Goal: Task Accomplishment & Management: Use online tool/utility

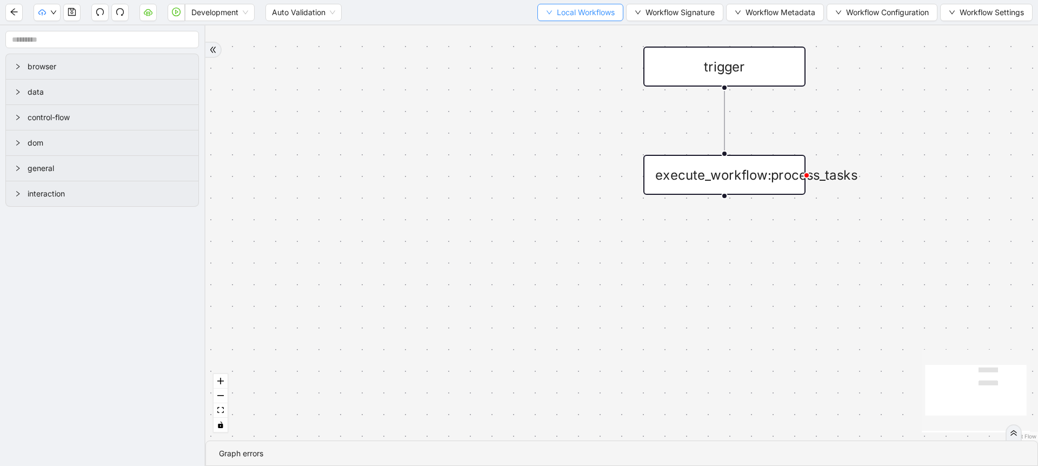
click at [601, 10] on span "Local Workflows" at bounding box center [586, 12] width 58 height 12
click at [599, 36] on span "Select" at bounding box center [575, 34] width 70 height 12
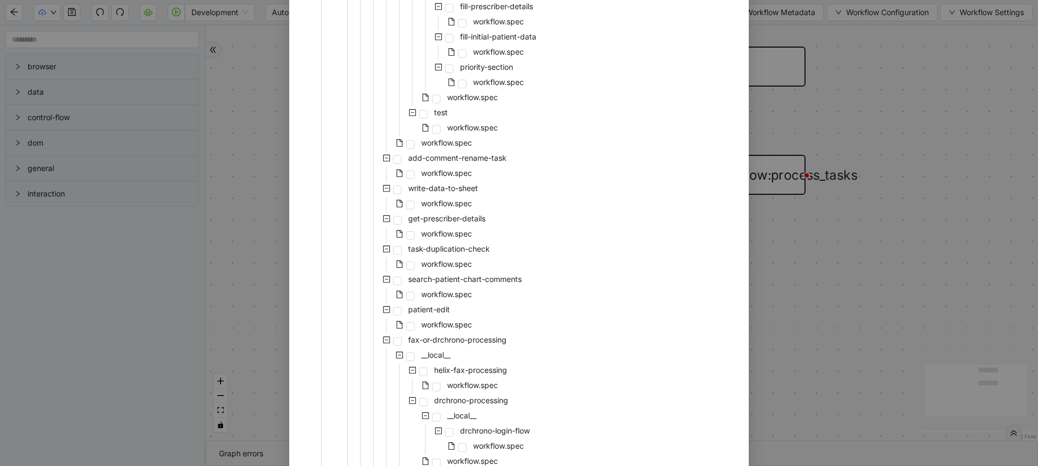
scroll to position [572, 0]
click at [434, 222] on span "workflow.spec" at bounding box center [446, 228] width 55 height 13
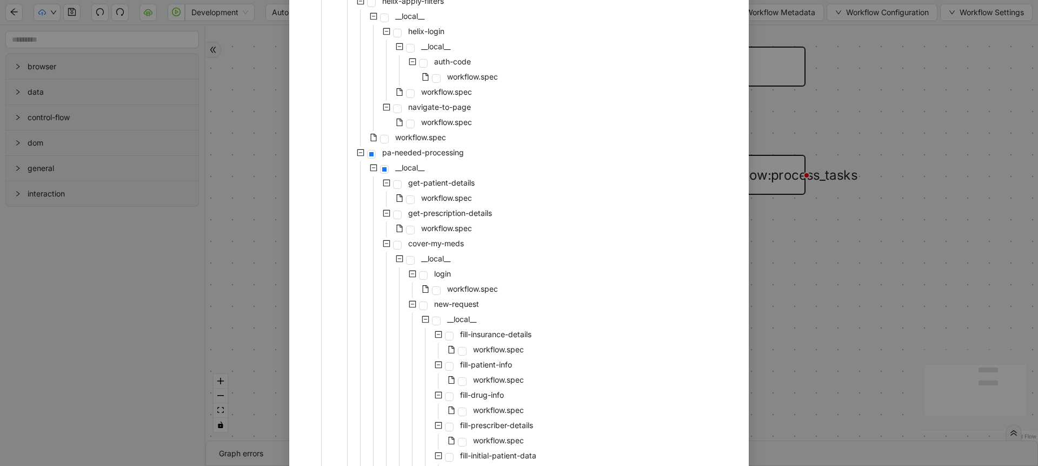
scroll to position [146, 0]
click at [434, 221] on span "get-prescription-details" at bounding box center [450, 215] width 88 height 13
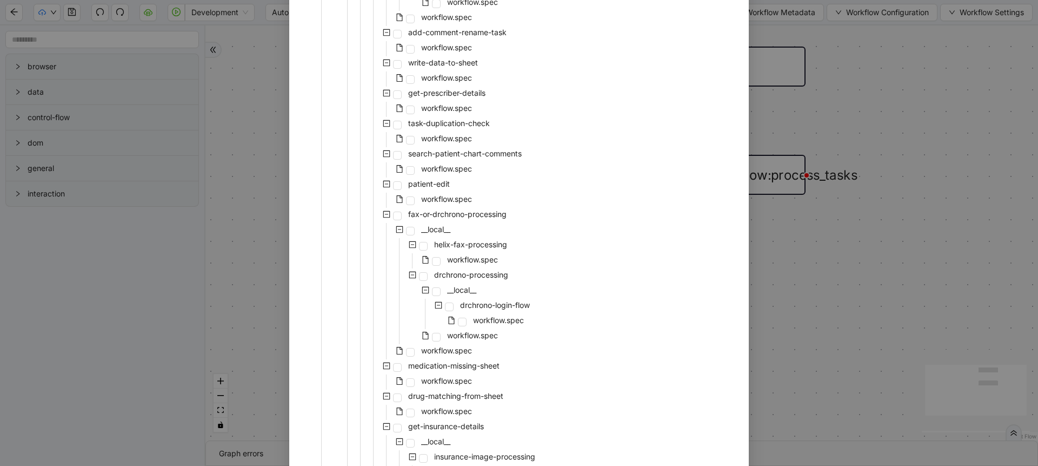
scroll to position [1027, 0]
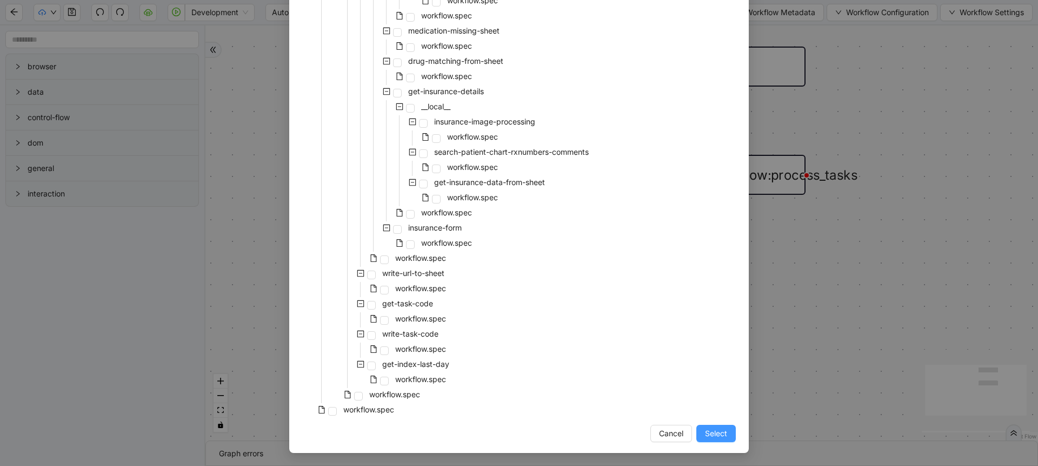
drag, startPoint x: 715, startPoint y: 443, endPoint x: 698, endPoint y: 431, distance: 21.0
click at [698, 431] on button "Select" at bounding box center [716, 433] width 39 height 17
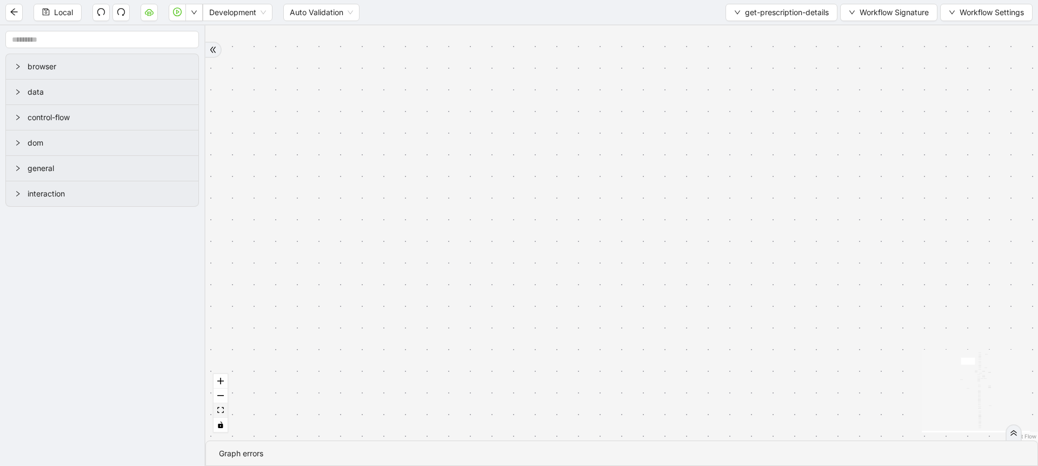
click at [219, 415] on button "fit view" at bounding box center [221, 410] width 14 height 15
drag, startPoint x: 561, startPoint y: 333, endPoint x: 555, endPoint y: 190, distance: 142.9
click at [555, 190] on div "fallback loopFrom same medication exitFrom onError onError onError onError trig…" at bounding box center [622, 232] width 833 height 415
drag, startPoint x: 548, startPoint y: 333, endPoint x: 507, endPoint y: 140, distance: 198.0
click at [507, 140] on div "fallback loopFrom same medication exitFrom onError onError onError onError trig…" at bounding box center [622, 232] width 833 height 415
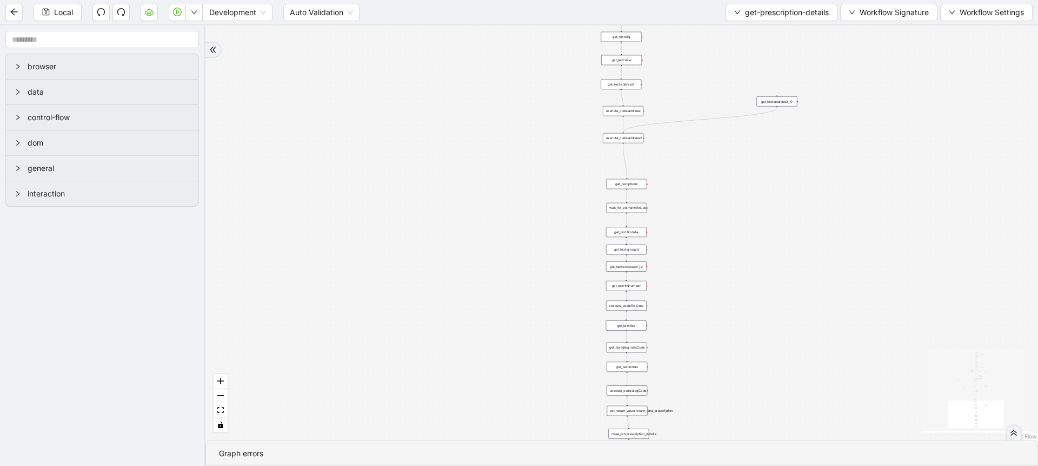
drag, startPoint x: 523, startPoint y: 354, endPoint x: 475, endPoint y: 154, distance: 206.3
click at [475, 154] on div "fallback loopFrom same medication exitFrom onError onError onError onError trig…" at bounding box center [622, 232] width 833 height 415
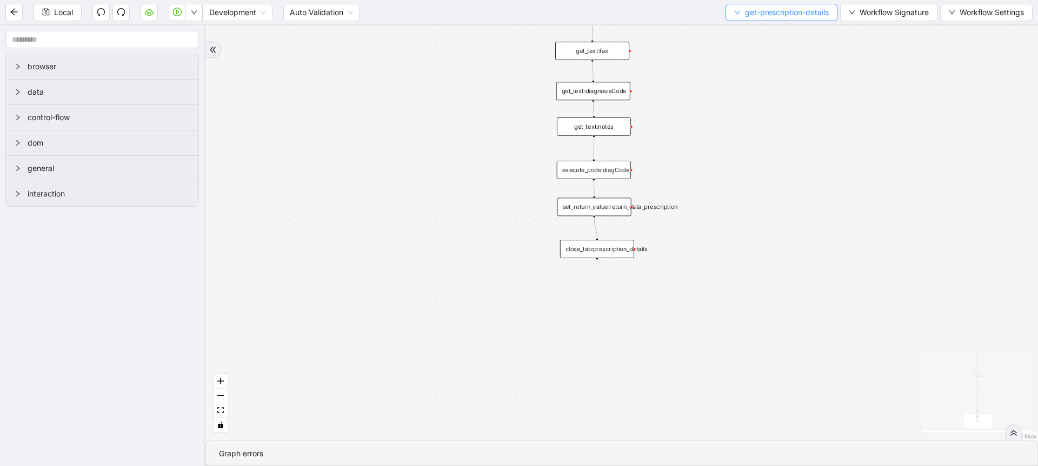
click at [745, 13] on span "get-prescription-details" at bounding box center [787, 12] width 84 height 12
click at [753, 28] on span "Select" at bounding box center [779, 34] width 96 height 12
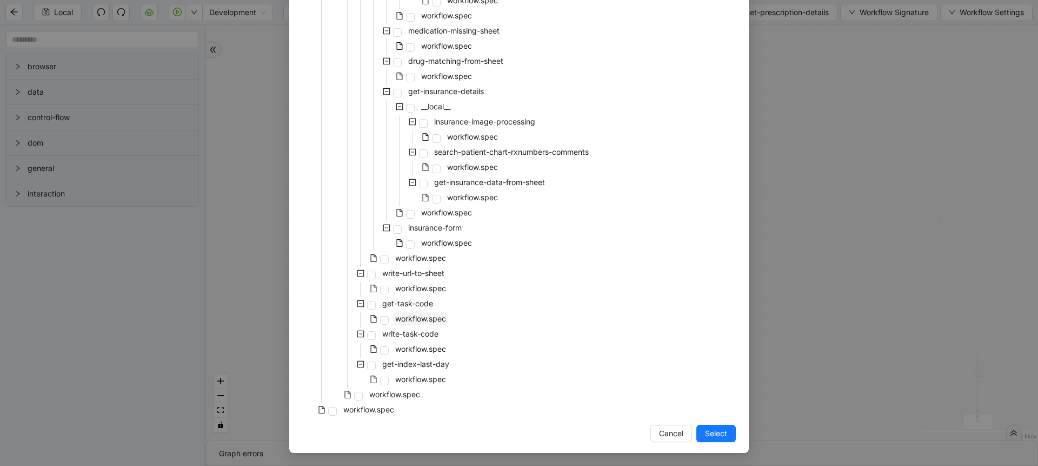
click at [412, 317] on span "workflow.spec" at bounding box center [420, 318] width 51 height 9
click at [705, 431] on span "Select" at bounding box center [716, 433] width 22 height 12
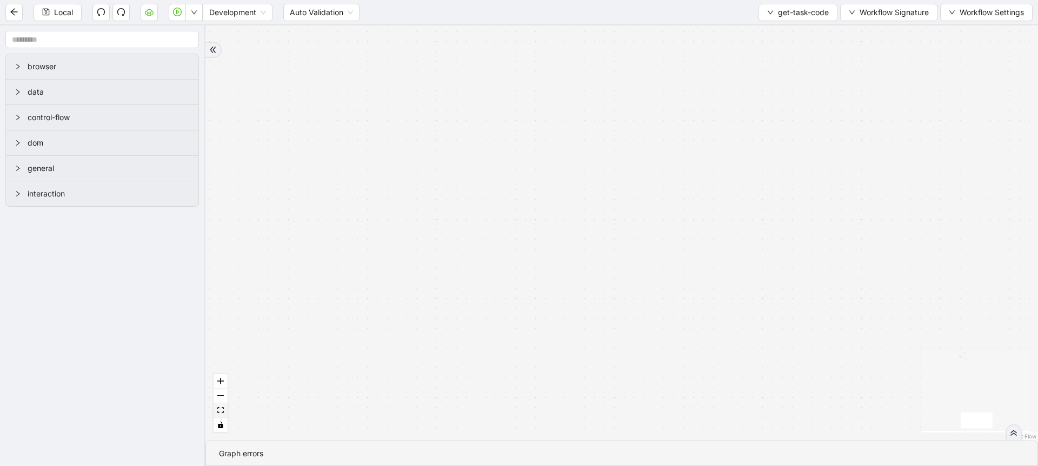
click at [216, 410] on button "fit view" at bounding box center [221, 410] width 14 height 15
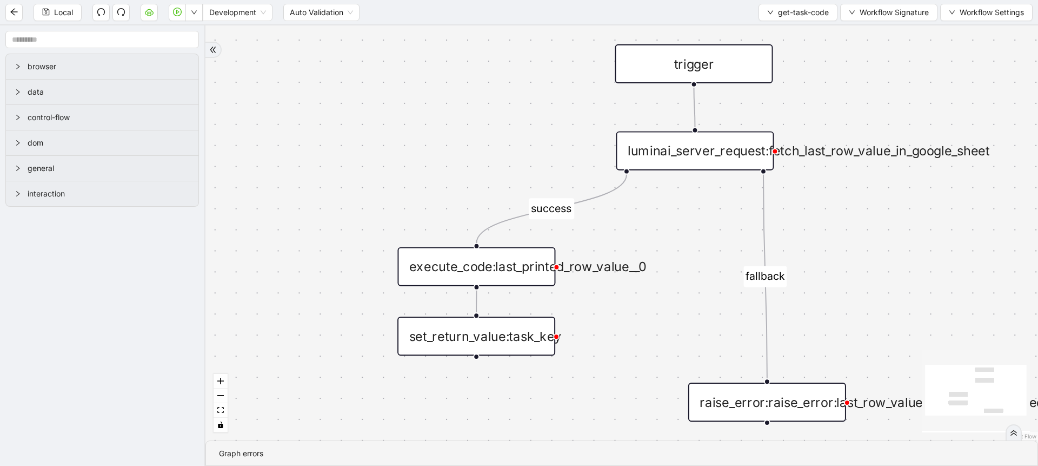
click at [723, 158] on div "luminai_server_request:fetch_last_row_value_in_google_sheet" at bounding box center [695, 150] width 158 height 39
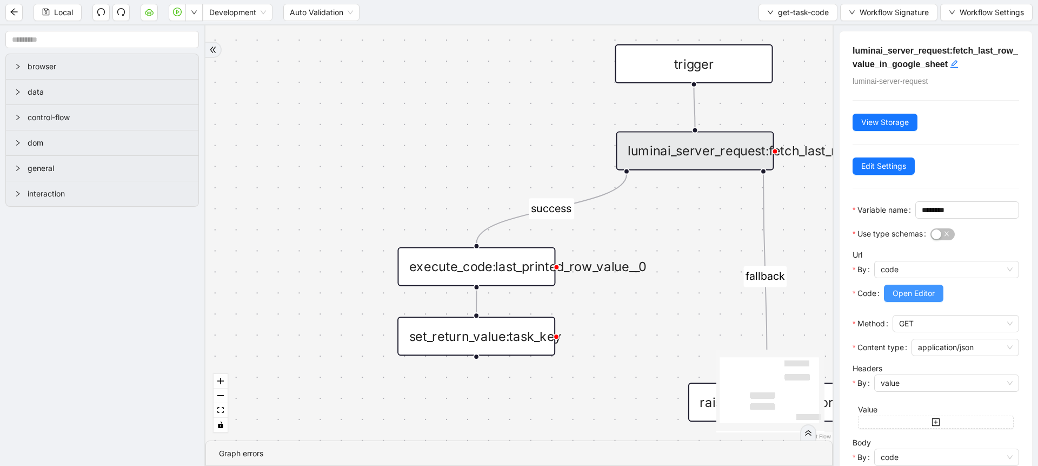
click at [897, 299] on span "Open Editor" at bounding box center [914, 293] width 42 height 12
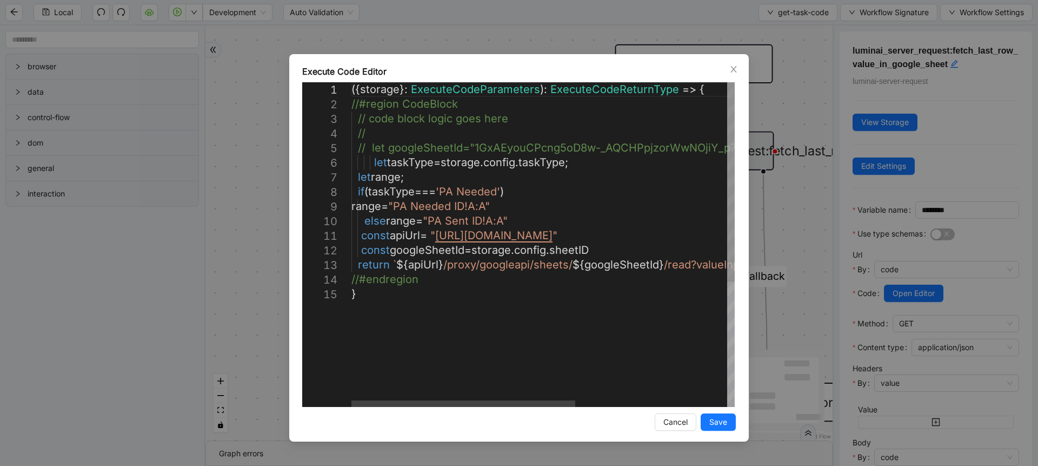
type textarea "**********"
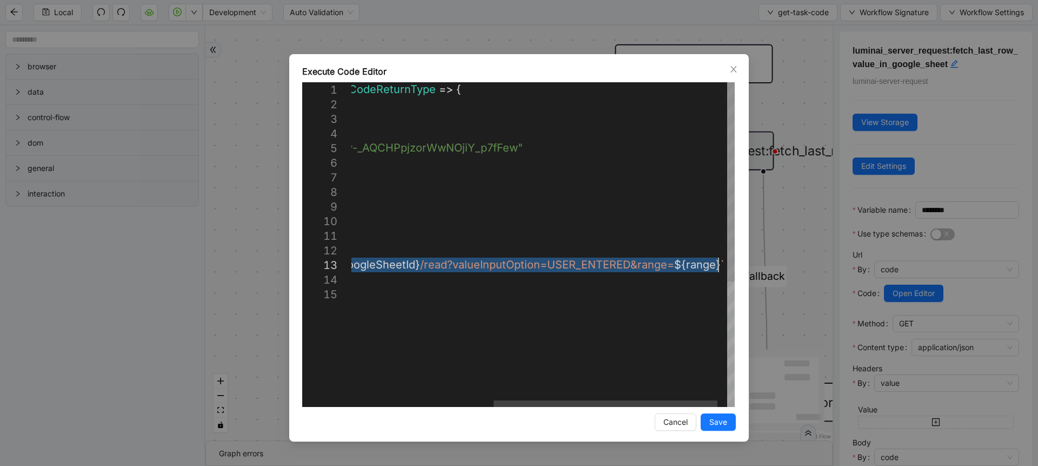
drag, startPoint x: 355, startPoint y: 266, endPoint x: 756, endPoint y: 272, distance: 400.3
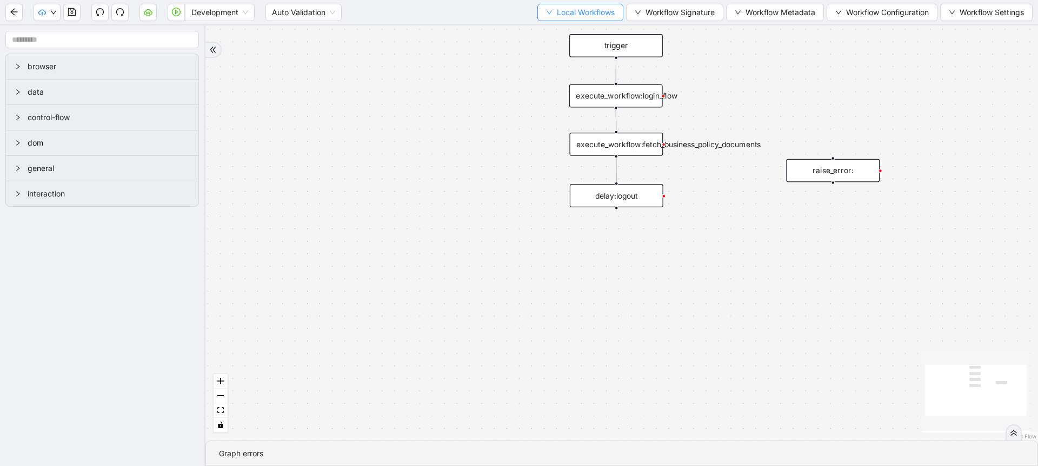
click at [558, 19] on button "Local Workflows" at bounding box center [581, 12] width 86 height 17
click at [557, 39] on span "Select" at bounding box center [575, 34] width 70 height 12
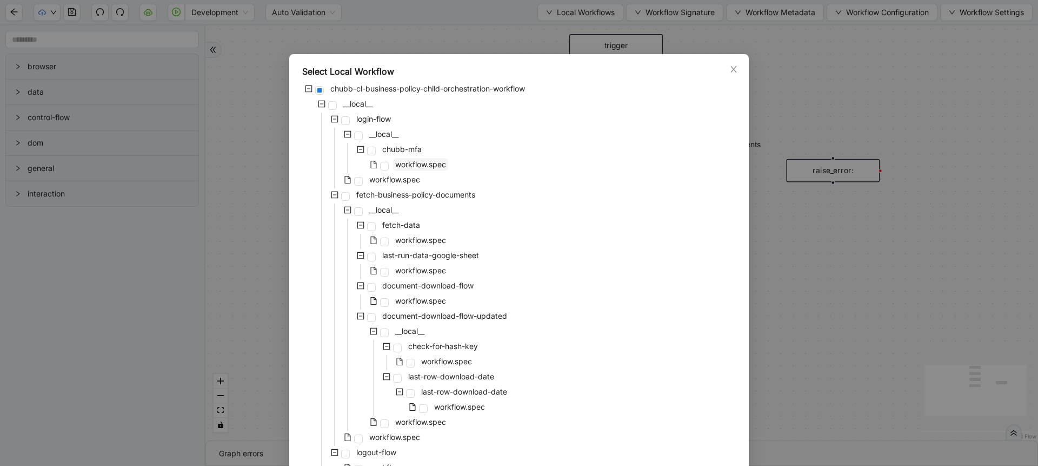
click at [399, 163] on span "workflow.spec" at bounding box center [420, 164] width 51 height 9
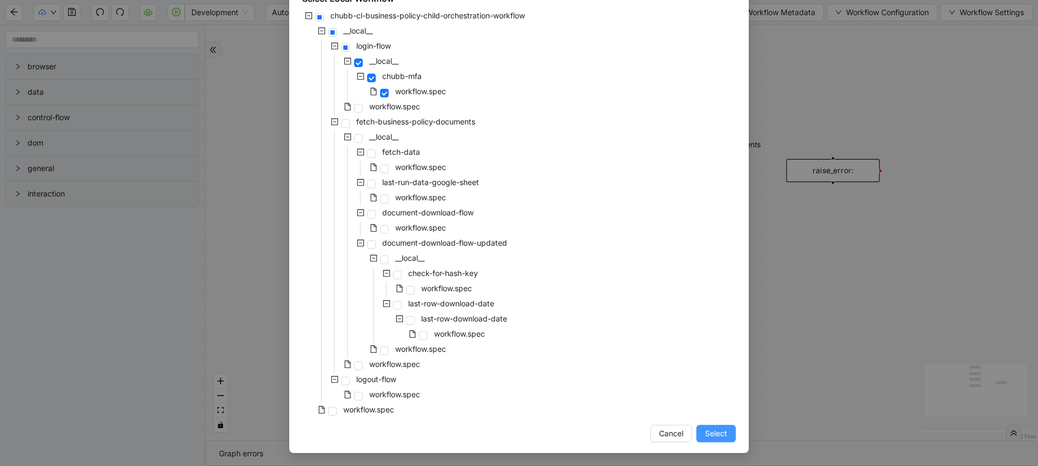
click at [699, 439] on button "Select" at bounding box center [716, 433] width 39 height 17
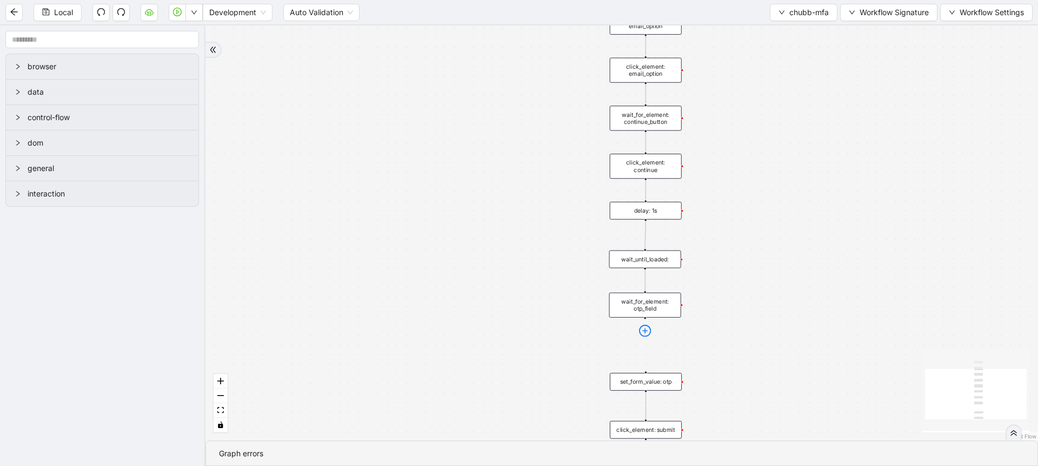
click at [645, 329] on icon "plus-circle" at bounding box center [645, 330] width 5 height 5
type input "****"
click at [600, 383] on div "Luminai Server Request" at bounding box center [645, 379] width 95 height 11
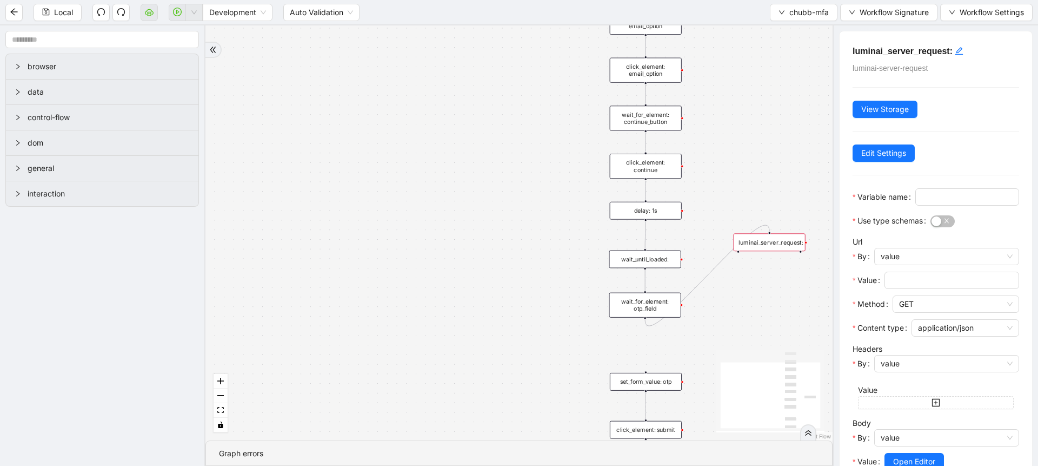
drag, startPoint x: 654, startPoint y: 354, endPoint x: 779, endPoint y: 247, distance: 164.1
click at [779, 247] on div "luminai_server_request:" at bounding box center [770, 242] width 72 height 18
click at [864, 204] on label "Variable name" at bounding box center [884, 196] width 63 height 17
click at [922, 203] on input "Variable name" at bounding box center [966, 197] width 89 height 12
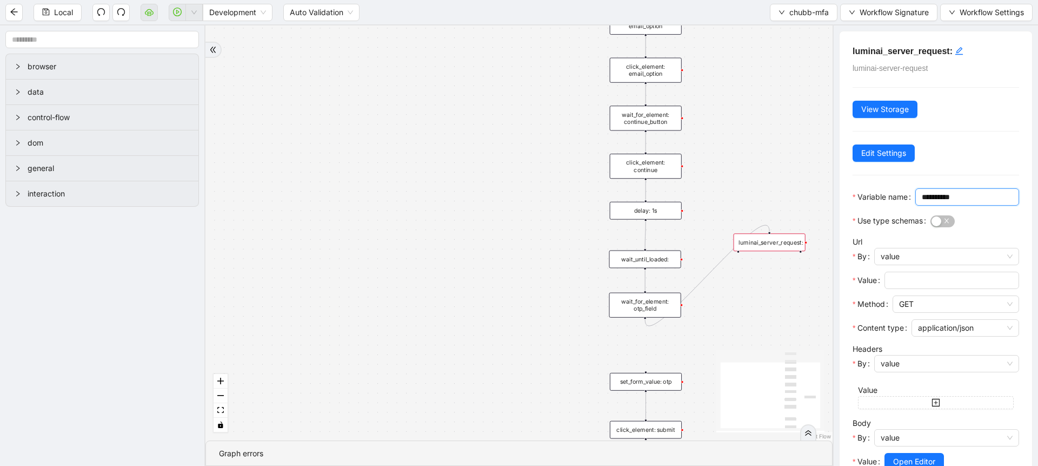
click at [922, 203] on input "**********" at bounding box center [966, 197] width 89 height 12
click at [931, 264] on span "value" at bounding box center [947, 256] width 132 height 16
type input "********"
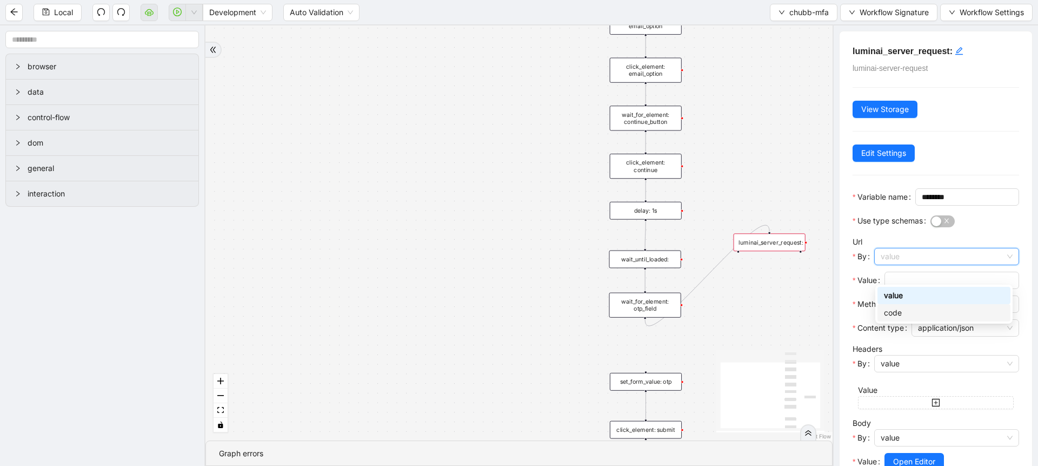
click at [919, 304] on div "code" at bounding box center [944, 312] width 133 height 17
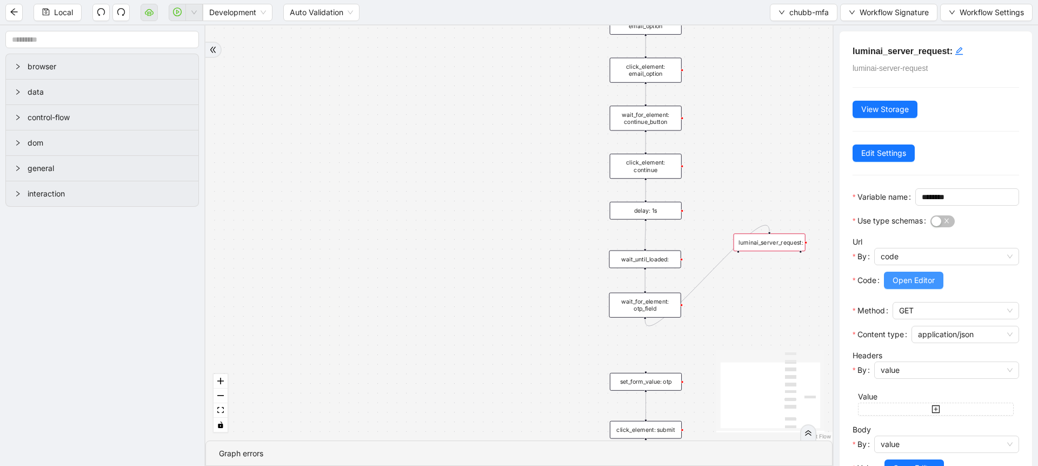
click at [921, 286] on span "Open Editor" at bounding box center [914, 280] width 42 height 12
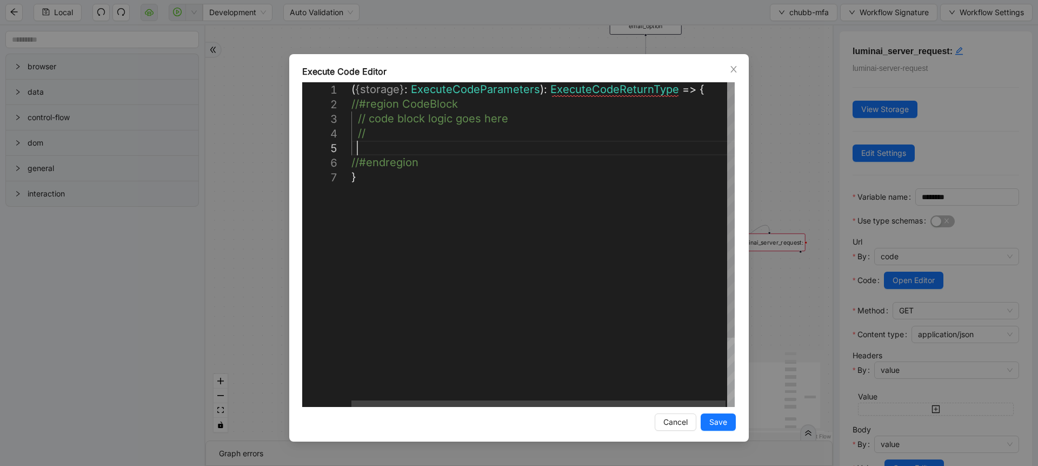
scroll to position [0, 6]
click at [382, 143] on div "( { storage } : ExecuteCodeParameters ): ExecuteCodeReturnType => { //#region C…" at bounding box center [544, 288] width 385 height 412
paste textarea "**********"
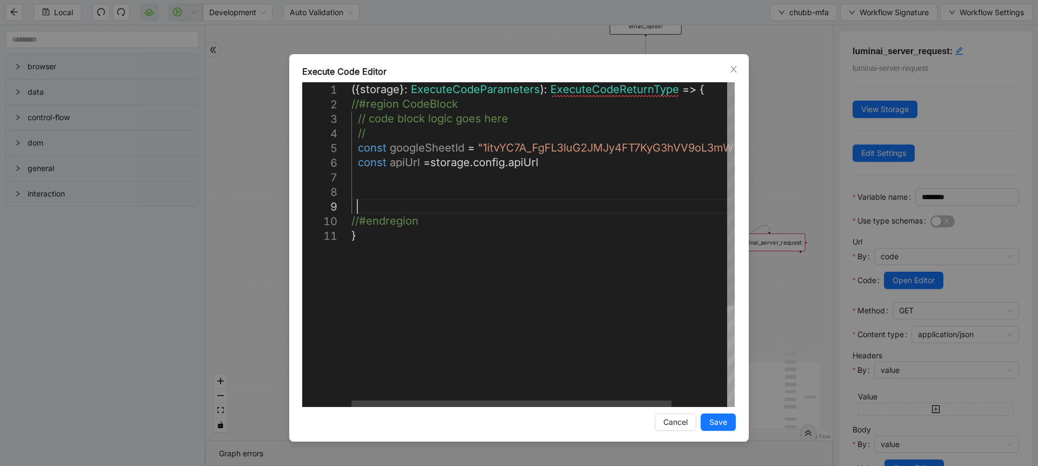
scroll to position [117, 12]
paste textarea "**********"
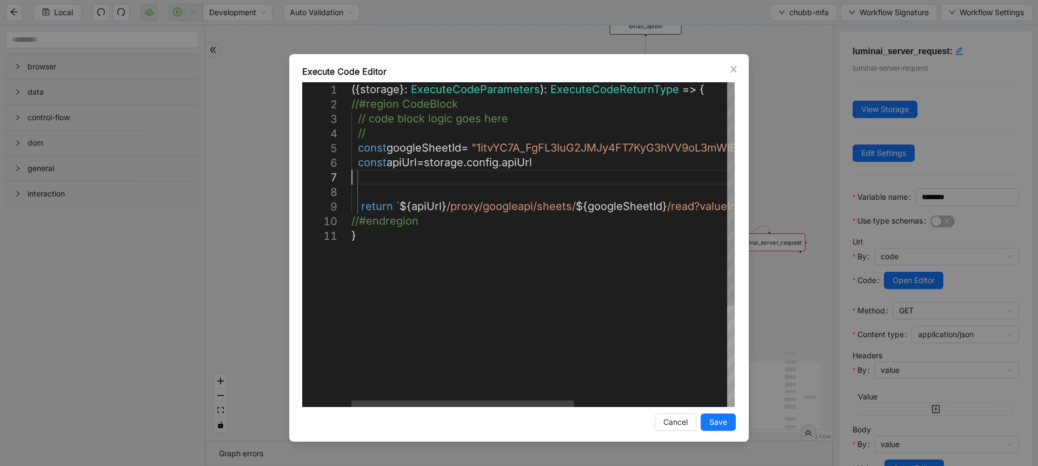
click at [373, 178] on div "({ storage }: ExecuteCodeParameters ): ExecuteCodeReturnType => { //#region Cod…" at bounding box center [675, 317] width 647 height 471
paste textarea "*****"
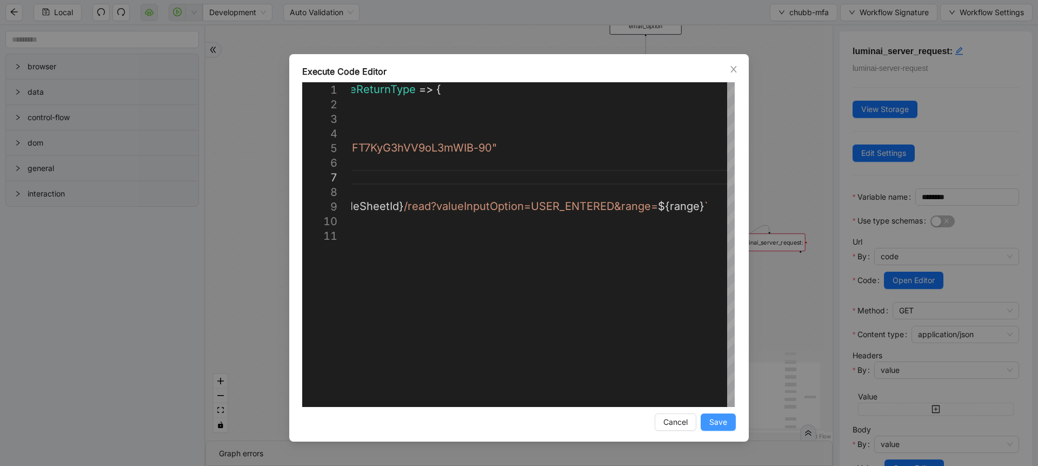
type textarea "**********"
click at [717, 419] on span "Save" at bounding box center [719, 422] width 18 height 12
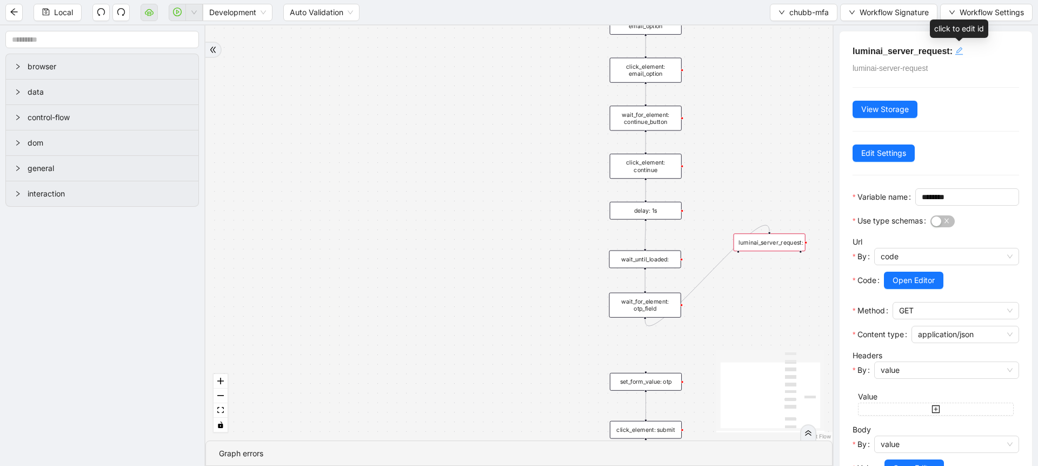
click at [962, 56] on div "click to edit id" at bounding box center [959, 50] width 9 height 13
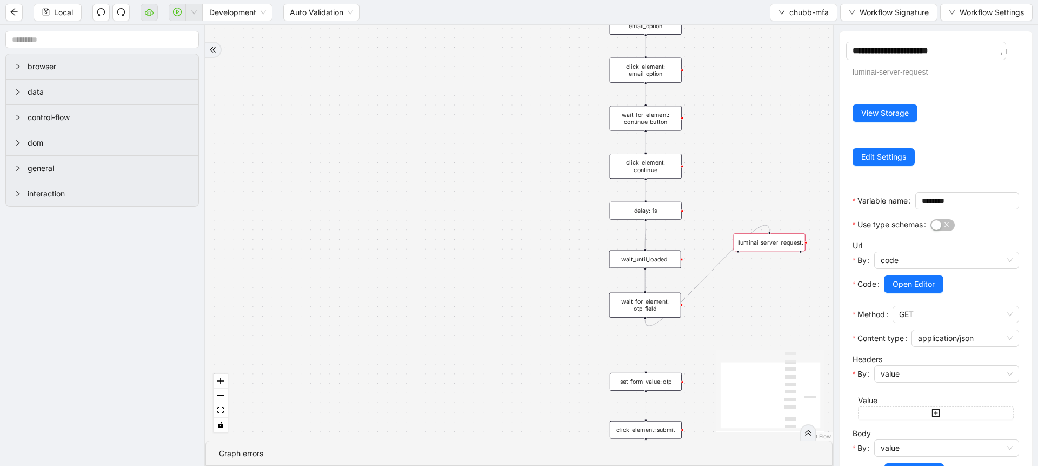
type textarea "**********"
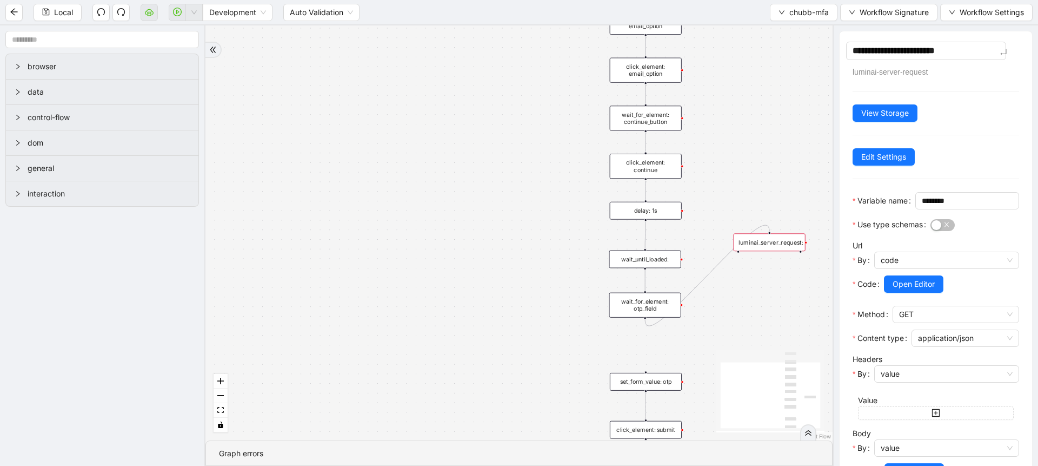
type textarea "**********"
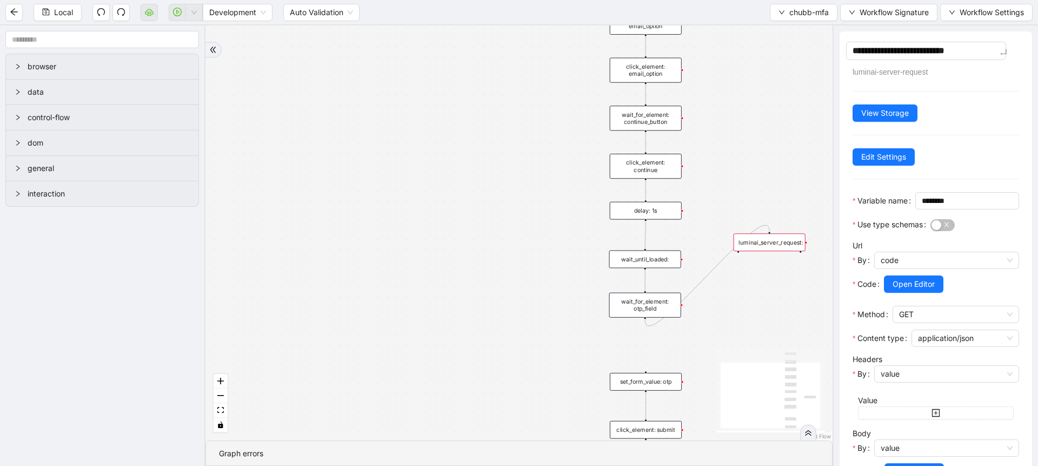
type textarea "**********"
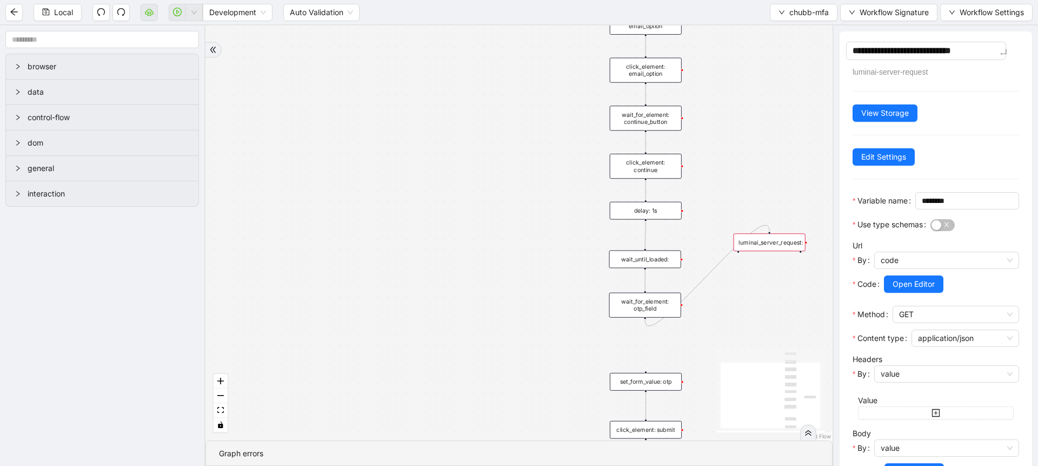
type textarea "**********"
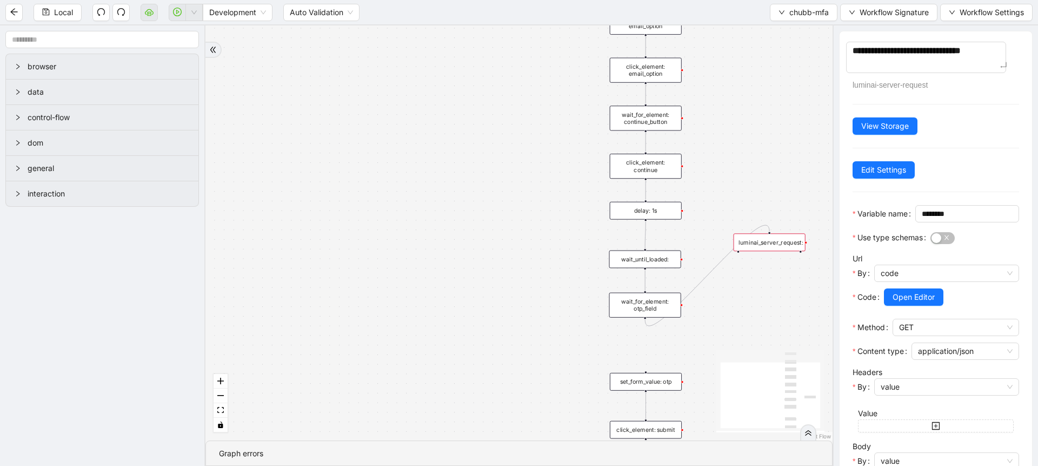
type textarea "**********"
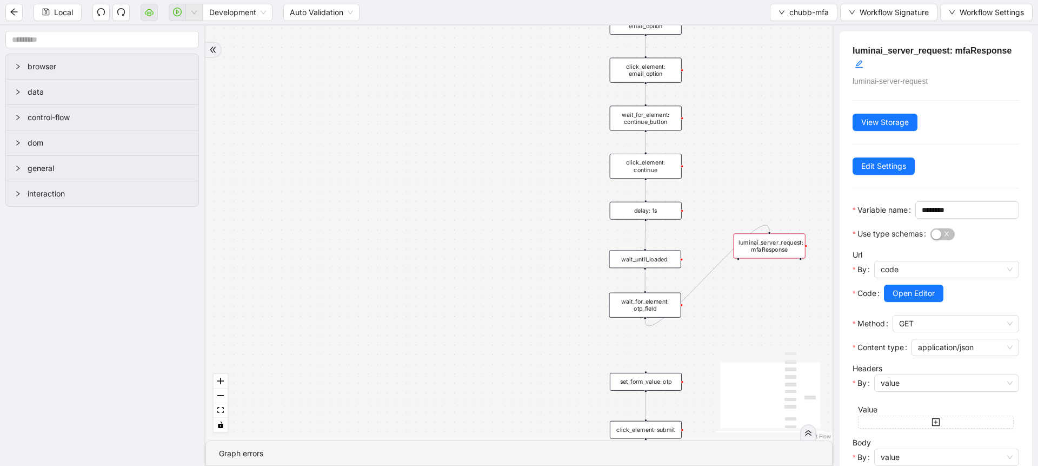
click at [964, 153] on div "luminai_server_request: mfaResponse luminai-server-request View Storage Edit Se…" at bounding box center [936, 293] width 193 height 525
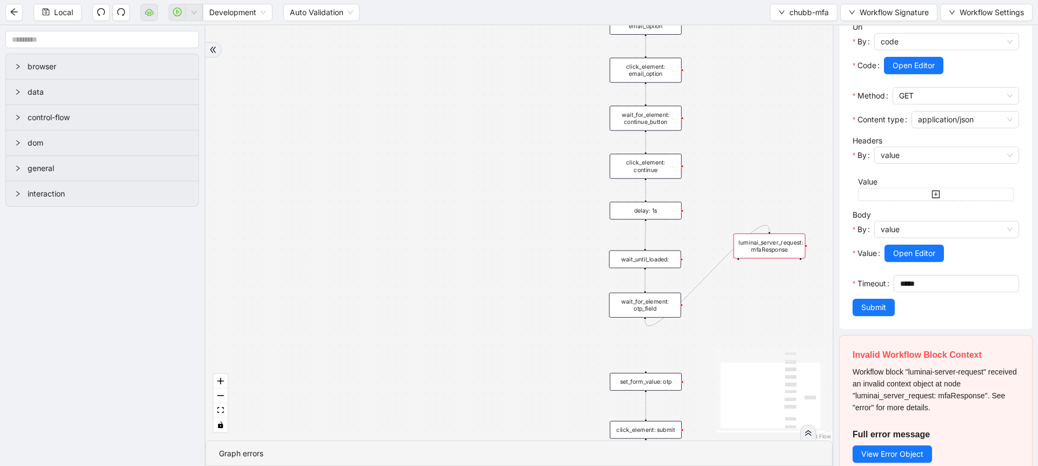
scroll to position [234, 0]
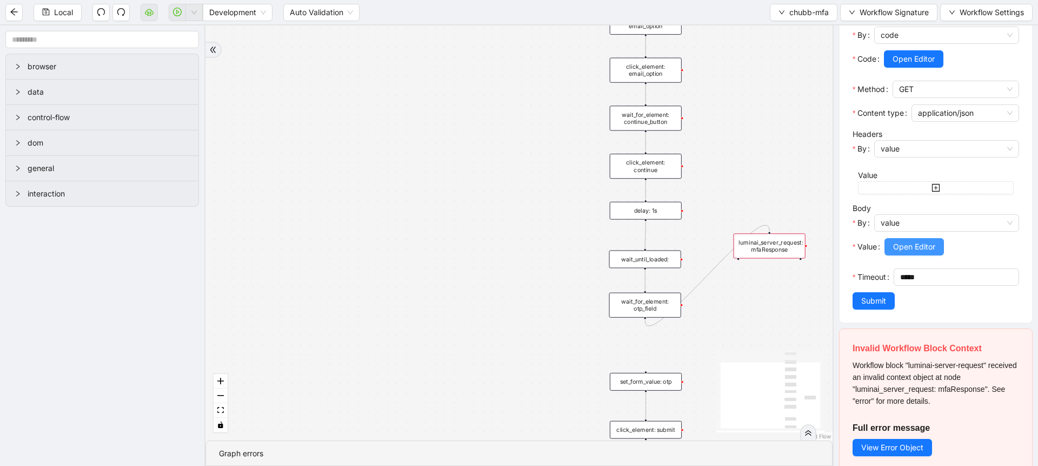
click at [916, 253] on span "Open Editor" at bounding box center [914, 247] width 42 height 12
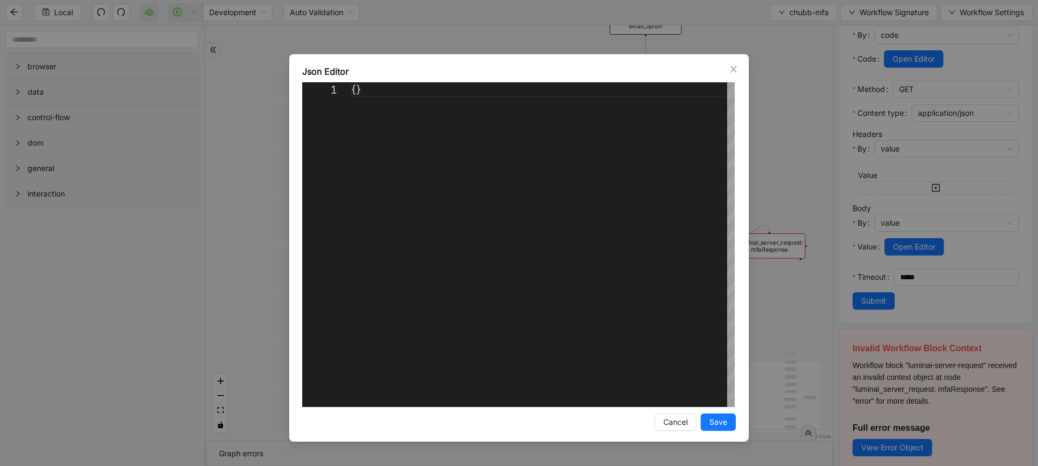
click at [912, 279] on div "Json Editor 1 {} ** Enter to Rename, Shift+Enter to Preview Cancel Save" at bounding box center [519, 233] width 1038 height 466
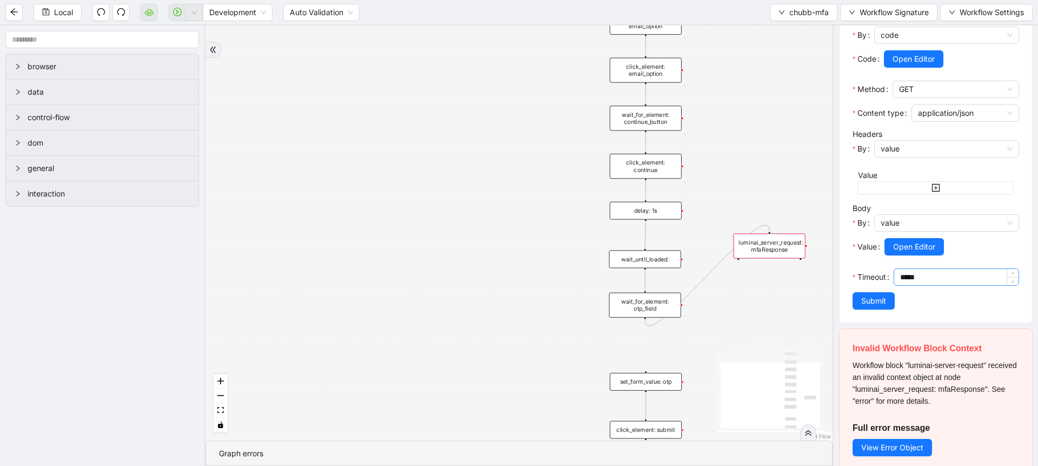
click at [900, 285] on input "*****" at bounding box center [959, 277] width 118 height 16
type input "******"
click at [873, 307] on span "Submit" at bounding box center [874, 301] width 25 height 12
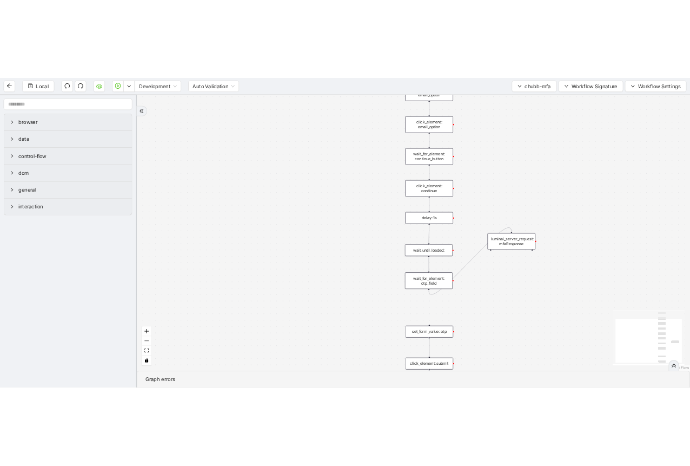
scroll to position [0, 0]
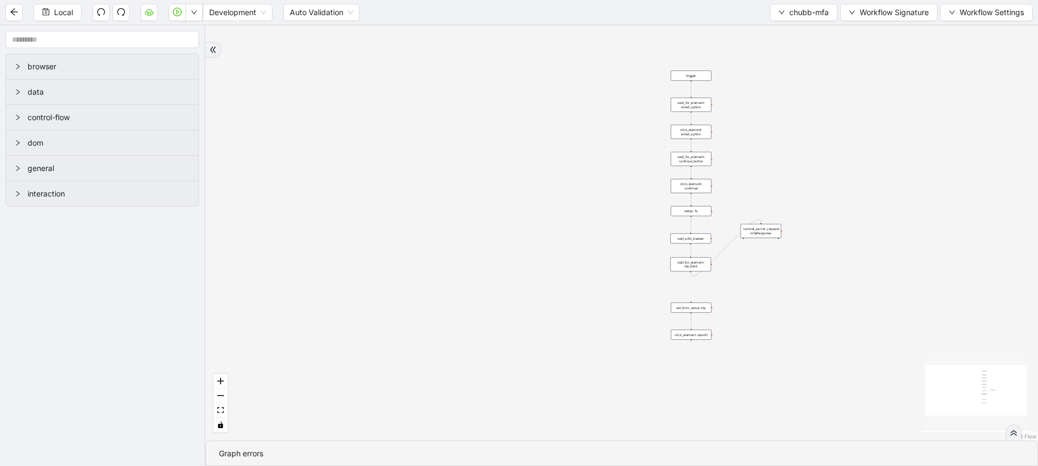
drag, startPoint x: 690, startPoint y: 80, endPoint x: 765, endPoint y: 222, distance: 161.4
click at [765, 222] on div "trigger wait_for_element: email_option click_element: email_option wait_for_ele…" at bounding box center [622, 232] width 833 height 415
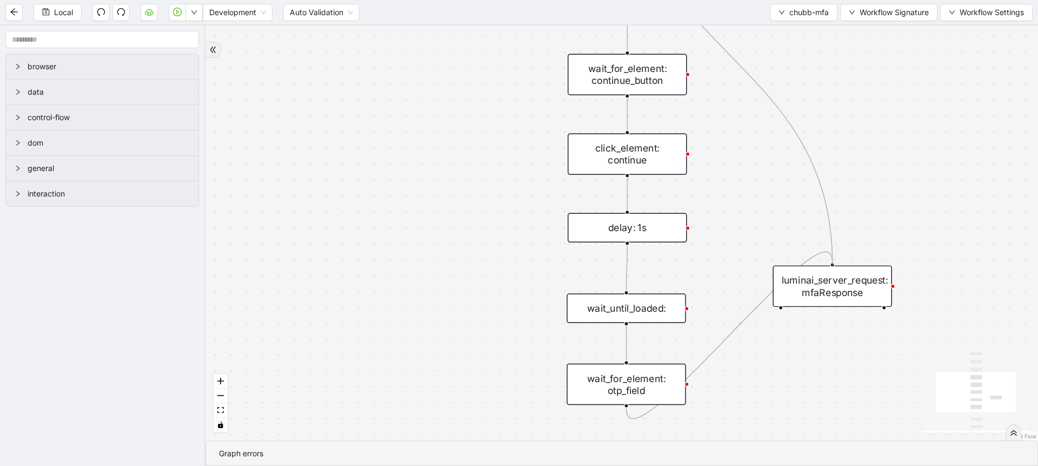
drag, startPoint x: 626, startPoint y: 64, endPoint x: 824, endPoint y: 274, distance: 288.1
drag, startPoint x: 765, startPoint y: 377, endPoint x: 805, endPoint y: 373, distance: 40.8
click at [805, 373] on div "trigger wait_for_element: email_option click_element: email_option wait_for_ele…" at bounding box center [622, 232] width 833 height 415
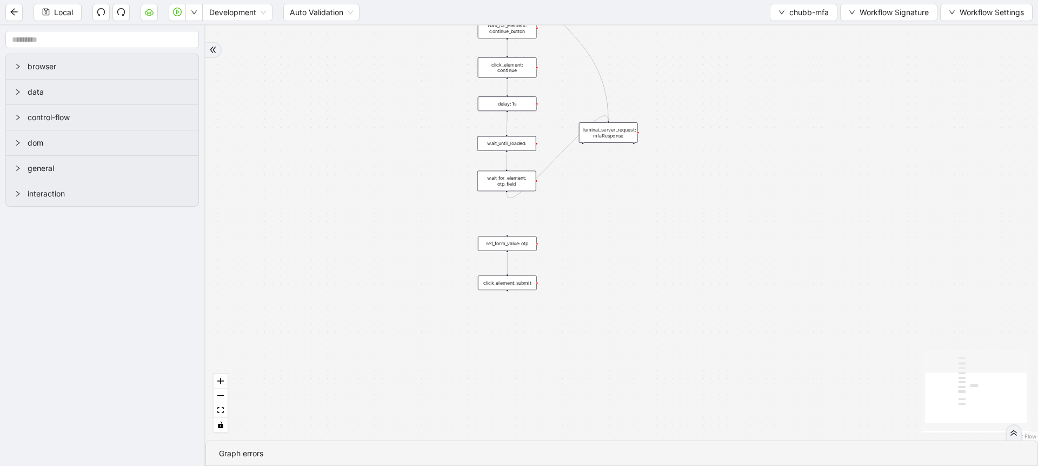
drag, startPoint x: 464, startPoint y: 257, endPoint x: 427, endPoint y: 118, distance: 143.9
click at [427, 118] on div "trigger wait_for_element: email_option click_element: email_option wait_for_ele…" at bounding box center [622, 232] width 833 height 415
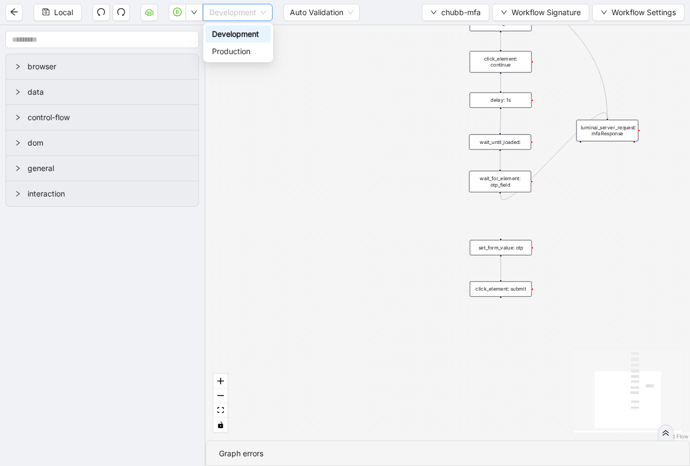
click at [257, 17] on span "Development" at bounding box center [237, 12] width 57 height 16
click at [230, 47] on div "Production" at bounding box center [238, 51] width 52 height 12
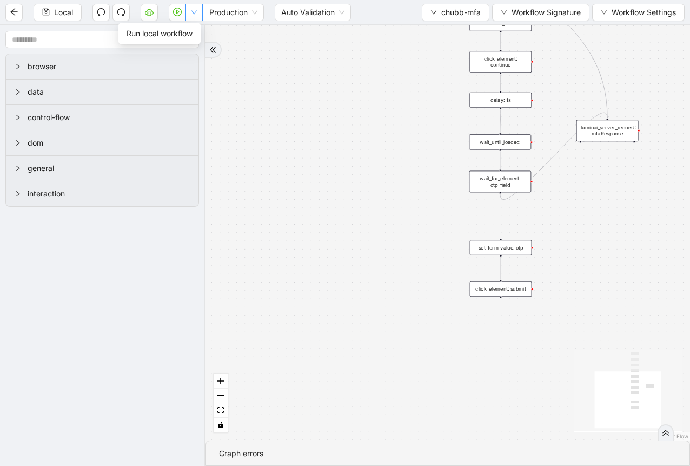
click at [200, 17] on button "button" at bounding box center [194, 12] width 17 height 17
click at [187, 33] on span "Run local workflow" at bounding box center [160, 34] width 66 height 12
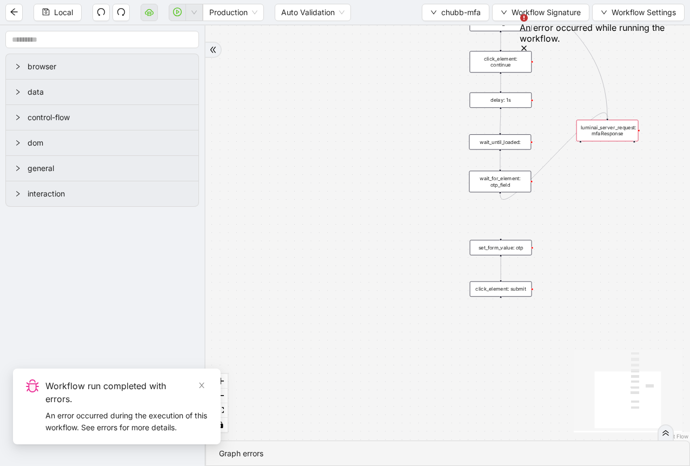
click at [593, 138] on div "luminai_server_request: mfaResponse" at bounding box center [608, 131] width 62 height 22
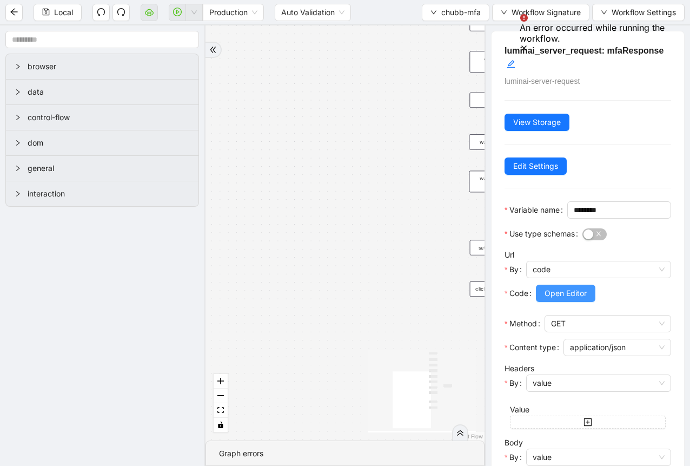
scroll to position [337, 0]
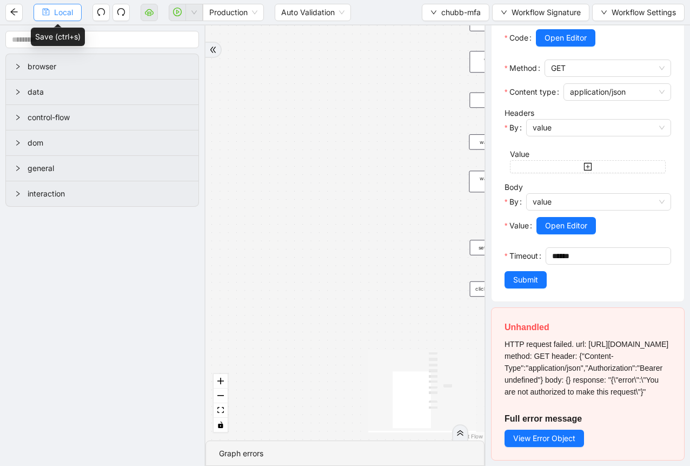
click at [70, 9] on span "Local" at bounding box center [63, 12] width 19 height 12
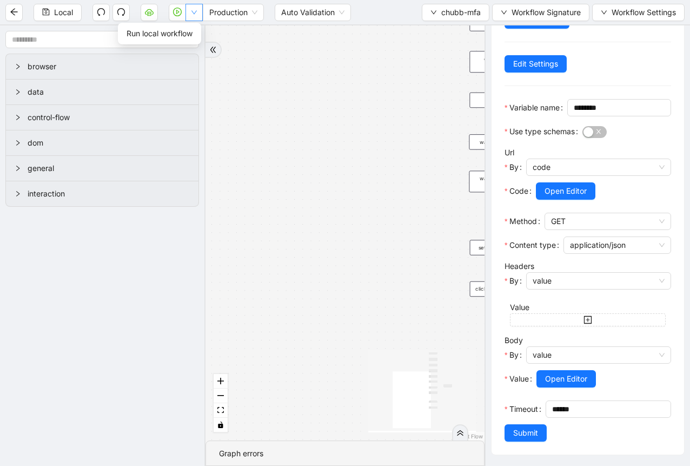
click at [195, 14] on icon "down" at bounding box center [194, 12] width 6 height 6
click at [175, 35] on span "Run local workflow" at bounding box center [160, 34] width 66 height 12
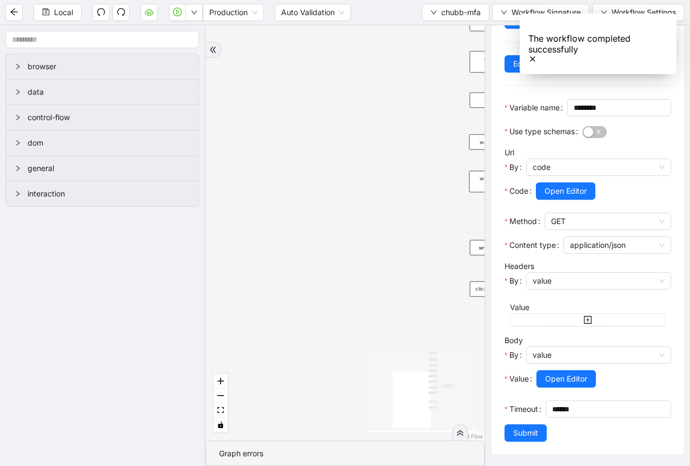
click at [405, 141] on div "trigger wait_for_element: email_option click_element: email_option wait_for_ele…" at bounding box center [345, 232] width 279 height 415
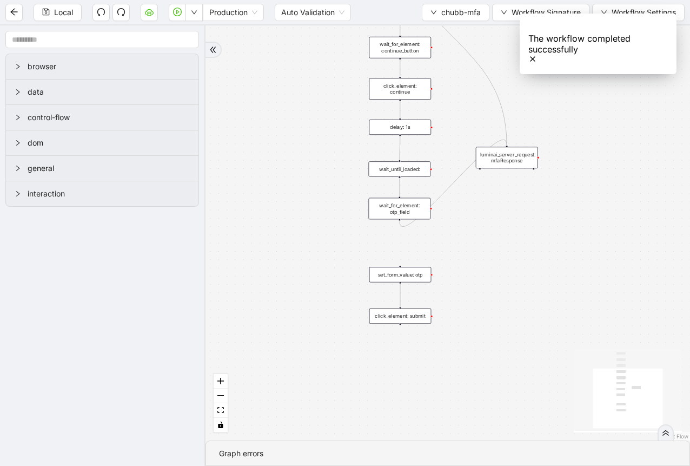
drag, startPoint x: 405, startPoint y: 141, endPoint x: 304, endPoint y: 168, distance: 104.2
click at [304, 168] on div "trigger wait_for_element: email_option click_element: email_option wait_for_ele…" at bounding box center [448, 232] width 485 height 415
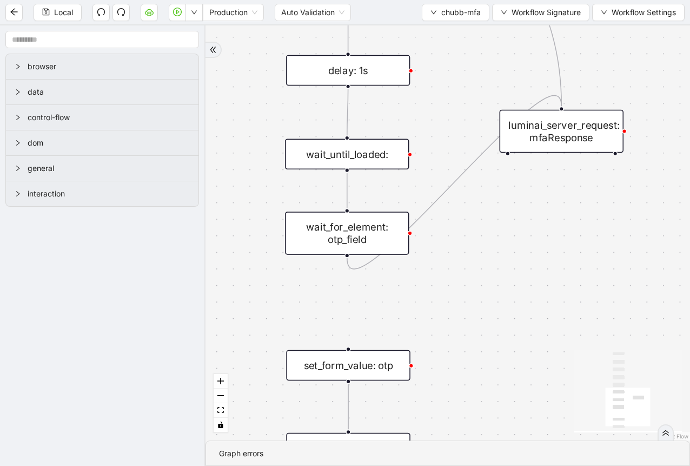
drag, startPoint x: 392, startPoint y: 196, endPoint x: 243, endPoint y: 180, distance: 149.6
click at [243, 180] on div "trigger wait_for_element: email_option click_element: email_option wait_for_ele…" at bounding box center [448, 232] width 485 height 415
click at [507, 173] on icon "plus-circle" at bounding box center [506, 174] width 9 height 9
type input "**********"
click at [529, 222] on div "Execute Code" at bounding box center [561, 219] width 164 height 18
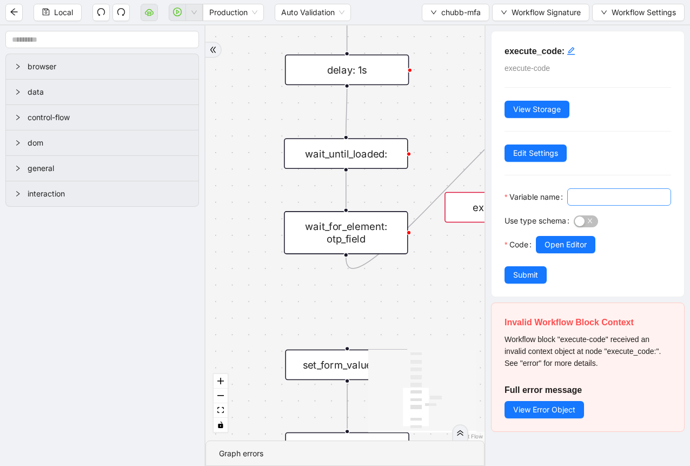
click at [574, 203] on input "Variable name" at bounding box center [618, 197] width 89 height 12
type input "*******"
click at [552, 266] on div at bounding box center [603, 259] width 135 height 13
click at [560, 250] on span "Open Editor" at bounding box center [566, 245] width 42 height 12
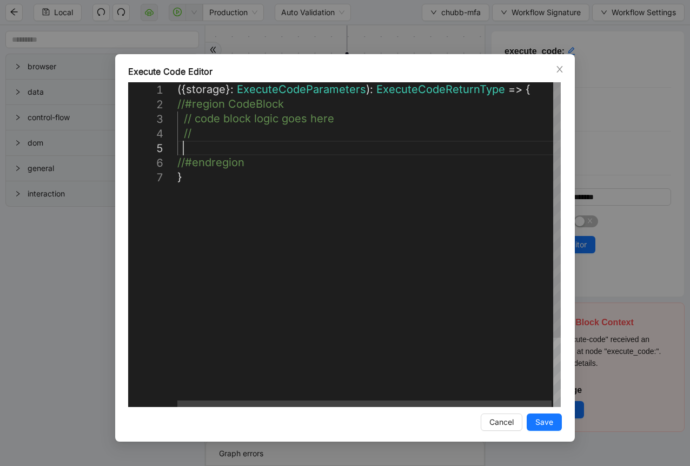
scroll to position [0, 6]
click at [225, 148] on div "({ storage }: ExecuteCodeParameters ): ExecuteCodeReturnType => { //#region Cod…" at bounding box center [369, 288] width 385 height 412
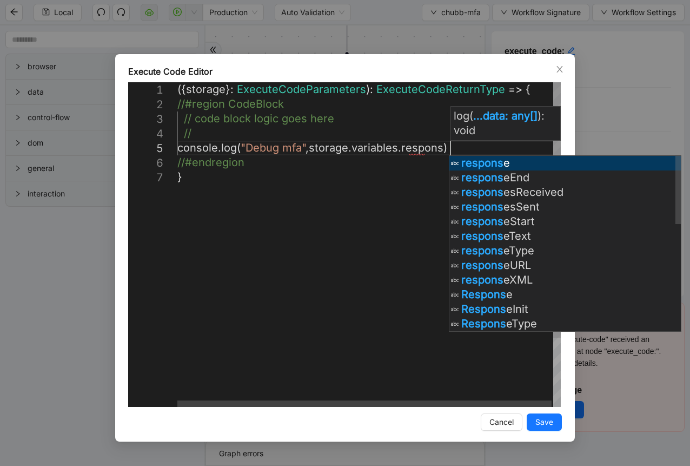
scroll to position [59, 345]
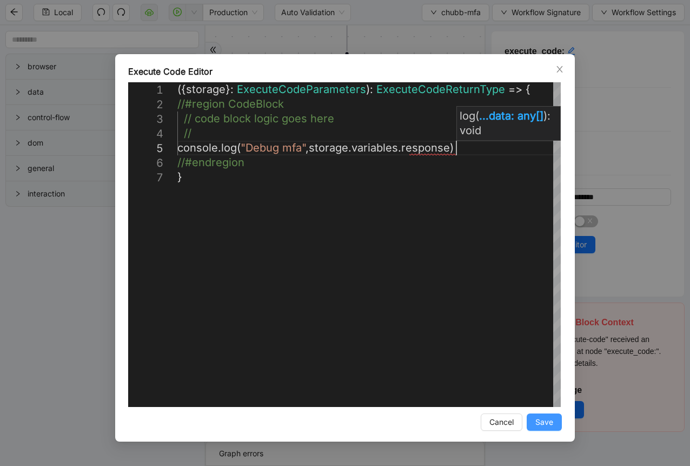
type textarea "**********"
click at [540, 420] on span "Save" at bounding box center [544, 422] width 18 height 12
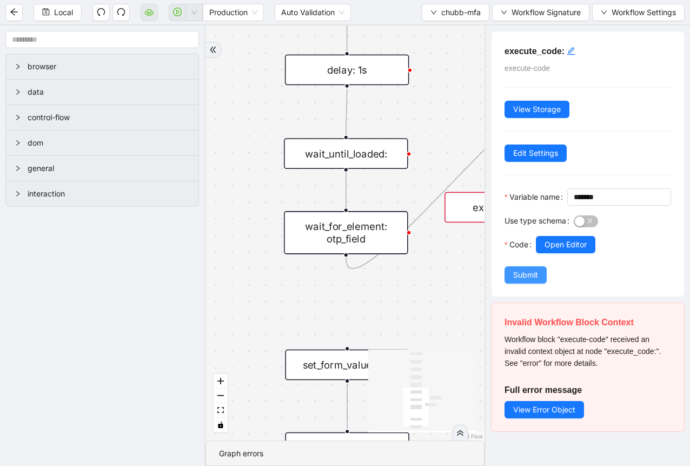
click at [523, 281] on span "Submit" at bounding box center [525, 275] width 25 height 12
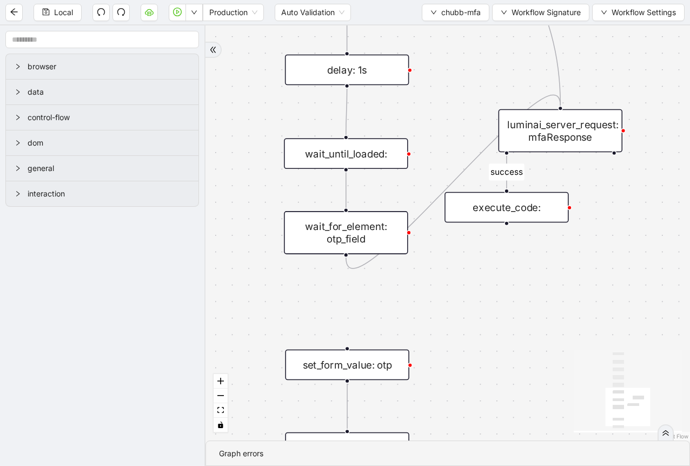
click at [547, 130] on div "luminai_server_request: mfaResponse" at bounding box center [561, 130] width 124 height 43
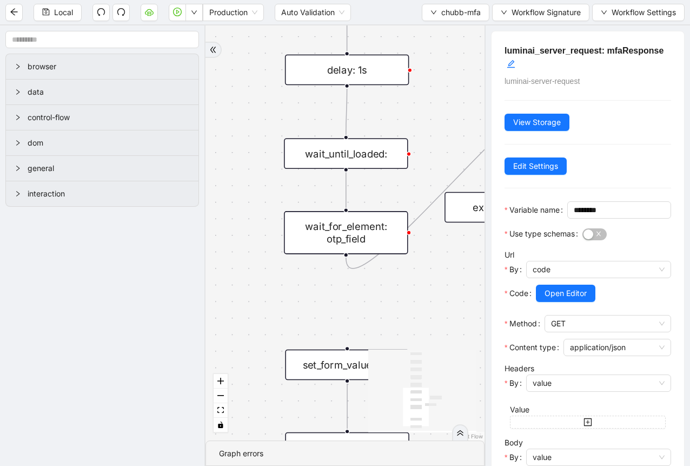
click at [476, 202] on div "execute_code:" at bounding box center [507, 207] width 124 height 31
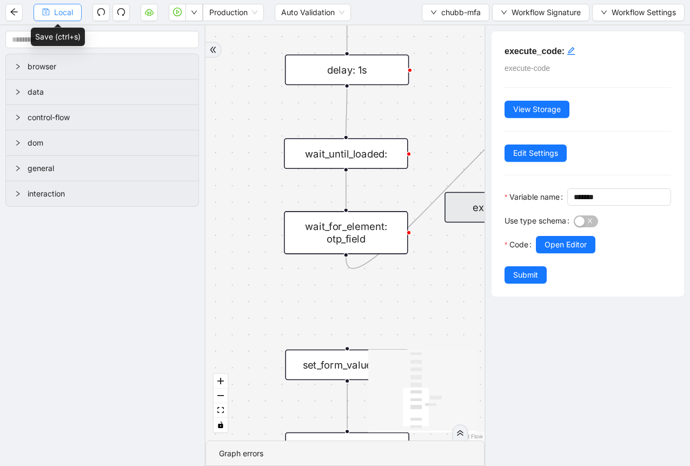
click at [61, 11] on span "Local" at bounding box center [63, 12] width 19 height 12
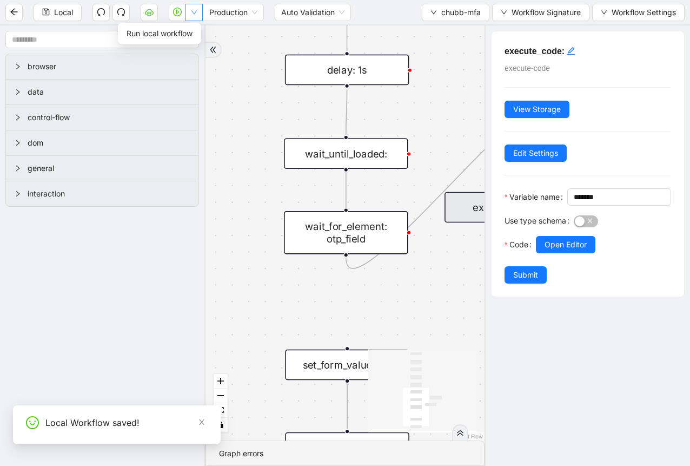
click at [190, 20] on button "button" at bounding box center [194, 12] width 17 height 17
click at [189, 28] on span "Run local workflow" at bounding box center [160, 34] width 66 height 12
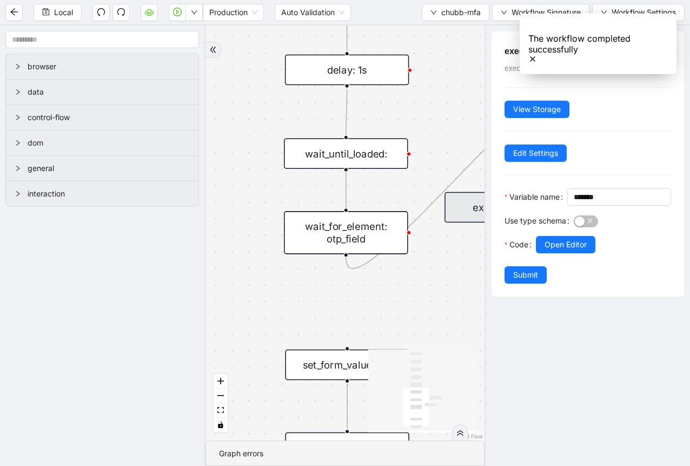
click at [462, 215] on div "execute_code:" at bounding box center [507, 207] width 124 height 31
click at [550, 250] on span "Open Editor" at bounding box center [566, 245] width 42 height 12
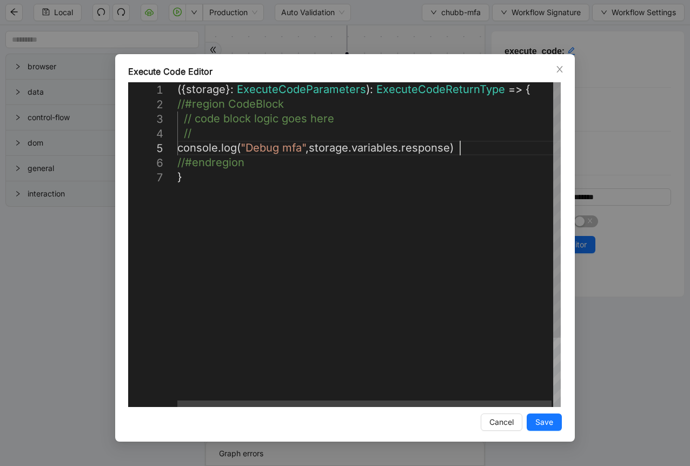
scroll to position [0, 6]
click at [474, 147] on div "({ storage }: ExecuteCodeParameters ): ExecuteCodeReturnType => { //#region Cod…" at bounding box center [369, 288] width 385 height 412
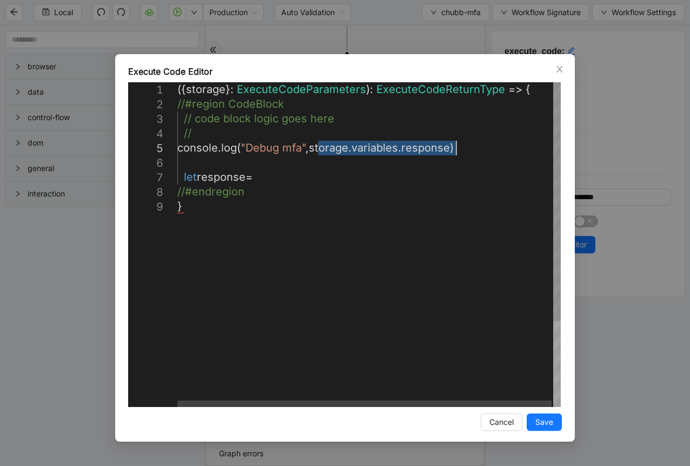
drag, startPoint x: 318, startPoint y: 150, endPoint x: 455, endPoint y: 147, distance: 137.4
click at [284, 183] on div "({ storage }: ExecuteCodeParameters ): ExecuteCodeReturnType => { //#region Cod…" at bounding box center [369, 302] width 385 height 441
paste textarea "**********"
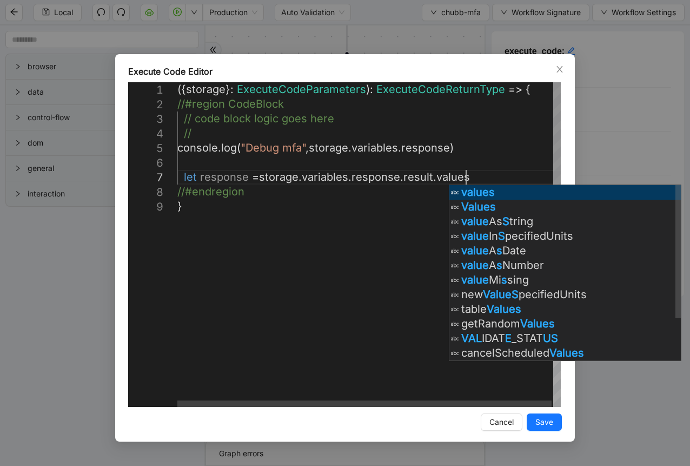
scroll to position [88, 370]
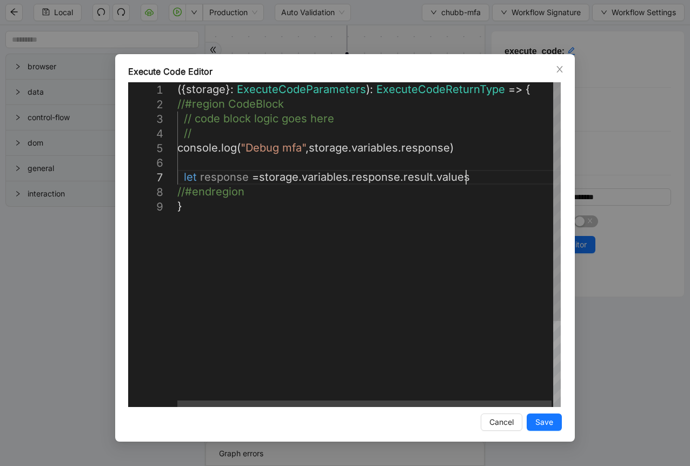
click at [479, 178] on div "({ storage }: ExecuteCodeParameters ): ExecuteCodeReturnType => { //#region Cod…" at bounding box center [369, 302] width 385 height 441
click at [206, 204] on div "({ storage }: ExecuteCodeParameters ): ExecuteCodeReturnType => { //#region Cod…" at bounding box center [369, 317] width 385 height 471
click at [484, 181] on div "({ storage }: ExecuteCodeParameters ): ExecuteCodeReturnType => { //#region Cod…" at bounding box center [369, 317] width 385 height 471
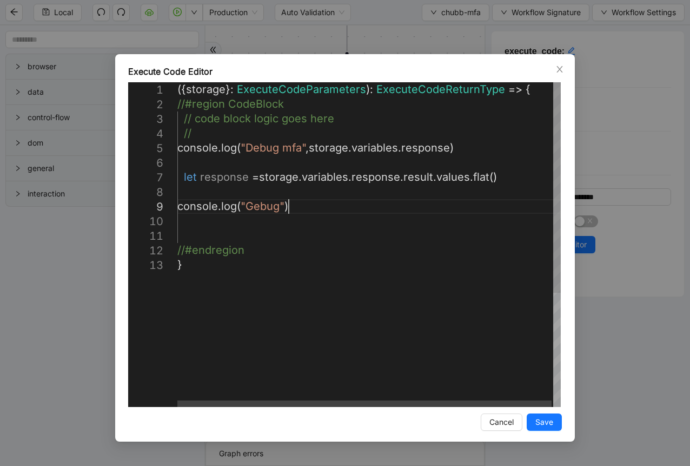
scroll to position [117, 136]
click at [262, 207] on div "({ storage }: ExecuteCodeParameters ): ExecuteCodeReturnType => { //#region Cod…" at bounding box center [369, 332] width 385 height 500
click at [288, 207] on div "({ storage }: ExecuteCodeParameters ): ExecuteCodeReturnType => { //#region Cod…" at bounding box center [369, 332] width 385 height 500
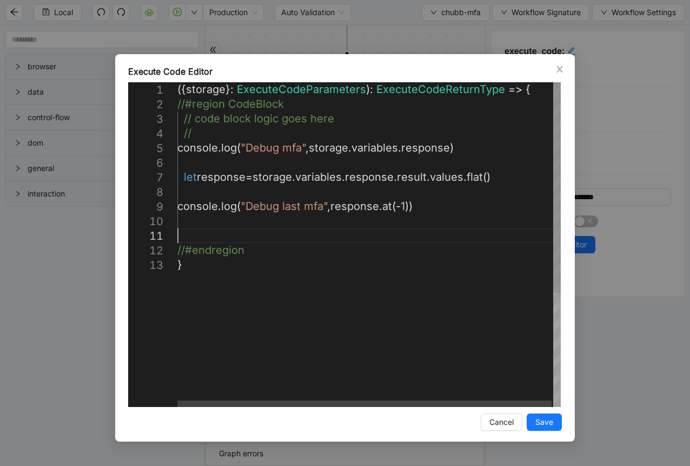
click at [279, 234] on div "({ storage }: ExecuteCodeParameters ): ExecuteCodeReturnType => { //#region Cod…" at bounding box center [369, 332] width 385 height 500
click at [243, 224] on div "({ storage }: ExecuteCodeParameters ): ExecuteCodeReturnType => { //#region Cod…" at bounding box center [369, 332] width 385 height 500
drag, startPoint x: 339, startPoint y: 206, endPoint x: 415, endPoint y: 207, distance: 76.8
click at [303, 195] on div "({ storage }: ExecuteCodeParameters ): ExecuteCodeReturnType => { //#region Cod…" at bounding box center [369, 332] width 385 height 500
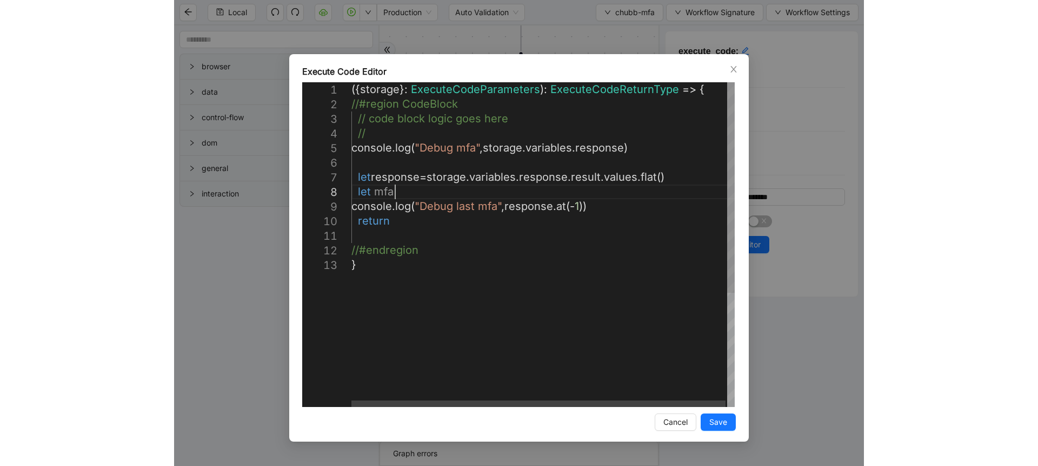
scroll to position [115, 77]
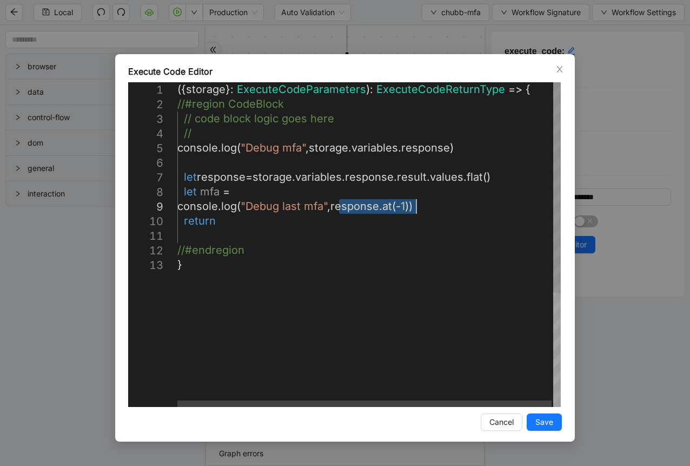
drag, startPoint x: 339, startPoint y: 207, endPoint x: 417, endPoint y: 207, distance: 77.9
click at [286, 191] on div "({ storage }: ExecuteCodeParameters ): ExecuteCodeReturnType => { //#region Cod…" at bounding box center [369, 332] width 385 height 500
paste textarea "**********"
click at [204, 195] on div "({ storage }: ExecuteCodeParameters ): ExecuteCodeReturnType => { //#region Cod…" at bounding box center [369, 332] width 385 height 500
click at [338, 205] on div "({ storage }: ExecuteCodeParameters ): ExecuteCodeReturnType => { //#region Cod…" at bounding box center [369, 332] width 385 height 500
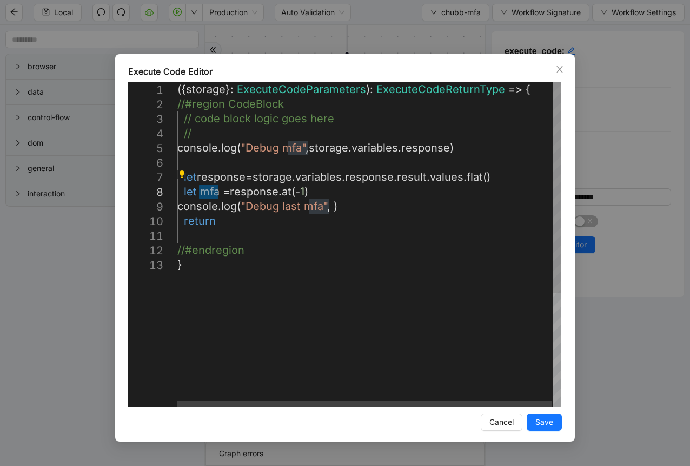
paste textarea "***"
paste textarea "****"
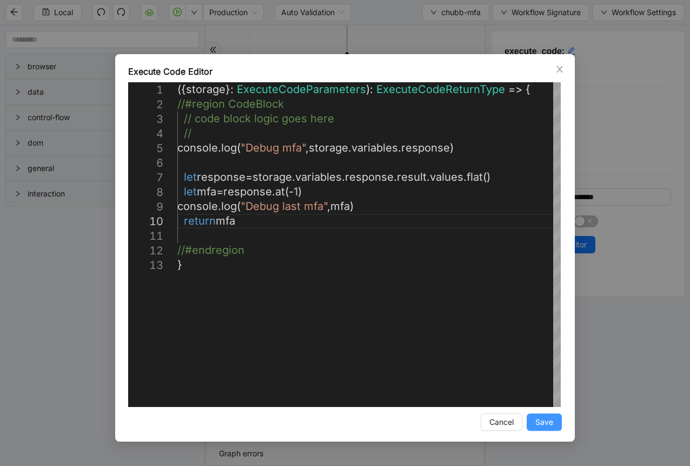
type textarea "**********"
click at [542, 421] on span "Save" at bounding box center [544, 422] width 18 height 12
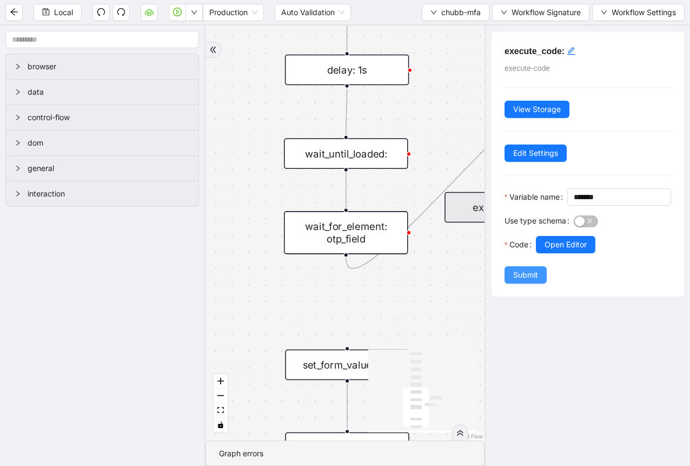
click at [524, 281] on span "Submit" at bounding box center [525, 275] width 25 height 12
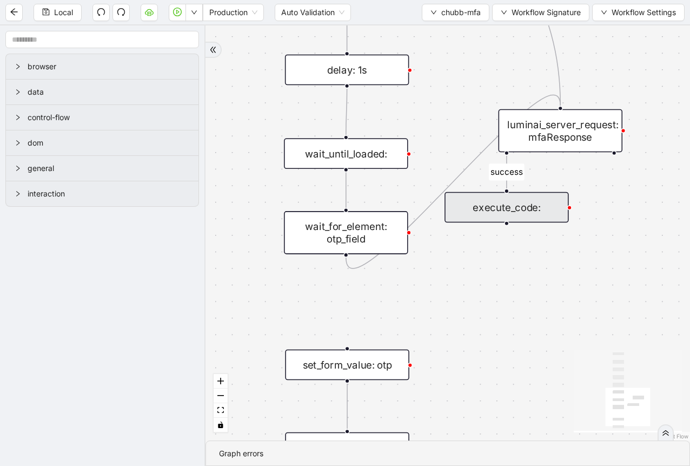
click at [527, 210] on div "execute_code:" at bounding box center [507, 207] width 124 height 31
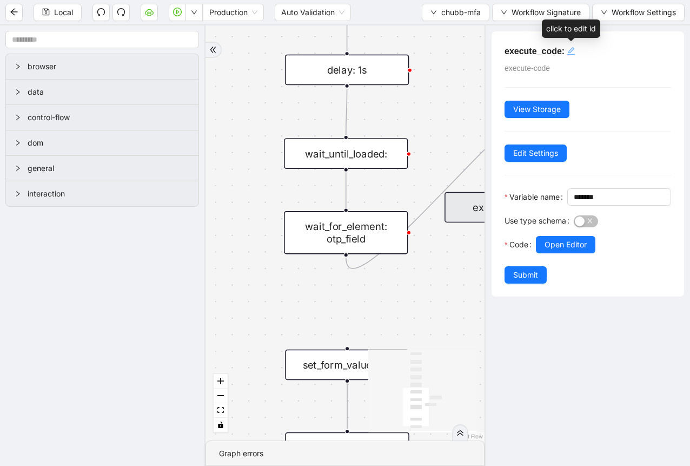
click at [568, 53] on icon "edit" at bounding box center [571, 51] width 8 height 8
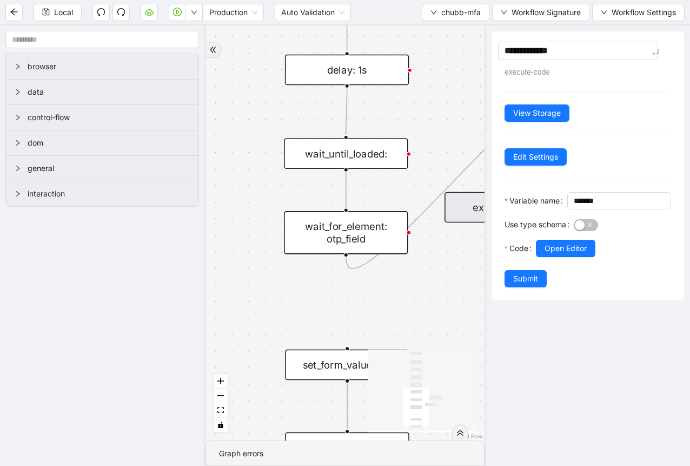
type textarea "**********"
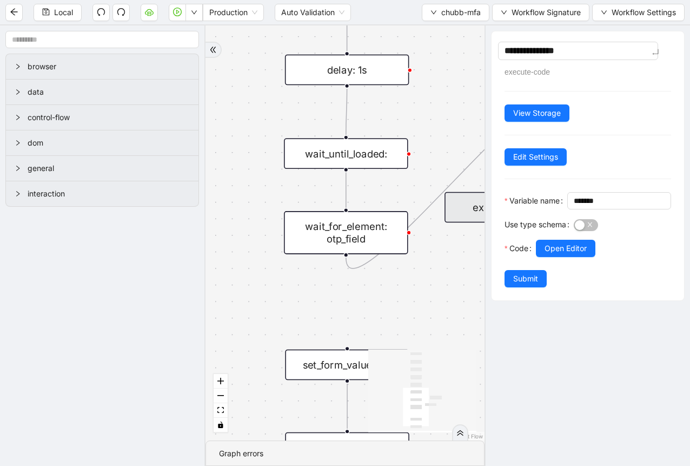
type textarea "**********"
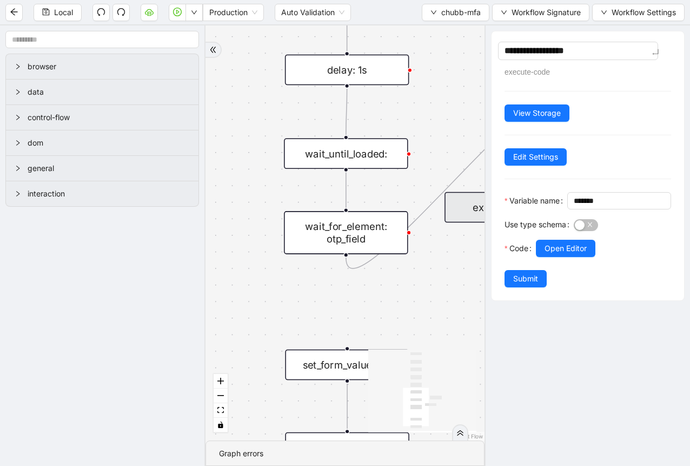
type textarea "**********"
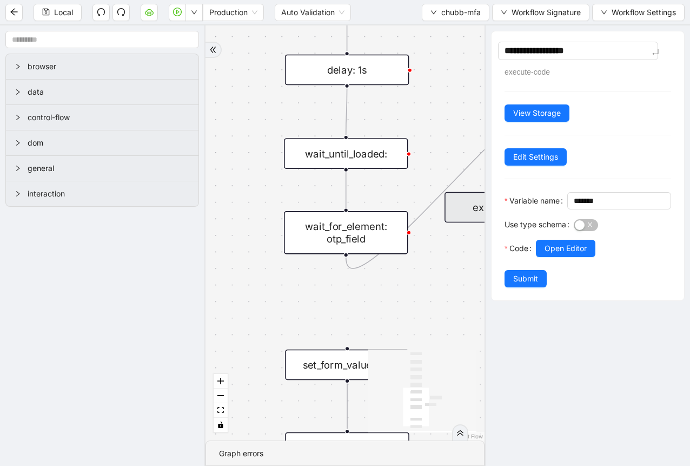
type textarea "**********"
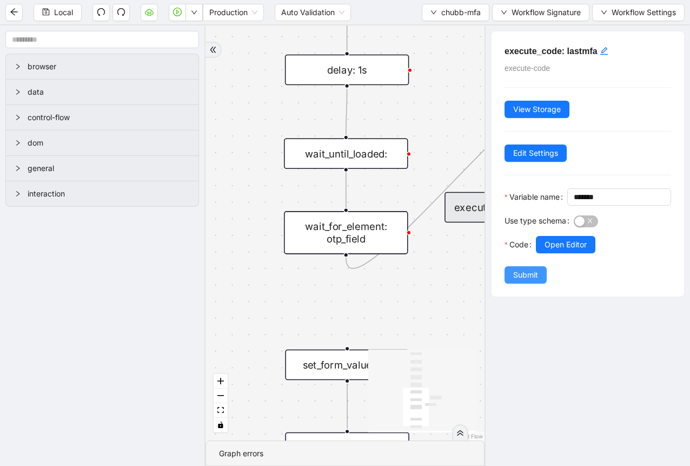
click at [520, 281] on span "Submit" at bounding box center [525, 275] width 25 height 12
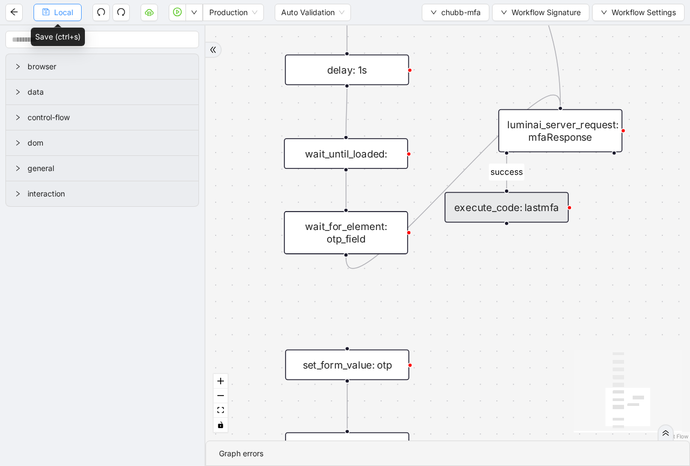
click at [48, 11] on icon "save" at bounding box center [46, 12] width 8 height 8
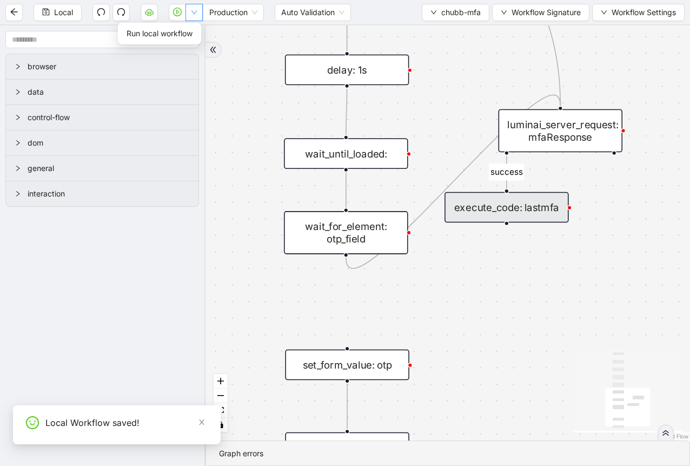
click at [189, 12] on button "button" at bounding box center [194, 12] width 17 height 17
click at [174, 38] on span "Run local workflow" at bounding box center [160, 34] width 66 height 12
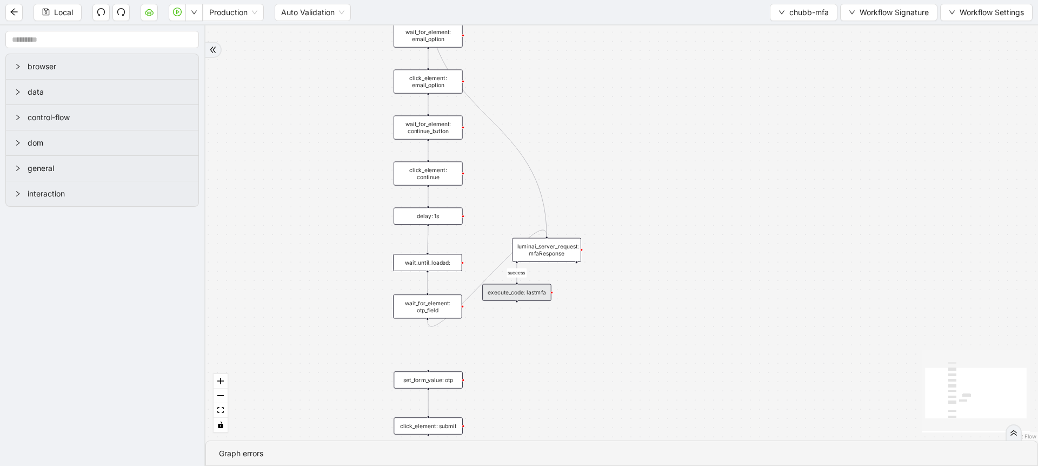
drag, startPoint x: 579, startPoint y: 135, endPoint x: 560, endPoint y: 289, distance: 155.4
click at [560, 289] on div "success trigger wait_for_element: email_option click_element: email_option wait…" at bounding box center [622, 232] width 833 height 415
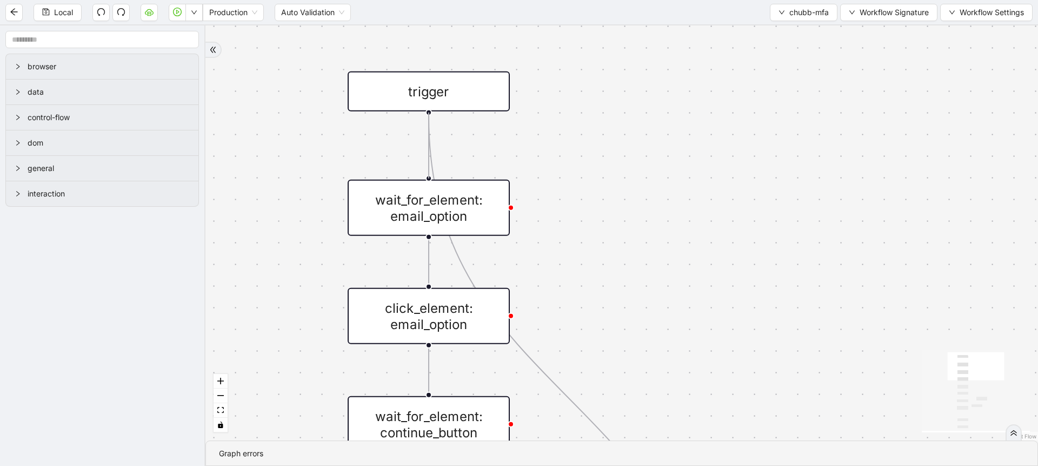
drag, startPoint x: 429, startPoint y: 112, endPoint x: 424, endPoint y: 179, distance: 66.7
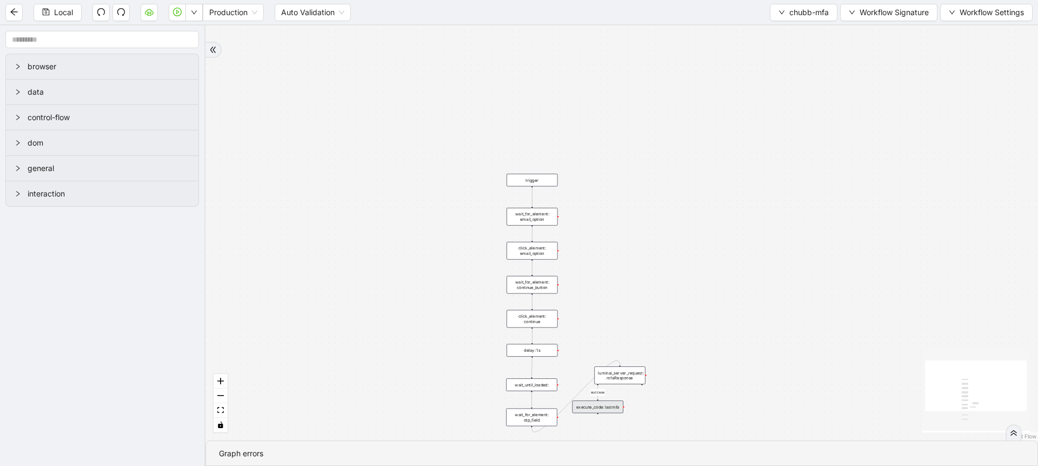
drag, startPoint x: 580, startPoint y: 281, endPoint x: 557, endPoint y: 74, distance: 209.0
click at [557, 74] on div "success trigger wait_for_element: email_option click_element: email_option wait…" at bounding box center [622, 232] width 833 height 415
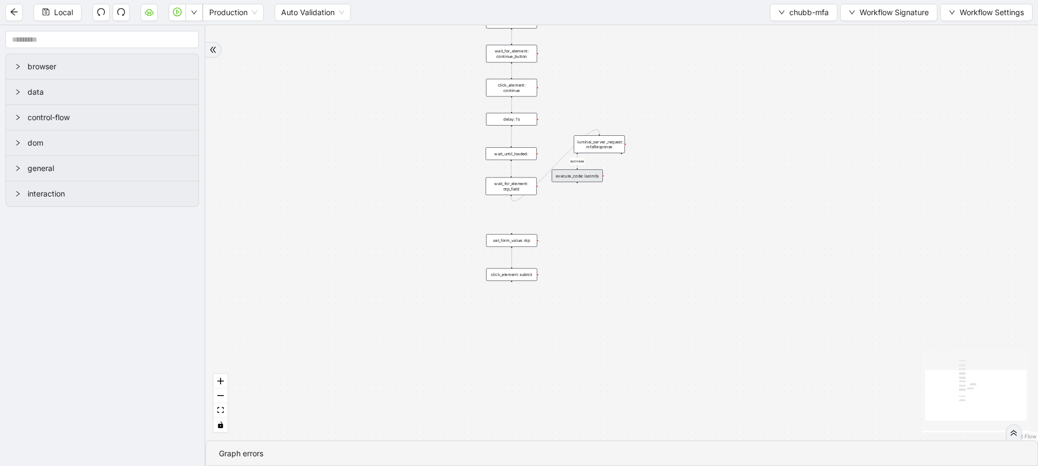
drag, startPoint x: 567, startPoint y: 262, endPoint x: 570, endPoint y: 226, distance: 36.9
click at [570, 226] on div "success trigger wait_for_element: email_option click_element: email_option wait…" at bounding box center [622, 232] width 833 height 415
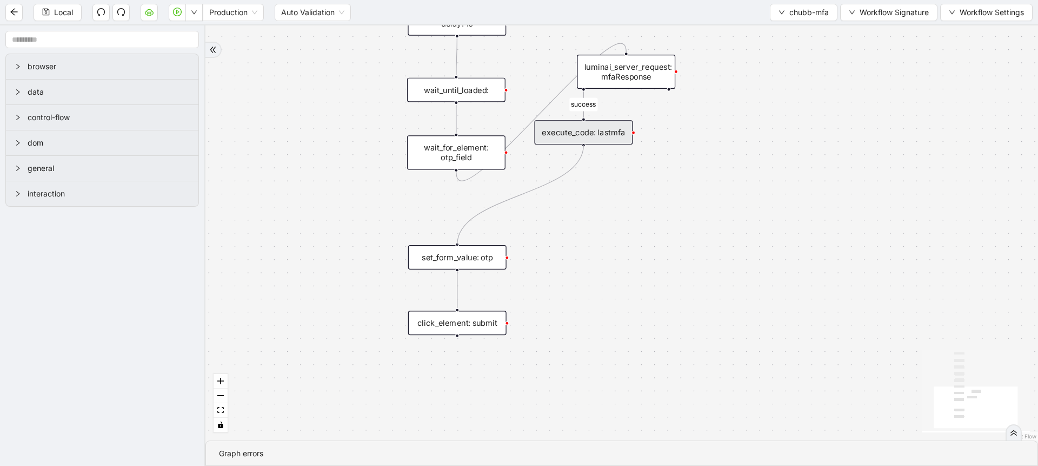
drag, startPoint x: 582, startPoint y: 145, endPoint x: 461, endPoint y: 244, distance: 155.7
click at [461, 244] on div "success trigger wait_for_element: email_option click_element: email_option wait…" at bounding box center [622, 232] width 833 height 415
click at [476, 253] on div "set_form_value: otp" at bounding box center [457, 257] width 98 height 24
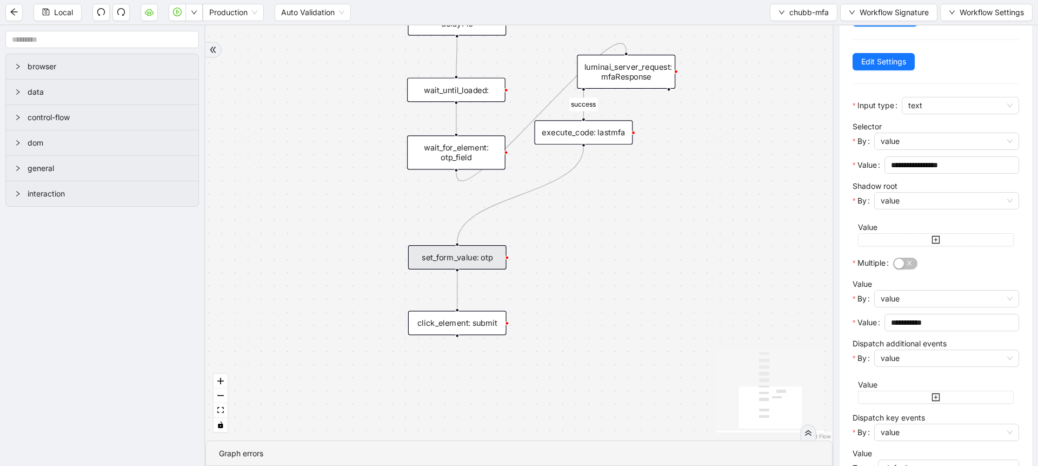
scroll to position [103, 0]
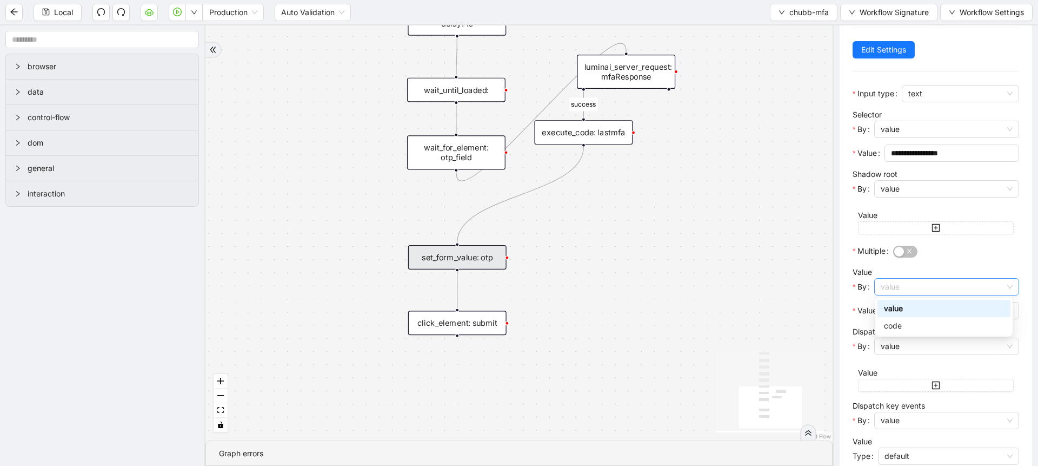
click at [897, 287] on span "value" at bounding box center [947, 287] width 132 height 16
click at [894, 332] on div "code" at bounding box center [944, 325] width 133 height 17
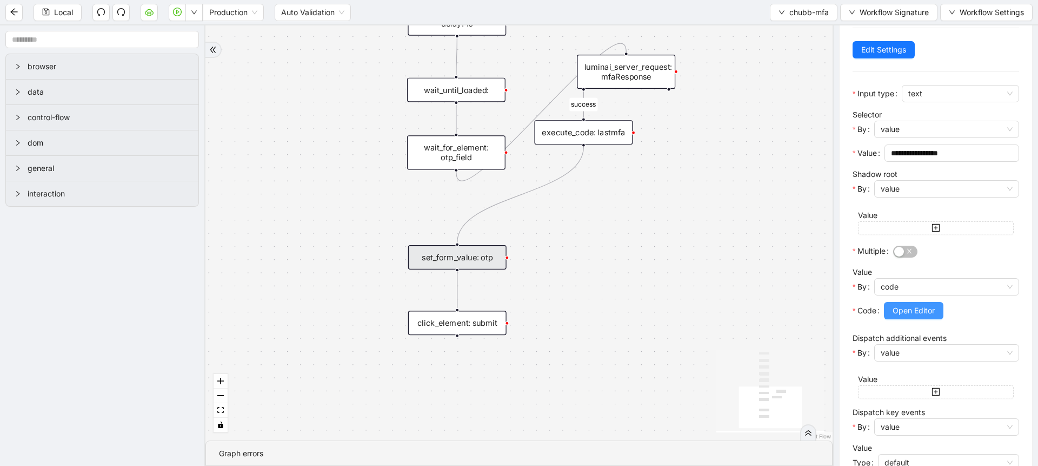
click at [910, 314] on span "Open Editor" at bounding box center [914, 310] width 42 height 12
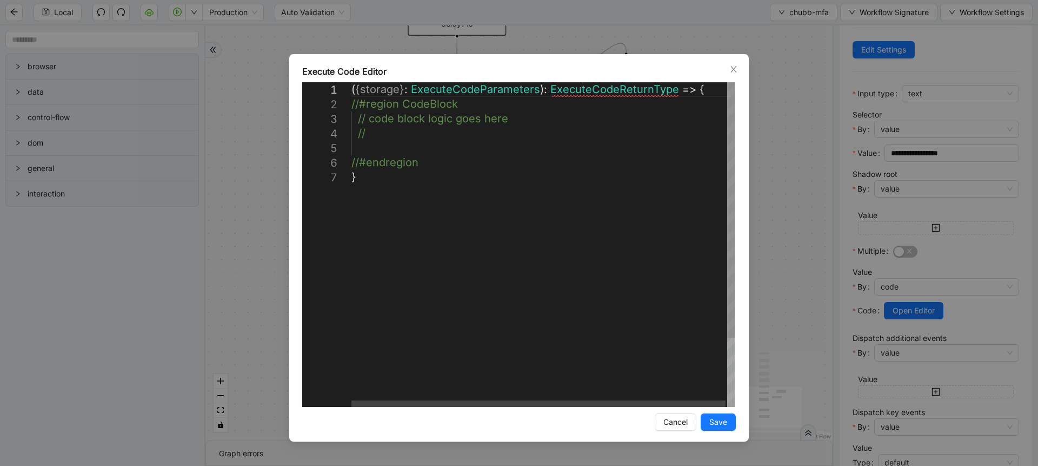
scroll to position [0, 6]
click at [378, 149] on div "( { storage } : ExecuteCodeParameters ): ExecuteCodeReturnType => { //#region C…" at bounding box center [544, 288] width 385 height 412
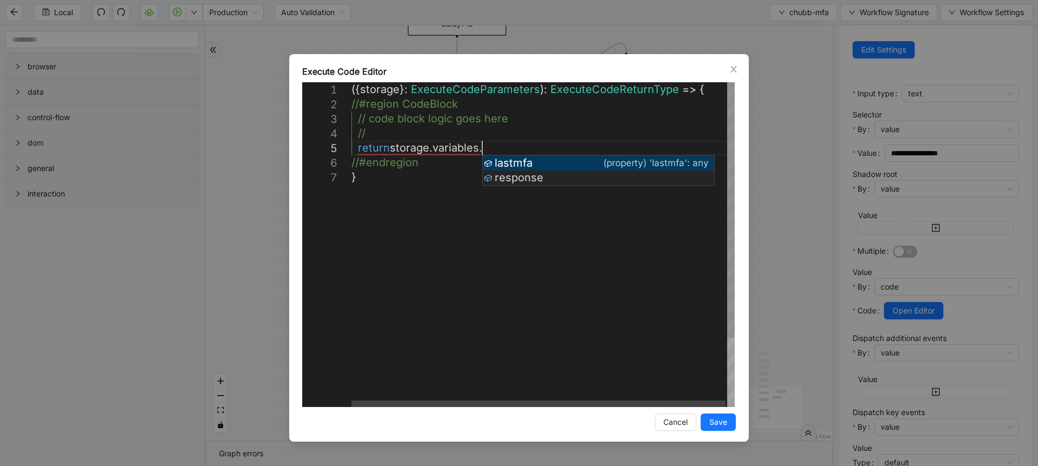
scroll to position [59, 175]
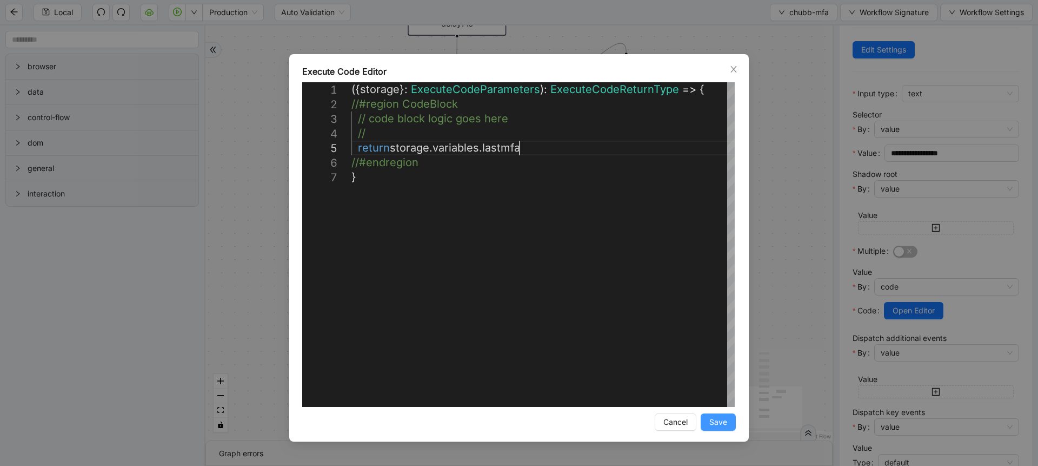
type textarea "**********"
click at [713, 419] on span "Save" at bounding box center [719, 422] width 18 height 12
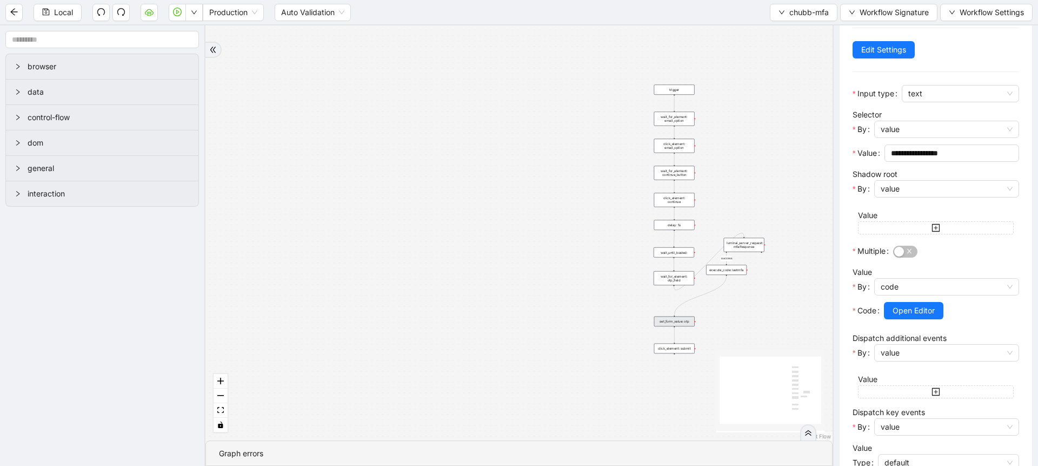
scroll to position [257, 0]
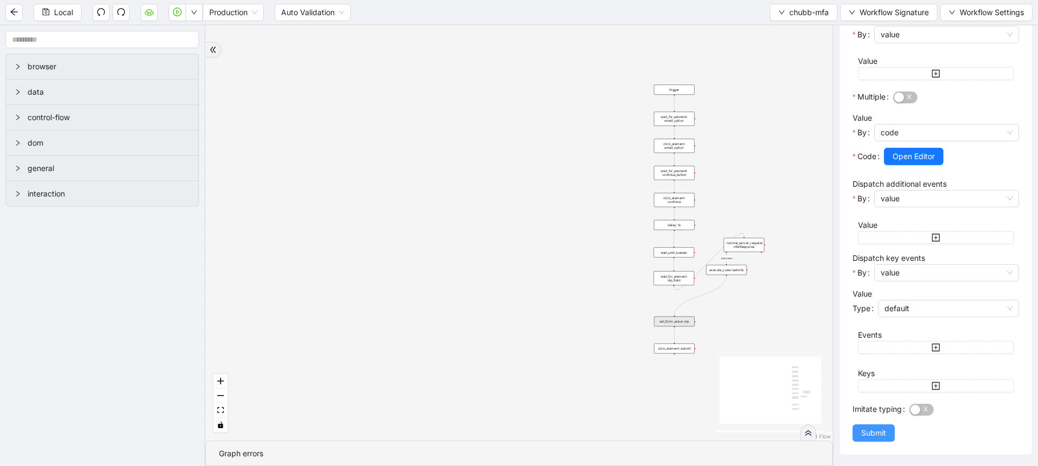
click at [871, 439] on button "Submit" at bounding box center [874, 432] width 42 height 17
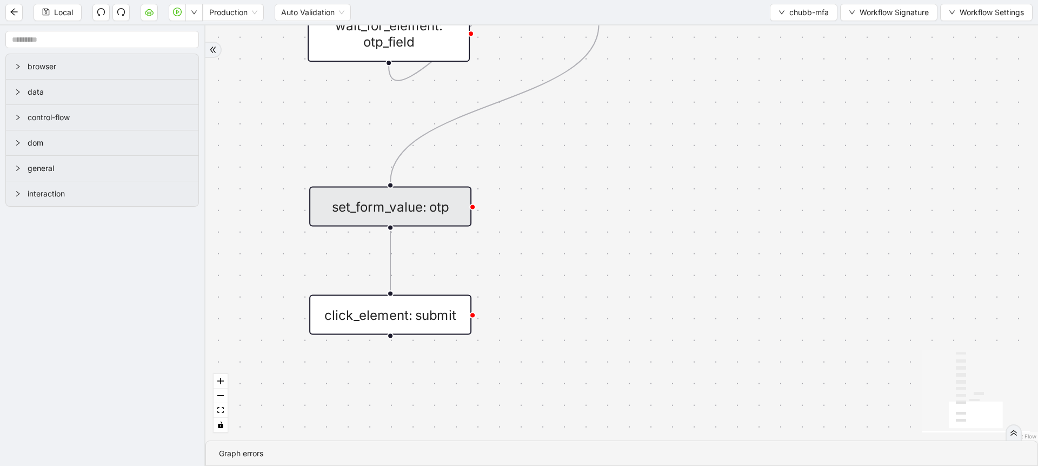
drag, startPoint x: 664, startPoint y: 301, endPoint x: 659, endPoint y: 174, distance: 126.7
click at [659, 174] on div "success trigger wait_for_element: email_option click_element: email_option wait…" at bounding box center [622, 232] width 833 height 415
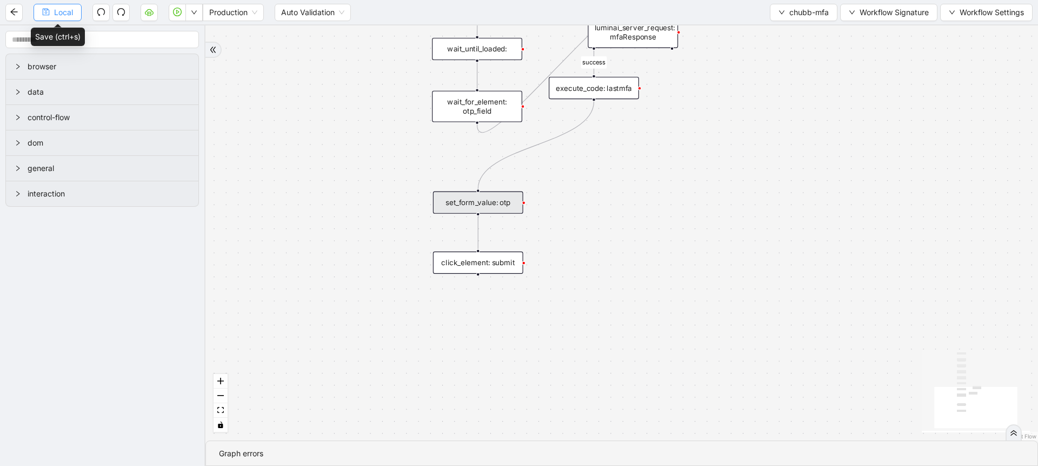
click at [59, 19] on button "Local" at bounding box center [58, 12] width 48 height 17
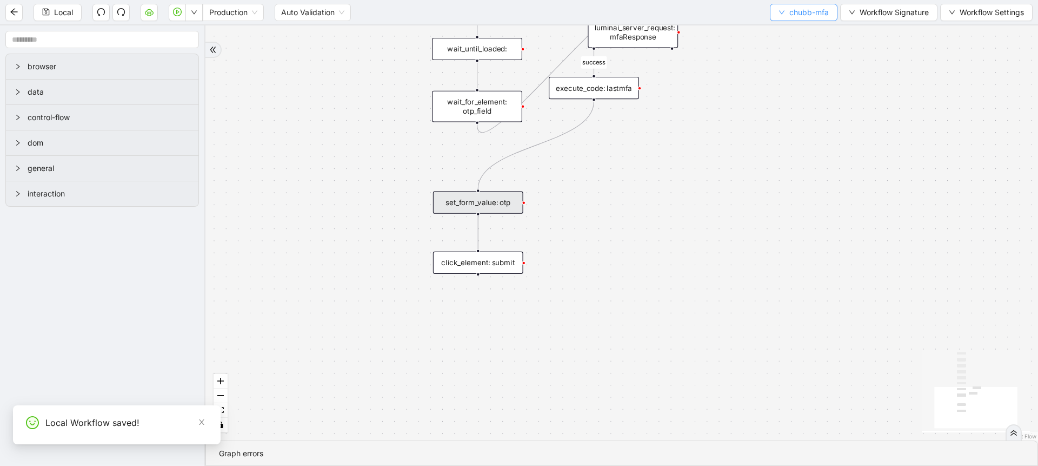
click at [798, 10] on span "chubb-mfa" at bounding box center [809, 12] width 39 height 12
click at [789, 29] on span "Select" at bounding box center [802, 34] width 50 height 12
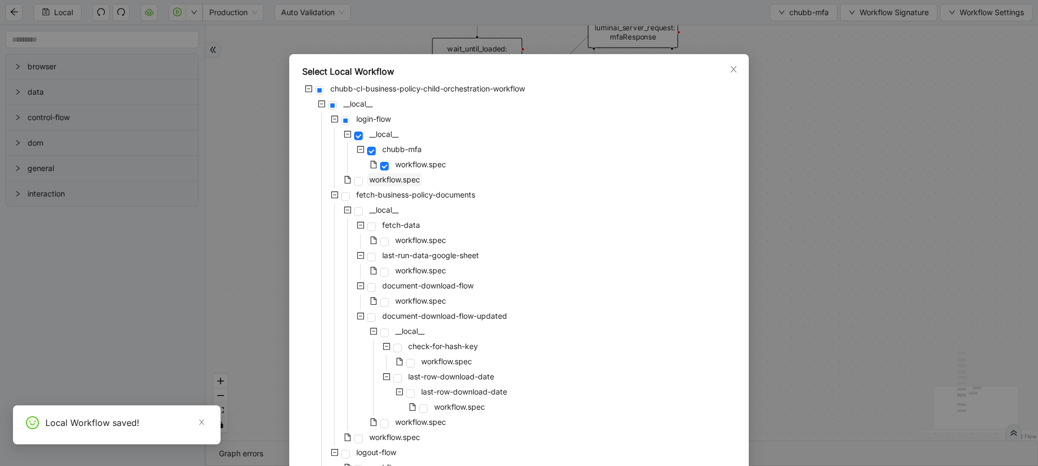
click at [393, 177] on span "workflow.spec" at bounding box center [394, 179] width 51 height 9
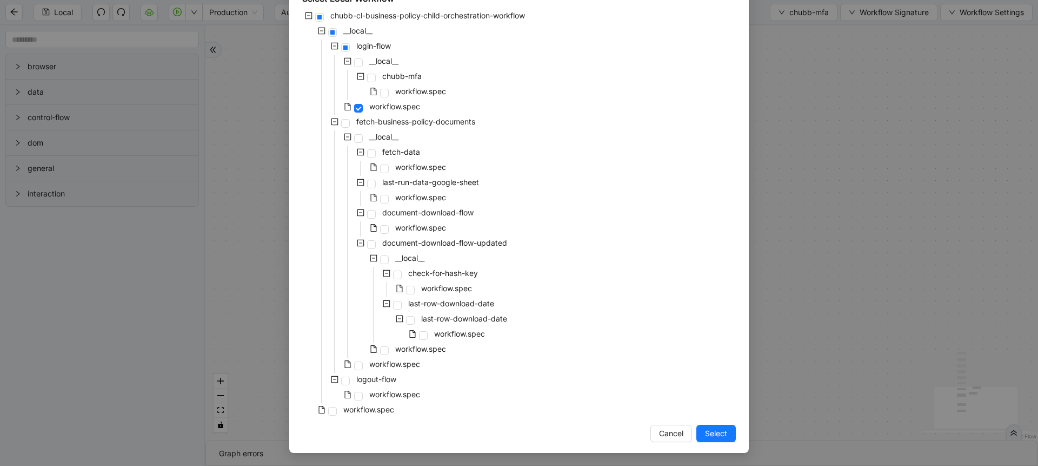
click at [703, 442] on div "Select Local Workflow chubb-cl-business-policy-child-orchestration-workflow __l…" at bounding box center [519, 217] width 460 height 472
click at [708, 432] on span "Select" at bounding box center [716, 433] width 22 height 12
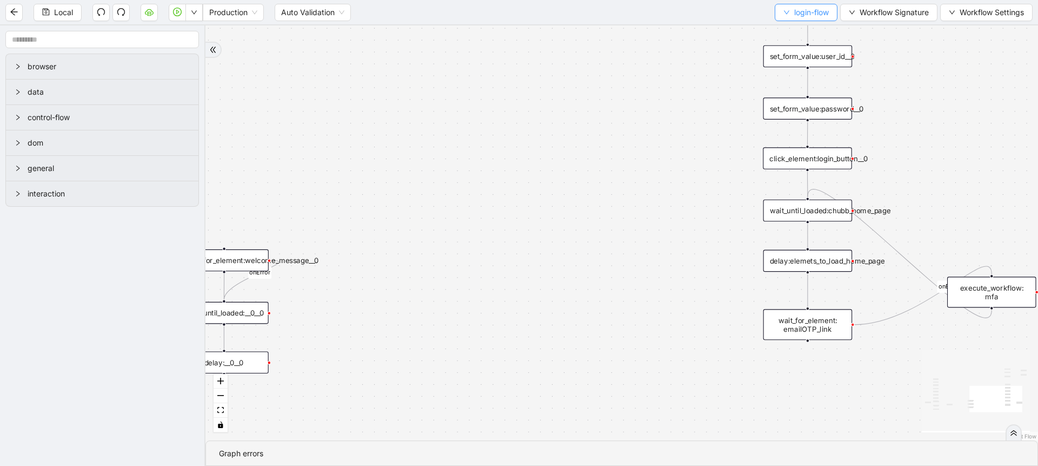
click at [813, 15] on span "login-flow" at bounding box center [811, 12] width 35 height 12
click at [781, 30] on span "Select" at bounding box center [803, 34] width 47 height 12
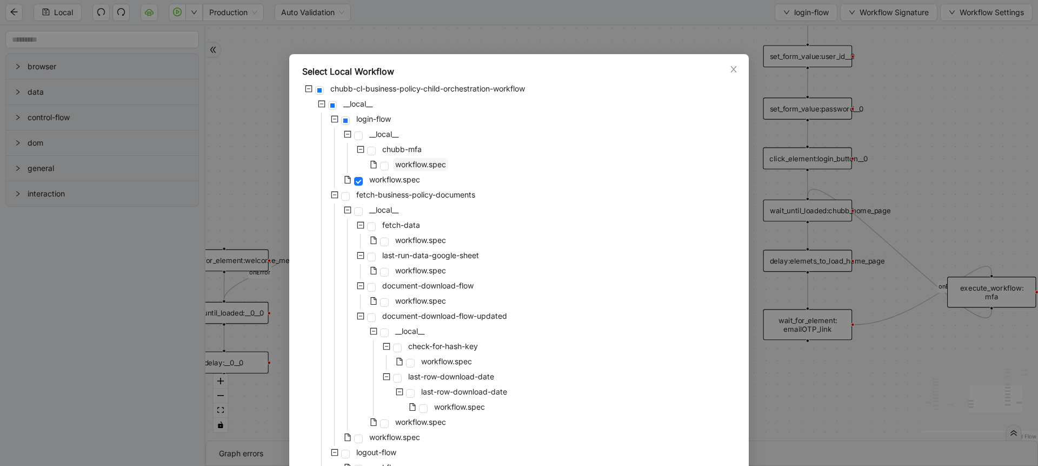
click at [420, 163] on span "workflow.spec" at bounding box center [420, 164] width 51 height 9
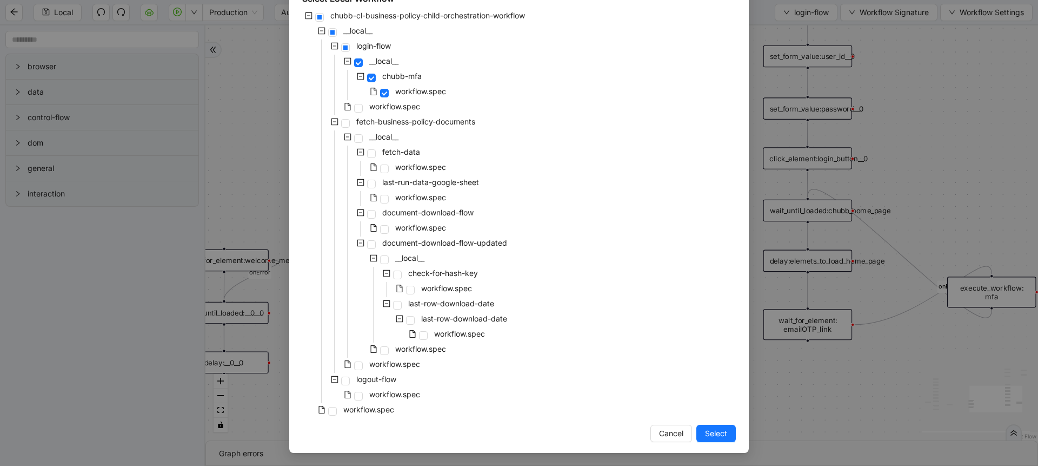
click at [702, 442] on div "Select Local Workflow chubb-cl-business-policy-child-orchestration-workflow __l…" at bounding box center [519, 217] width 460 height 472
click at [705, 441] on button "Select" at bounding box center [716, 433] width 39 height 17
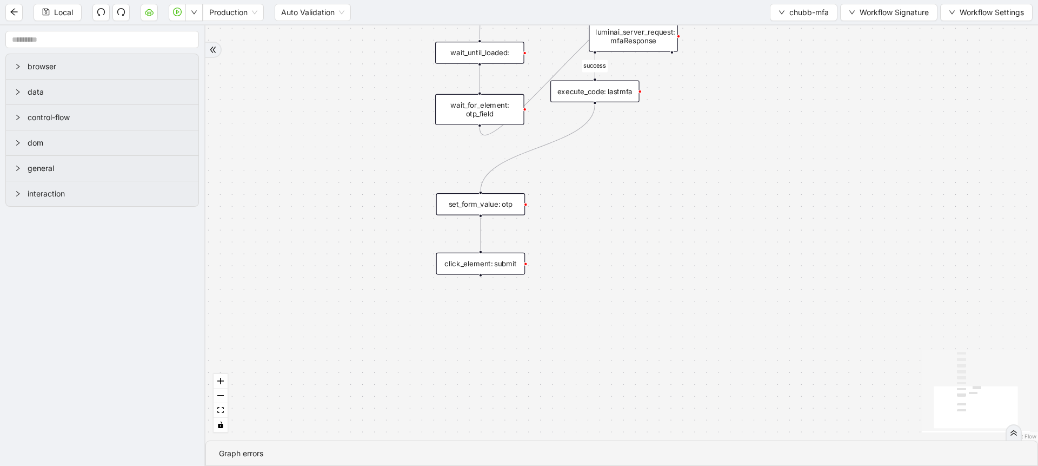
click at [613, 287] on div "success trigger wait_for_element: email_option click_element: email_option wait…" at bounding box center [622, 232] width 833 height 415
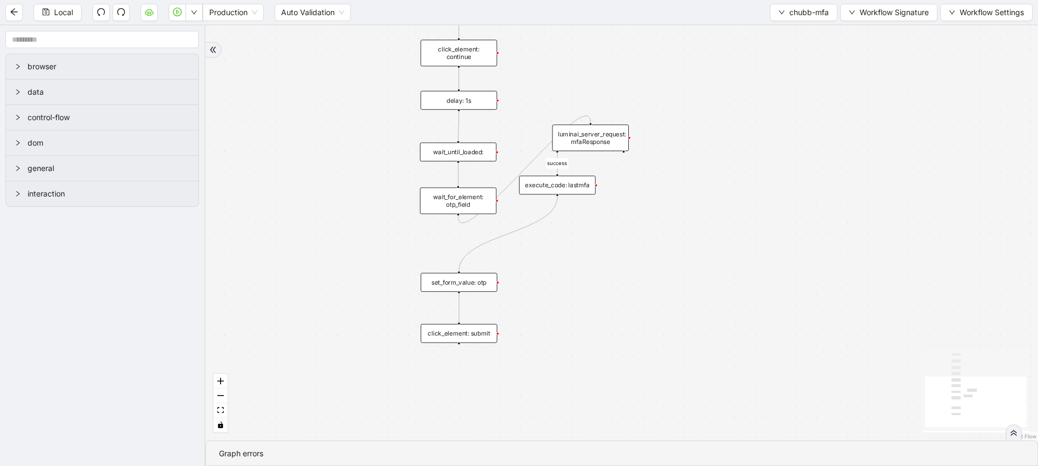
drag, startPoint x: 650, startPoint y: 227, endPoint x: 610, endPoint y: 294, distance: 77.6
click at [610, 294] on div "success trigger wait_for_element: email_option click_element: email_option wait…" at bounding box center [622, 232] width 833 height 415
drag, startPoint x: 472, startPoint y: 280, endPoint x: 571, endPoint y: 224, distance: 113.8
click at [571, 224] on div "set_form_value: otp" at bounding box center [558, 226] width 77 height 19
drag, startPoint x: 471, startPoint y: 328, endPoint x: 568, endPoint y: 270, distance: 113.4
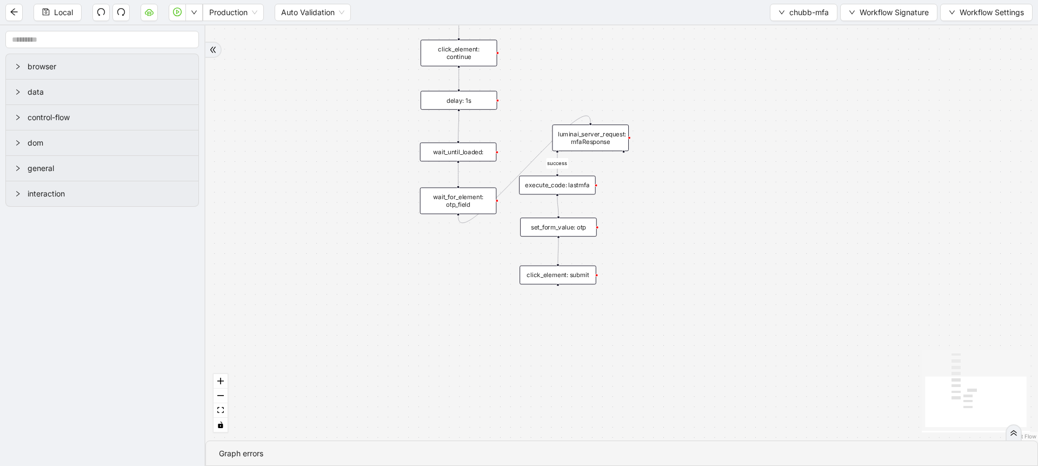
click at [568, 270] on div "click_element: submit" at bounding box center [558, 275] width 77 height 19
drag, startPoint x: 660, startPoint y: 227, endPoint x: 641, endPoint y: 394, distance: 168.8
click at [641, 394] on div "success trigger wait_for_element: email_option click_element: email_option wait…" at bounding box center [622, 232] width 833 height 415
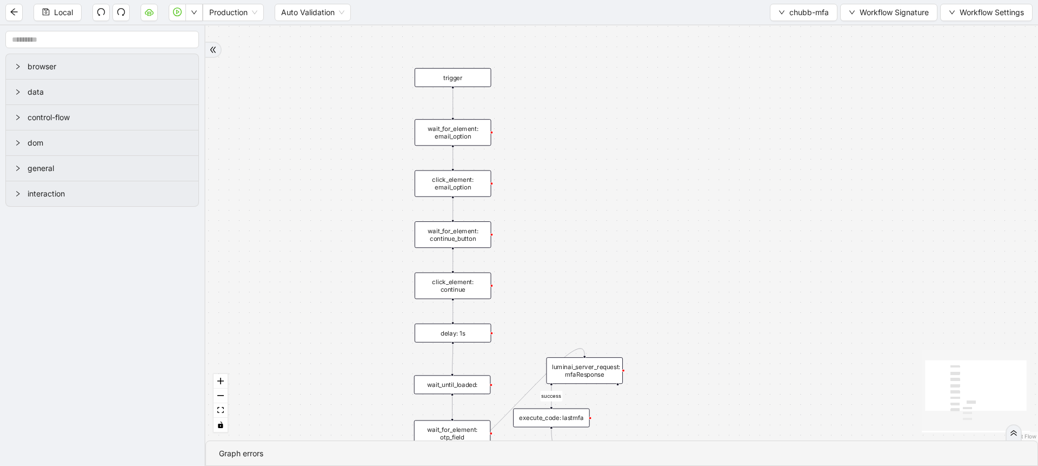
drag, startPoint x: 611, startPoint y: 211, endPoint x: 625, endPoint y: 277, distance: 66.8
click at [625, 277] on div "success trigger wait_for_element: email_option click_element: email_option wait…" at bounding box center [622, 232] width 833 height 415
drag, startPoint x: 454, startPoint y: 77, endPoint x: 584, endPoint y: 302, distance: 260.2
click at [584, 302] on div "trigger" at bounding box center [583, 303] width 77 height 19
drag, startPoint x: 584, startPoint y: 314, endPoint x: 584, endPoint y: 354, distance: 40.6
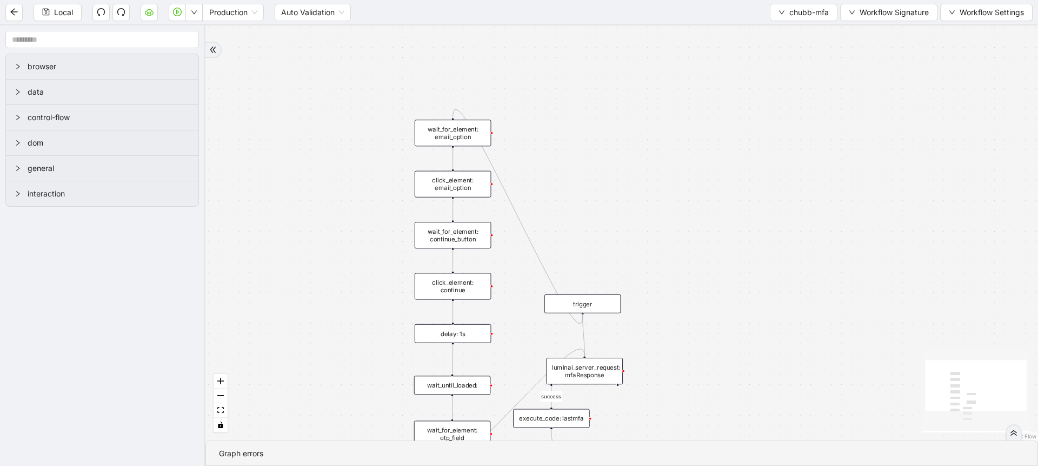
click at [584, 354] on div "success trigger wait_for_element: email_option click_element: email_option wait…" at bounding box center [795, 407] width 786 height 392
click at [591, 301] on div "trigger" at bounding box center [585, 304] width 77 height 19
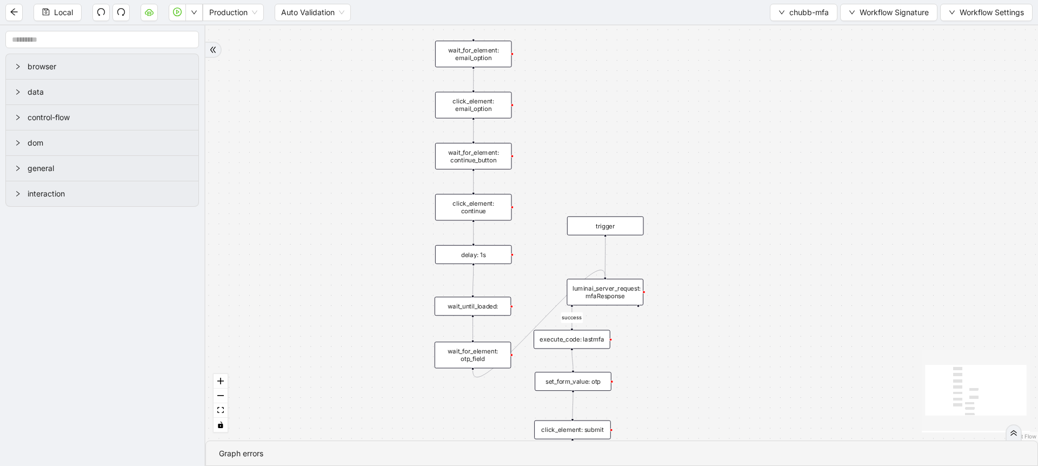
drag, startPoint x: 694, startPoint y: 296, endPoint x: 717, endPoint y: 184, distance: 114.9
click at [717, 184] on div "success trigger wait_for_element: email_option click_element: email_option wait…" at bounding box center [622, 232] width 833 height 415
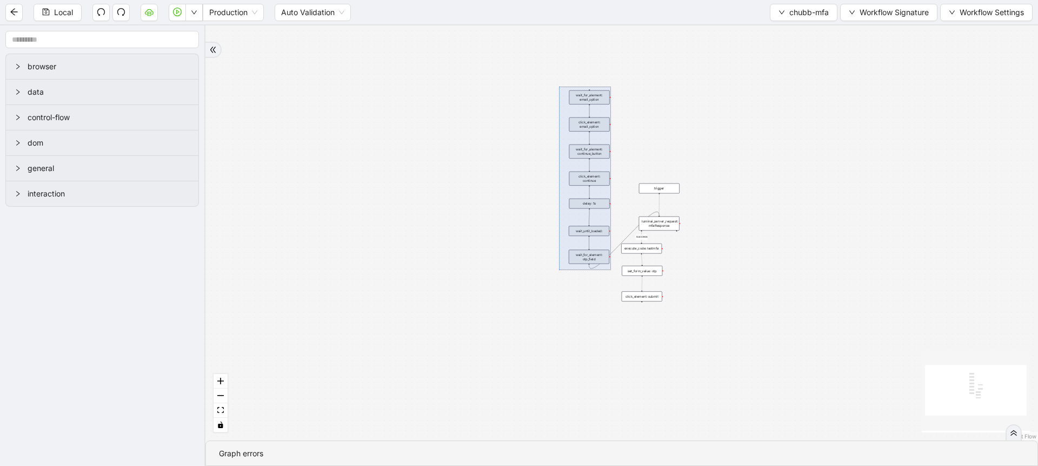
drag, startPoint x: 559, startPoint y: 87, endPoint x: 612, endPoint y: 270, distance: 190.7
click at [612, 270] on div "success trigger wait_for_element: email_option click_element: email_option wait…" at bounding box center [622, 232] width 833 height 415
click at [783, 15] on icon "down" at bounding box center [782, 12] width 6 height 6
click at [783, 28] on span "Select" at bounding box center [802, 34] width 50 height 12
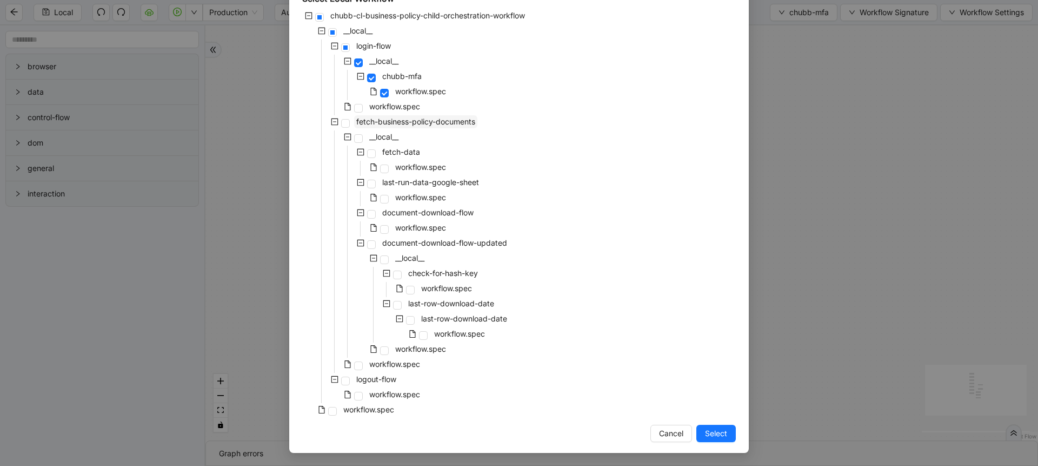
click at [400, 117] on span "fetch-business-policy-documents" at bounding box center [415, 121] width 119 height 9
click at [393, 111] on span "workflow.spec" at bounding box center [394, 106] width 55 height 13
click at [711, 436] on span "Select" at bounding box center [716, 433] width 22 height 12
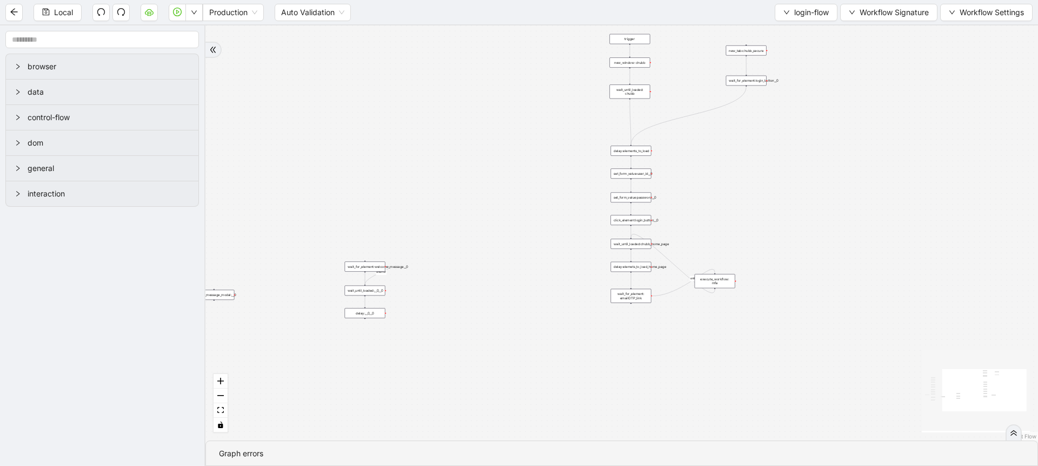
drag, startPoint x: 823, startPoint y: 279, endPoint x: 715, endPoint y: 220, distance: 123.2
click at [715, 220] on div "onError onError onError trigger set_form_value:user_id set_form_value:password …" at bounding box center [622, 232] width 833 height 415
click at [767, 190] on div "onError onError onError trigger set_form_value:user_id set_form_value:password …" at bounding box center [622, 232] width 833 height 415
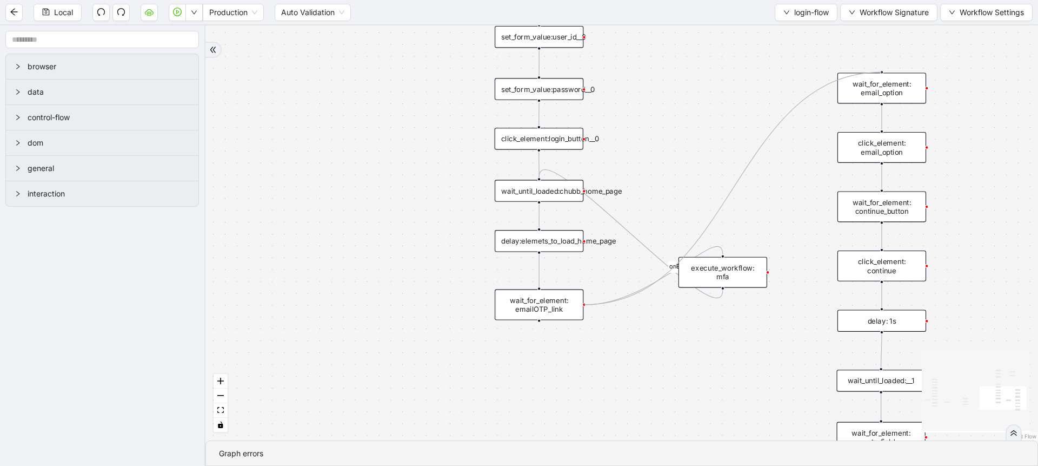
drag, startPoint x: 584, startPoint y: 306, endPoint x: 875, endPoint y: 74, distance: 372.2
click at [875, 74] on div "trigger set_form_value:user_id set_form_value:password click_element:login_butt…" at bounding box center [610, 58] width 912 height 454
click at [883, 69] on div "onError onError onError trigger set_form_value:user_id set_form_value:password …" at bounding box center [622, 232] width 833 height 415
click at [767, 59] on div "onError onError onError trigger set_form_value:user_id set_form_value:password …" at bounding box center [622, 232] width 833 height 415
click at [685, 179] on div "onError onError onError trigger set_form_value:user_id set_form_value:password …" at bounding box center [622, 232] width 833 height 415
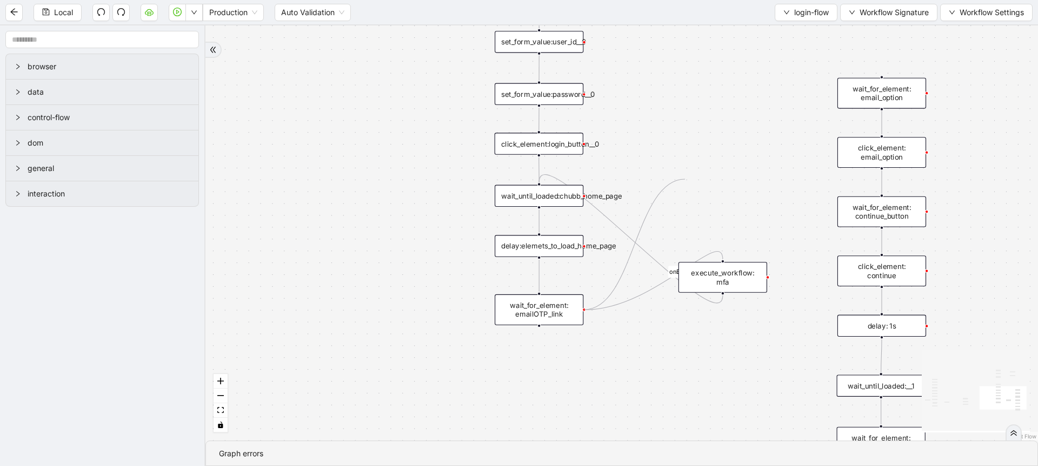
click at [685, 179] on div "onError onError onError trigger set_form_value:user_id set_form_value:password …" at bounding box center [622, 232] width 833 height 415
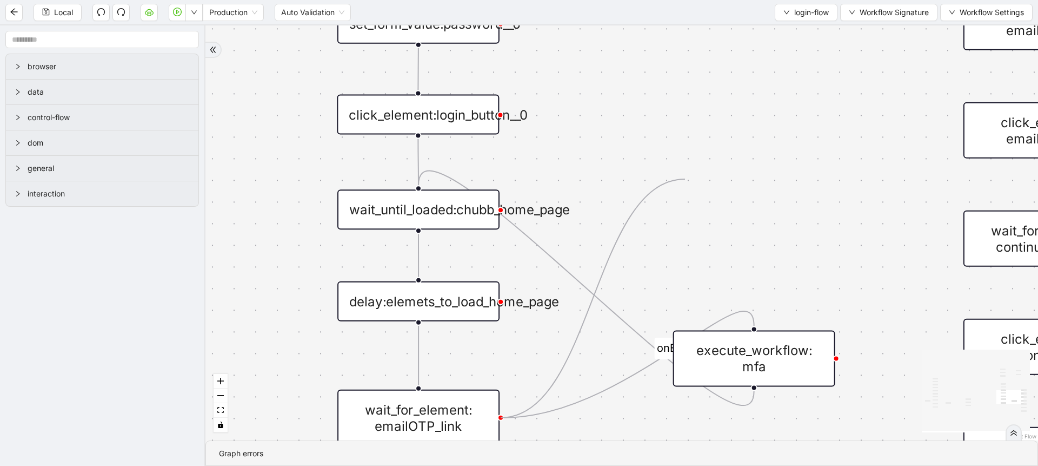
click at [685, 179] on div "onError onError onError trigger set_form_value:user_id set_form_value:password …" at bounding box center [622, 232] width 833 height 415
click at [607, 288] on div "onError onError onError trigger set_form_value:user_id set_form_value:password …" at bounding box center [622, 232] width 833 height 415
click at [599, 307] on icon "Edge from execute_workflow: mfa to wait_until_loaded:chubb_home_page" at bounding box center [587, 288] width 336 height 235
click at [527, 412] on icon "Edge from wait_for_element: emailOTP_link to execute_workflow: mfa" at bounding box center [629, 364] width 250 height 107
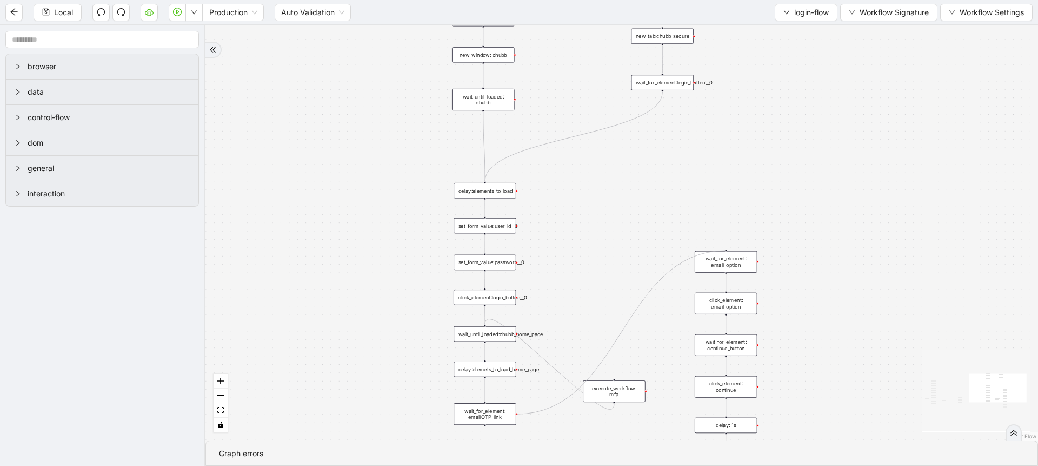
drag, startPoint x: 517, startPoint y: 413, endPoint x: 722, endPoint y: 250, distance: 261.8
click at [722, 250] on div "onError onError trigger set_form_value:user_id set_form_value:password click_el…" at bounding box center [622, 232] width 833 height 415
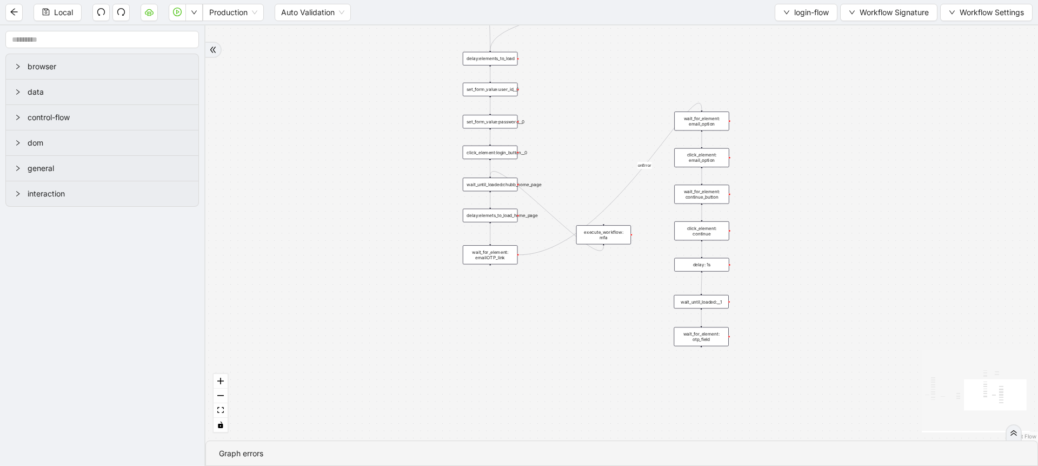
drag, startPoint x: 785, startPoint y: 310, endPoint x: 753, endPoint y: 164, distance: 149.4
click at [753, 164] on div "onError onError onError trigger set_form_value:user_id set_form_value:password …" at bounding box center [622, 232] width 833 height 415
click at [553, 216] on icon "Edge from execute_workflow: mfa to wait_until_loaded:chubb_home_page" at bounding box center [548, 212] width 114 height 80
drag, startPoint x: 605, startPoint y: 230, endPoint x: 703, endPoint y: 374, distance: 174.0
click at [703, 374] on div "execute_workflow: mfa" at bounding box center [701, 378] width 55 height 19
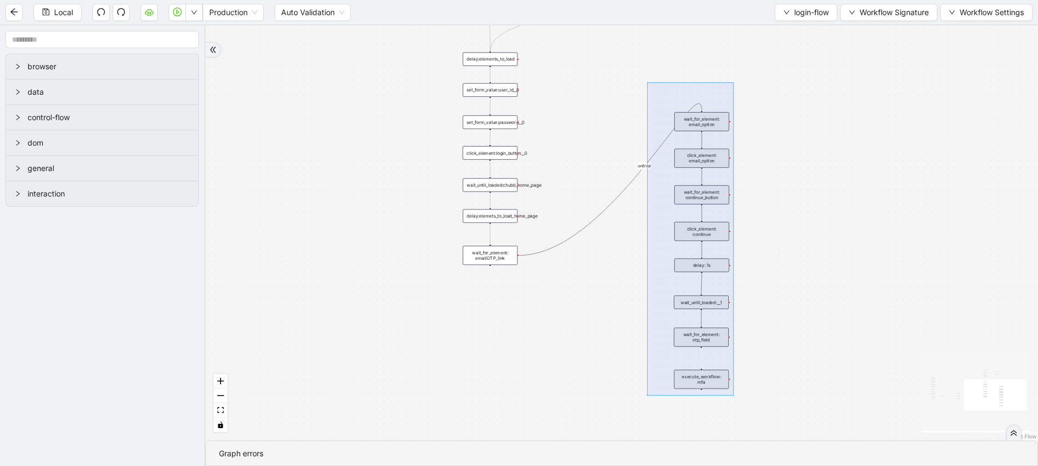
drag, startPoint x: 647, startPoint y: 82, endPoint x: 734, endPoint y: 395, distance: 324.9
click at [734, 395] on div "onError onError onError trigger set_form_value:user_id set_form_value:password …" at bounding box center [622, 232] width 833 height 415
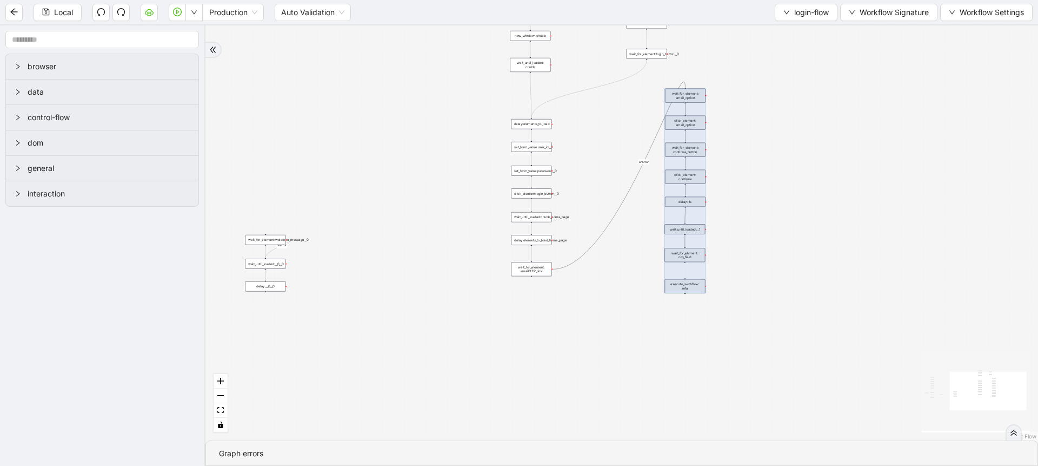
drag, startPoint x: 703, startPoint y: 281, endPoint x: 700, endPoint y: 207, distance: 74.7
click at [700, 207] on div at bounding box center [685, 191] width 41 height 204
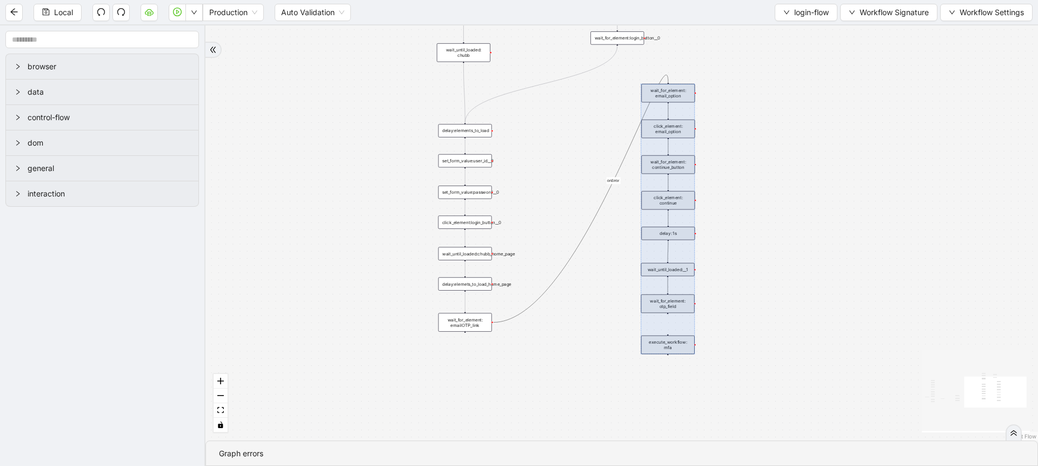
click at [739, 103] on div "onError onError onError trigger set_form_value:user_id set_form_value:password …" at bounding box center [622, 232] width 833 height 415
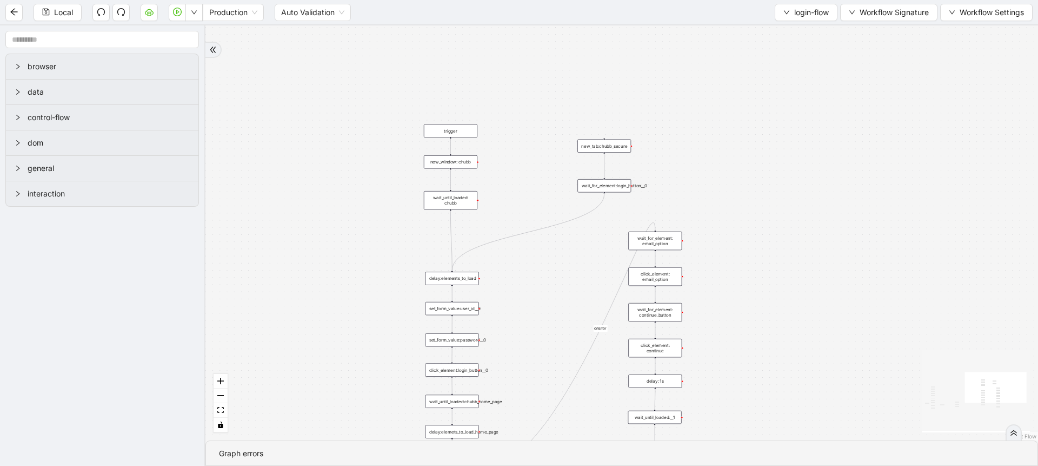
drag, startPoint x: 739, startPoint y: 103, endPoint x: 726, endPoint y: 249, distance: 146.1
click at [726, 249] on div "onError onError onError trigger set_form_value:user_id set_form_value:password …" at bounding box center [622, 232] width 833 height 415
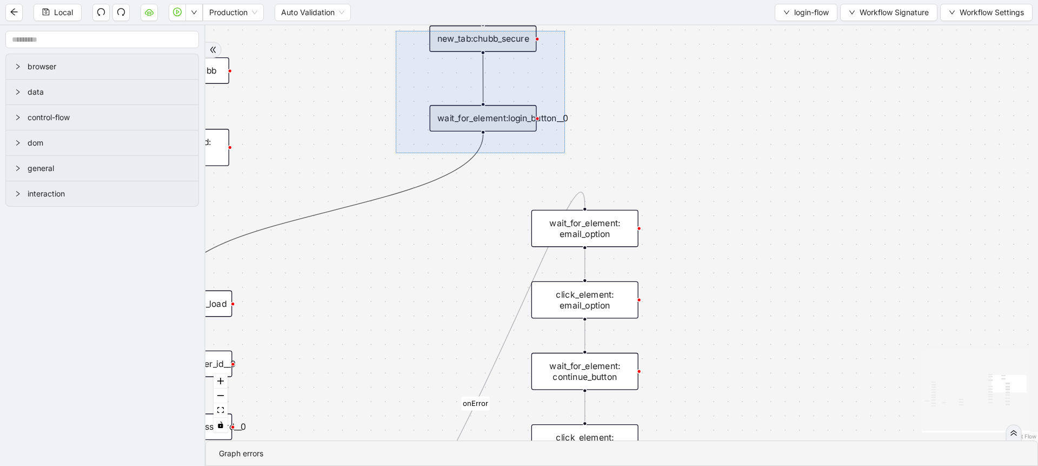
drag, startPoint x: 396, startPoint y: 31, endPoint x: 565, endPoint y: 153, distance: 208.8
click at [565, 153] on div "onError onError onError trigger set_form_value:user_id set_form_value:password …" at bounding box center [622, 232] width 833 height 415
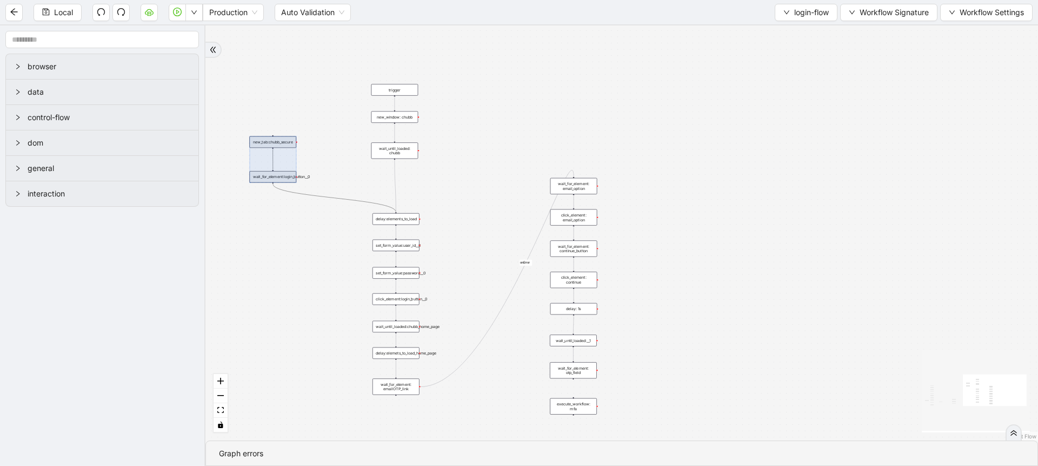
drag, startPoint x: 521, startPoint y: 107, endPoint x: 266, endPoint y: 147, distance: 258.9
click at [266, 147] on div at bounding box center [272, 159] width 47 height 47
click at [531, 143] on div "onError onError onError trigger set_form_value:user_id set_form_value:password …" at bounding box center [622, 232] width 833 height 415
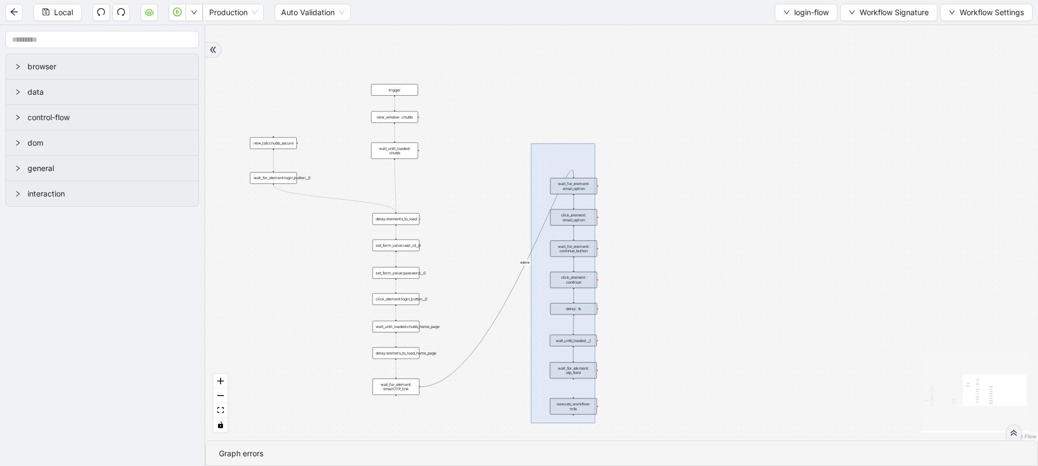
drag, startPoint x: 531, startPoint y: 143, endPoint x: 602, endPoint y: 425, distance: 290.5
click at [602, 425] on div "onError onError onError trigger set_form_value:user_id set_form_value:password …" at bounding box center [622, 232] width 833 height 415
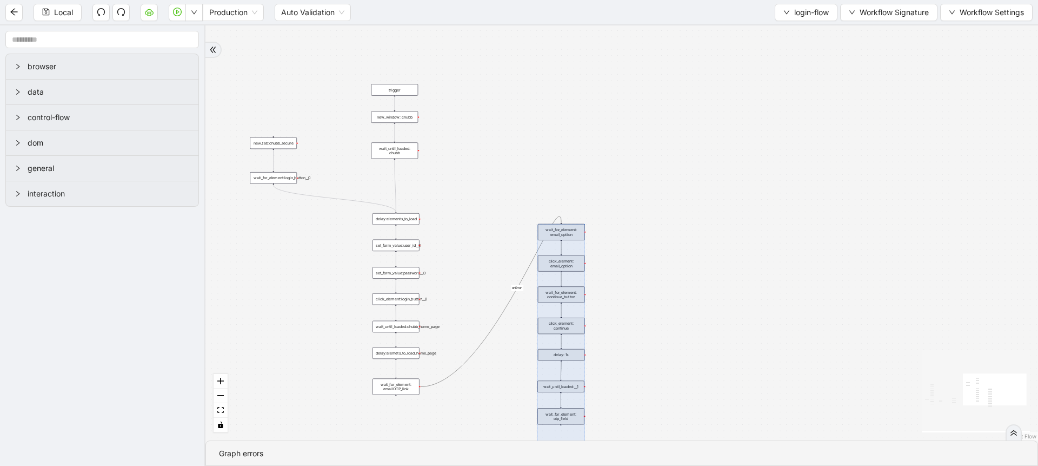
drag, startPoint x: 570, startPoint y: 358, endPoint x: 558, endPoint y: 404, distance: 47.6
click at [558, 404] on div at bounding box center [561, 342] width 47 height 236
click at [615, 359] on div "onError onError onError trigger set_form_value:user_id set_form_value:password …" at bounding box center [622, 232] width 833 height 415
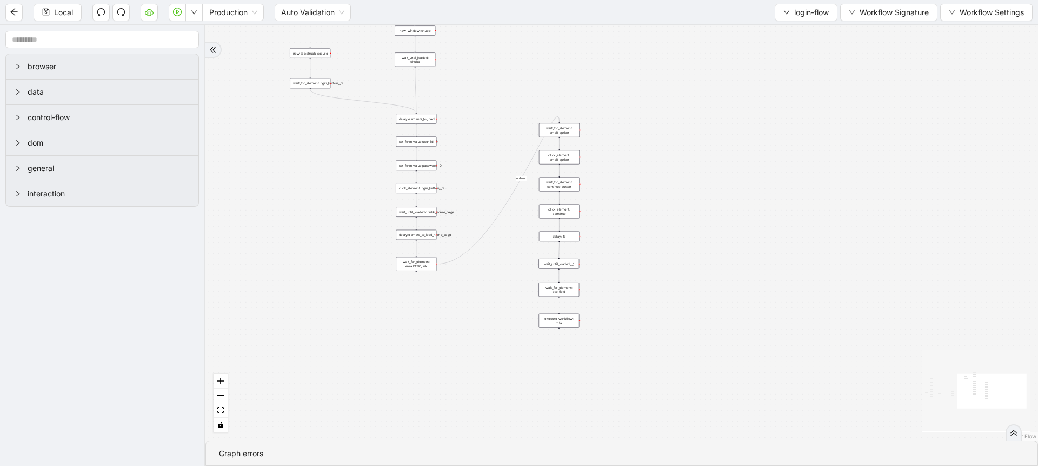
drag, startPoint x: 615, startPoint y: 359, endPoint x: 612, endPoint y: 156, distance: 202.8
click at [612, 156] on div "onError onError onError trigger set_form_value:user_id set_form_value:password …" at bounding box center [622, 232] width 833 height 415
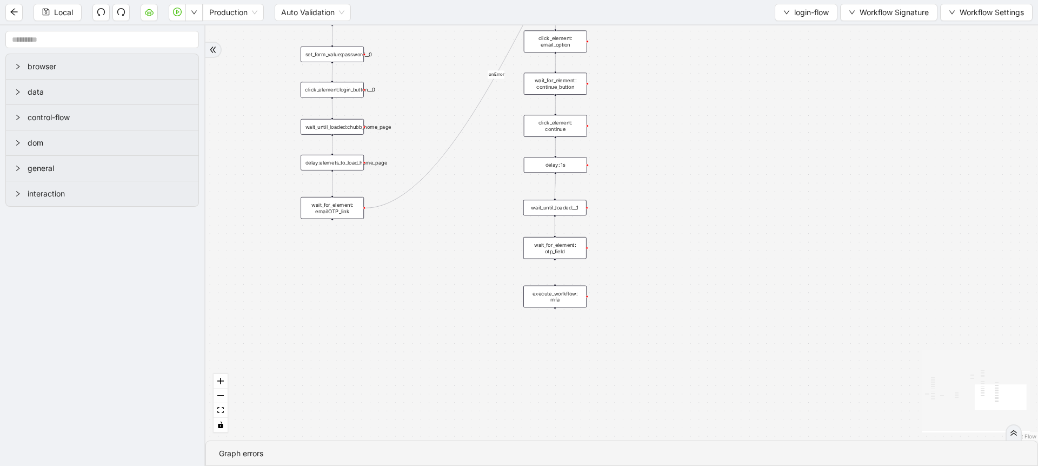
drag, startPoint x: 614, startPoint y: 198, endPoint x: 617, endPoint y: 235, distance: 36.9
click at [617, 235] on div "onError onError onError trigger set_form_value:user_id set_form_value:password …" at bounding box center [622, 232] width 833 height 415
drag, startPoint x: 555, startPoint y: 262, endPoint x: 555, endPoint y: 281, distance: 18.9
click at [555, 281] on div "onError onError onError trigger set_form_value:user_id set_form_value:password …" at bounding box center [622, 232] width 833 height 415
click at [556, 322] on icon "plus-circle" at bounding box center [556, 321] width 10 height 10
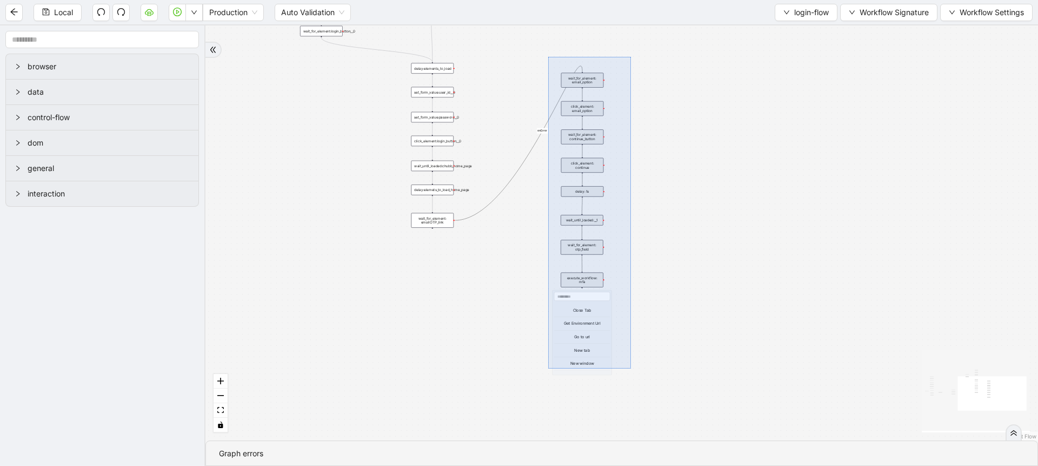
drag, startPoint x: 548, startPoint y: 57, endPoint x: 631, endPoint y: 368, distance: 322.3
click at [631, 368] on div "onError onError onError trigger set_form_value:user_id set_form_value:password …" at bounding box center [622, 232] width 833 height 415
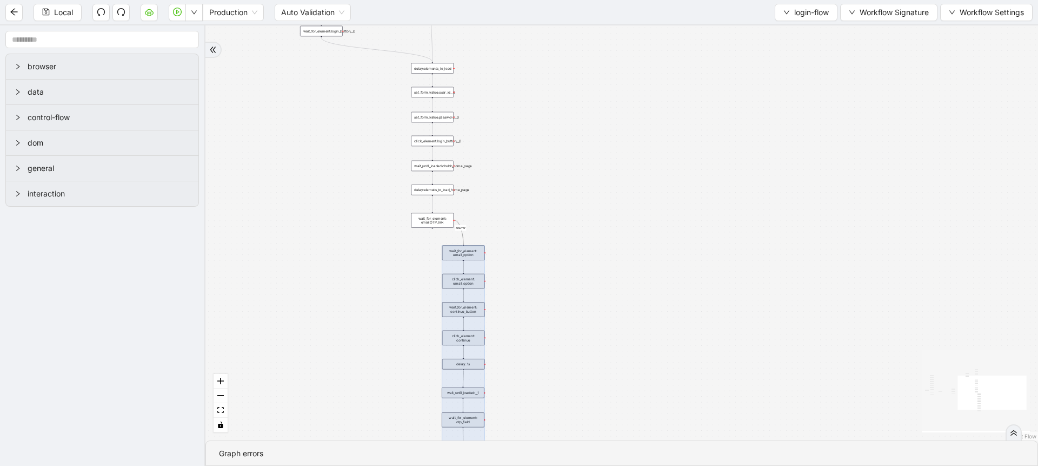
drag, startPoint x: 593, startPoint y: 164, endPoint x: 474, endPoint y: 336, distance: 209.6
click at [474, 336] on div at bounding box center [463, 353] width 43 height 214
click at [526, 279] on div "onError onError onError trigger set_form_value:user_id set_form_value:password …" at bounding box center [622, 232] width 833 height 415
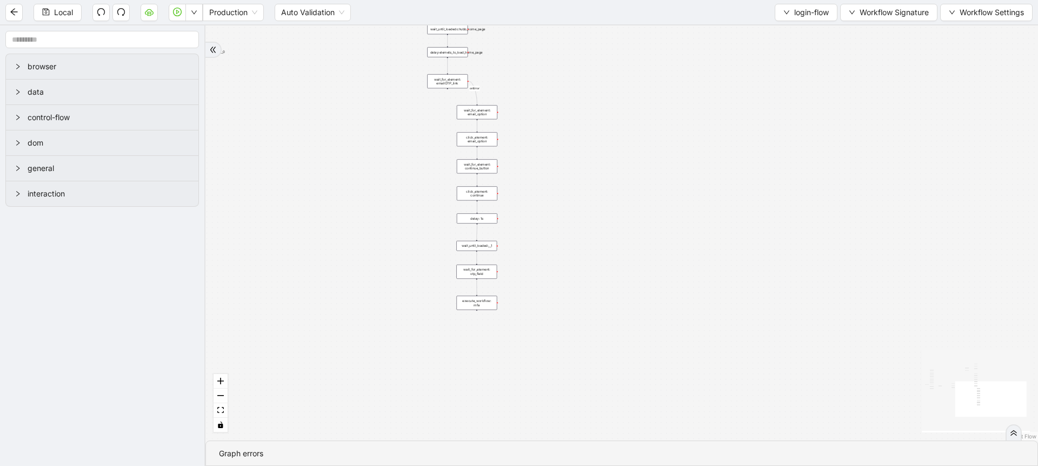
drag, startPoint x: 526, startPoint y: 279, endPoint x: 536, endPoint y: 135, distance: 144.2
click at [536, 135] on div "onError onError onError trigger set_form_value:user_id set_form_value:password …" at bounding box center [622, 232] width 833 height 415
click at [479, 301] on div "execute_workflow: mfa" at bounding box center [460, 305] width 63 height 22
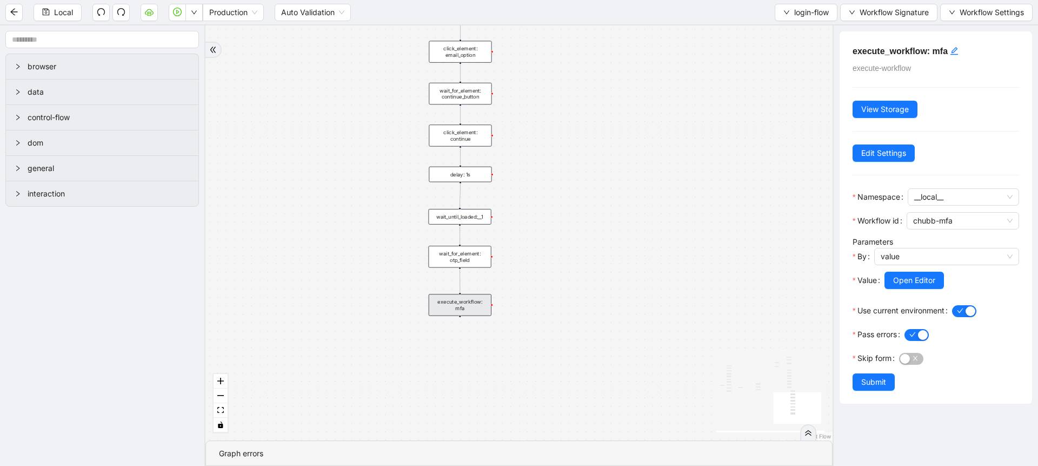
click at [512, 281] on div "onError onError onError trigger set_form_value:user_id set_form_value:password …" at bounding box center [519, 232] width 627 height 415
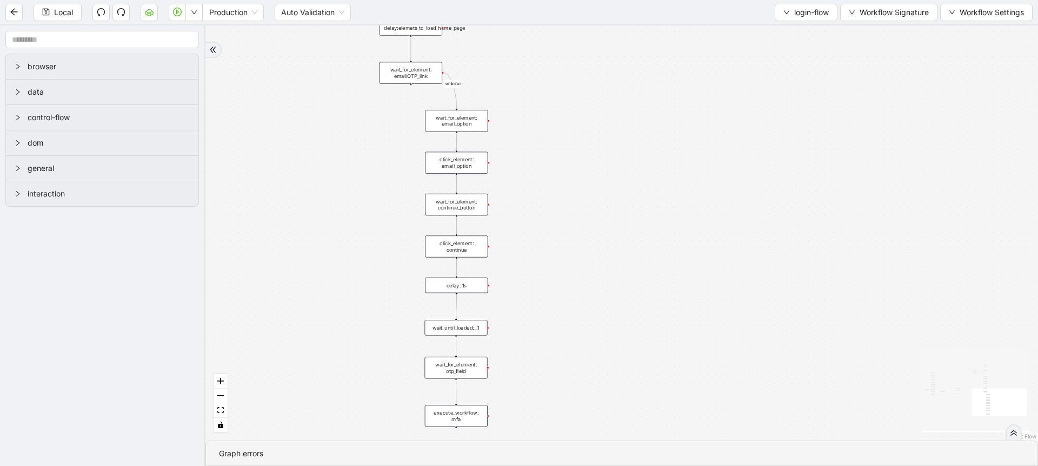
drag, startPoint x: 535, startPoint y: 239, endPoint x: 532, endPoint y: 350, distance: 110.9
click at [532, 350] on div "onError onError onError trigger set_form_value:user_id set_form_value:password …" at bounding box center [622, 232] width 833 height 415
click at [428, 69] on div "wait_for_element: emailOTP_link" at bounding box center [411, 73] width 63 height 22
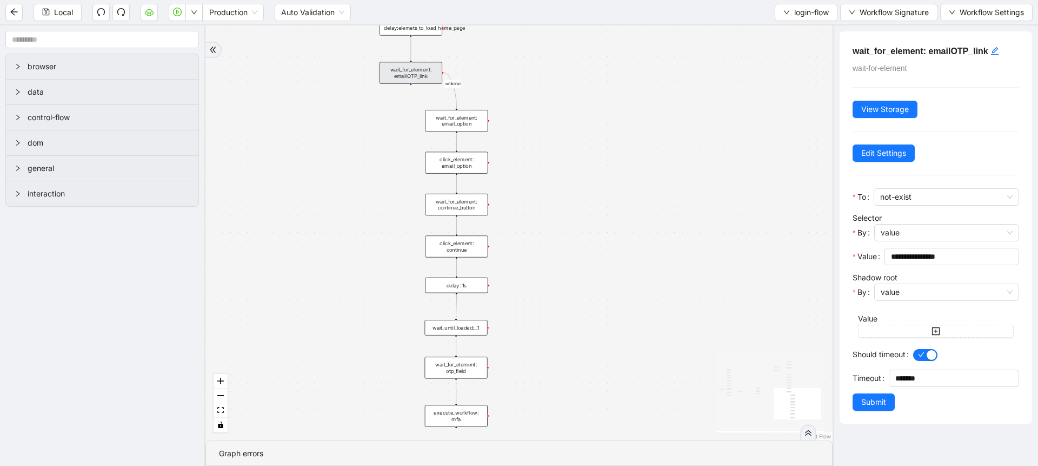
click at [519, 158] on div "onError onError onError trigger set_form_value:user_id set_form_value:password …" at bounding box center [519, 232] width 627 height 415
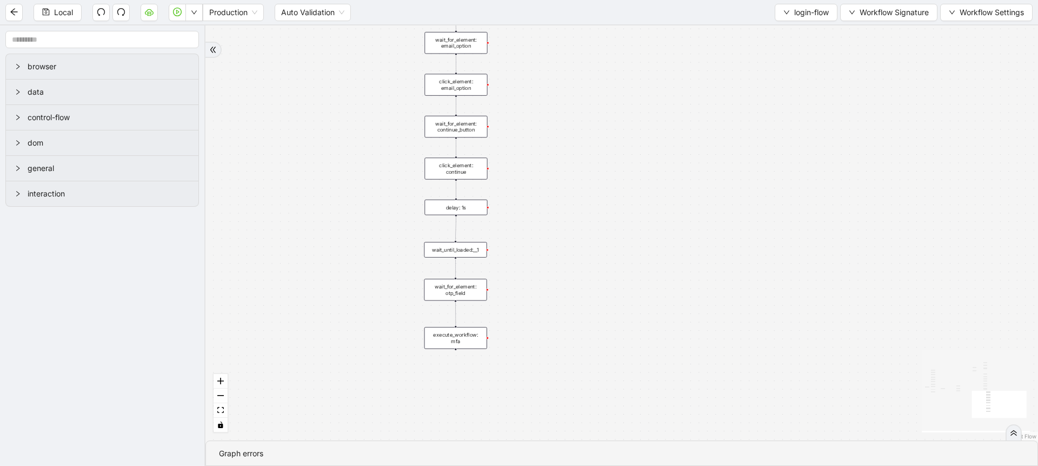
drag, startPoint x: 519, startPoint y: 158, endPoint x: 519, endPoint y: 80, distance: 77.9
click at [519, 80] on div "onError onError onError trigger set_form_value:user_id set_form_value:password …" at bounding box center [622, 232] width 833 height 415
click at [52, 10] on button "Local" at bounding box center [58, 12] width 48 height 17
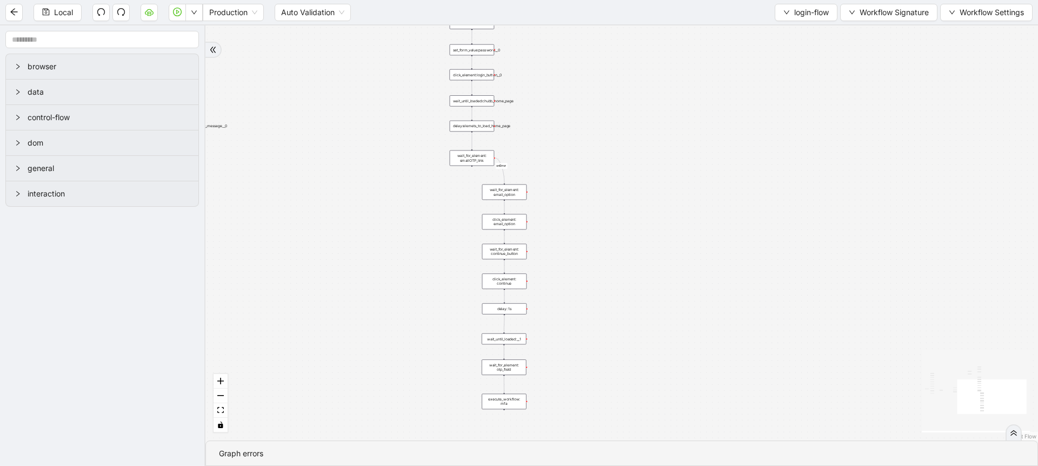
drag, startPoint x: 811, startPoint y: 83, endPoint x: 753, endPoint y: 237, distance: 164.6
click at [753, 237] on div "onError onError onError trigger set_form_value:user_id set_form_value:password …" at bounding box center [622, 232] width 833 height 415
drag, startPoint x: 673, startPoint y: 120, endPoint x: 665, endPoint y: 253, distance: 133.8
click at [665, 253] on div "onError onError onError trigger set_form_value:user_id set_form_value:password …" at bounding box center [622, 232] width 833 height 415
drag, startPoint x: 562, startPoint y: 134, endPoint x: 577, endPoint y: 178, distance: 46.9
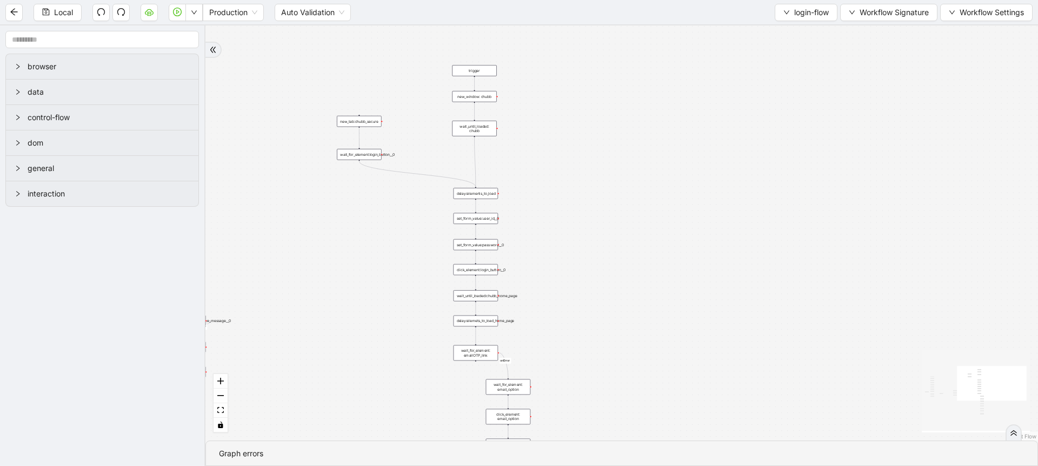
click at [577, 178] on div "onError onError onError trigger set_form_value:user_id set_form_value:password …" at bounding box center [622, 232] width 833 height 415
click at [199, 16] on button "button" at bounding box center [194, 12] width 17 height 17
click at [186, 35] on span "Run local workflow" at bounding box center [160, 34] width 66 height 12
click at [465, 100] on div "new_window: chubb" at bounding box center [474, 96] width 44 height 11
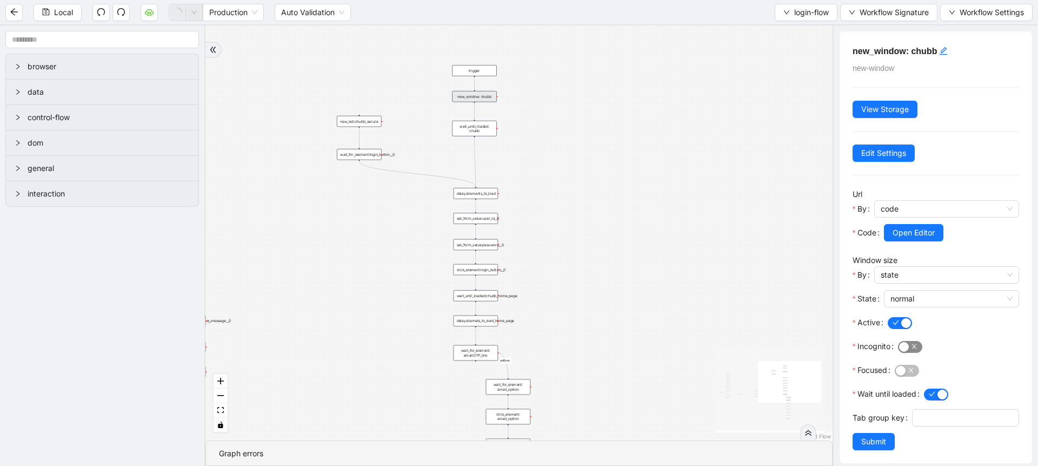
click at [912, 350] on span "button" at bounding box center [910, 347] width 24 height 12
click at [867, 447] on span "Submit" at bounding box center [874, 441] width 25 height 12
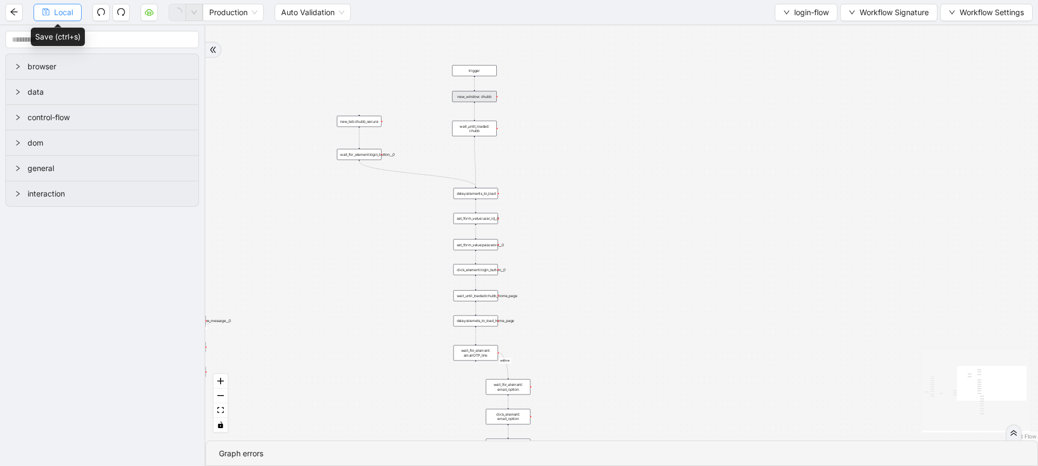
click at [59, 12] on span "Local" at bounding box center [63, 12] width 19 height 12
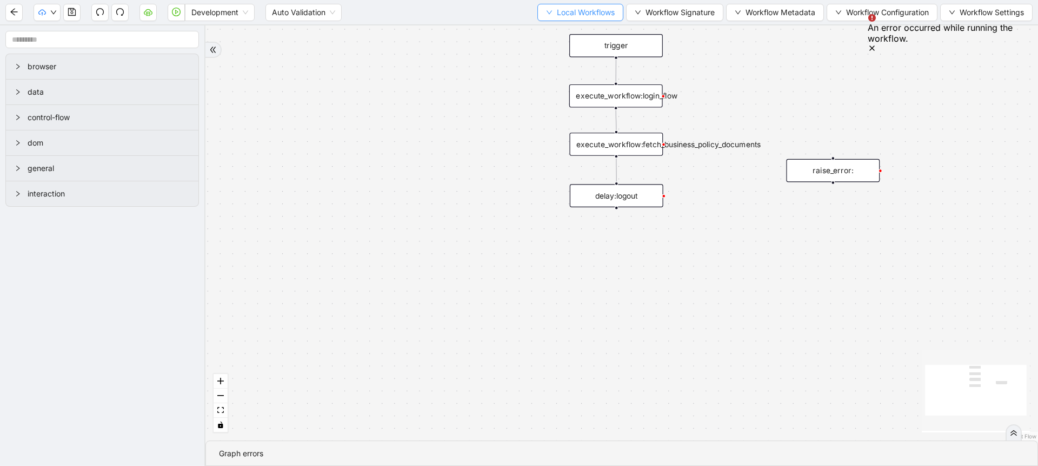
click at [577, 10] on span "Local Workflows" at bounding box center [586, 12] width 58 height 12
click at [573, 32] on span "Select" at bounding box center [575, 34] width 70 height 12
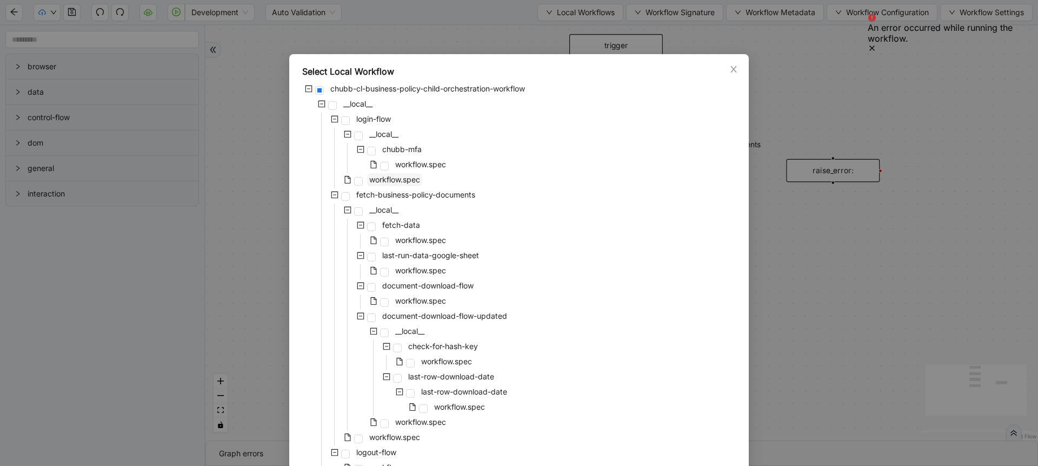
click at [393, 175] on span "workflow.spec" at bounding box center [394, 179] width 51 height 9
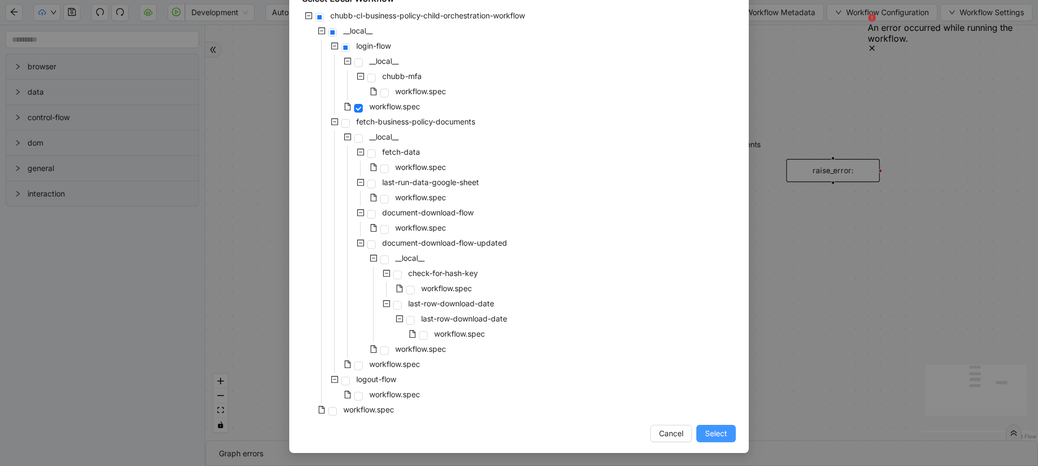
click at [705, 439] on span "Select" at bounding box center [716, 433] width 22 height 12
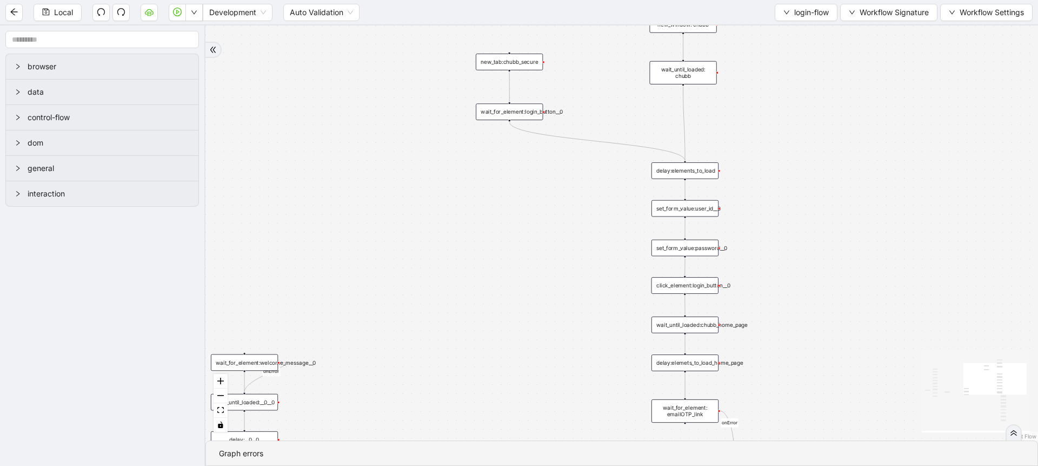
drag, startPoint x: 625, startPoint y: 275, endPoint x: 429, endPoint y: 239, distance: 199.1
click at [429, 239] on div "onError onError onError trigger set_form_value:user_id set_form_value:password …" at bounding box center [622, 232] width 833 height 415
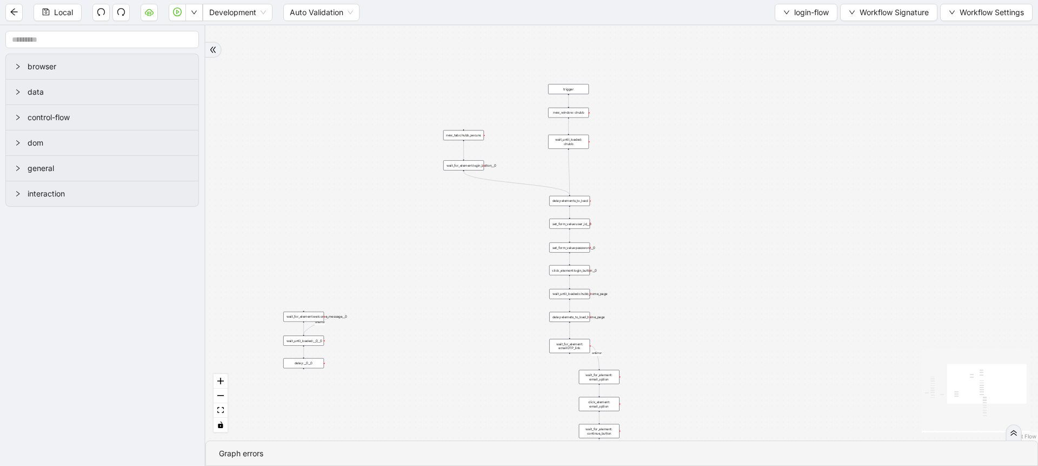
click at [189, 18] on section "Local Development Auto Validation login-flow Workflow Signature Workflow Settin…" at bounding box center [519, 233] width 1038 height 466
click at [218, 14] on span "Development" at bounding box center [237, 12] width 57 height 16
click at [224, 51] on div "Production" at bounding box center [238, 51] width 52 height 12
click at [195, 15] on icon "down" at bounding box center [194, 12] width 6 height 6
click at [189, 29] on span "Run local workflow" at bounding box center [160, 34] width 66 height 12
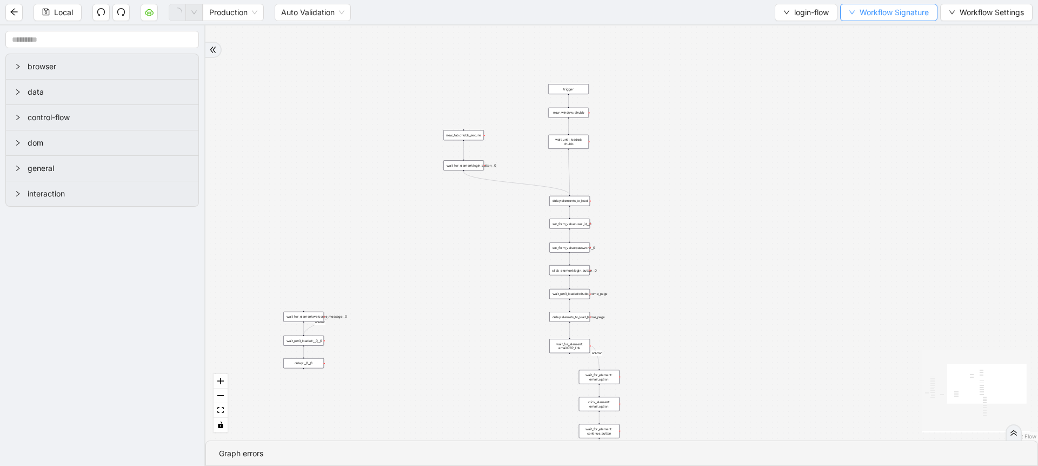
click at [870, 16] on span "Workflow Signature" at bounding box center [894, 12] width 69 height 12
click at [851, 85] on span "Defaults" at bounding box center [887, 86] width 72 height 12
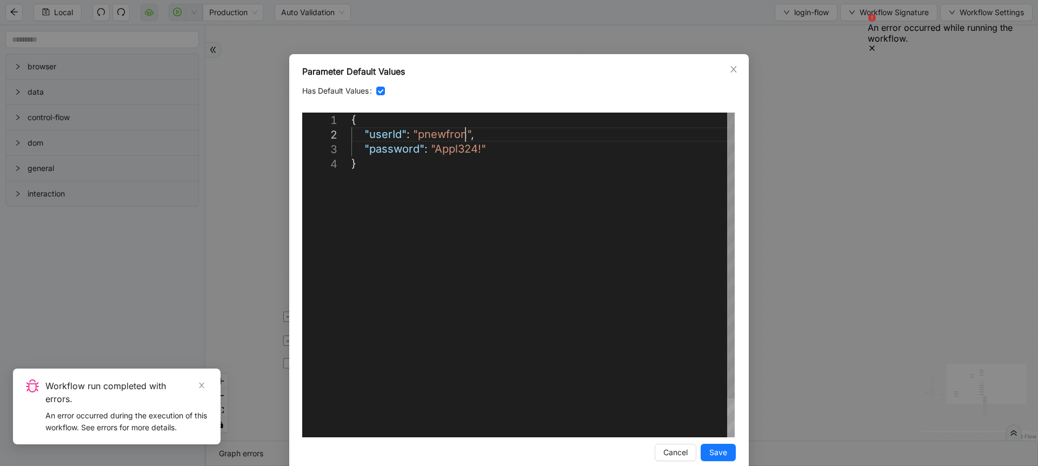
scroll to position [0, 6]
drag, startPoint x: 461, startPoint y: 136, endPoint x: 416, endPoint y: 137, distance: 45.4
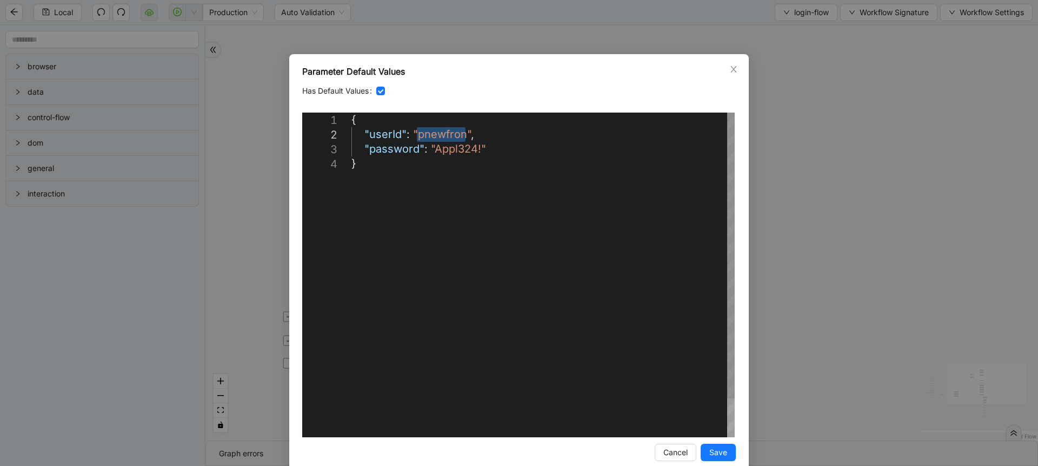
paste textarea "Editor content;Press Alt+F1 for Accessibility Options."
click at [445, 147] on div "{ "userId" : "smaira00" , "password" : "Appl324!" }" at bounding box center [543, 296] width 383 height 368
paste textarea "**********"
type textarea "**********"
click at [710, 450] on span "Save" at bounding box center [719, 452] width 18 height 12
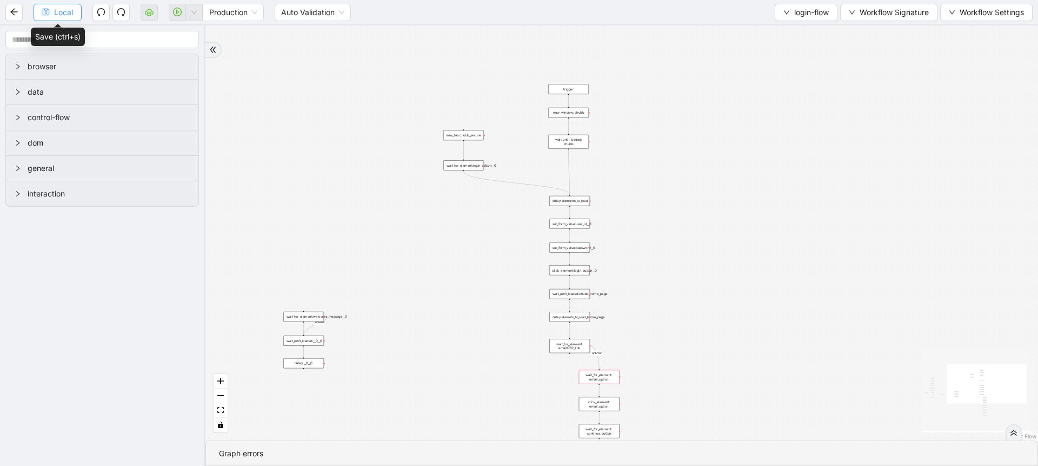
click at [56, 12] on span "Local" at bounding box center [63, 12] width 19 height 12
click at [203, 11] on div "Production" at bounding box center [233, 12] width 61 height 17
click at [193, 8] on button "button" at bounding box center [194, 12] width 17 height 17
click at [186, 39] on span "Run local workflow" at bounding box center [160, 34] width 66 height 12
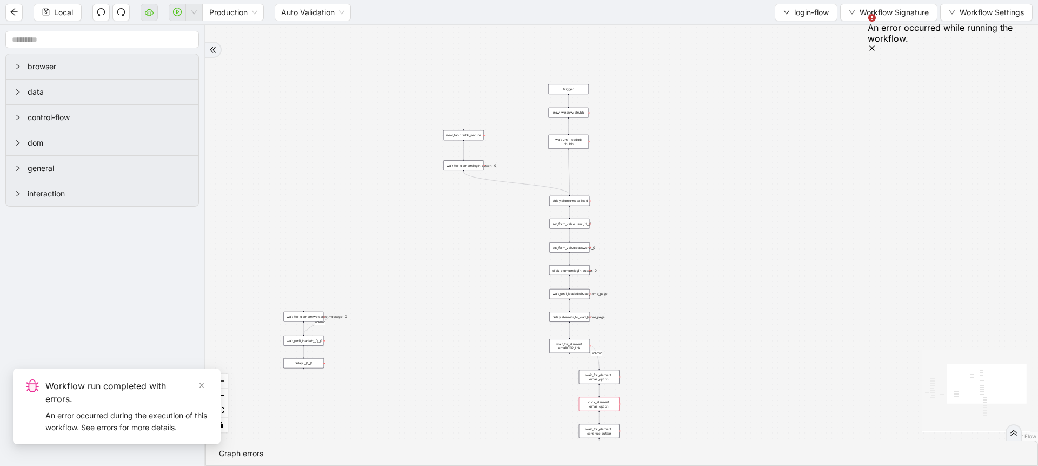
click at [996, 147] on div "onError onError onError trigger set_form_value:user_id set_form_value:password …" at bounding box center [622, 232] width 833 height 415
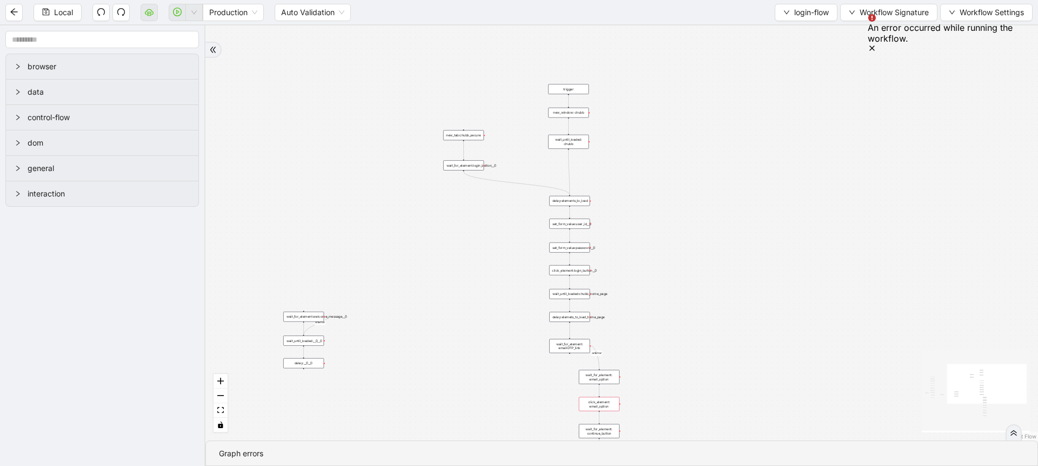
click at [1010, 430] on div at bounding box center [1014, 433] width 9 height 8
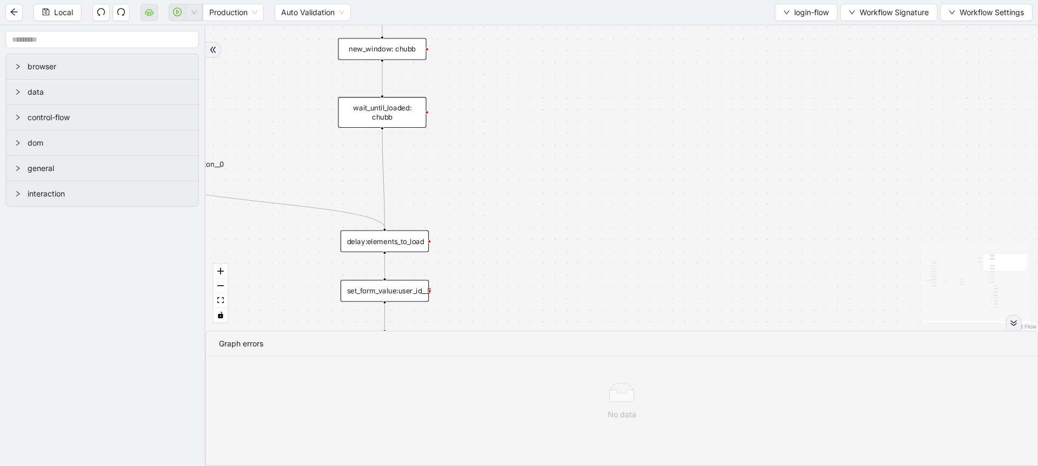
click at [614, 240] on div "onError onError onError trigger set_form_value:user_id set_form_value:password …" at bounding box center [622, 177] width 833 height 305
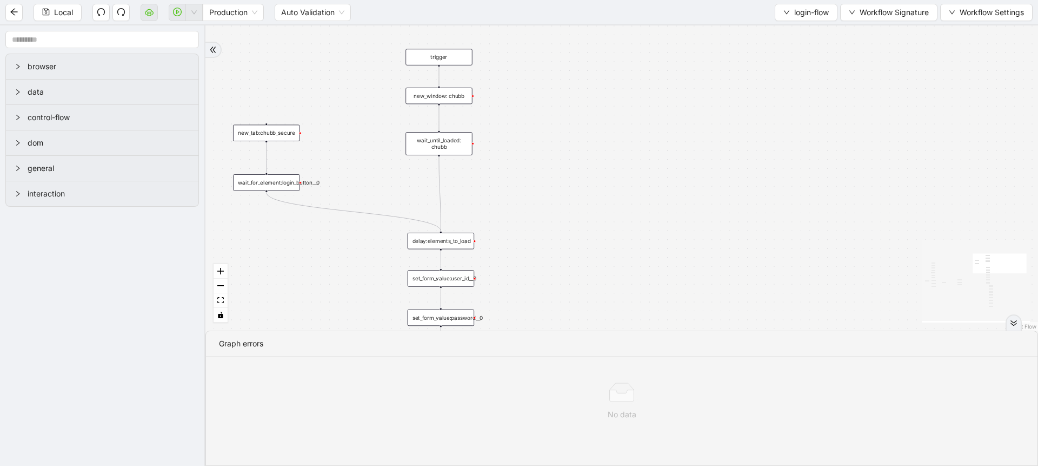
drag, startPoint x: 727, startPoint y: 167, endPoint x: 632, endPoint y: 110, distance: 110.1
click at [632, 110] on div "onError onError onError trigger set_form_value:user_id set_form_value:password …" at bounding box center [622, 177] width 833 height 305
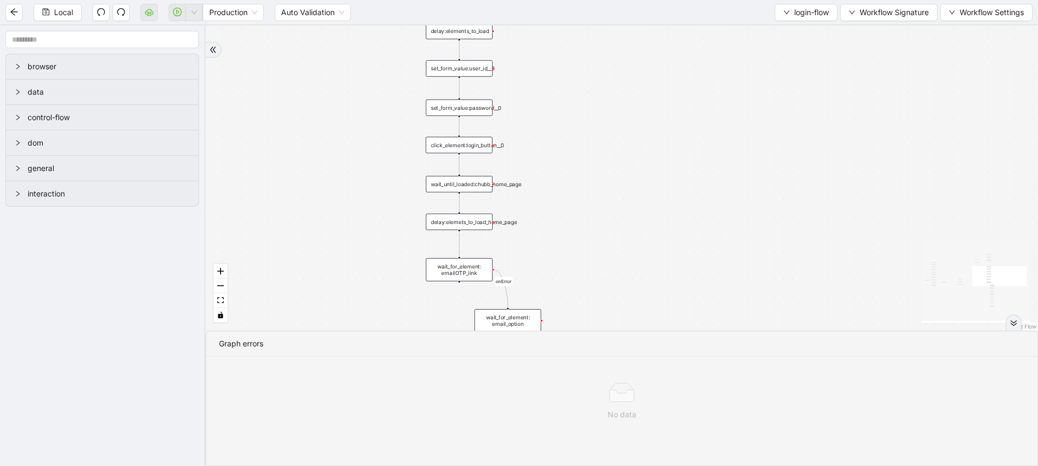
drag, startPoint x: 605, startPoint y: 275, endPoint x: 606, endPoint y: 120, distance: 155.2
click at [606, 120] on div "onError onError onError trigger set_form_value:user_id set_form_value:password …" at bounding box center [622, 177] width 833 height 305
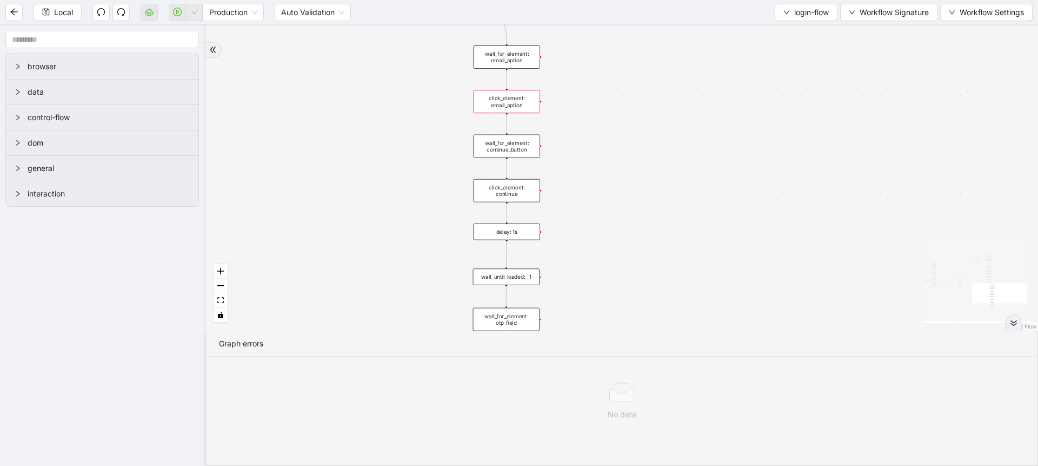
drag, startPoint x: 623, startPoint y: 224, endPoint x: 622, endPoint y: 31, distance: 193.1
click at [622, 31] on div "onError onError onError trigger set_form_value:user_id set_form_value:password …" at bounding box center [622, 177] width 833 height 305
click at [516, 97] on div "click_element: email_option" at bounding box center [507, 96] width 67 height 23
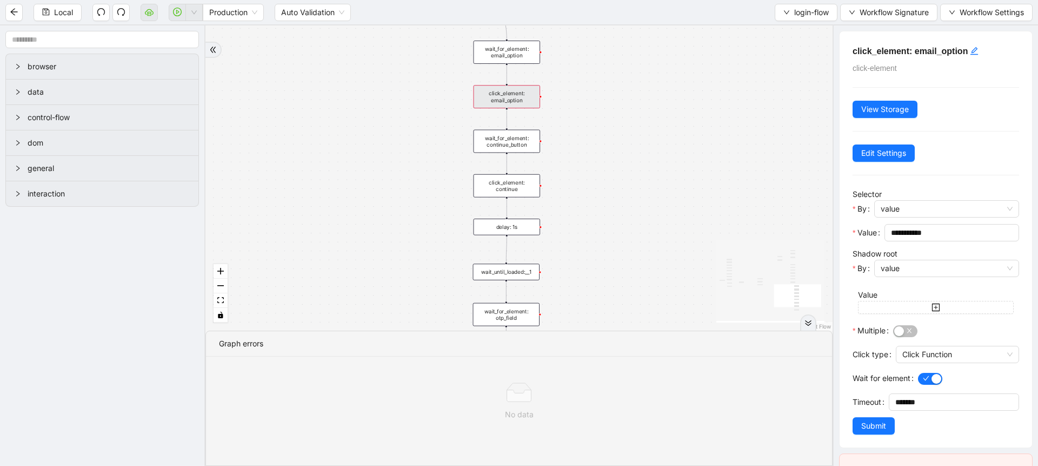
scroll to position [98, 0]
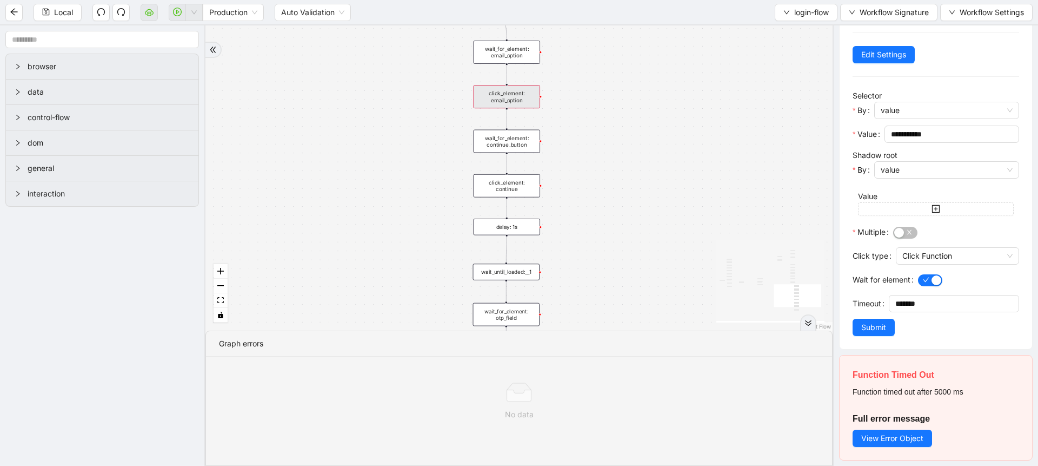
click at [505, 42] on div "wait_for_element: email_option" at bounding box center [507, 52] width 67 height 23
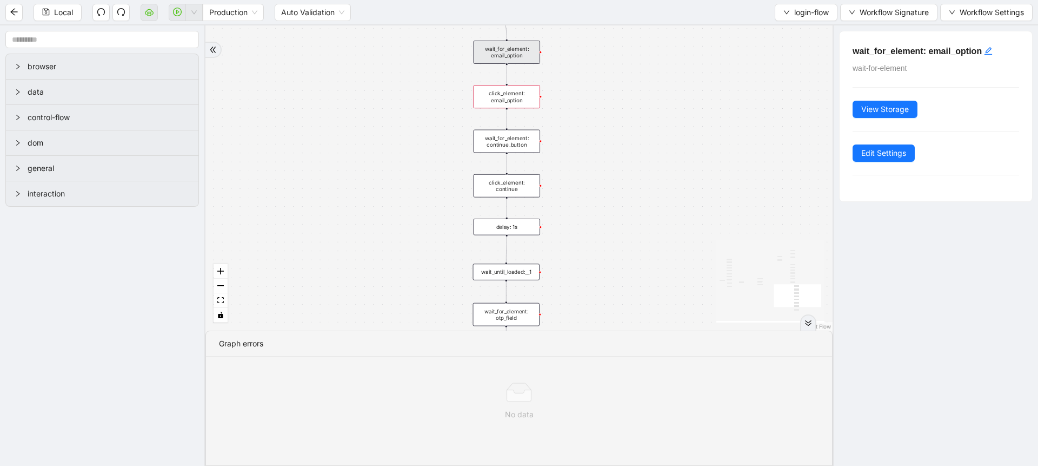
scroll to position [0, 0]
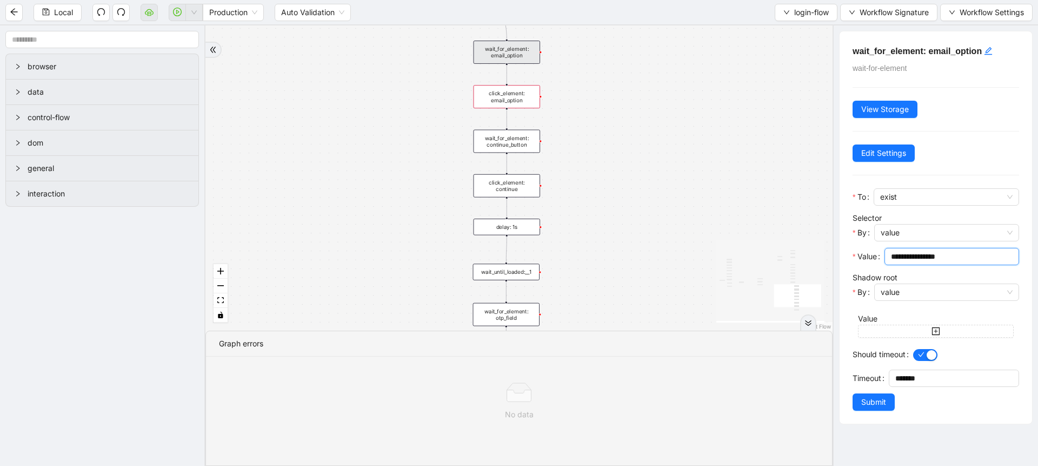
click at [944, 256] on input "**********" at bounding box center [951, 256] width 120 height 12
click at [511, 102] on div "click_element: email_option" at bounding box center [507, 96] width 67 height 23
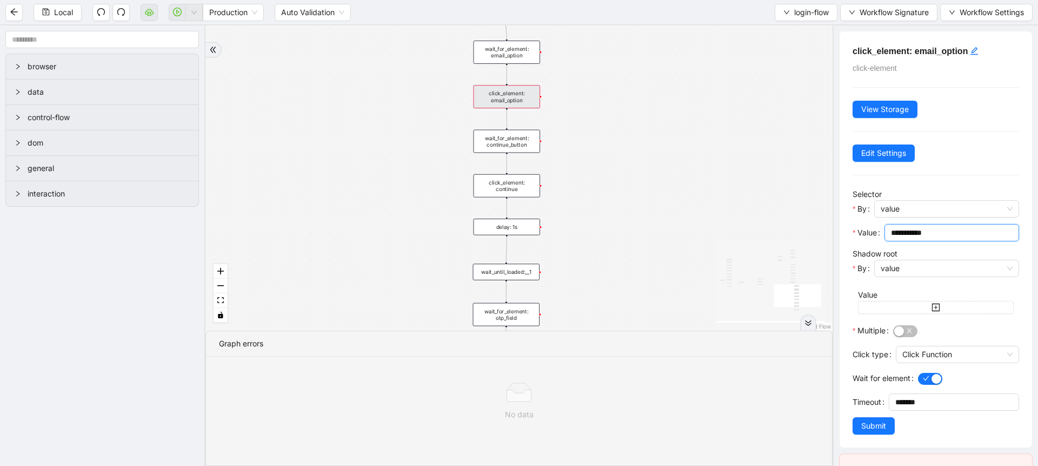
click at [915, 234] on input "**********" at bounding box center [951, 233] width 120 height 12
paste input "*****"
type input "**********"
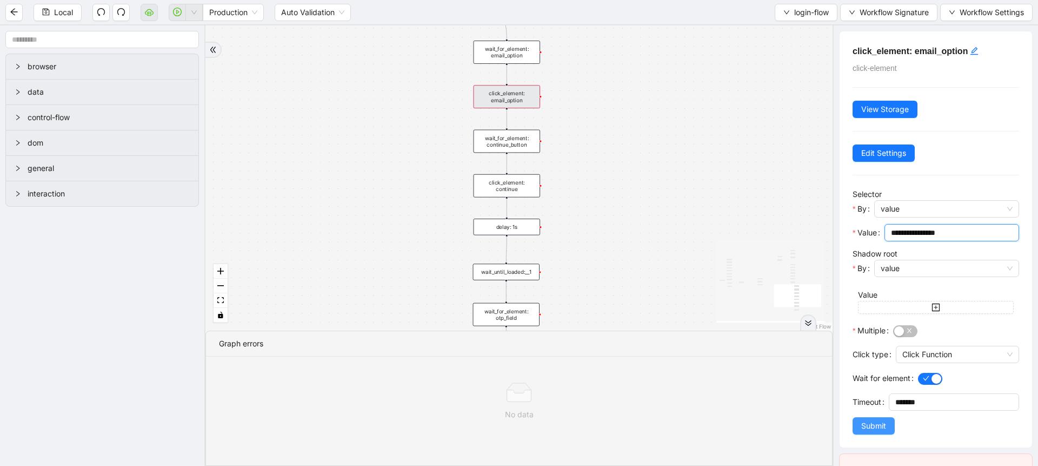
click at [871, 421] on span "Submit" at bounding box center [874, 426] width 25 height 12
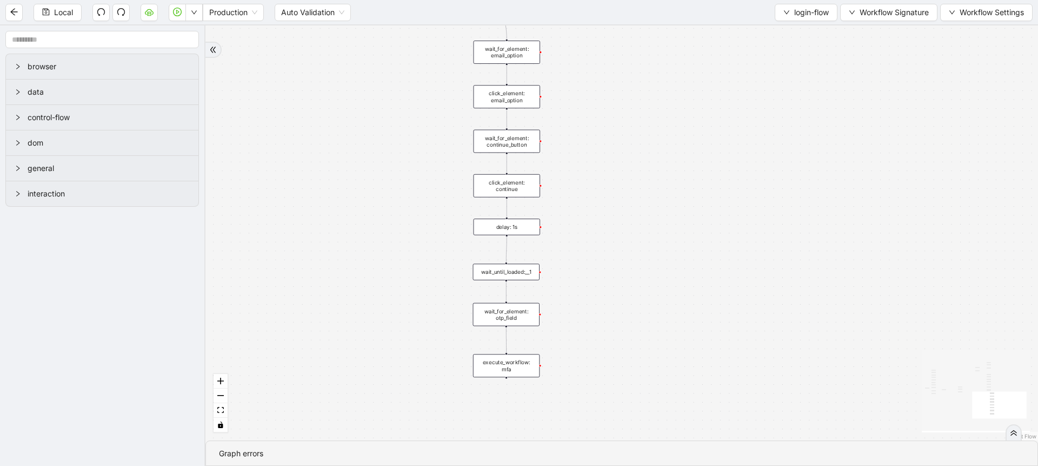
click at [519, 152] on div "wait_for_element: continue_button" at bounding box center [507, 141] width 67 height 23
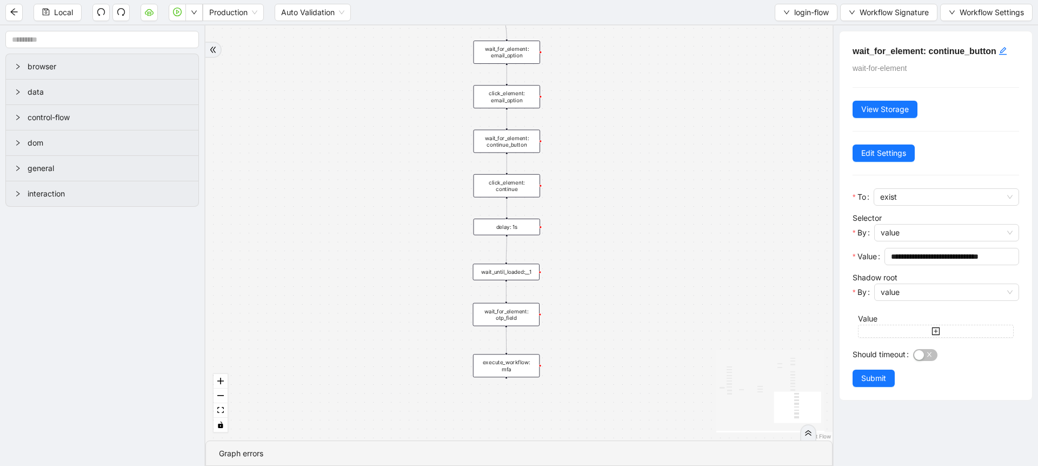
click at [519, 175] on div "click_element: continue" at bounding box center [507, 185] width 67 height 23
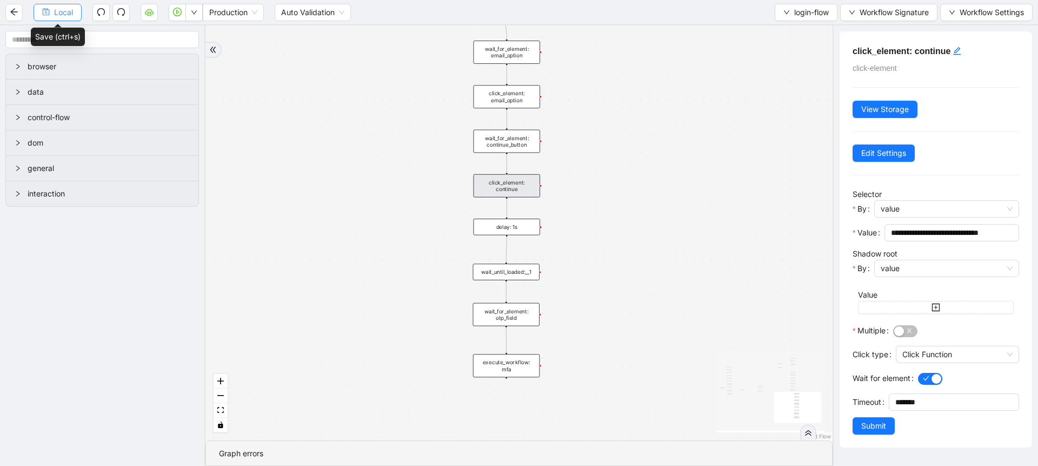
click at [57, 12] on span "Local" at bounding box center [63, 12] width 19 height 12
click at [67, 15] on span "Local" at bounding box center [63, 12] width 19 height 12
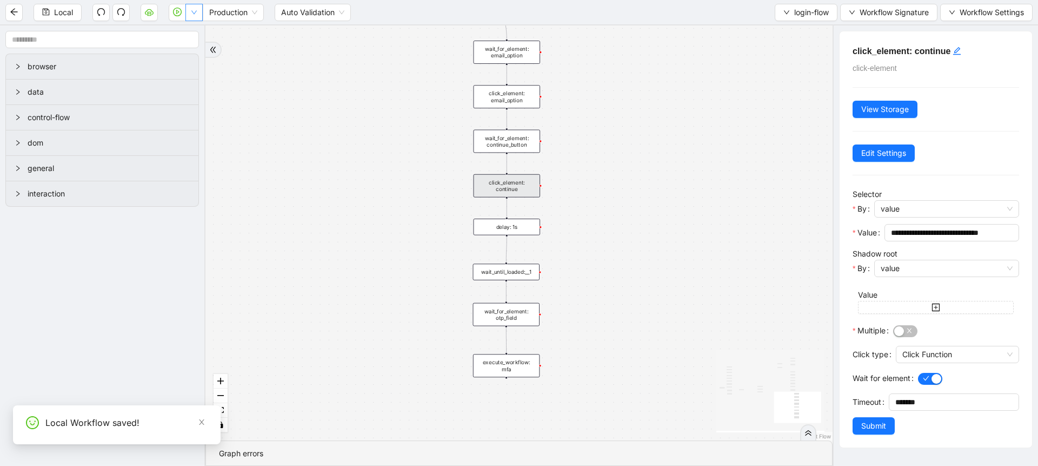
click at [201, 10] on button "button" at bounding box center [194, 12] width 17 height 17
click at [193, 29] on span "Run local workflow" at bounding box center [160, 34] width 66 height 12
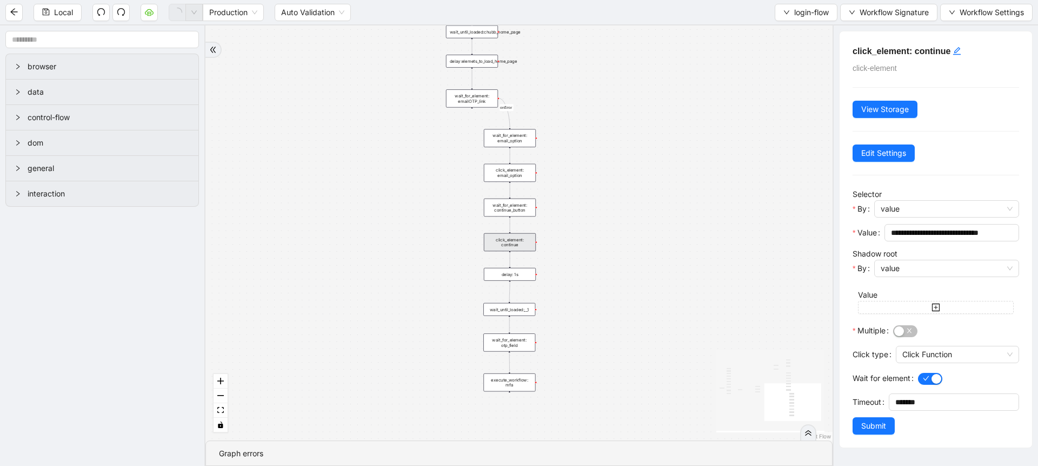
drag, startPoint x: 693, startPoint y: 84, endPoint x: 656, endPoint y: 152, distance: 77.2
click at [656, 152] on div "onError onError onError trigger set_form_value:user_id set_form_value:password …" at bounding box center [519, 232] width 627 height 415
click at [475, 103] on div "wait_for_element: emailOTP_link" at bounding box center [472, 98] width 52 height 18
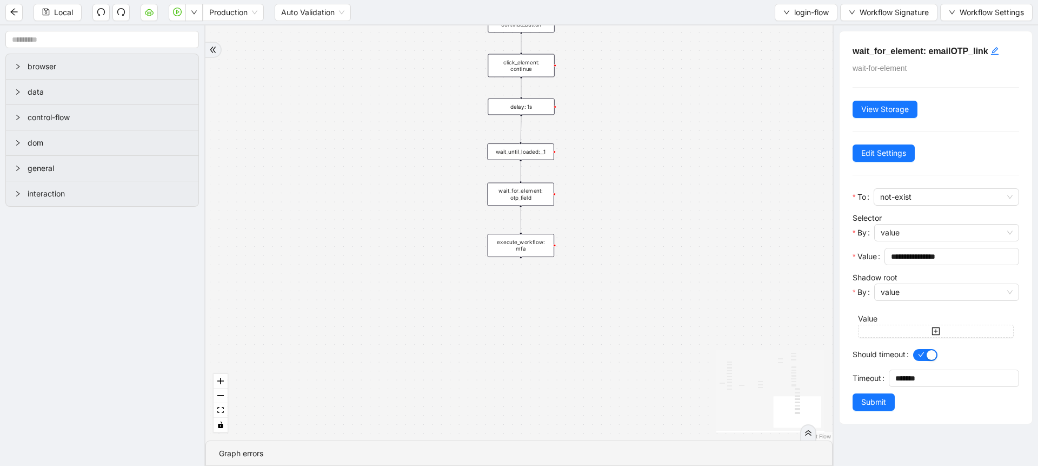
drag, startPoint x: 614, startPoint y: 319, endPoint x: 628, endPoint y: 111, distance: 208.7
click at [628, 111] on div "onError onError onError trigger set_form_value:user_id set_form_value:password …" at bounding box center [519, 232] width 627 height 415
drag, startPoint x: 531, startPoint y: 259, endPoint x: 532, endPoint y: 319, distance: 60.6
click at [532, 319] on div "execute_workflow: mfa" at bounding box center [528, 311] width 67 height 23
click at [528, 236] on icon "Edge from wait_for_element: otp_field to execute_workflow: mfa" at bounding box center [527, 226] width 1 height 144
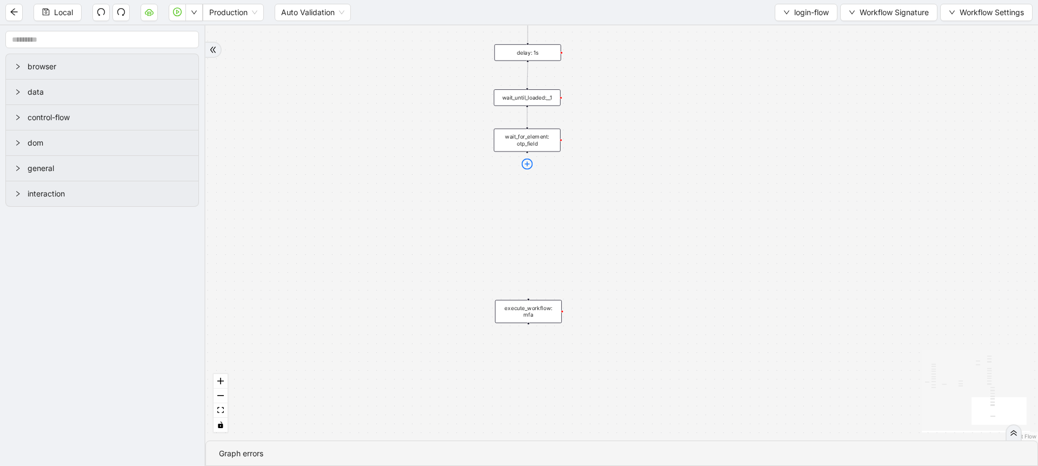
click at [528, 162] on icon "plus-circle" at bounding box center [527, 163] width 11 height 11
type input "*****"
click at [528, 189] on div "Delay" at bounding box center [528, 188] width 88 height 10
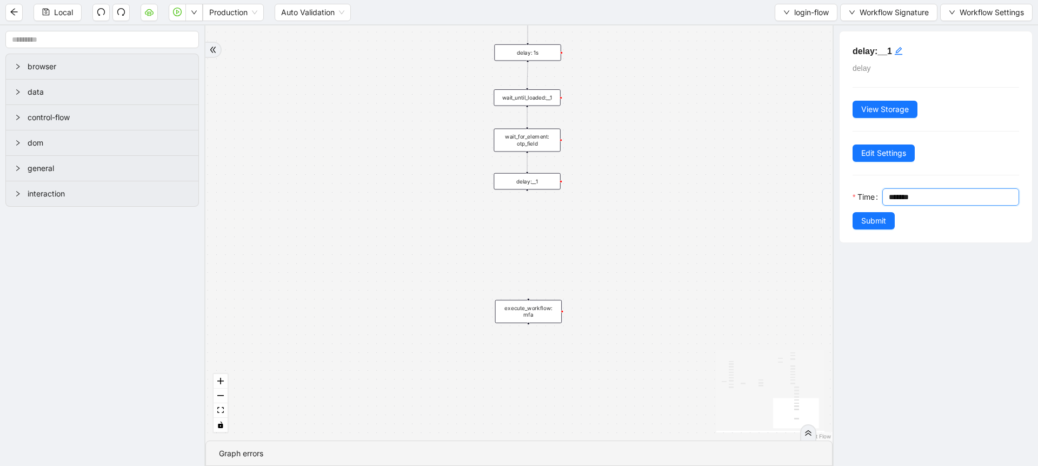
click at [889, 195] on div "*******" at bounding box center [951, 196] width 137 height 17
type input "*******"
click at [870, 224] on span "Submit" at bounding box center [874, 221] width 25 height 12
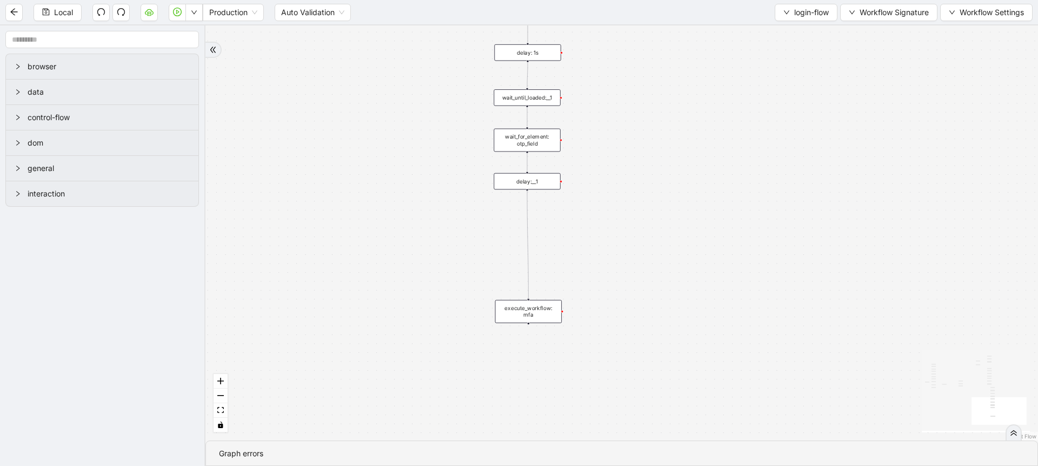
drag, startPoint x: 527, startPoint y: 191, endPoint x: 531, endPoint y: 297, distance: 106.1
click at [531, 297] on div "onError onError onError trigger set_form_value:user_id set_form_value:password …" at bounding box center [622, 232] width 833 height 415
drag, startPoint x: 534, startPoint y: 301, endPoint x: 533, endPoint y: 221, distance: 80.1
click at [533, 221] on div "execute_workflow: mfa" at bounding box center [527, 231] width 67 height 23
click at [528, 173] on div at bounding box center [527, 172] width 3 height 3
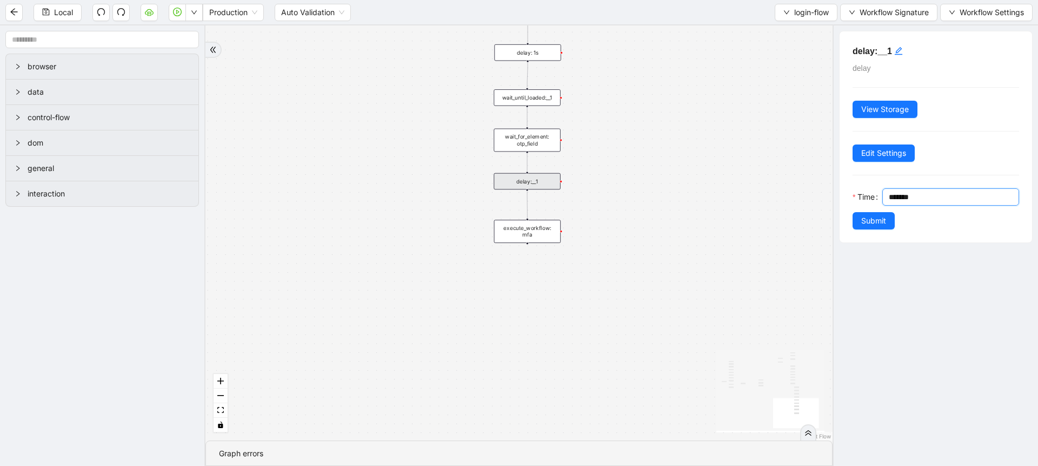
drag, startPoint x: 895, startPoint y: 197, endPoint x: 884, endPoint y: 198, distance: 10.3
click at [884, 198] on div "*******" at bounding box center [951, 196] width 137 height 17
type input "********"
click at [874, 217] on span "Submit" at bounding box center [874, 221] width 25 height 12
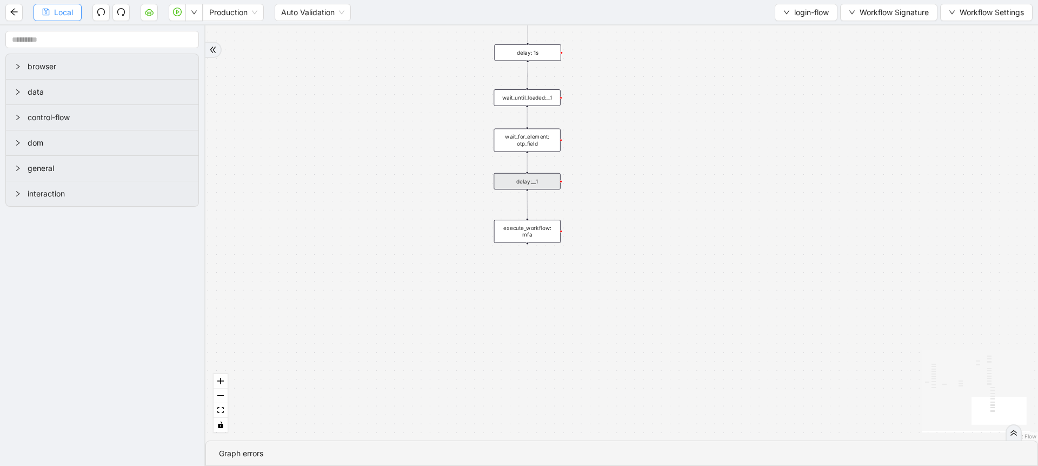
click at [60, 16] on span "Local" at bounding box center [63, 12] width 19 height 12
click at [531, 251] on icon "plus-circle" at bounding box center [527, 254] width 11 height 11
type input "****"
click at [526, 295] on div "Wait for Element" at bounding box center [528, 300] width 88 height 10
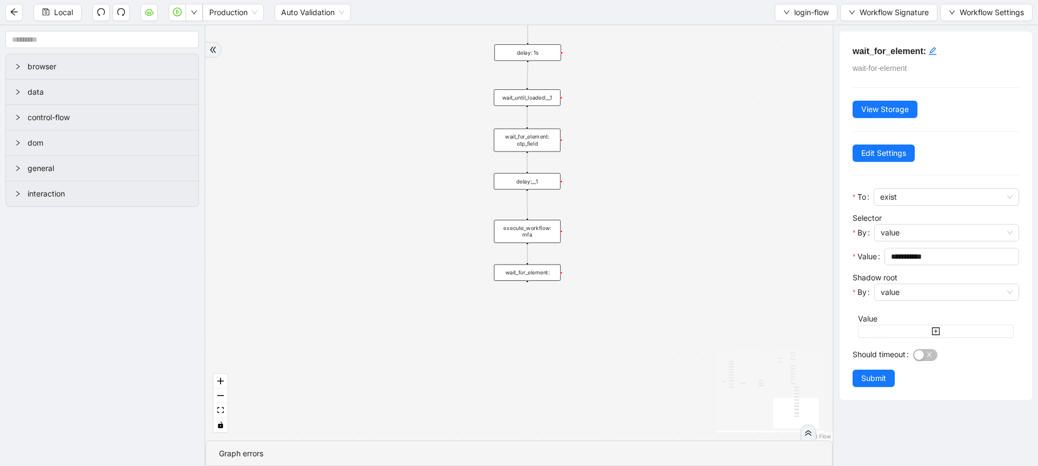
click at [547, 274] on div "wait_for_element:" at bounding box center [527, 272] width 67 height 16
click at [933, 56] on div "click to edit id" at bounding box center [933, 50] width 9 height 13
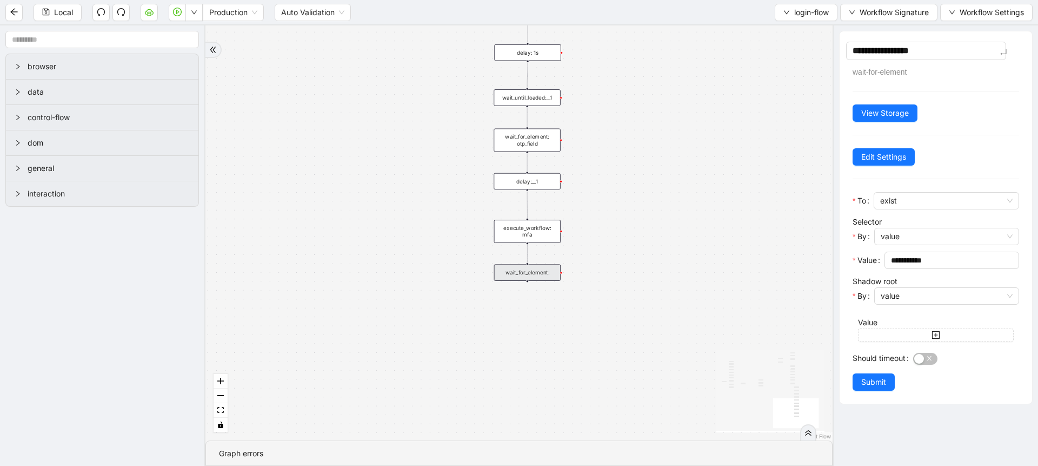
type textarea "**********"
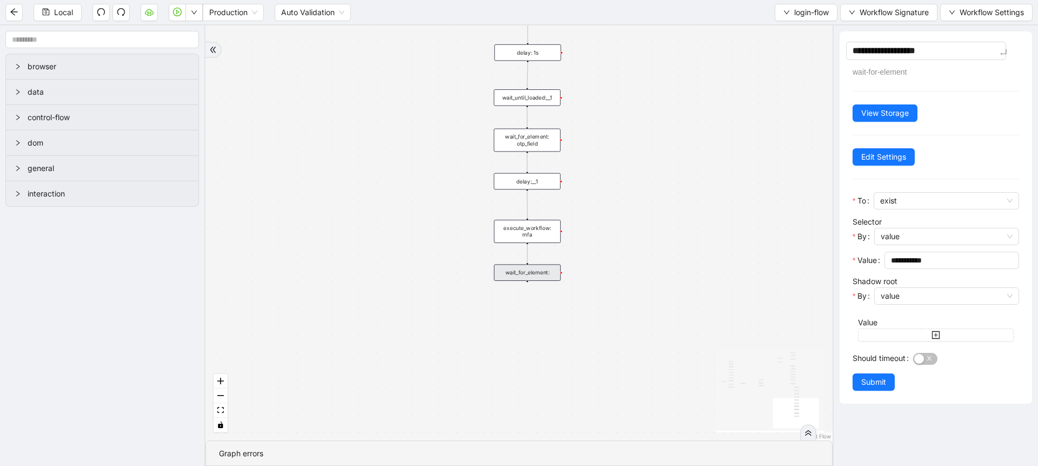
type textarea "**********"
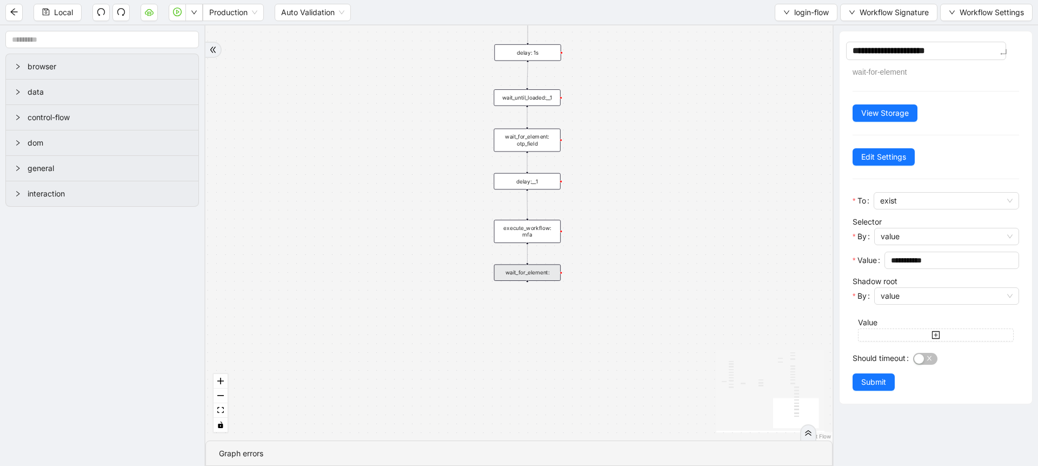
type textarea "**********"
click at [896, 198] on span "exist" at bounding box center [946, 201] width 133 height 16
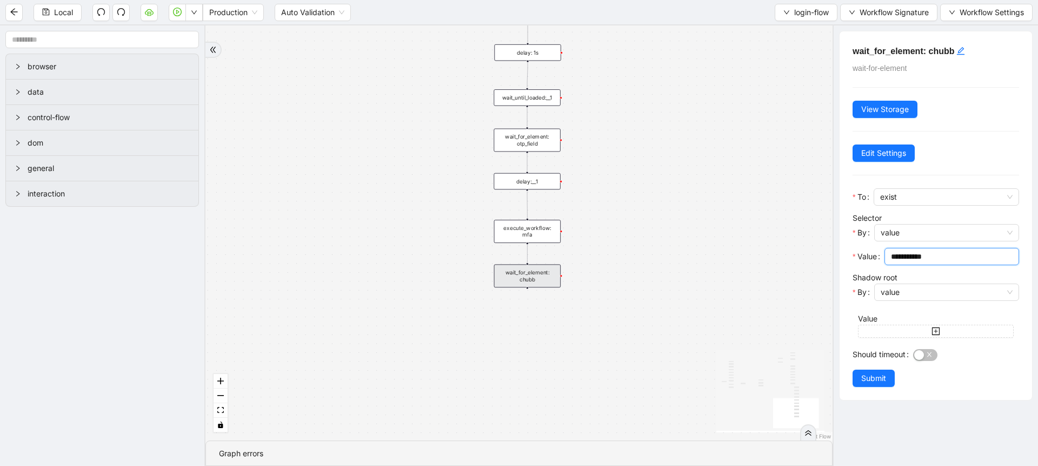
click at [925, 256] on input "**********" at bounding box center [951, 256] width 120 height 12
paste input "**"
click at [948, 259] on input "**********" at bounding box center [951, 256] width 120 height 12
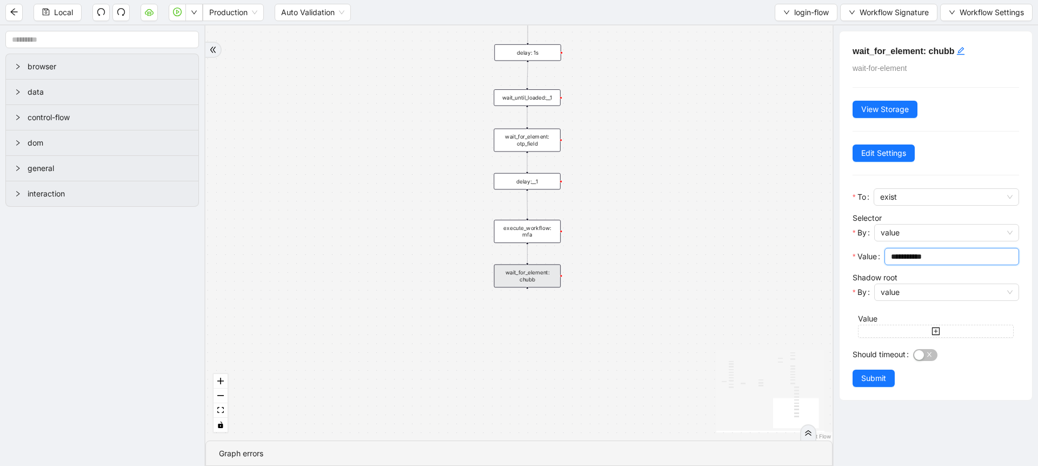
click at [948, 259] on input "**********" at bounding box center [951, 256] width 120 height 12
paste input "*********"
type input "**********"
click at [922, 350] on div "button" at bounding box center [920, 355] width 10 height 10
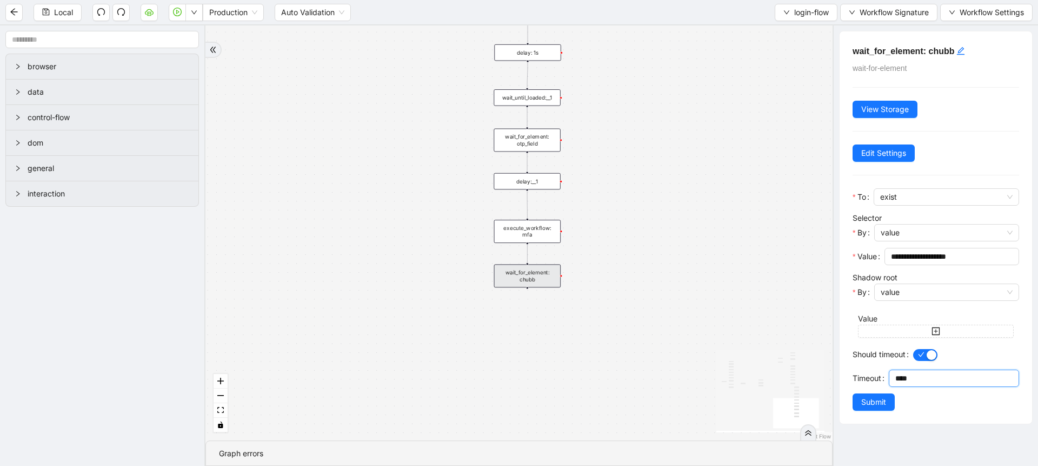
drag, startPoint x: 900, startPoint y: 380, endPoint x: 894, endPoint y: 379, distance: 6.5
click at [894, 379] on div "****" at bounding box center [954, 377] width 130 height 17
type input "********"
click at [874, 396] on span "Submit" at bounding box center [874, 402] width 25 height 12
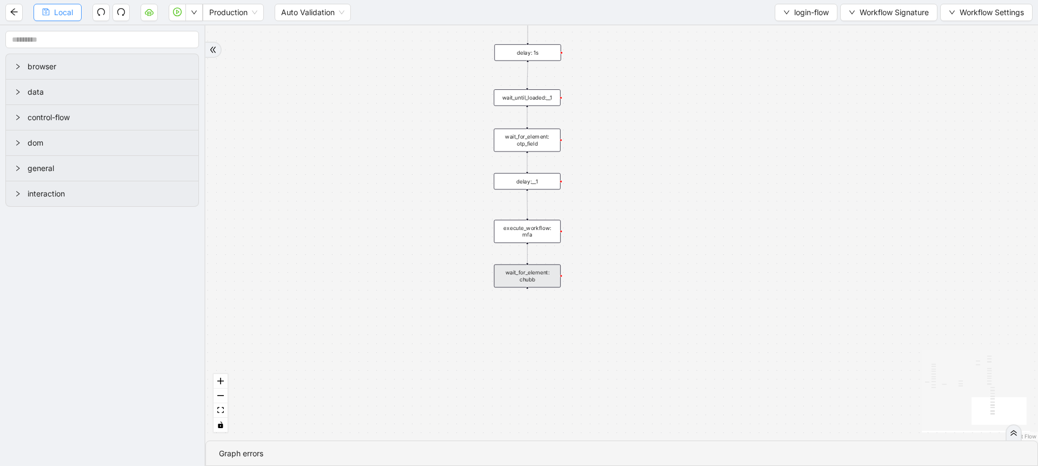
click at [72, 17] on span "Local" at bounding box center [63, 12] width 19 height 12
drag, startPoint x: 560, startPoint y: 277, endPoint x: 561, endPoint y: 291, distance: 14.1
click at [561, 291] on div "wait_for_element: chubb" at bounding box center [528, 289] width 67 height 23
drag, startPoint x: 561, startPoint y: 290, endPoint x: 537, endPoint y: 128, distance: 164.7
click at [532, 125] on div "onError onError onError trigger set_form_value:user_id set_form_value:password …" at bounding box center [622, 232] width 833 height 415
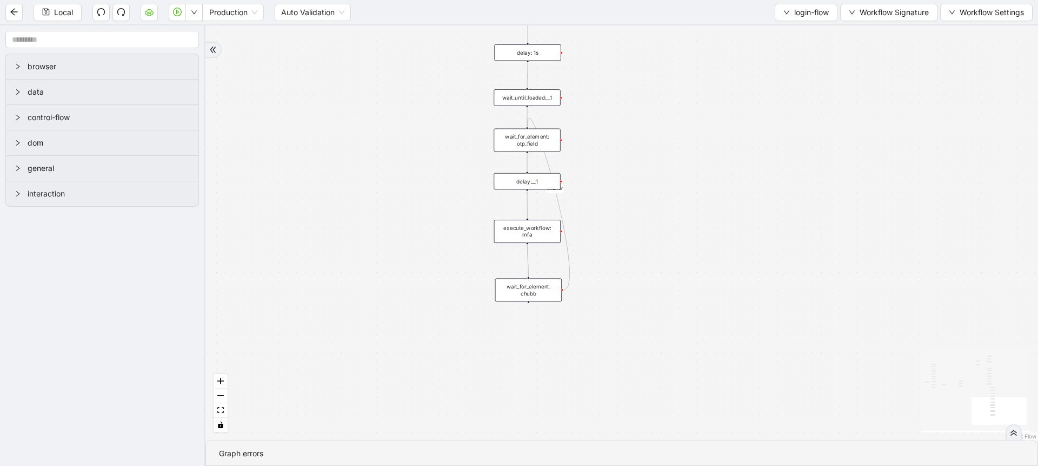
click at [537, 288] on div "wait_for_element: chubb" at bounding box center [528, 289] width 67 height 23
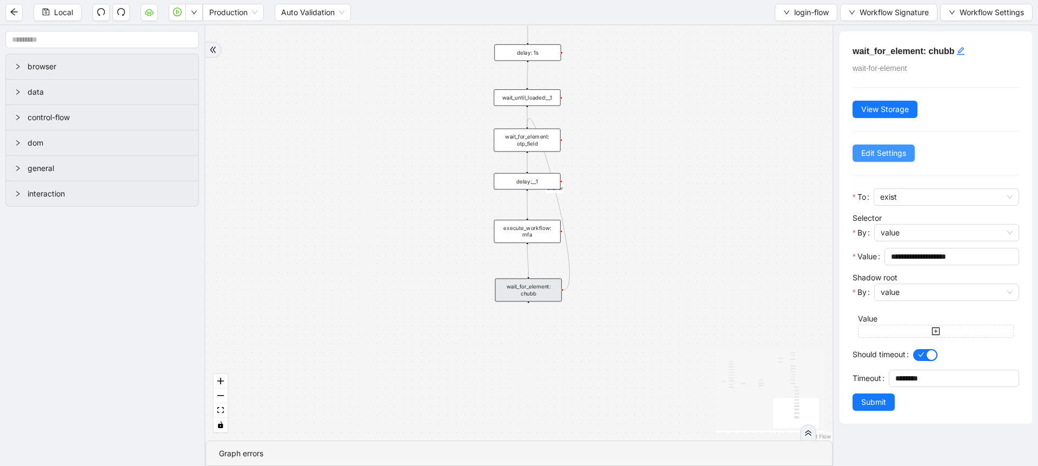
click at [891, 144] on button "Edit Settings" at bounding box center [884, 152] width 62 height 17
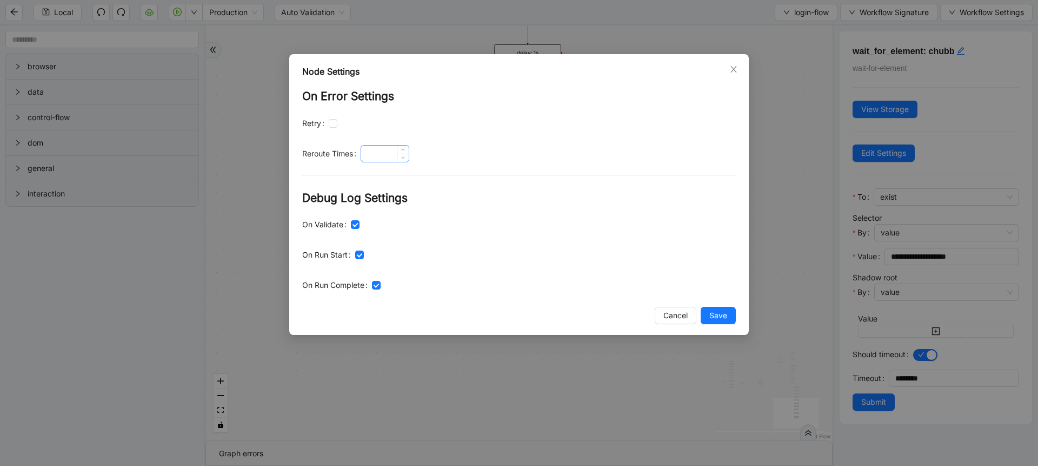
click at [383, 153] on input at bounding box center [385, 153] width 48 height 16
type input "*"
click at [717, 322] on button "Save" at bounding box center [718, 315] width 35 height 17
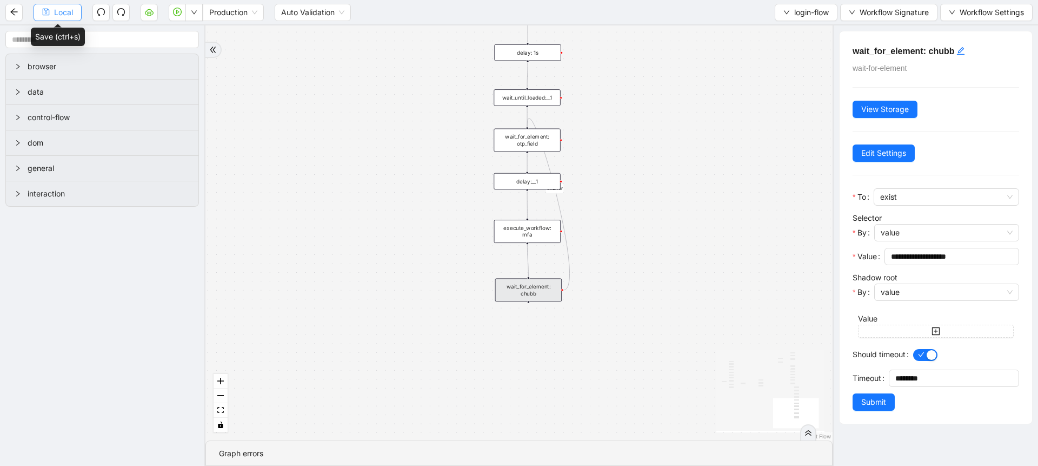
click at [52, 10] on button "Local" at bounding box center [58, 12] width 48 height 17
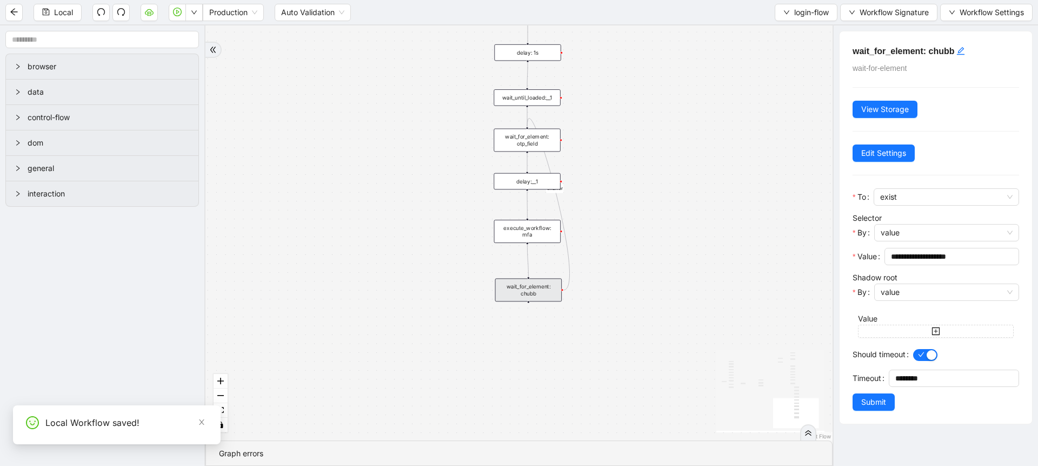
click at [794, 17] on span "login-flow" at bounding box center [811, 12] width 35 height 12
click at [788, 32] on span "Select" at bounding box center [803, 34] width 47 height 12
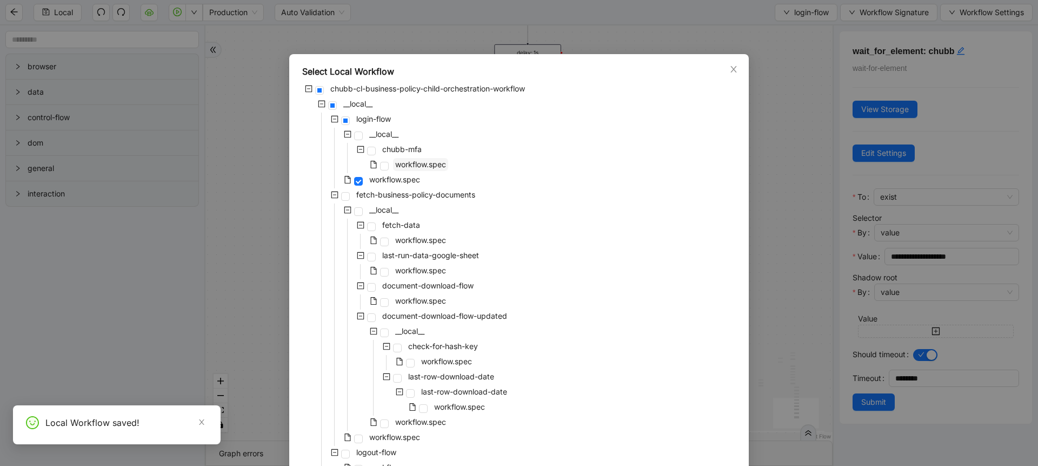
click at [393, 167] on span "workflow.spec" at bounding box center [420, 164] width 55 height 13
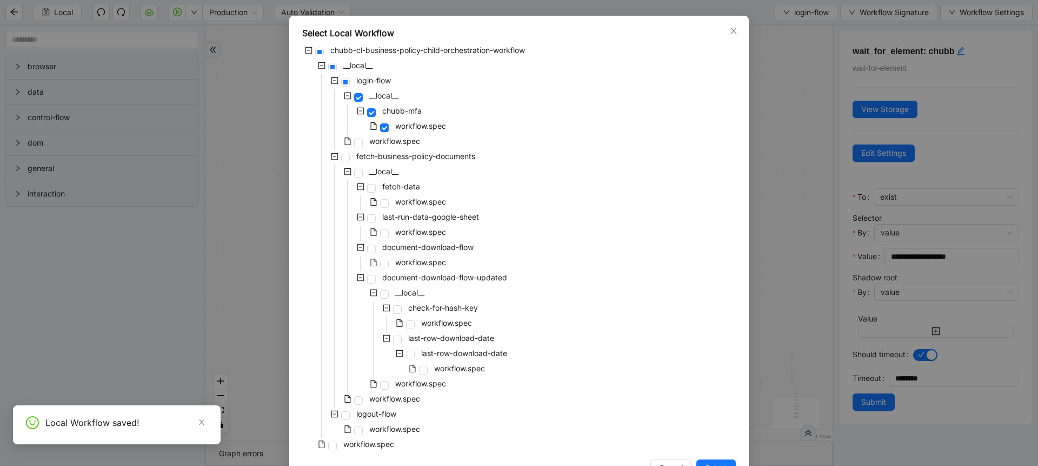
scroll to position [73, 0]
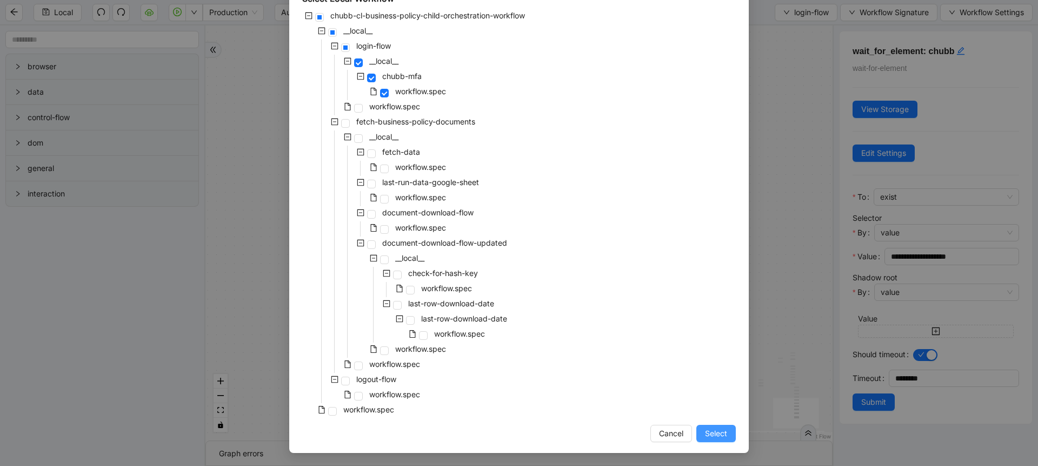
click at [705, 436] on span "Select" at bounding box center [716, 433] width 22 height 12
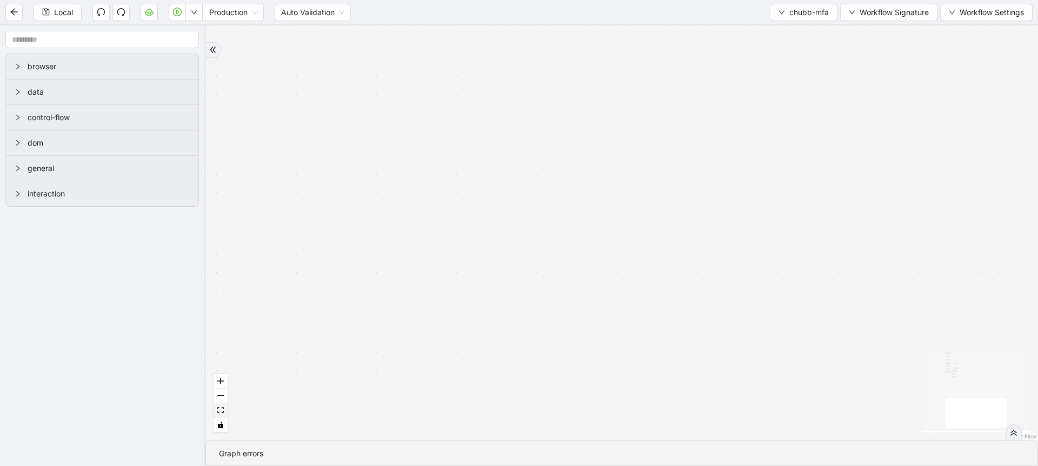
click at [223, 406] on button "fit view" at bounding box center [221, 410] width 14 height 15
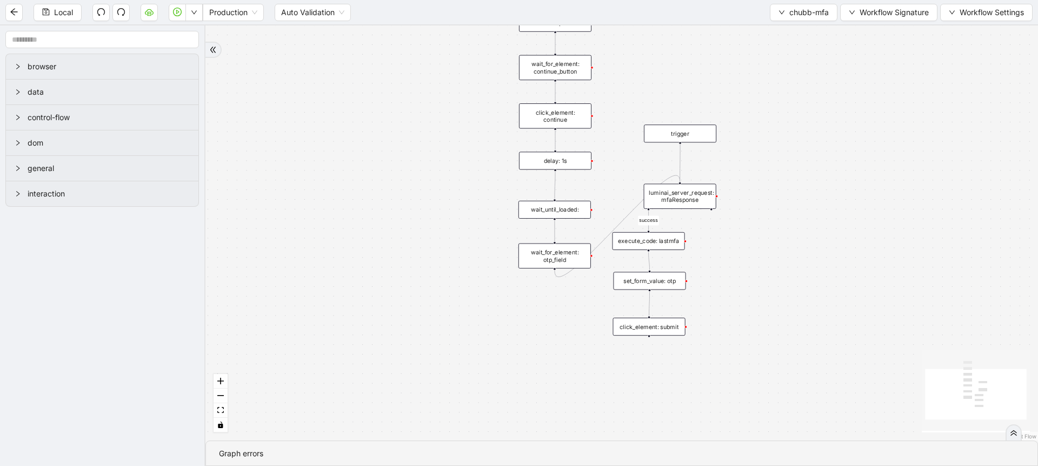
drag, startPoint x: 778, startPoint y: 308, endPoint x: 774, endPoint y: 237, distance: 71.0
click at [774, 237] on div "success trigger wait_for_element: email_option click_element: email_option wait…" at bounding box center [622, 232] width 833 height 415
click at [663, 277] on div "set_form_value: otp" at bounding box center [648, 281] width 72 height 18
click at [663, 332] on div "click_element: submit" at bounding box center [649, 329] width 72 height 18
click at [555, 142] on icon "Edge from click_element: continue to delay: 1s" at bounding box center [555, 139] width 0 height 19
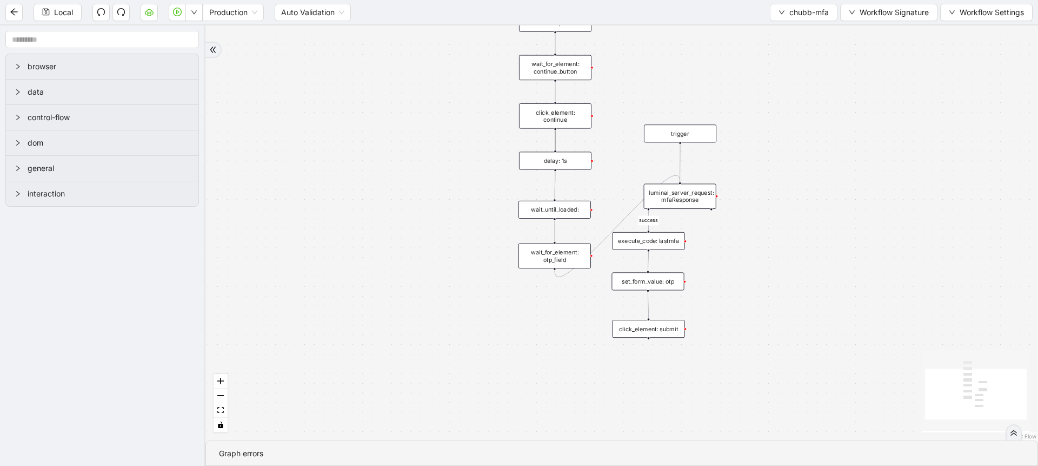
click at [555, 230] on icon "Edge from wait_until_loaded: to wait_for_element: otp_field" at bounding box center [555, 231] width 0 height 21
click at [555, 148] on icon "Edge from click_element: continue to delay: 1s" at bounding box center [555, 139] width 0 height 19
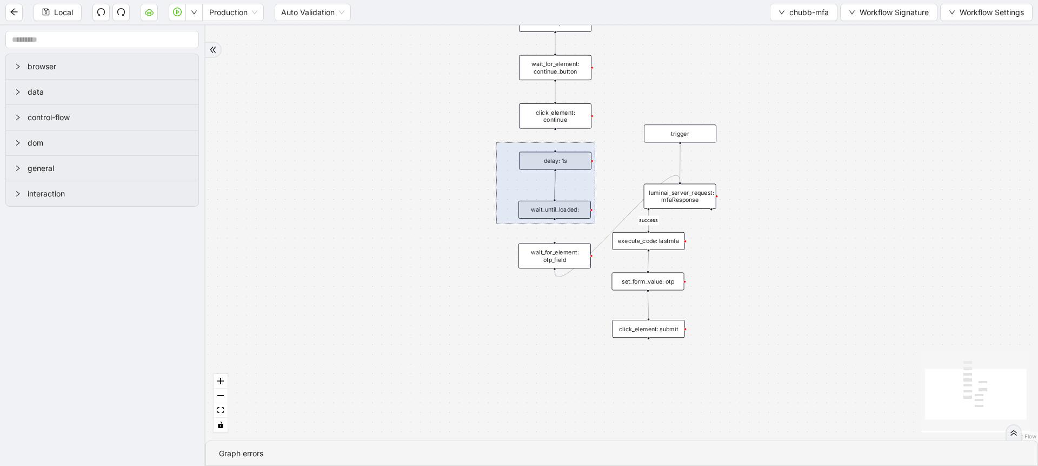
drag, startPoint x: 497, startPoint y: 143, endPoint x: 595, endPoint y: 224, distance: 127.6
click at [595, 224] on div "success trigger wait_for_element: email_option click_element: email_option wait…" at bounding box center [622, 232] width 833 height 415
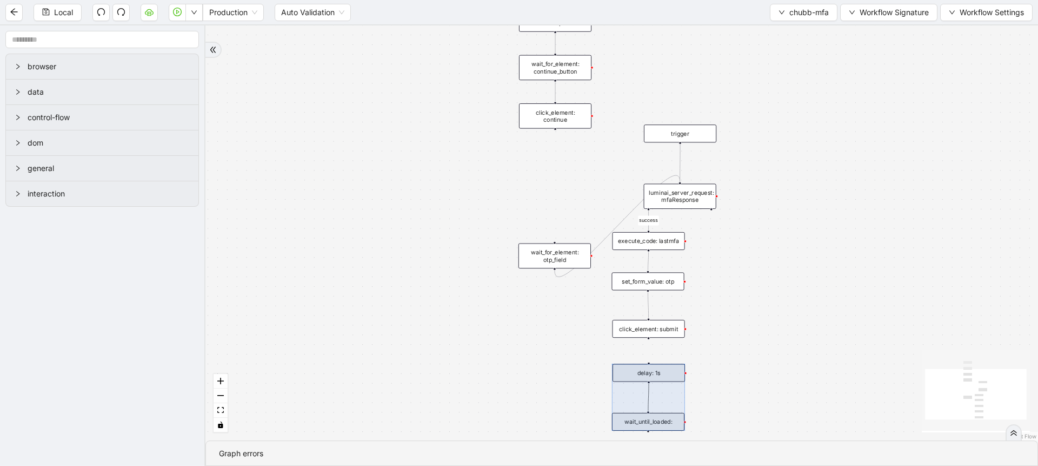
drag, startPoint x: 568, startPoint y: 196, endPoint x: 662, endPoint y: 406, distance: 229.8
click at [662, 406] on div at bounding box center [648, 396] width 73 height 67
click at [650, 339] on div "success trigger wait_for_element: email_option click_element: email_option wait…" at bounding box center [622, 232] width 833 height 415
drag, startPoint x: 650, startPoint y: 338, endPoint x: 649, endPoint y: 354, distance: 16.2
click at [654, 419] on div "wait_until_loaded:" at bounding box center [649, 421] width 72 height 18
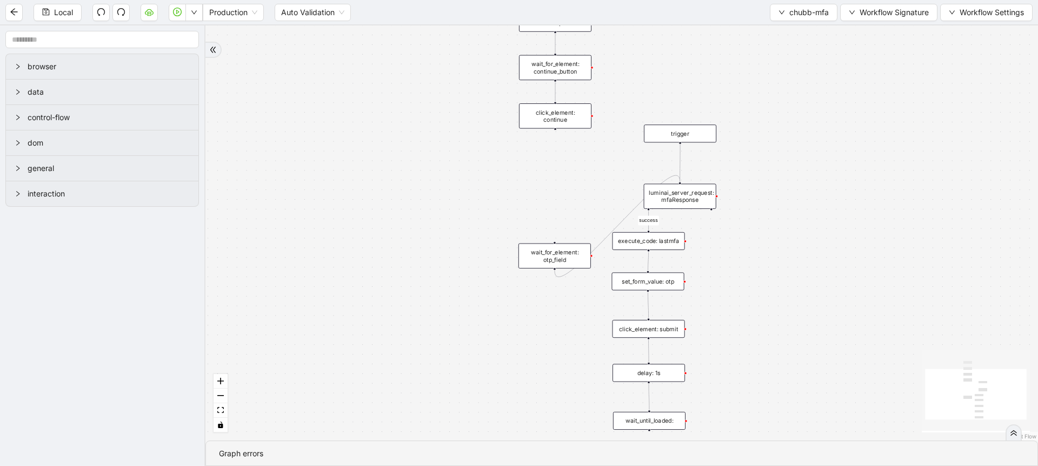
click at [654, 419] on div "wait_until_loaded:" at bounding box center [649, 421] width 72 height 18
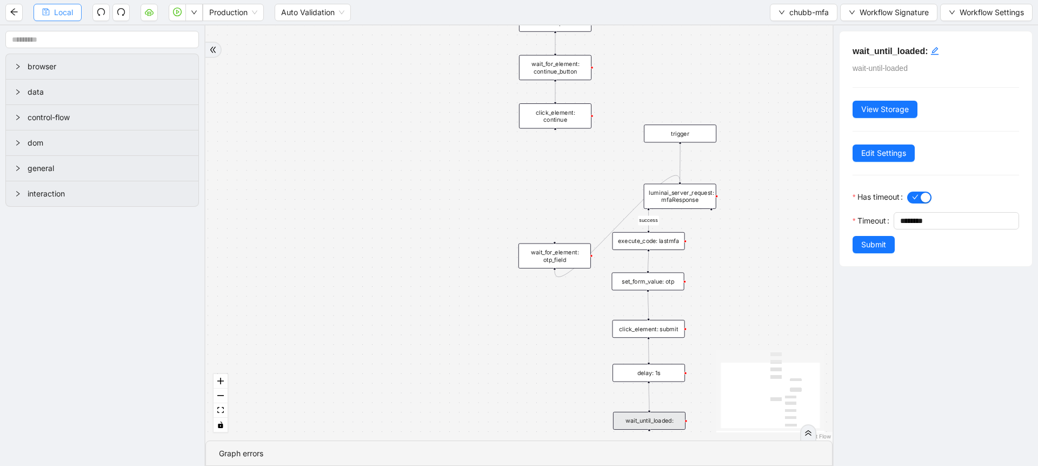
click at [69, 15] on span "Local" at bounding box center [63, 12] width 19 height 12
click at [804, 11] on span "chubb-mfa" at bounding box center [809, 12] width 39 height 12
click at [790, 30] on span "Select" at bounding box center [802, 34] width 50 height 12
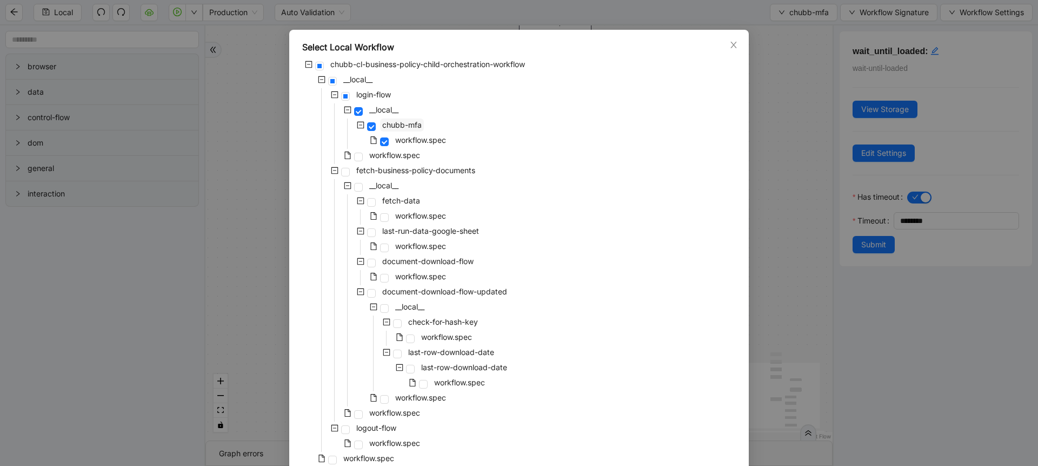
scroll to position [0, 0]
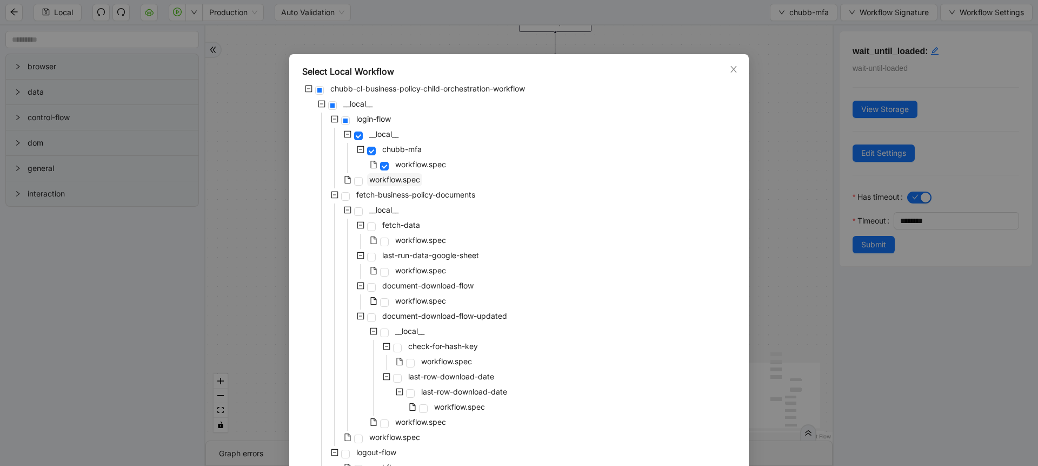
click at [403, 175] on span "workflow.spec" at bounding box center [394, 179] width 51 height 9
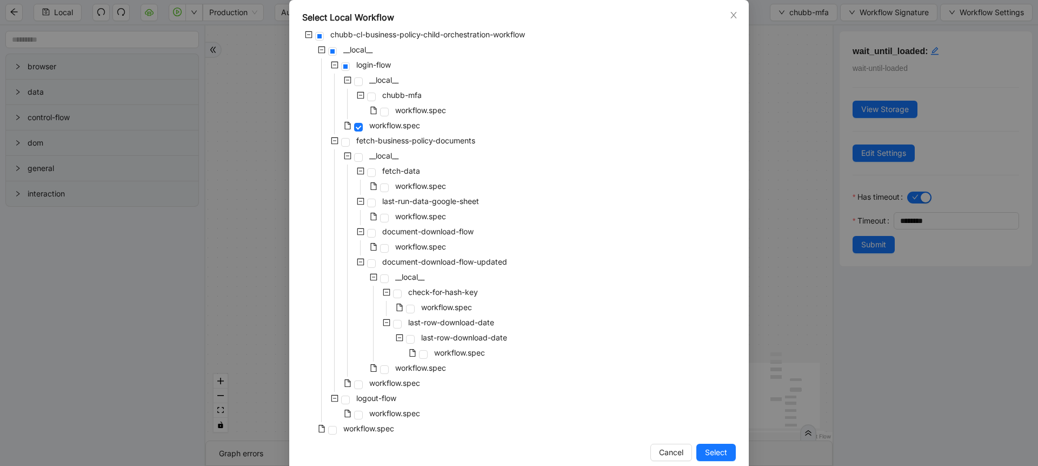
scroll to position [73, 0]
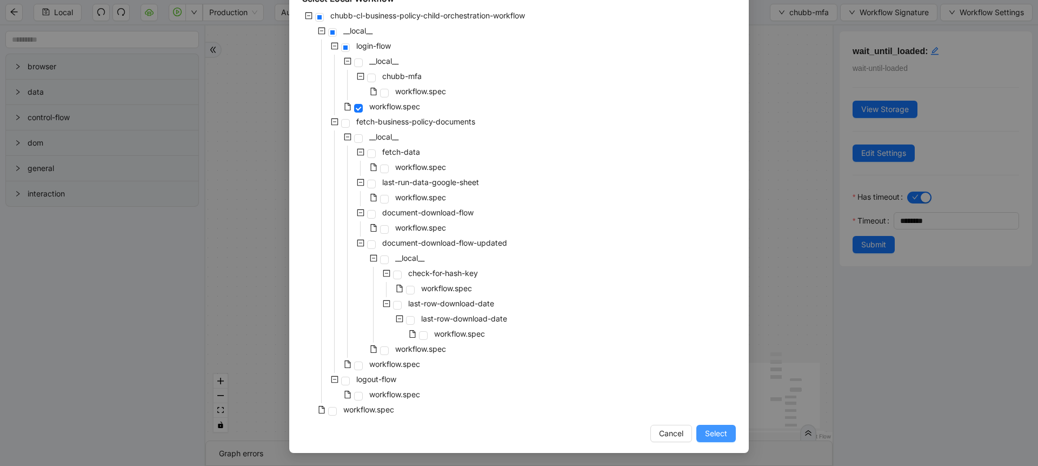
click at [718, 436] on span "Select" at bounding box center [716, 433] width 22 height 12
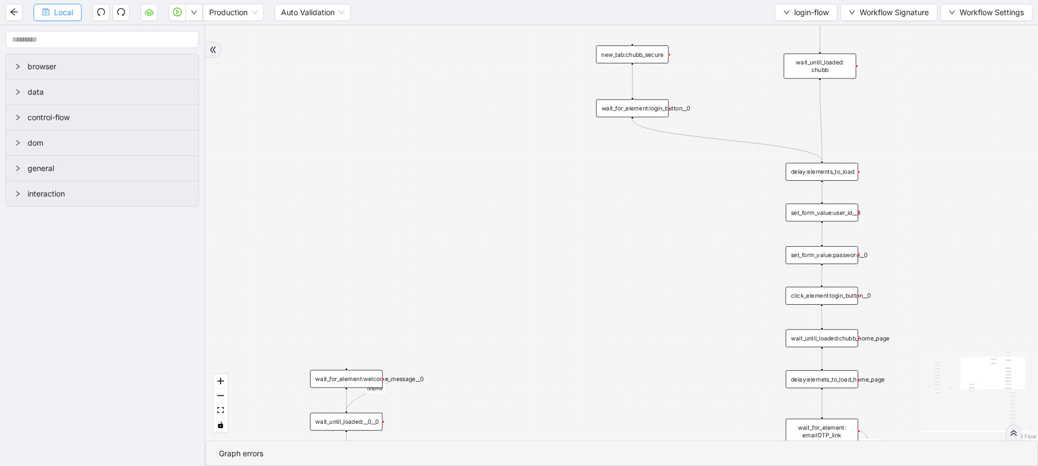
click at [45, 10] on icon "save" at bounding box center [46, 12] width 8 height 8
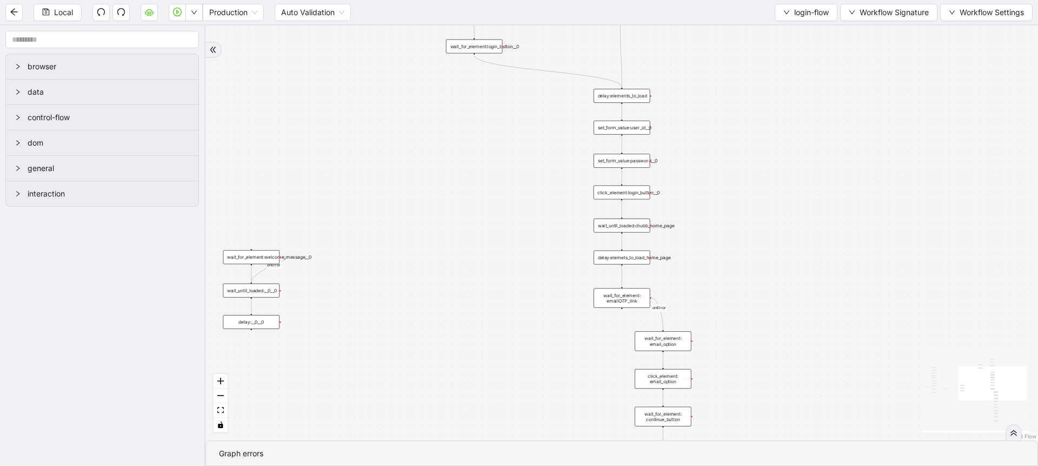
drag, startPoint x: 594, startPoint y: 188, endPoint x: 488, endPoint y: 131, distance: 119.5
click at [488, 131] on div "onError onError onError onError trigger set_form_value:user_id set_form_value:p…" at bounding box center [622, 232] width 833 height 415
click at [190, 15] on button "button" at bounding box center [194, 12] width 17 height 17
click at [183, 28] on span "Run local workflow" at bounding box center [160, 34] width 66 height 12
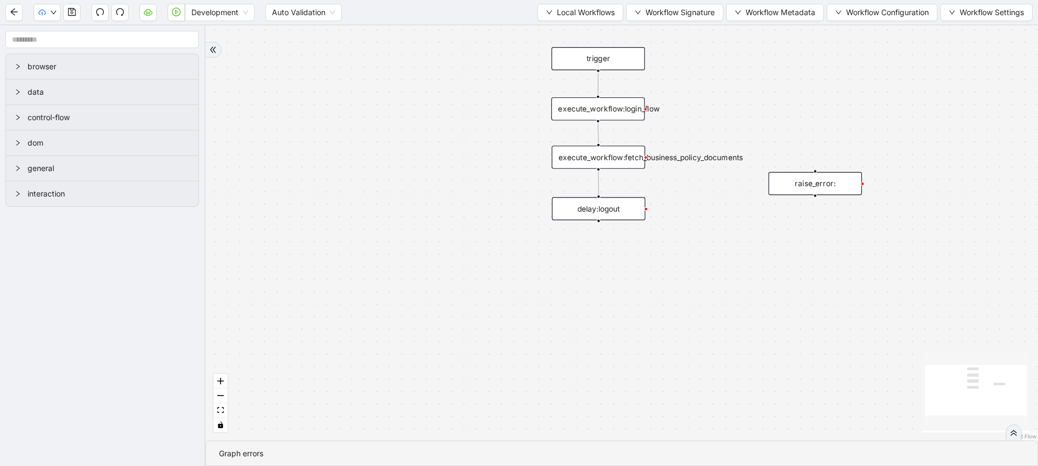
drag, startPoint x: 703, startPoint y: 215, endPoint x: 698, endPoint y: 217, distance: 6.0
click at [698, 217] on div "trigger execute_workflow:login_flow execute_workflow:fetch_business_policy_docu…" at bounding box center [622, 232] width 833 height 415
click at [561, 9] on span "Local Workflows" at bounding box center [586, 12] width 58 height 12
click at [552, 32] on span "Select" at bounding box center [575, 34] width 70 height 12
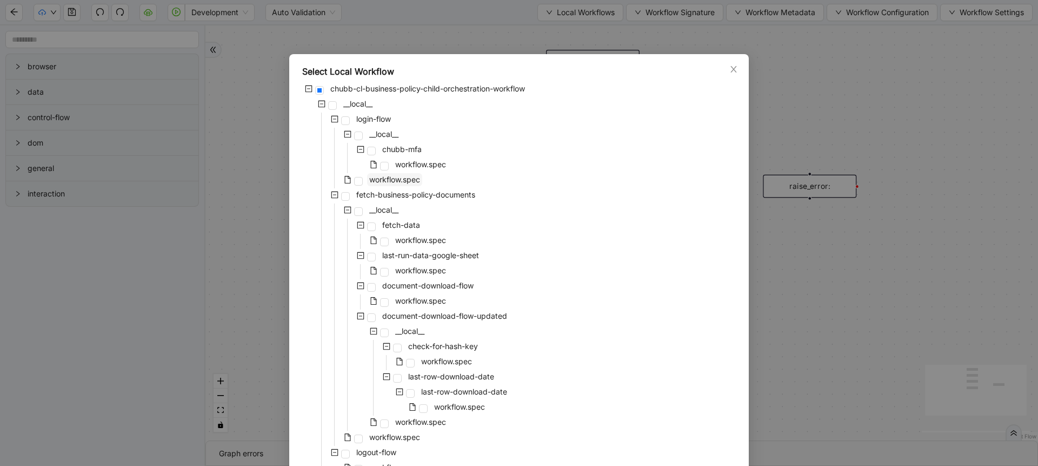
click at [401, 182] on span "workflow.spec" at bounding box center [394, 179] width 51 height 9
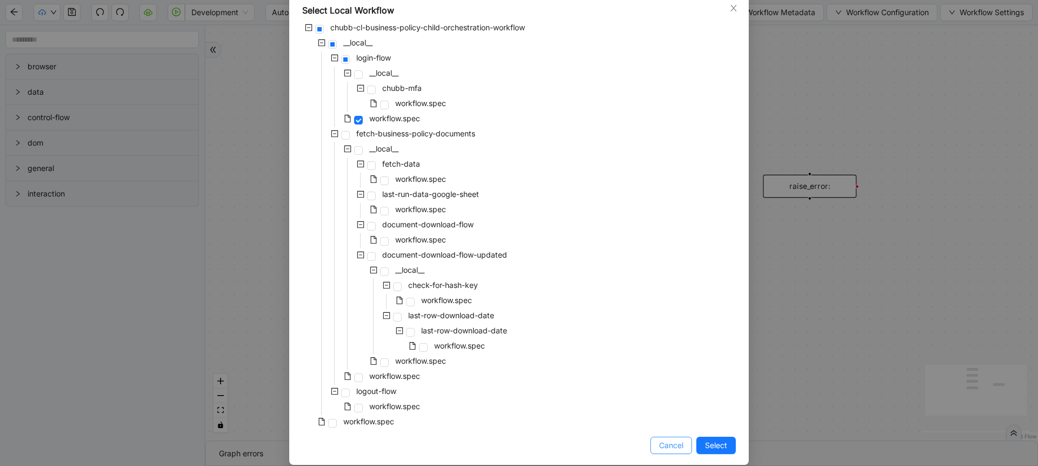
scroll to position [73, 0]
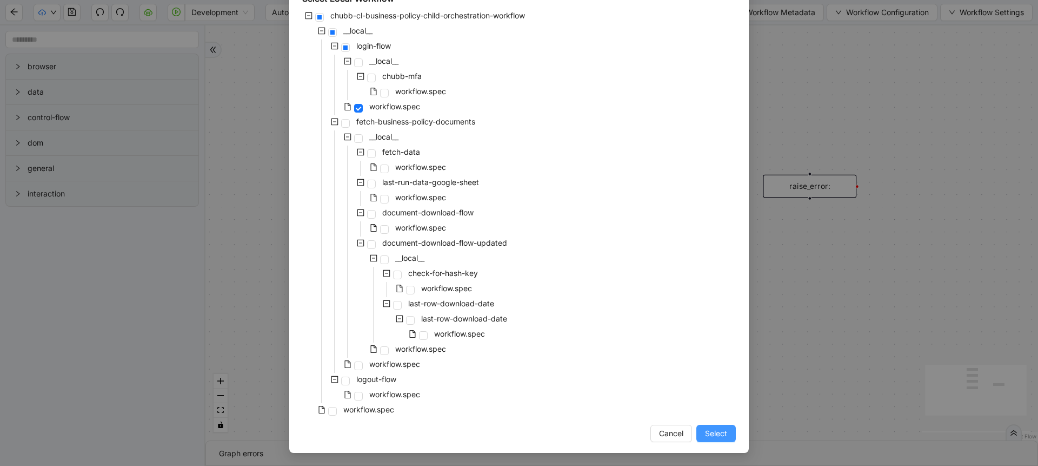
click at [697, 430] on button "Select" at bounding box center [716, 433] width 39 height 17
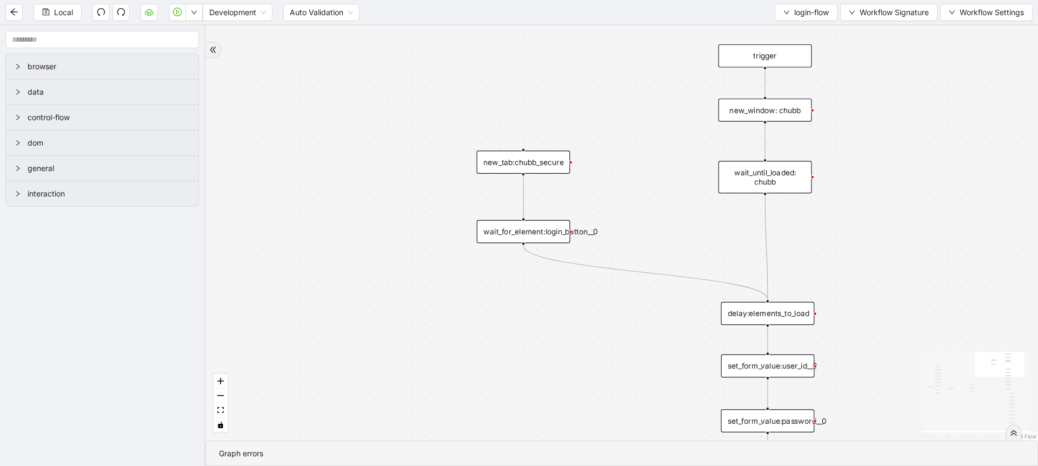
drag, startPoint x: 627, startPoint y: 198, endPoint x: 349, endPoint y: 323, distance: 304.3
click at [349, 323] on div "onError onError onError onError trigger set_form_value:user_id set_form_value:p…" at bounding box center [622, 232] width 833 height 415
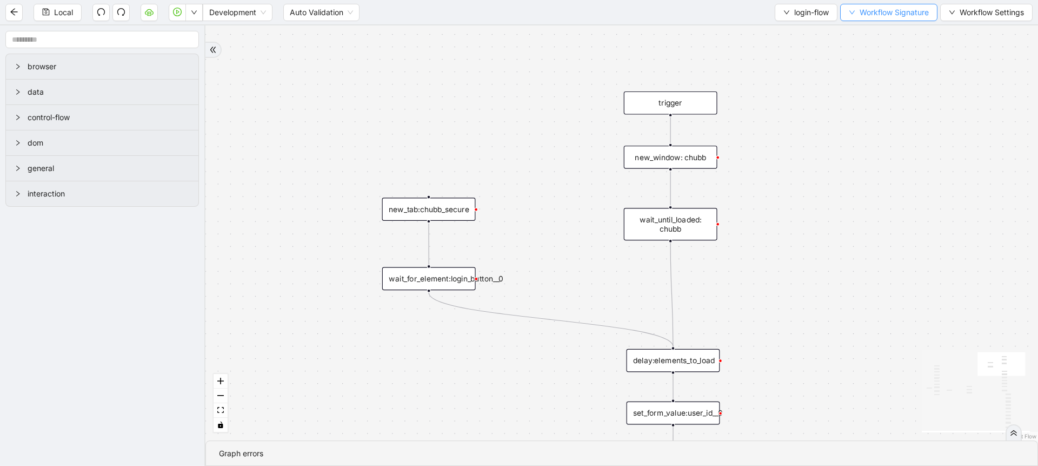
click at [853, 12] on icon "down" at bounding box center [852, 12] width 6 height 6
click at [863, 81] on span "Defaults" at bounding box center [887, 86] width 72 height 12
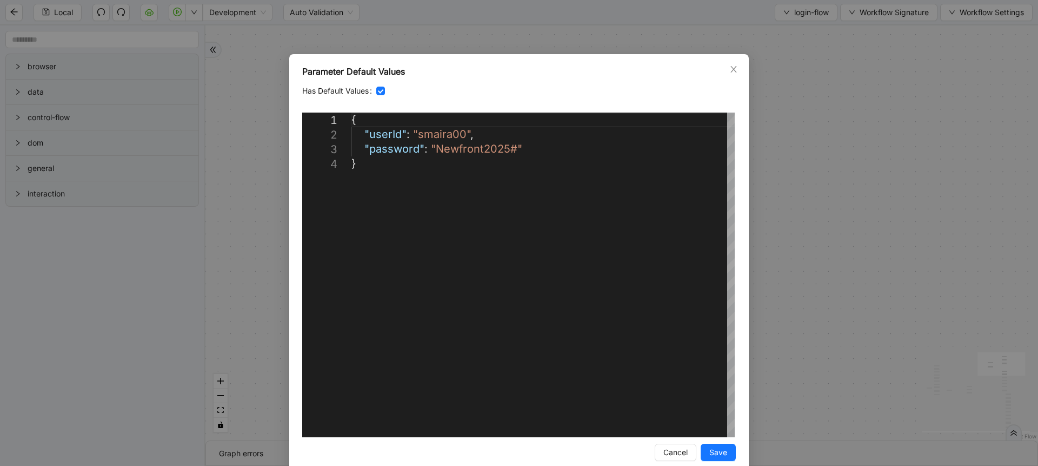
click at [863, 81] on div "**********" at bounding box center [519, 233] width 1038 height 466
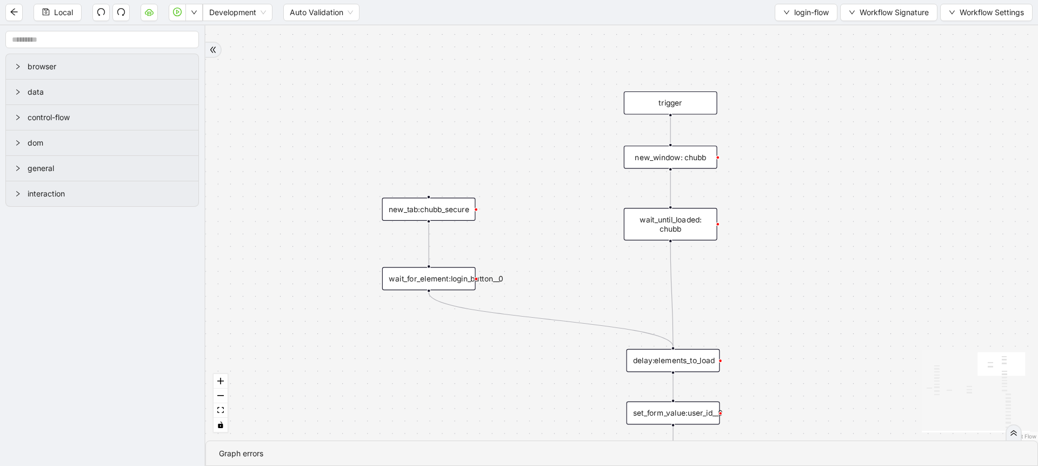
drag, startPoint x: 803, startPoint y: 215, endPoint x: 752, endPoint y: 59, distance: 163.3
click at [752, 59] on div "onError onError onError onError trigger set_form_value:user_id set_form_value:p…" at bounding box center [622, 232] width 833 height 415
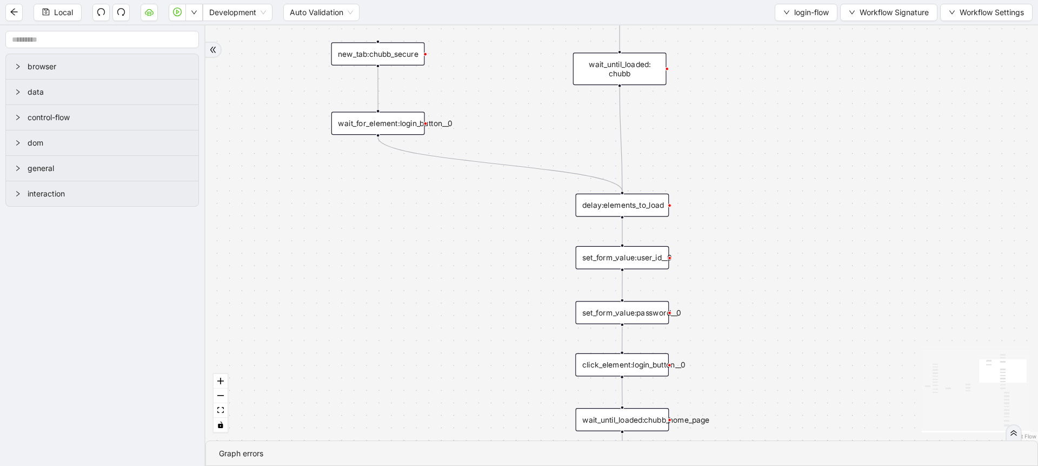
drag, startPoint x: 772, startPoint y: 335, endPoint x: 757, endPoint y: 176, distance: 159.7
click at [757, 176] on div "onError onError onError onError trigger set_form_value:user_id set_form_value:p…" at bounding box center [622, 232] width 833 height 415
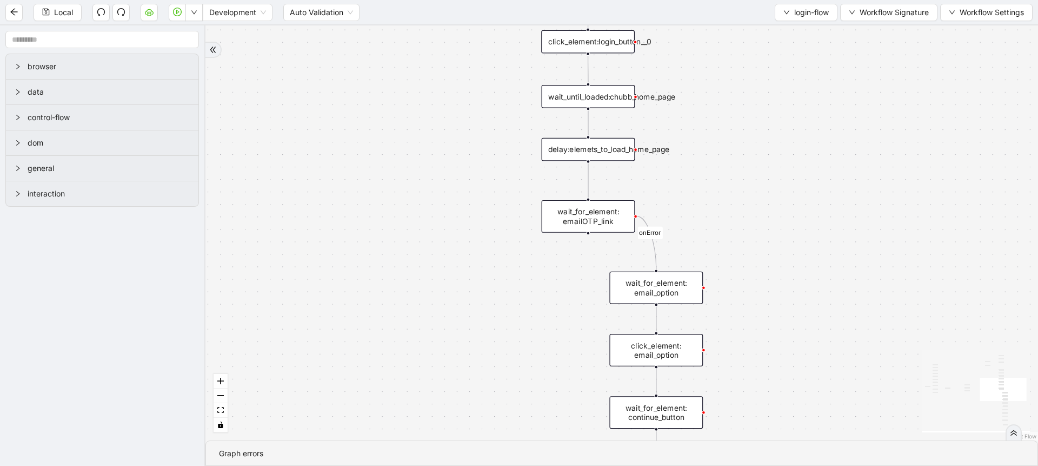
drag, startPoint x: 802, startPoint y: 286, endPoint x: 765, endPoint y: 129, distance: 160.6
click at [766, 129] on div "onError onError onError onError trigger set_form_value:user_id set_form_value:p…" at bounding box center [622, 232] width 833 height 415
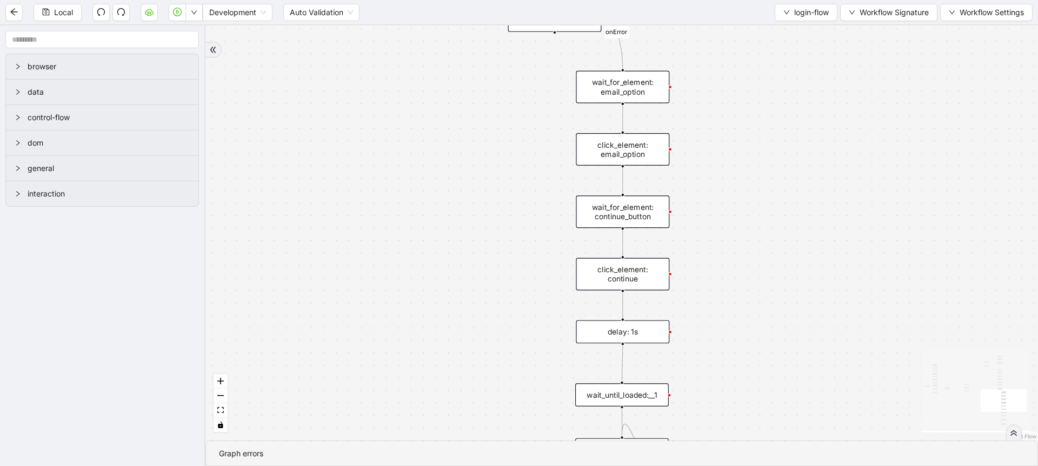
drag, startPoint x: 790, startPoint y: 353, endPoint x: 769, endPoint y: 186, distance: 168.4
click at [770, 186] on div "onError onError onError onError trigger set_form_value:user_id set_form_value:p…" at bounding box center [622, 232] width 833 height 415
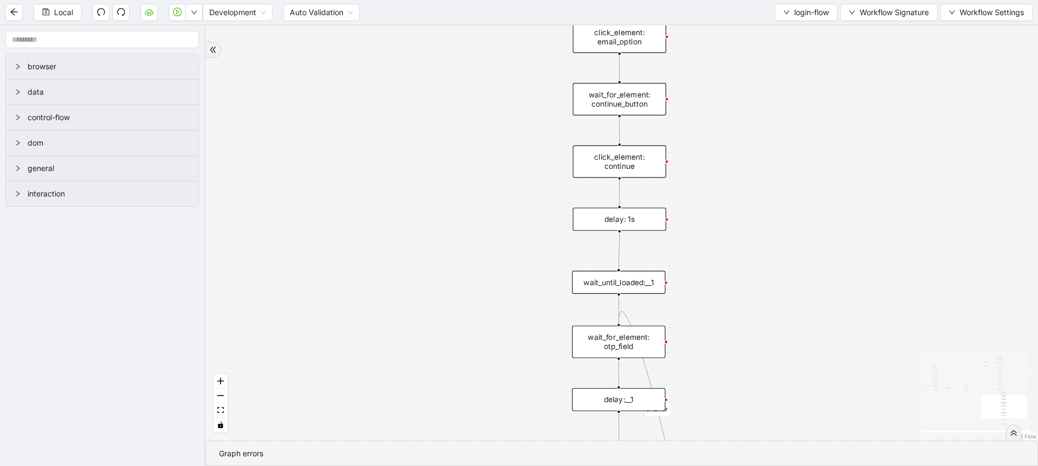
drag, startPoint x: 736, startPoint y: 355, endPoint x: 736, endPoint y: 267, distance: 88.7
click at [736, 267] on div "onError onError onError onError trigger set_form_value:user_id set_form_value:p…" at bounding box center [622, 232] width 833 height 415
drag, startPoint x: 727, startPoint y: 260, endPoint x: 724, endPoint y: 229, distance: 30.5
click at [724, 229] on div "onError onError onError onError trigger set_form_value:user_id set_form_value:p…" at bounding box center [622, 232] width 833 height 415
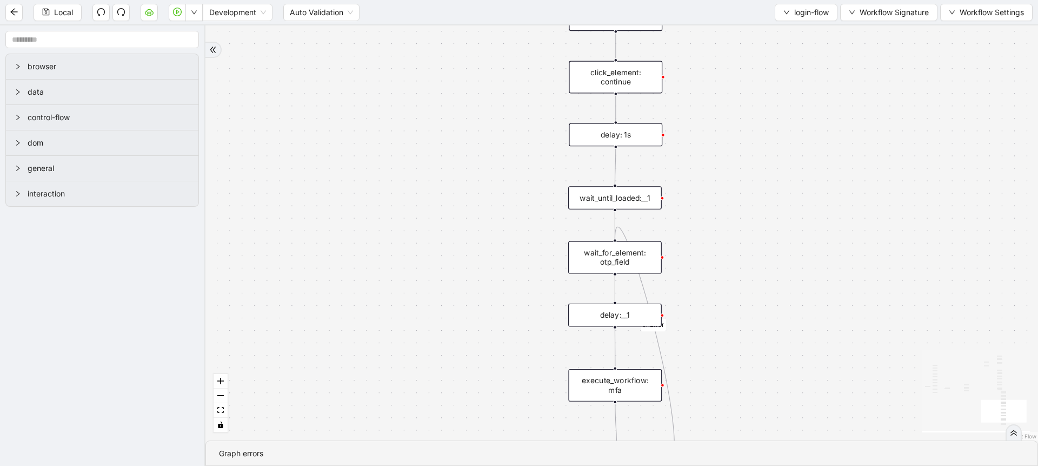
click at [611, 312] on div "delay:__1" at bounding box center [615, 314] width 94 height 23
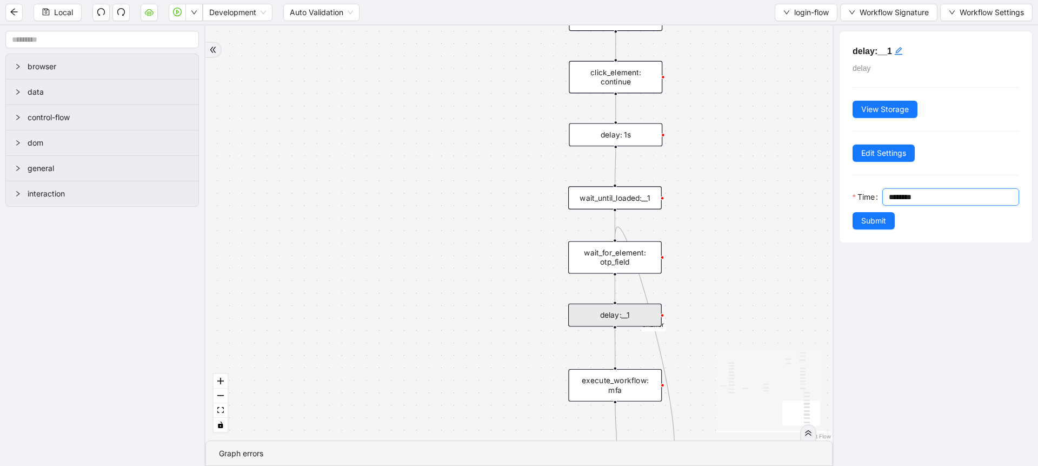
drag, startPoint x: 893, startPoint y: 197, endPoint x: 888, endPoint y: 196, distance: 6.0
click at [888, 196] on div "********" at bounding box center [951, 196] width 137 height 17
type input "********"
click at [875, 219] on span "Submit" at bounding box center [874, 221] width 25 height 12
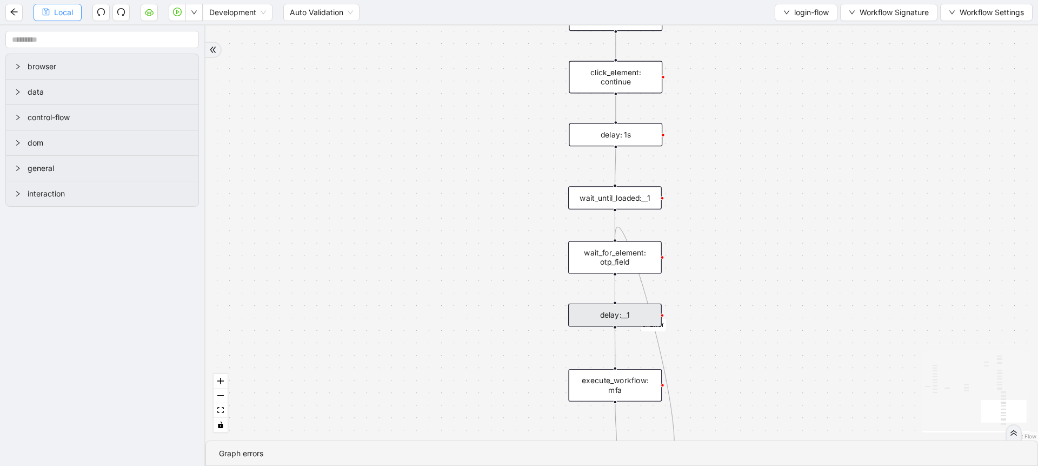
click at [70, 12] on span "Local" at bounding box center [63, 12] width 19 height 12
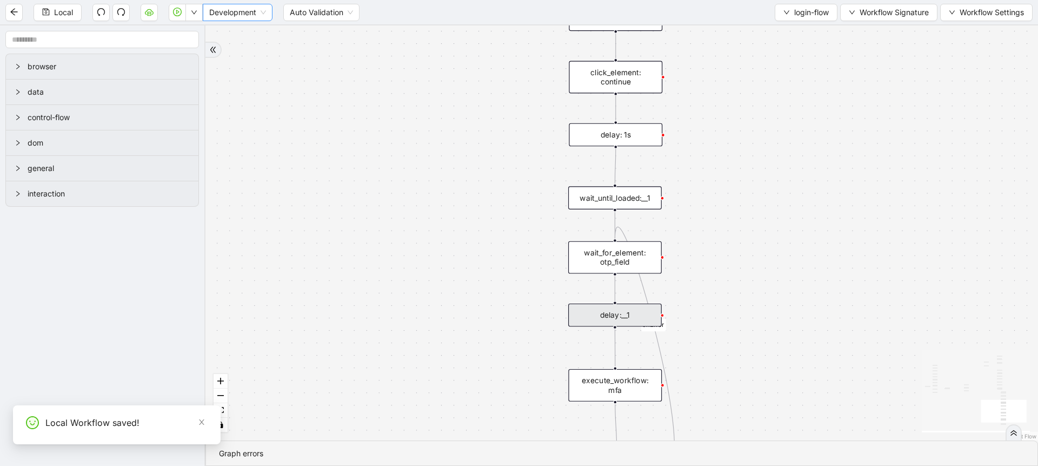
click at [211, 17] on span "Development" at bounding box center [237, 12] width 57 height 16
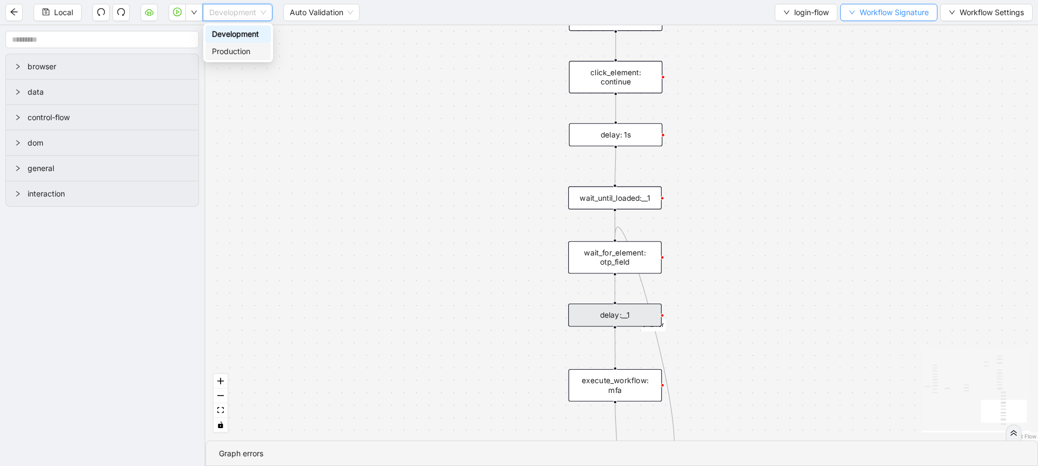
click at [840, 18] on button "Workflow Signature" at bounding box center [888, 12] width 97 height 17
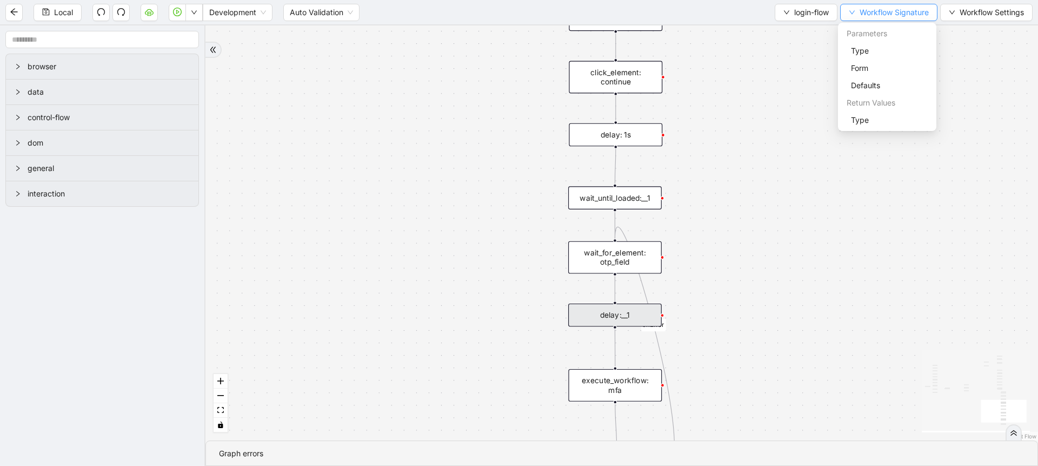
click at [841, 18] on button "Workflow Signature" at bounding box center [888, 12] width 97 height 17
click at [221, 11] on span "Development" at bounding box center [237, 12] width 57 height 16
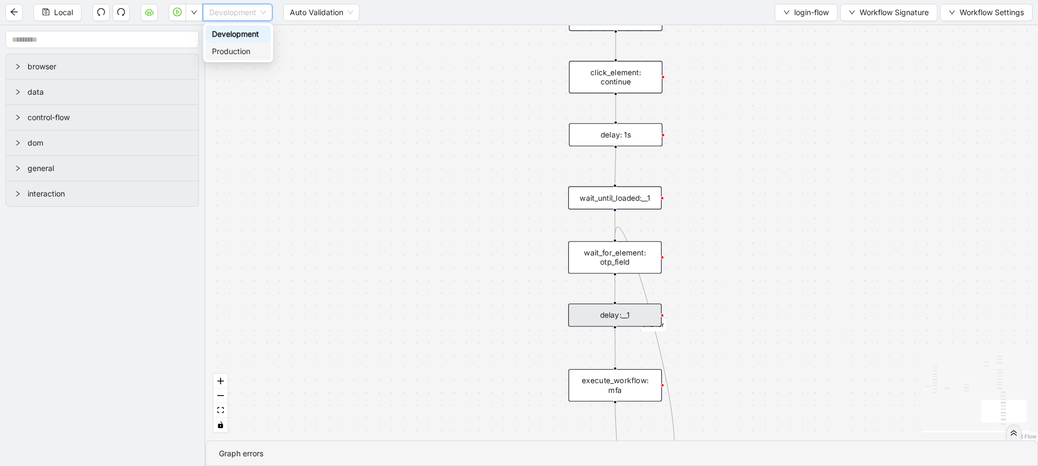
click at [217, 49] on div "Production" at bounding box center [238, 51] width 52 height 12
click at [203, 16] on div "Production" at bounding box center [233, 12] width 61 height 17
click at [196, 12] on icon "down" at bounding box center [194, 12] width 6 height 6
click at [189, 30] on span "Run local workflow" at bounding box center [160, 34] width 66 height 12
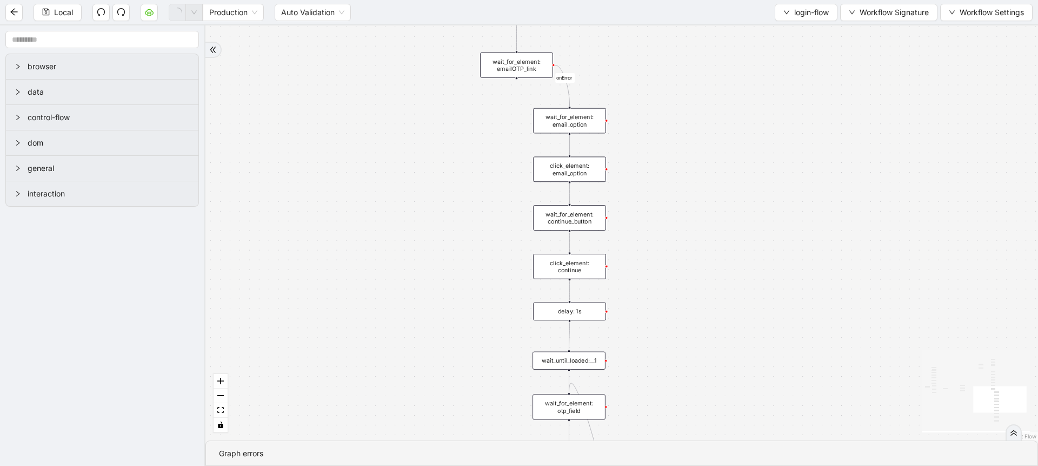
drag, startPoint x: 756, startPoint y: 96, endPoint x: 684, endPoint y: 267, distance: 185.4
click at [684, 267] on div "onError onError onError onError trigger set_form_value:user_id set_form_value:p…" at bounding box center [622, 232] width 833 height 415
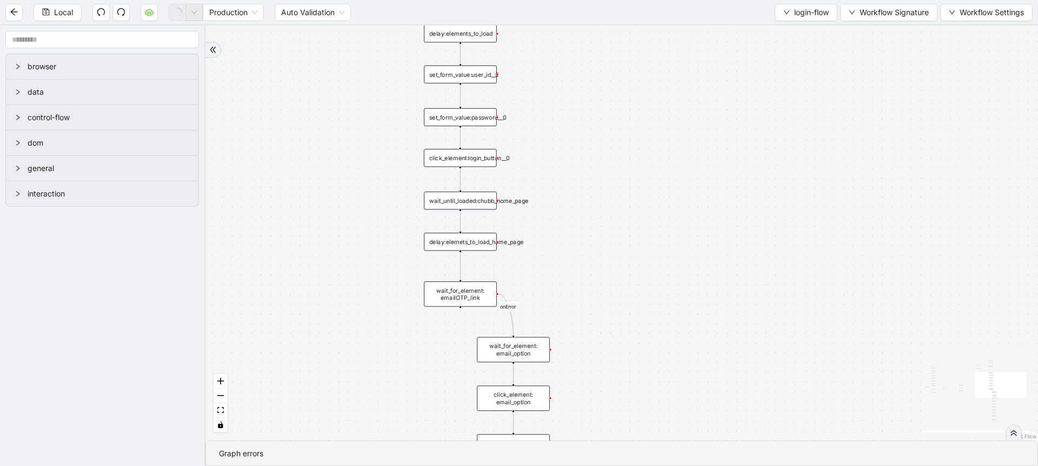
drag, startPoint x: 706, startPoint y: 140, endPoint x: 650, endPoint y: 362, distance: 229.3
click at [650, 362] on div "onError onError onError onError trigger set_form_value:user_id set_form_value:p…" at bounding box center [622, 232] width 833 height 415
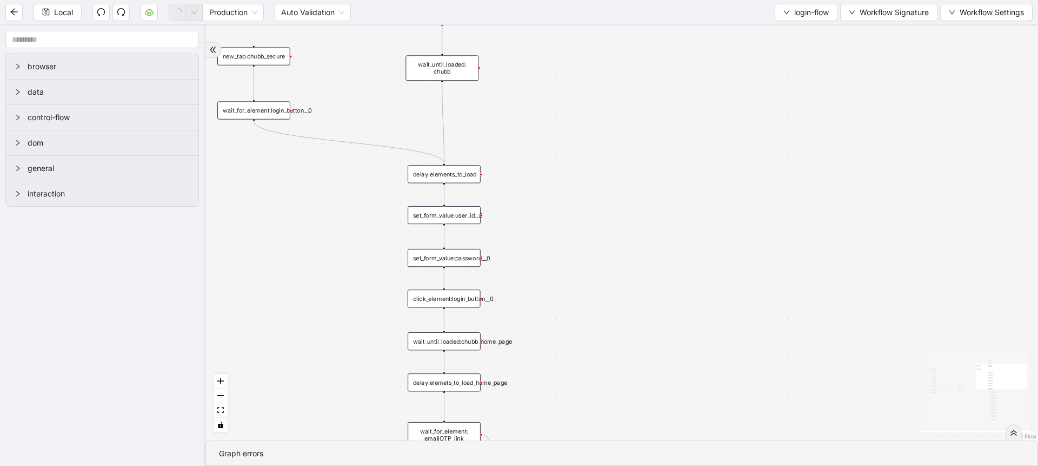
drag, startPoint x: 650, startPoint y: 159, endPoint x: 634, endPoint y: 300, distance: 141.6
click at [634, 300] on div "onError onError onError onError trigger set_form_value:user_id set_form_value:p…" at bounding box center [622, 232] width 833 height 415
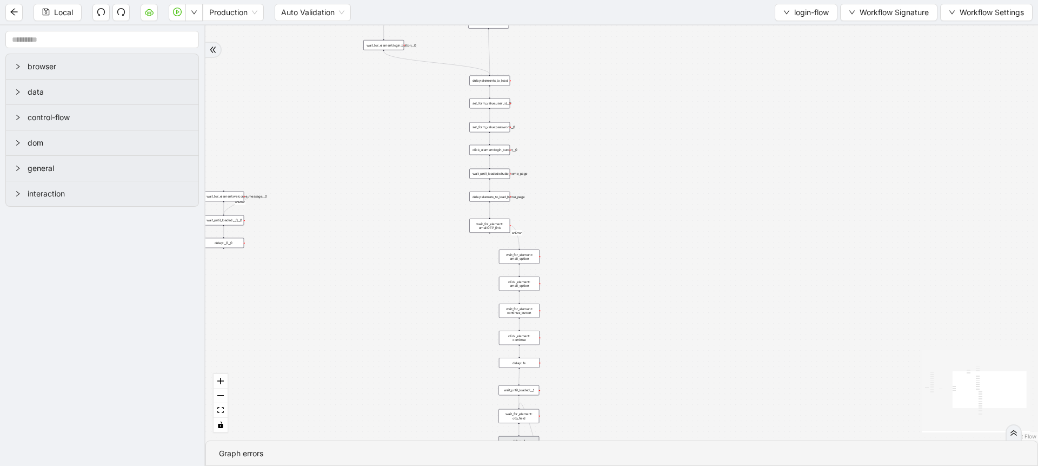
drag, startPoint x: 361, startPoint y: 286, endPoint x: 364, endPoint y: 231, distance: 54.7
click at [364, 231] on div "onError onError onError onError trigger set_form_value:user_id set_form_value:p…" at bounding box center [622, 232] width 833 height 415
drag, startPoint x: 646, startPoint y: 129, endPoint x: 645, endPoint y: 112, distance: 16.3
click at [645, 112] on div "onError onError onError onError trigger set_form_value:user_id set_form_value:p…" at bounding box center [622, 232] width 833 height 415
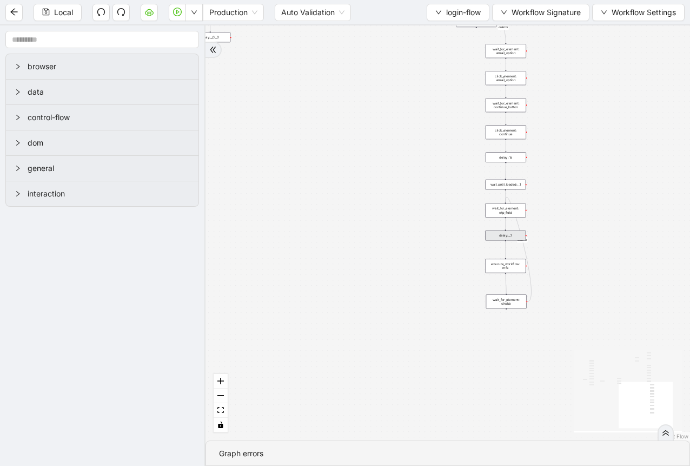
click at [580, 361] on icon "React Flow mini map" at bounding box center [628, 389] width 108 height 81
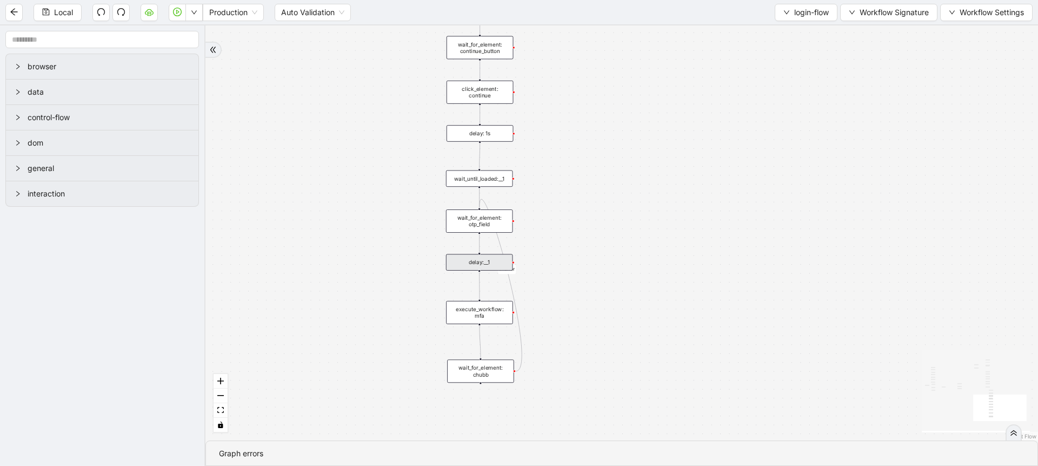
click at [499, 266] on div "delay:__1" at bounding box center [479, 262] width 67 height 16
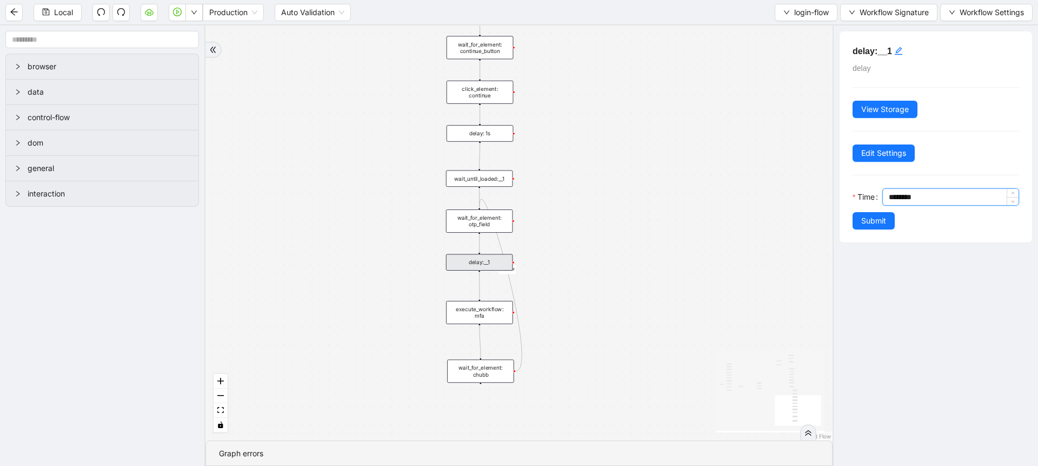
click at [892, 197] on input "********" at bounding box center [954, 197] width 130 height 16
type input "********"
click at [871, 215] on span "Submit" at bounding box center [874, 221] width 25 height 12
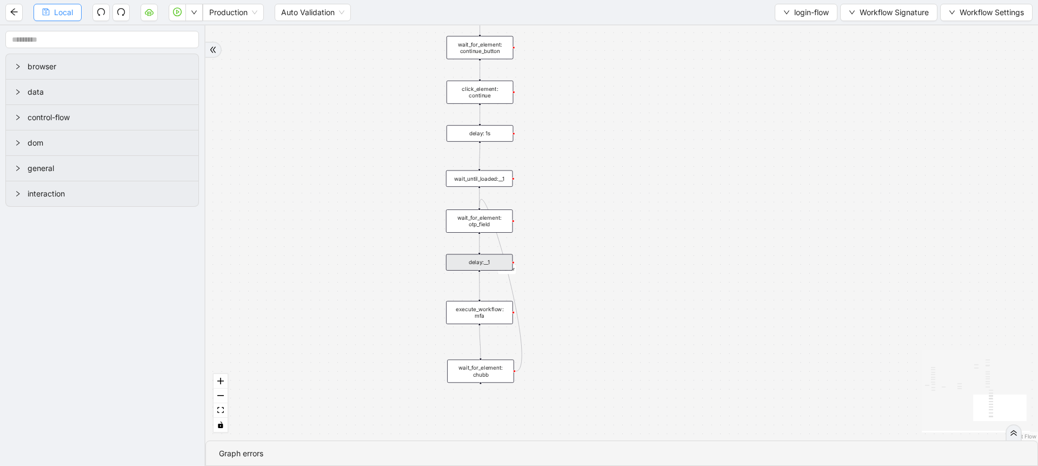
click at [58, 16] on span "Local" at bounding box center [63, 12] width 19 height 12
drag, startPoint x: 592, startPoint y: 165, endPoint x: 573, endPoint y: 316, distance: 152.1
click at [573, 316] on div "onError onError onError onError trigger set_form_value:user_id set_form_value:p…" at bounding box center [622, 232] width 833 height 415
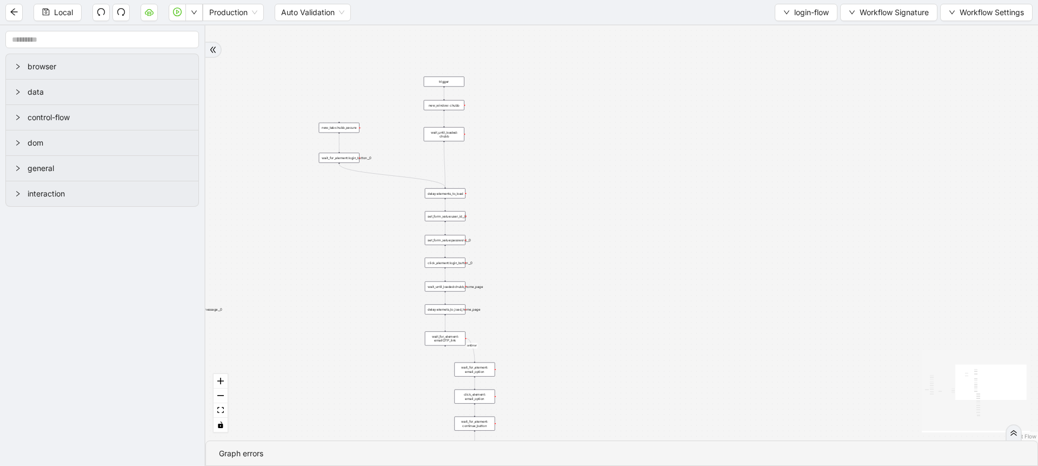
drag, startPoint x: 601, startPoint y: 104, endPoint x: 579, endPoint y: 242, distance: 139.8
click at [579, 242] on div "onError onError onError onError trigger set_form_value:user_id set_form_value:p…" at bounding box center [622, 232] width 833 height 415
click at [432, 102] on div "new_window: chubb" at bounding box center [444, 105] width 41 height 10
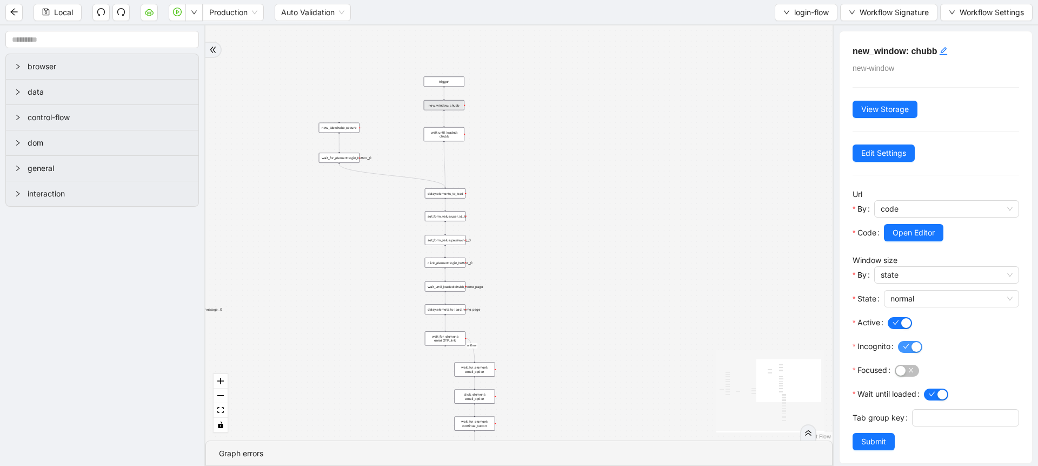
click at [911, 345] on span "button" at bounding box center [910, 347] width 24 height 12
click at [70, 14] on span "Local" at bounding box center [63, 12] width 19 height 12
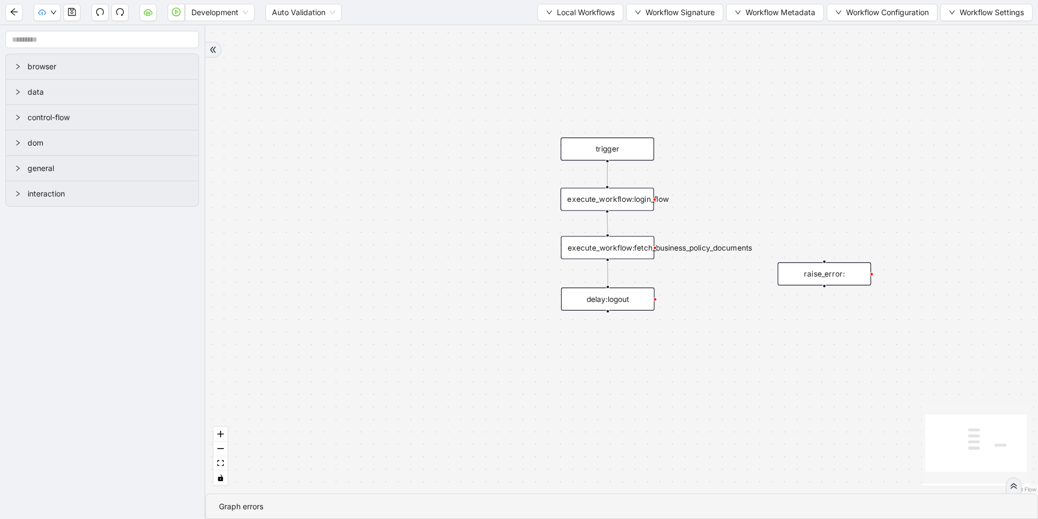
drag, startPoint x: 336, startPoint y: 191, endPoint x: 193, endPoint y: 61, distance: 194.1
click at [336, 194] on div "trigger execute_workflow:login_flow execute_workflow:fetch_business_policy_docu…" at bounding box center [622, 259] width 833 height 468
click at [49, 13] on button "button" at bounding box center [47, 12] width 27 height 17
click at [45, 36] on span "Dev: Update Needed" at bounding box center [81, 34] width 78 height 12
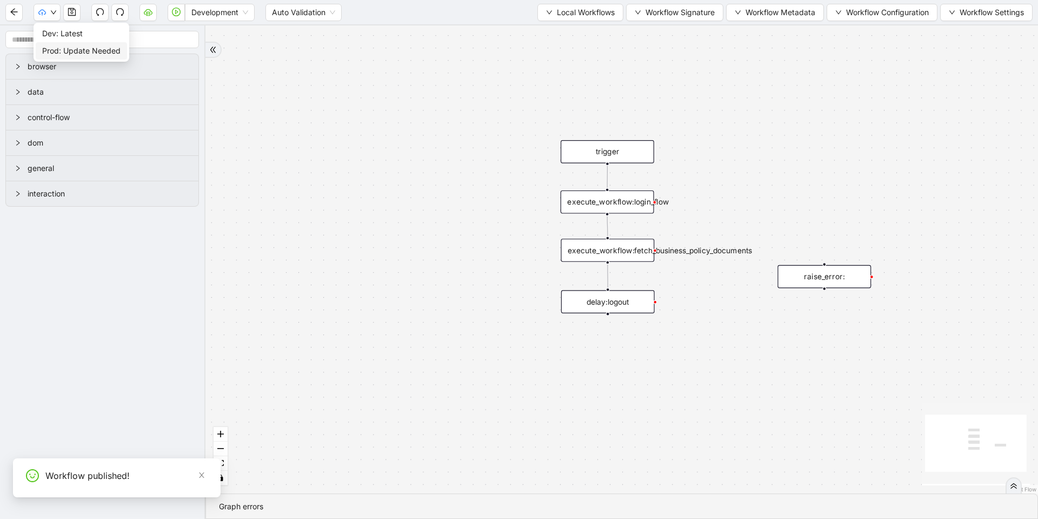
click at [55, 43] on li "Prod: Update Needed" at bounding box center [81, 50] width 91 height 17
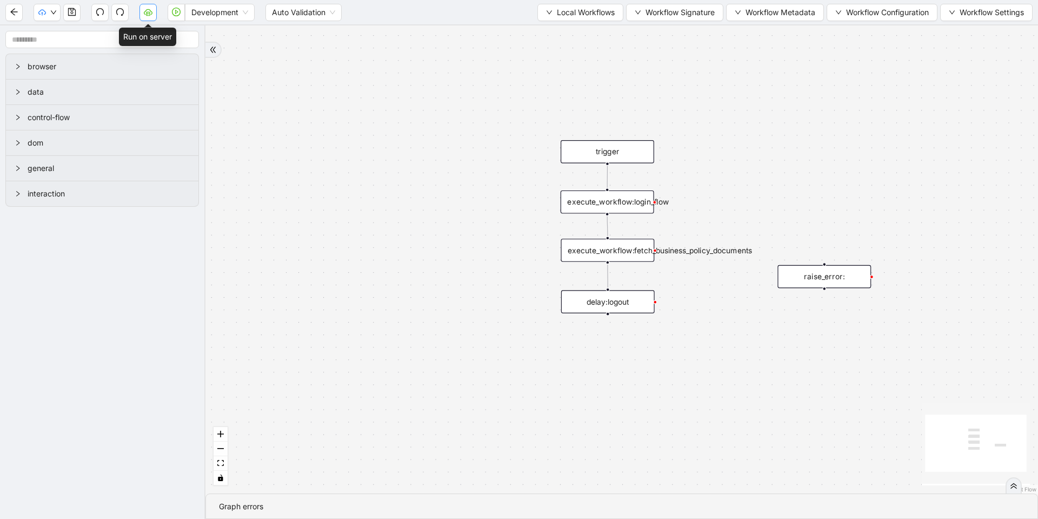
click at [152, 12] on icon "cloud-server" at bounding box center [148, 12] width 9 height 6
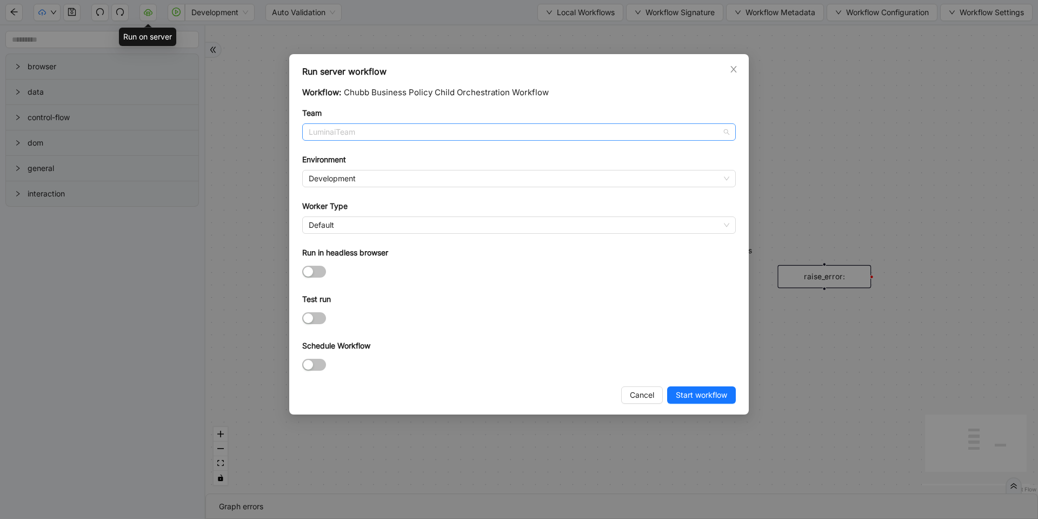
click at [350, 137] on span "LuminaiTeam" at bounding box center [519, 132] width 421 height 16
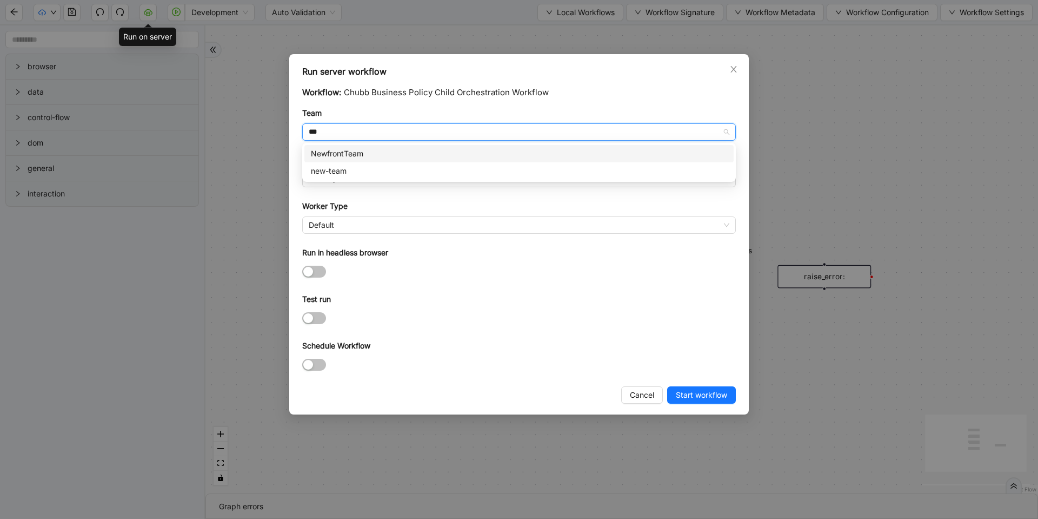
type input "***"
click at [350, 143] on body "Development Auto Validation Local Workflows Workflow Signature Workflow Metadat…" at bounding box center [519, 259] width 1038 height 519
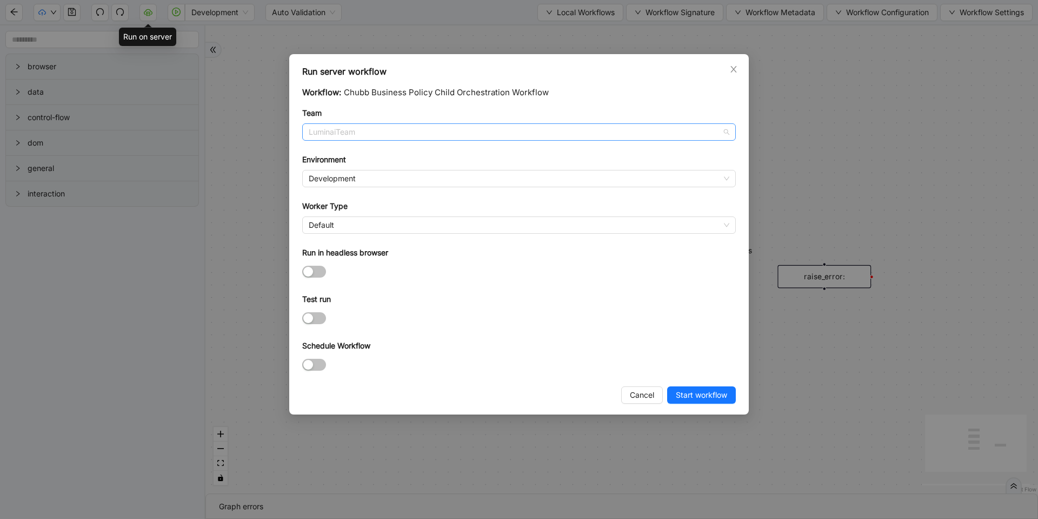
click at [347, 136] on span "LuminaiTeam" at bounding box center [519, 132] width 421 height 16
type input "*"
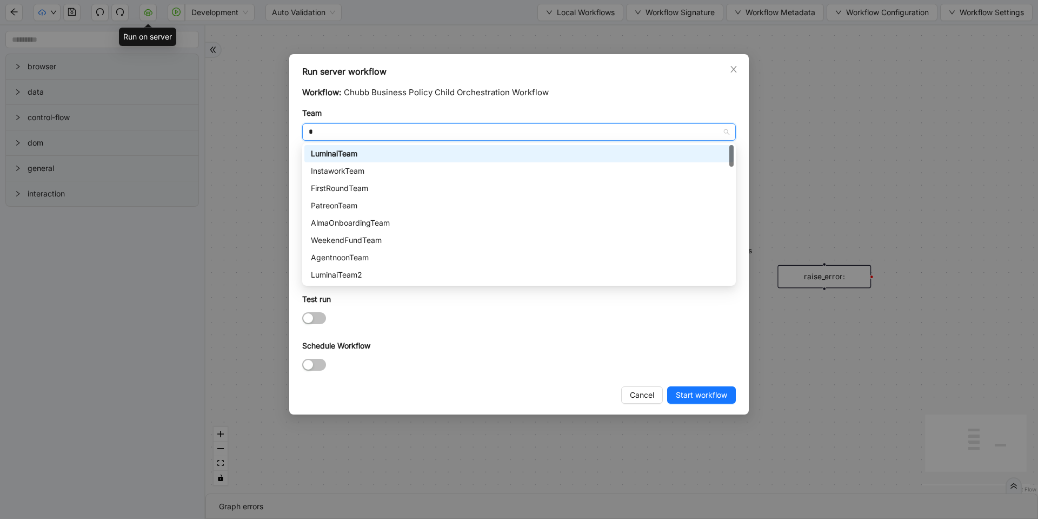
type input "**"
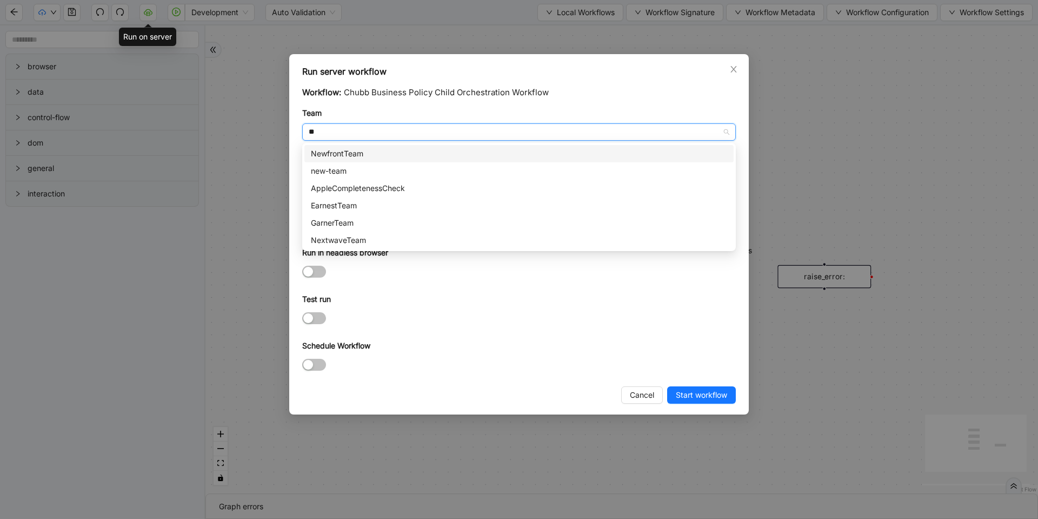
click at [334, 152] on div "NewfrontTeam" at bounding box center [519, 154] width 416 height 12
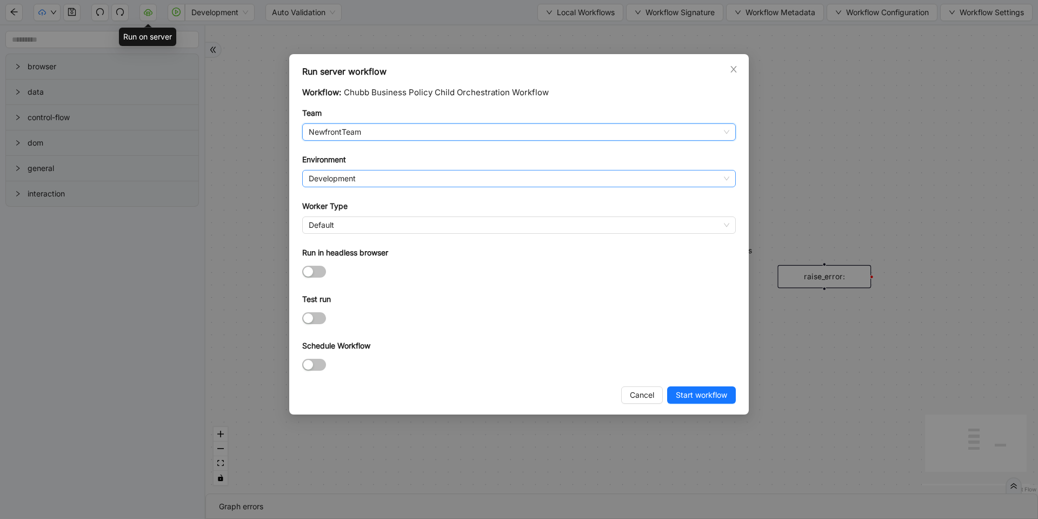
click at [332, 175] on span "Development" at bounding box center [519, 178] width 421 height 16
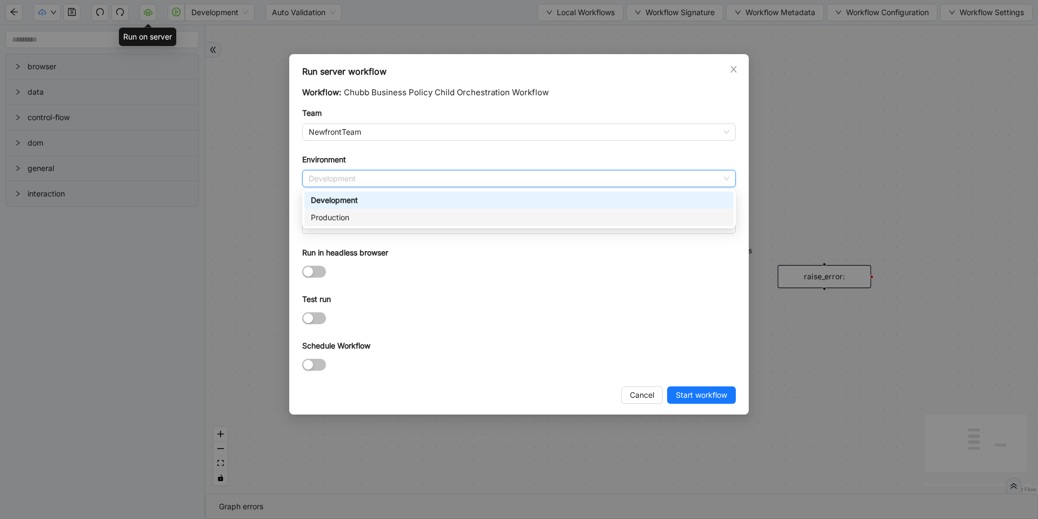
click at [329, 211] on div "Production" at bounding box center [519, 217] width 416 height 12
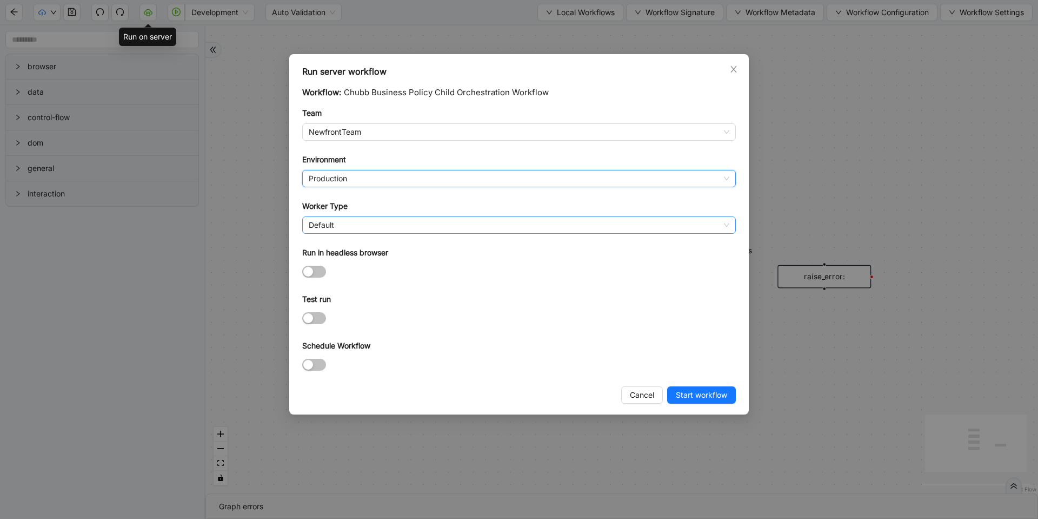
click at [323, 233] on div "Default" at bounding box center [519, 224] width 434 height 17
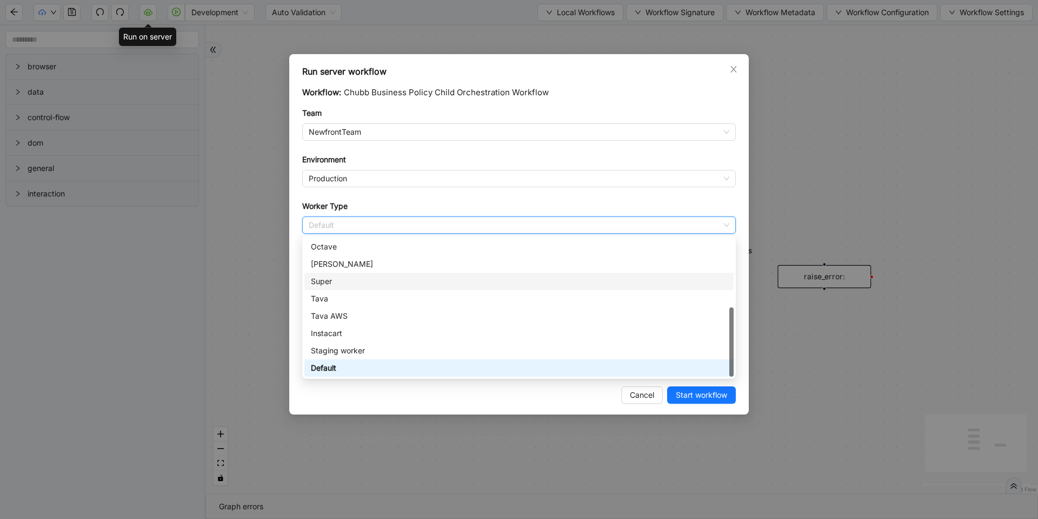
scroll to position [58, 0]
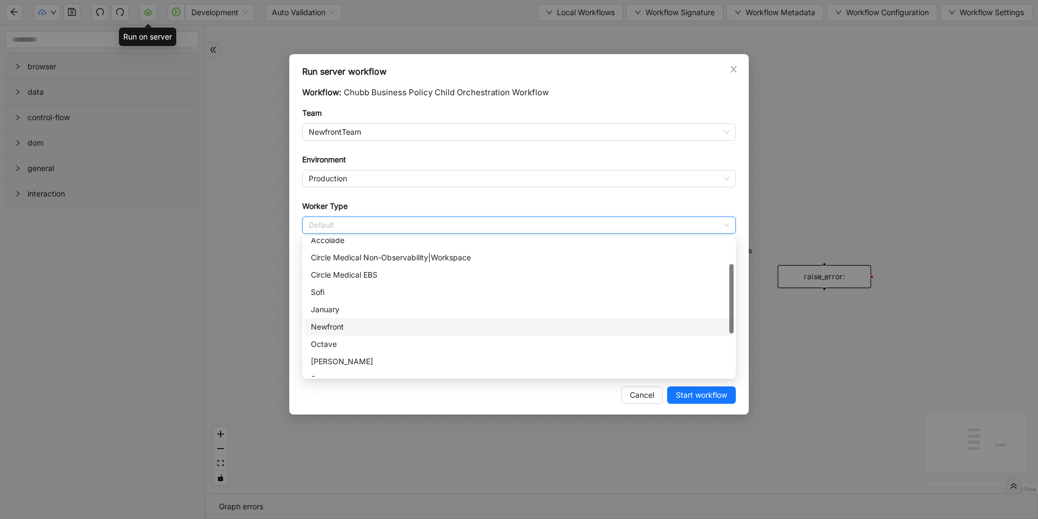
click at [330, 324] on div "Newfront" at bounding box center [519, 327] width 416 height 12
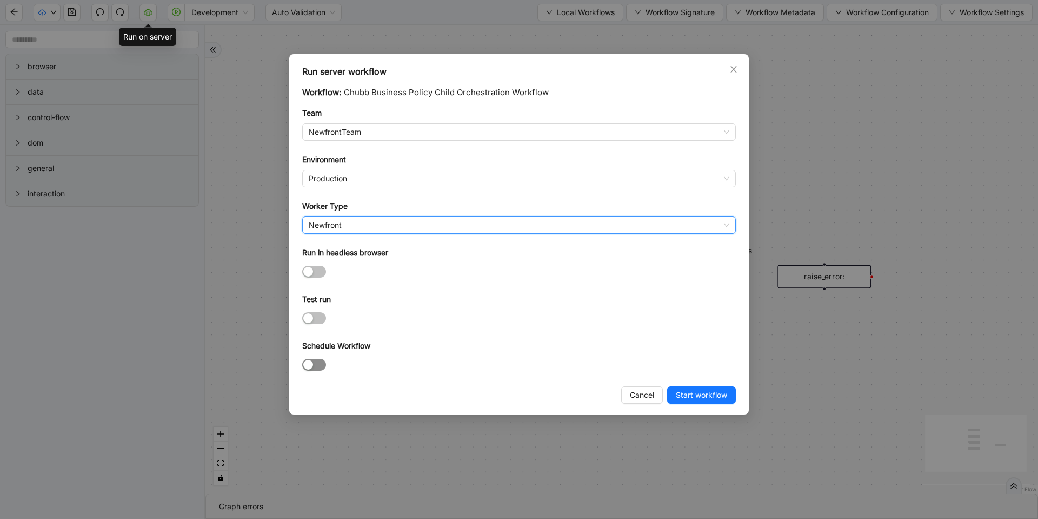
click at [316, 359] on span "button" at bounding box center [314, 365] width 24 height 12
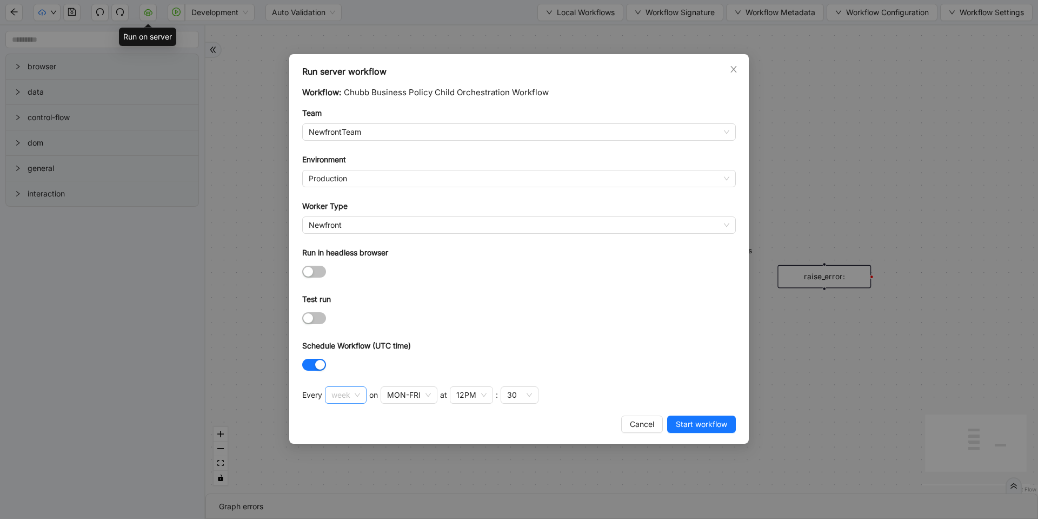
click at [350, 395] on span "week" at bounding box center [346, 395] width 29 height 16
click at [480, 433] on div "Run server workflow Workflow: Chubb Business Policy Child Orchestration Workflo…" at bounding box center [519, 248] width 460 height 389
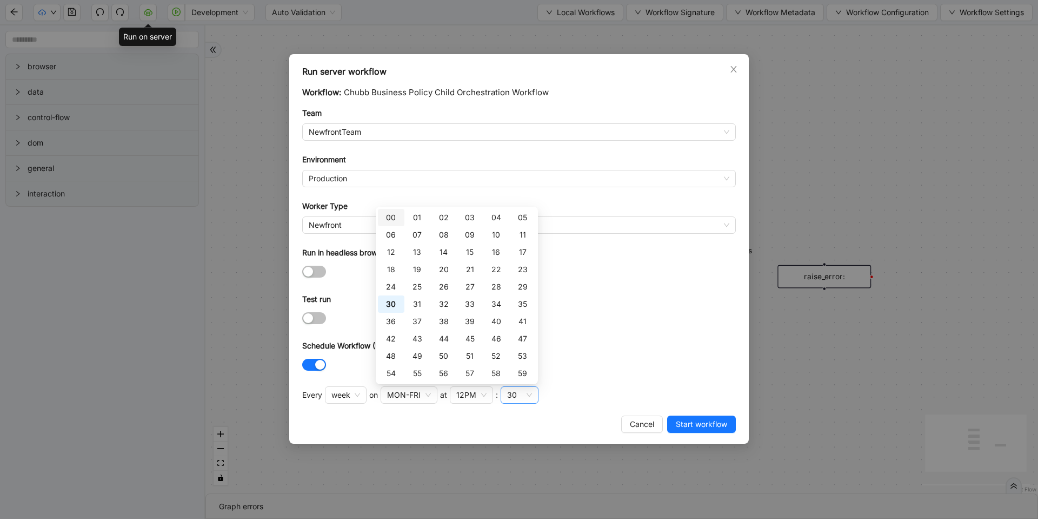
click at [512, 396] on div "30" at bounding box center [512, 395] width 10 height 12
click at [395, 223] on div "00" at bounding box center [391, 217] width 27 height 17
click at [690, 324] on div at bounding box center [519, 317] width 434 height 17
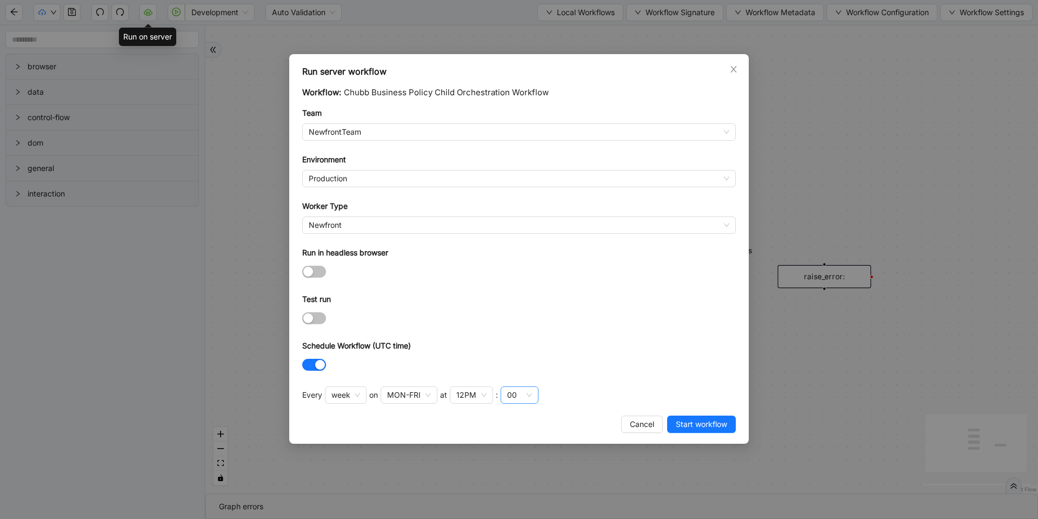
click at [502, 397] on div "00" at bounding box center [520, 394] width 38 height 17
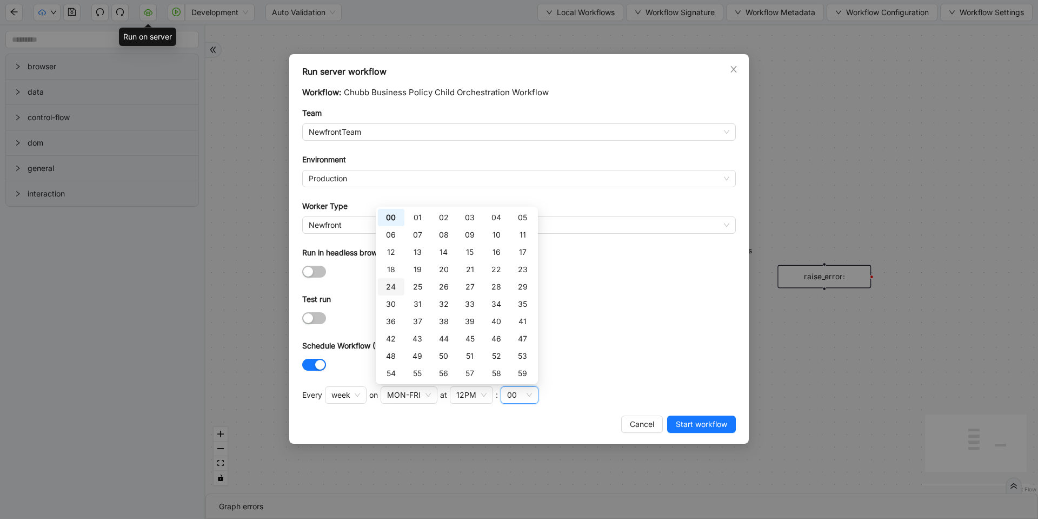
click at [393, 297] on div "30" at bounding box center [391, 303] width 27 height 17
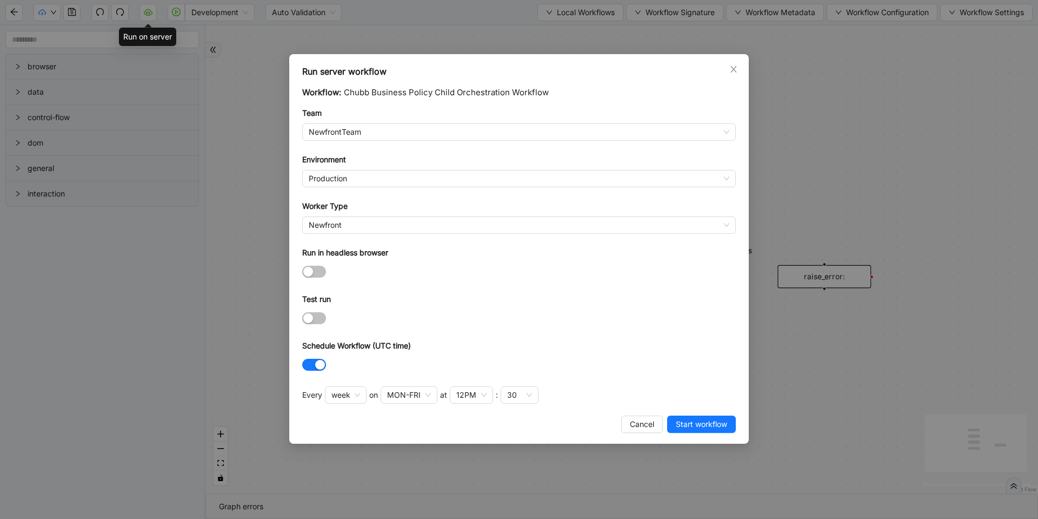
click at [610, 291] on form "Workflow: Chubb Business Policy Child Orchestration Workflow Team NewfrontTeam …" at bounding box center [519, 229] width 434 height 287
click at [693, 431] on button "Start workflow" at bounding box center [701, 423] width 69 height 17
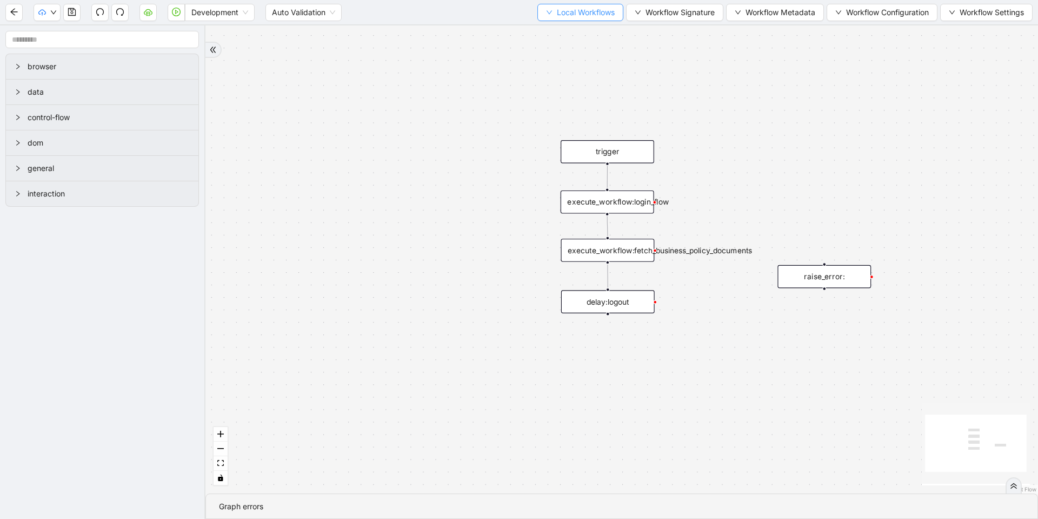
click at [549, 16] on button "Local Workflows" at bounding box center [581, 12] width 86 height 17
click at [553, 25] on li "Select" at bounding box center [575, 33] width 83 height 17
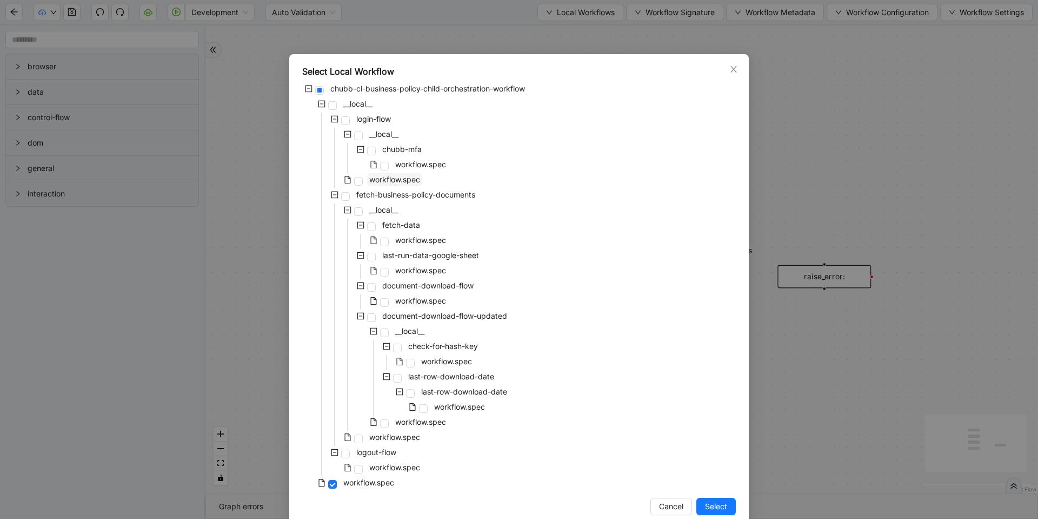
click at [398, 173] on span "workflow.spec" at bounding box center [394, 179] width 55 height 13
click at [406, 167] on span "workflow.spec" at bounding box center [420, 164] width 51 height 9
click at [714, 465] on div "Select Local Workflow chubb-cl-business-policy-child-orchestration-workflow __l…" at bounding box center [519, 290] width 460 height 472
click at [714, 465] on span "Select" at bounding box center [716, 506] width 22 height 12
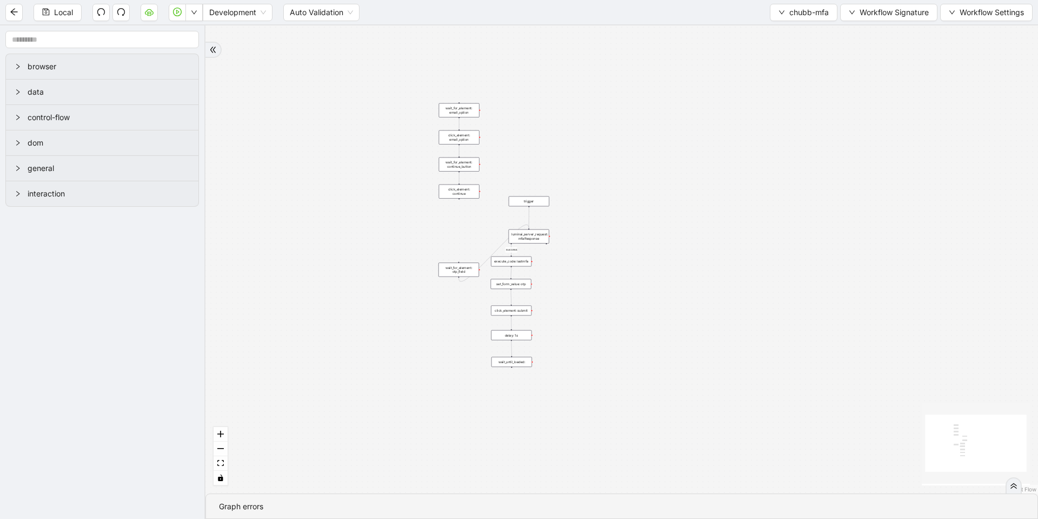
drag, startPoint x: 410, startPoint y: 52, endPoint x: 425, endPoint y: 70, distance: 22.7
click at [425, 70] on div "success trigger wait_for_element: email_option click_element: email_option wait…" at bounding box center [622, 259] width 833 height 468
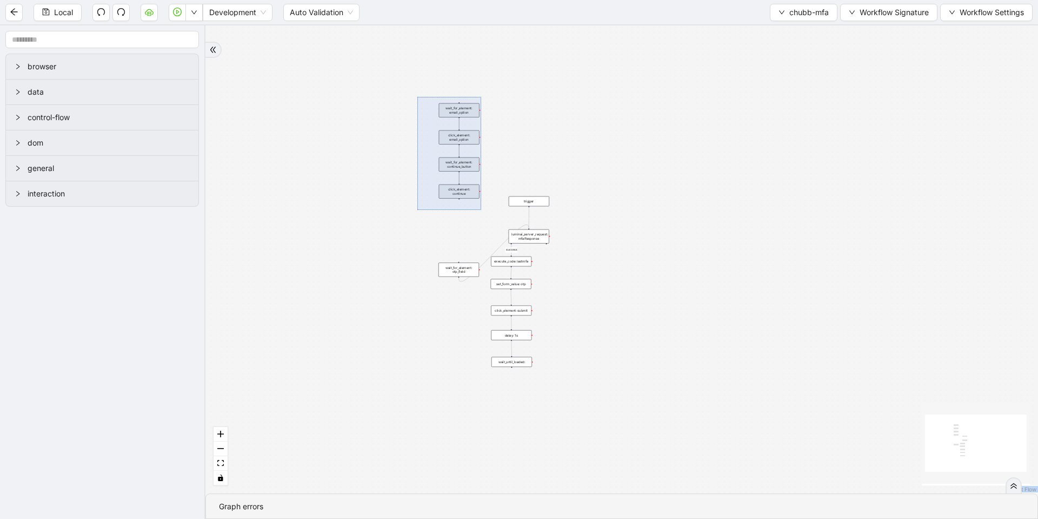
drag, startPoint x: 418, startPoint y: 97, endPoint x: 481, endPoint y: 210, distance: 129.1
click at [481, 210] on div "success trigger wait_for_element: email_option click_element: email_option wait…" at bounding box center [622, 259] width 833 height 468
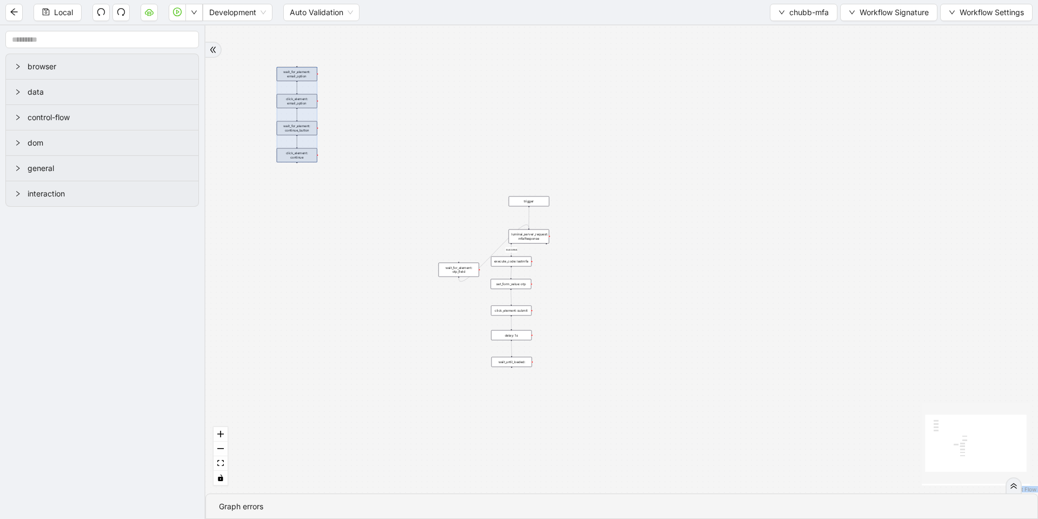
drag, startPoint x: 470, startPoint y: 194, endPoint x: 303, endPoint y: 157, distance: 171.2
click at [303, 157] on div at bounding box center [297, 114] width 41 height 95
drag, startPoint x: 455, startPoint y: 272, endPoint x: 288, endPoint y: 186, distance: 187.5
click at [288, 186] on div "wait_for_element: otp_field" at bounding box center [292, 183] width 41 height 14
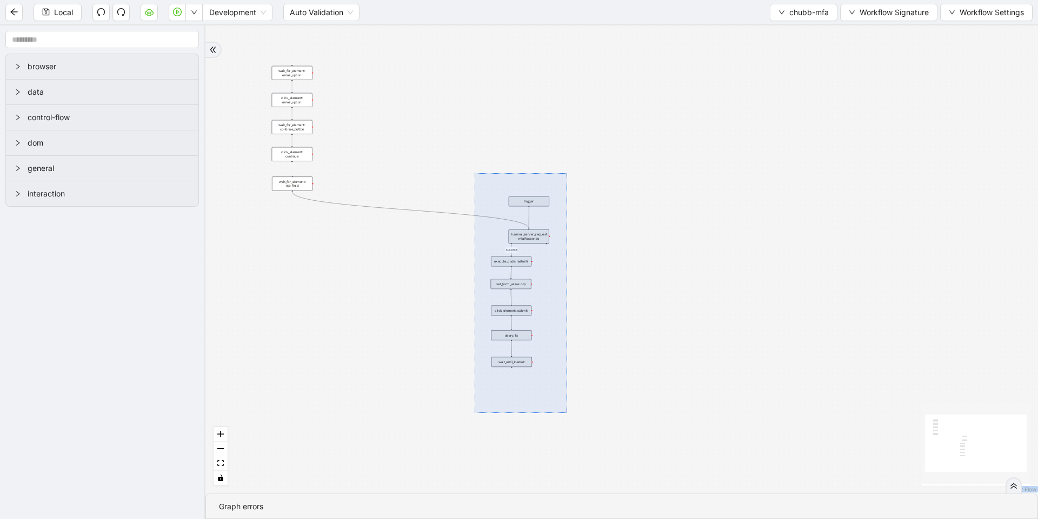
drag, startPoint x: 475, startPoint y: 245, endPoint x: 567, endPoint y: 413, distance: 191.2
click at [567, 413] on div "success trigger wait_for_element: email_option click_element: email_option wait…" at bounding box center [622, 259] width 833 height 468
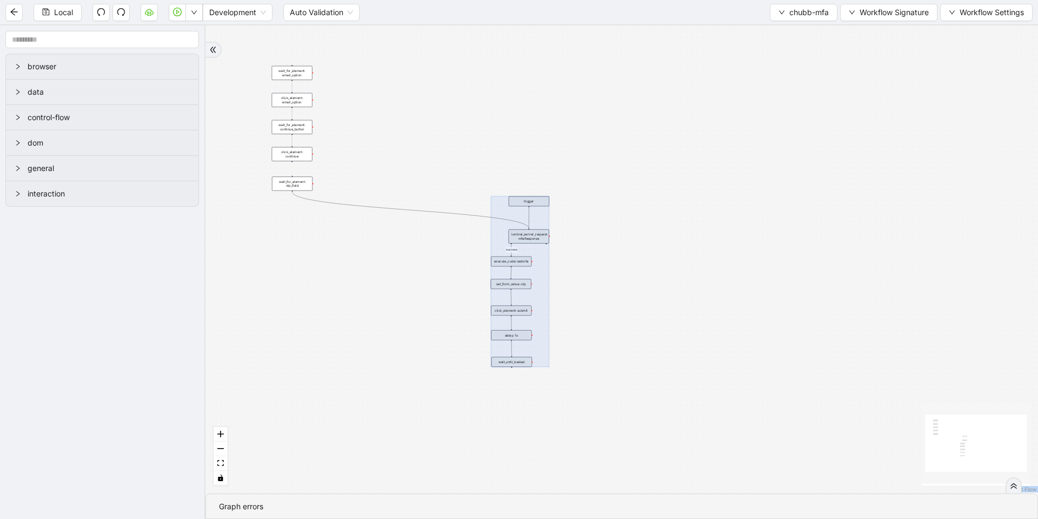
click at [605, 112] on div "success trigger wait_for_element: email_option click_element: email_option wait…" at bounding box center [622, 259] width 833 height 468
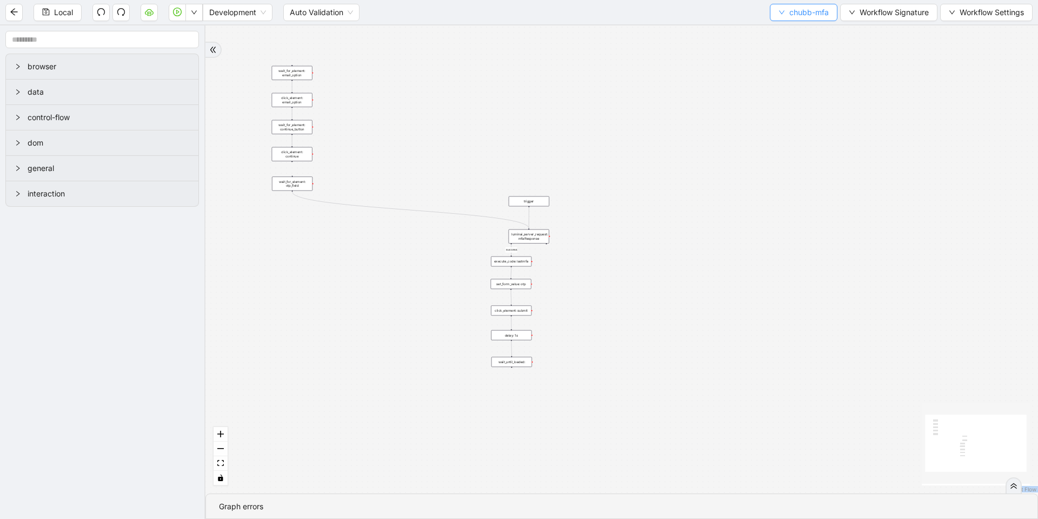
click at [784, 12] on button "chubb-mfa" at bounding box center [804, 12] width 68 height 17
click at [783, 29] on span "Select" at bounding box center [802, 34] width 50 height 12
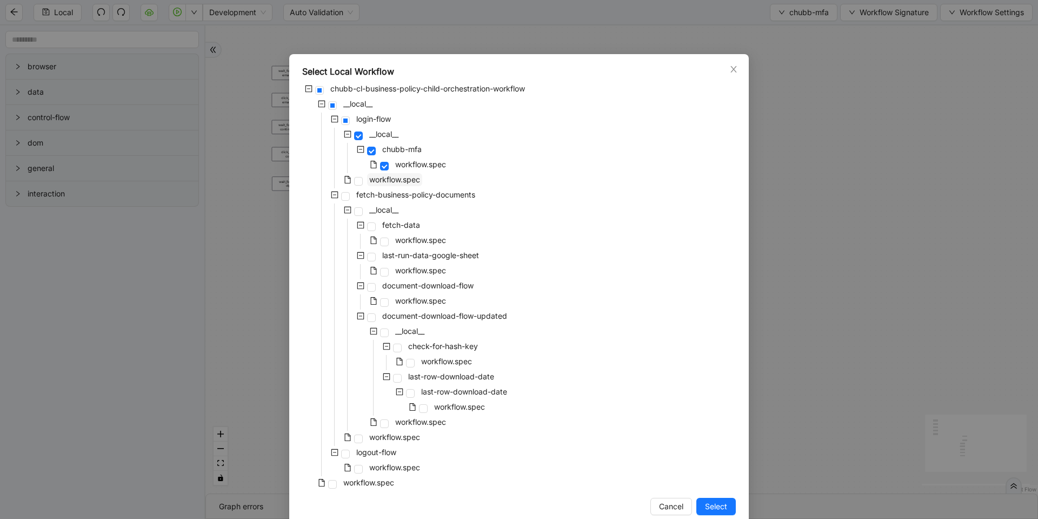
click at [385, 182] on span "workflow.spec" at bounding box center [394, 179] width 51 height 9
click at [697, 465] on button "Select" at bounding box center [716, 506] width 39 height 17
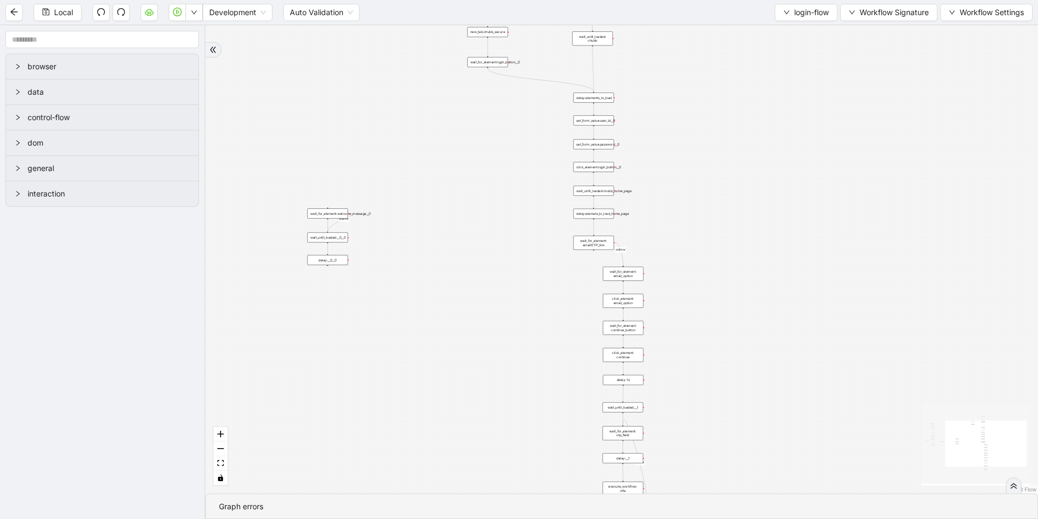
drag, startPoint x: 721, startPoint y: 247, endPoint x: 644, endPoint y: 181, distance: 101.7
click at [704, 191] on div "onError onError onError onError trigger set_form_value:user_id set_form_value:p…" at bounding box center [622, 259] width 833 height 468
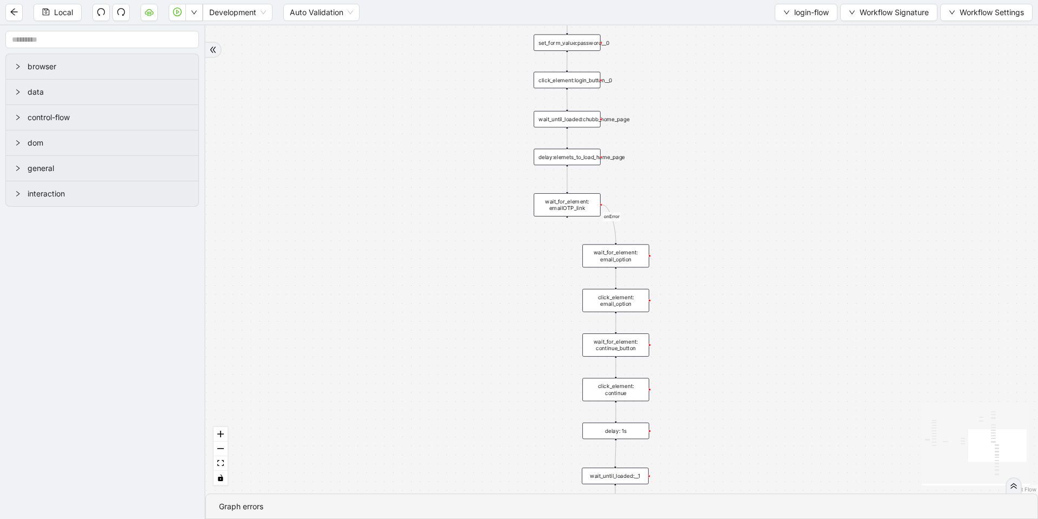
drag, startPoint x: 697, startPoint y: 234, endPoint x: 686, endPoint y: 190, distance: 45.8
click at [686, 190] on div "onError onError onError onError trigger set_form_value:user_id set_form_value:p…" at bounding box center [622, 259] width 833 height 468
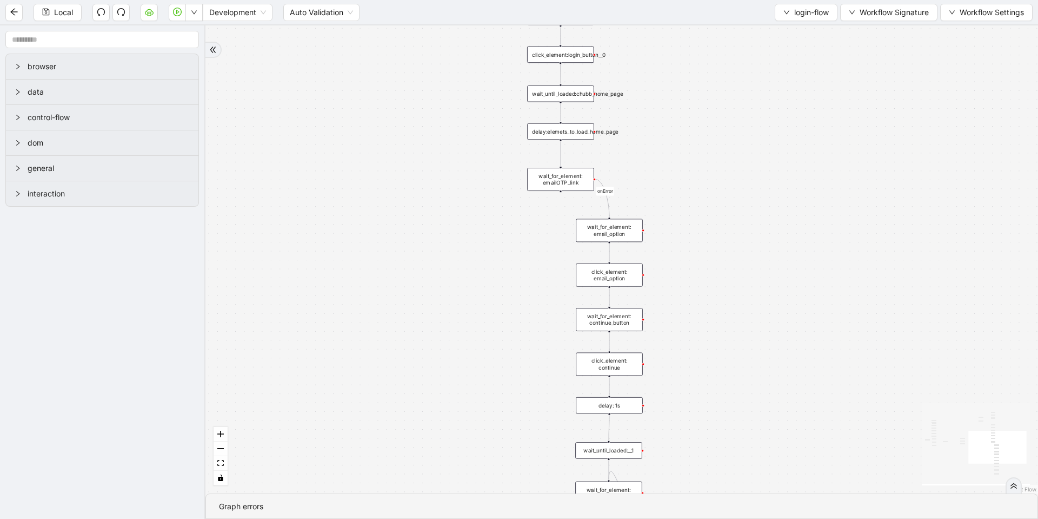
click at [426, 269] on div "onError onError onError onError trigger set_form_value:user_id set_form_value:p…" at bounding box center [622, 259] width 833 height 468
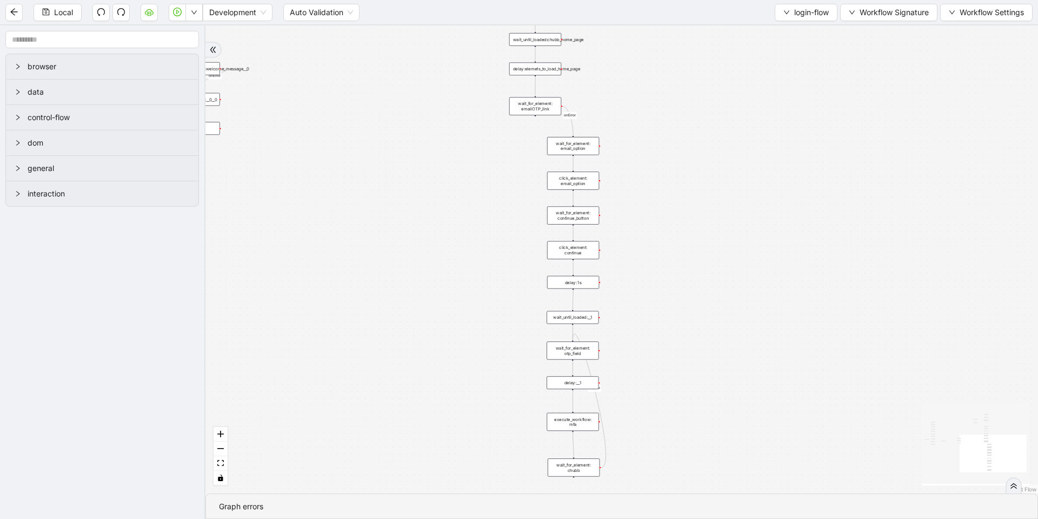
drag, startPoint x: 425, startPoint y: 322, endPoint x: 429, endPoint y: 217, distance: 105.0
click at [429, 217] on div "onError onError onError onError trigger set_form_value:user_id set_form_value:p…" at bounding box center [622, 259] width 833 height 468
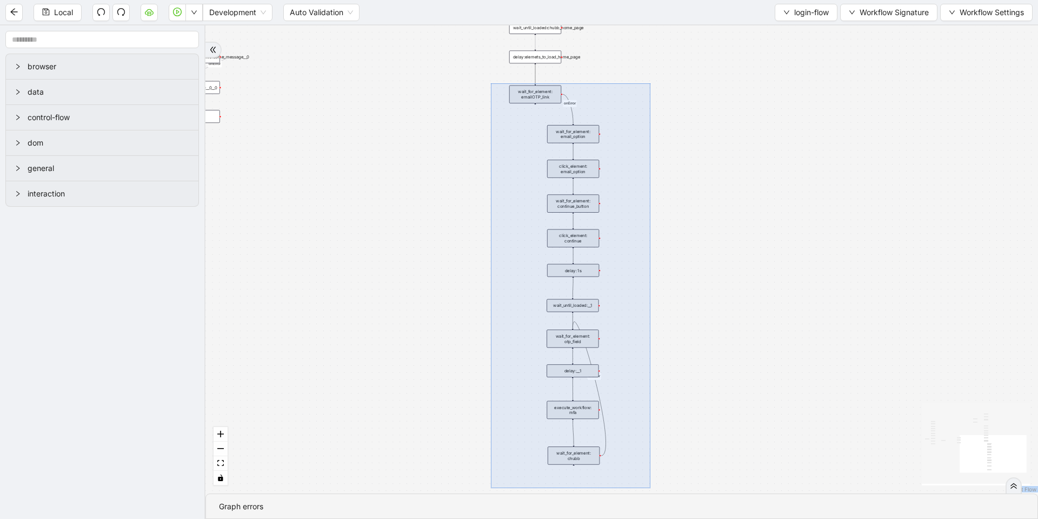
drag, startPoint x: 491, startPoint y: 83, endPoint x: 651, endPoint y: 488, distance: 434.9
click at [651, 465] on div "onError onError onError onError trigger set_form_value:user_id set_form_value:p…" at bounding box center [622, 259] width 833 height 468
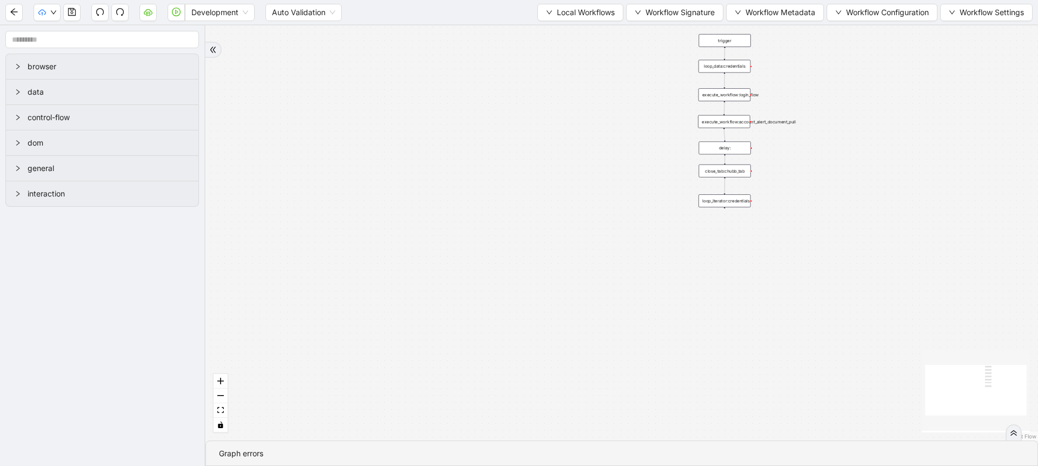
click at [870, 97] on div "trigger execute_workflow:login_flow execute_workflow:account_alert_document_pul…" at bounding box center [622, 232] width 833 height 415
drag, startPoint x: 667, startPoint y: 158, endPoint x: 546, endPoint y: 198, distance: 127.1
click at [546, 198] on div "trigger execute_workflow:login_flow execute_workflow:account_alert_document_pul…" at bounding box center [622, 232] width 833 height 415
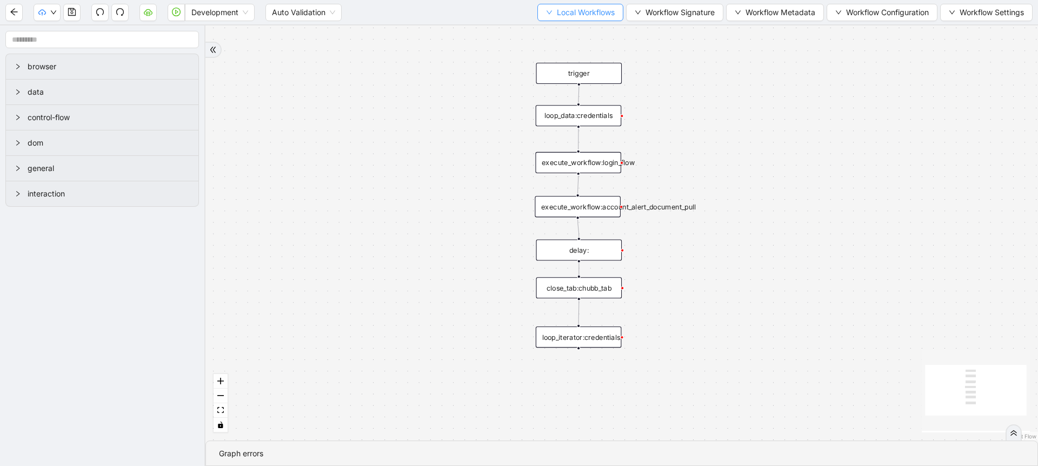
click at [564, 7] on span "Local Workflows" at bounding box center [586, 12] width 58 height 12
click at [547, 39] on span "Select" at bounding box center [575, 34] width 70 height 12
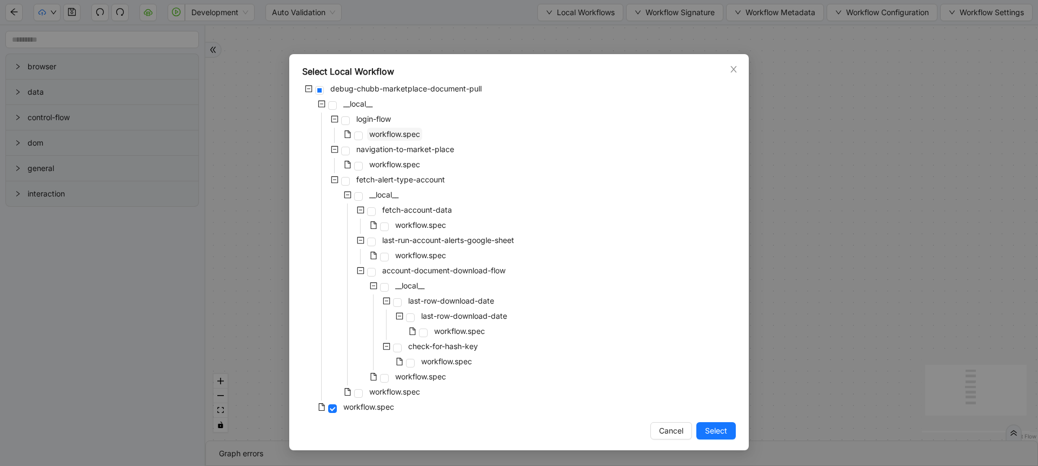
click at [367, 137] on span "workflow.spec" at bounding box center [394, 134] width 55 height 13
click at [701, 433] on button "Select" at bounding box center [716, 430] width 39 height 17
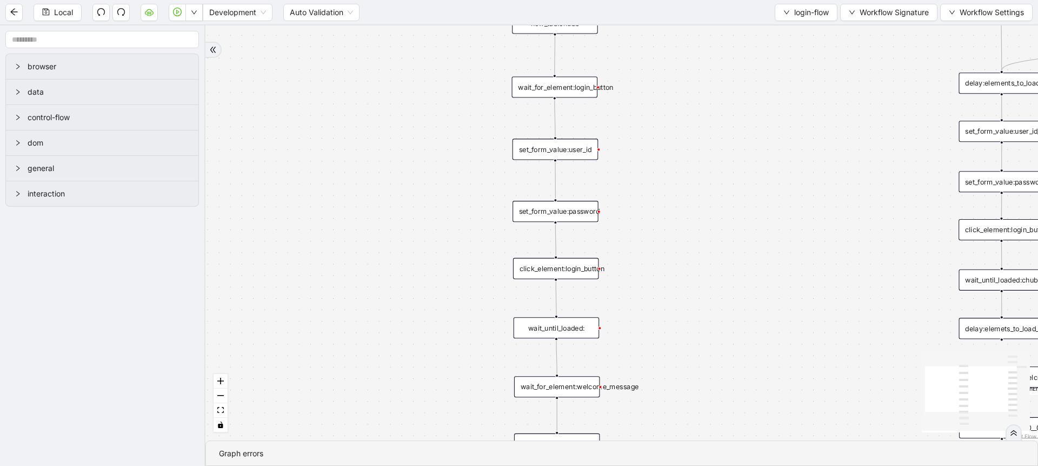
drag, startPoint x: 740, startPoint y: 330, endPoint x: 701, endPoint y: 281, distance: 62.7
click at [701, 281] on div "onError trigger set_form_value:user_id set_form_value:password click_element:lo…" at bounding box center [622, 232] width 833 height 415
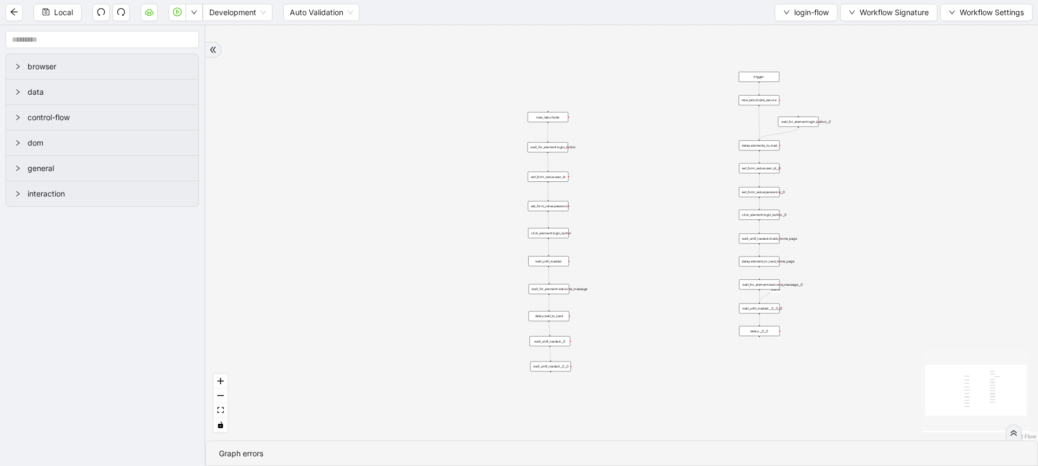
drag, startPoint x: 701, startPoint y: 279, endPoint x: 616, endPoint y: 236, distance: 95.3
click at [616, 236] on div "onError trigger set_form_value:user_id set_form_value:password click_element:lo…" at bounding box center [622, 232] width 833 height 415
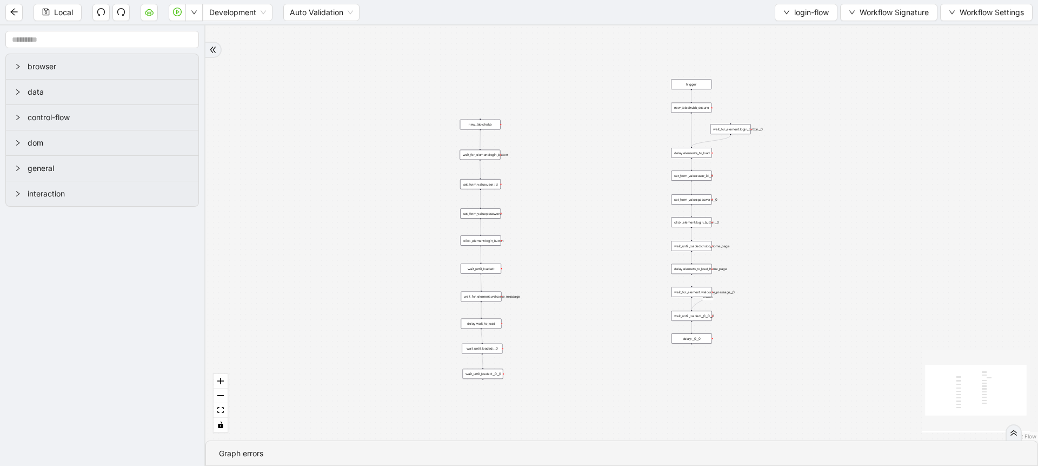
drag, startPoint x: 629, startPoint y: 232, endPoint x: 522, endPoint y: 246, distance: 108.0
click at [520, 247] on div "onError trigger set_form_value:user_id set_form_value:password click_element:lo…" at bounding box center [622, 232] width 833 height 415
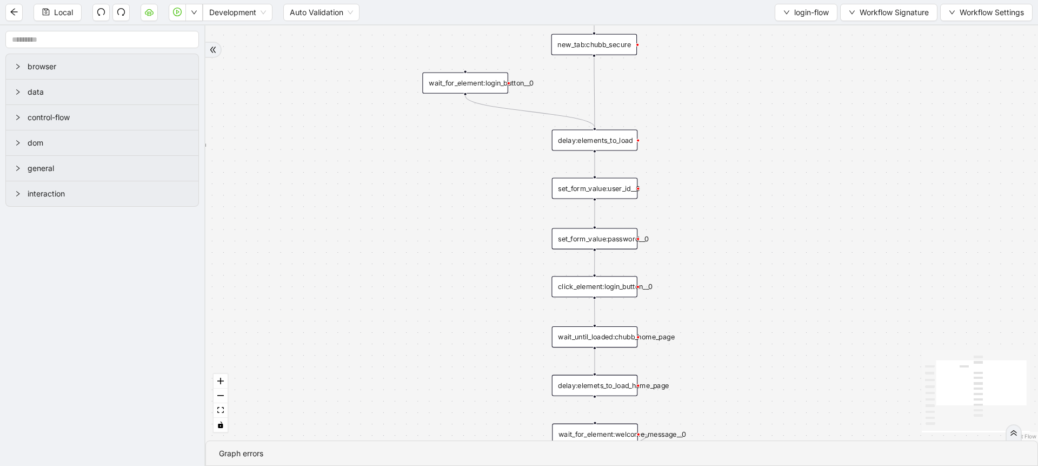
drag, startPoint x: 638, startPoint y: 92, endPoint x: 464, endPoint y: 85, distance: 173.7
click at [464, 85] on div "wait_for_element:login_button__0" at bounding box center [465, 82] width 86 height 21
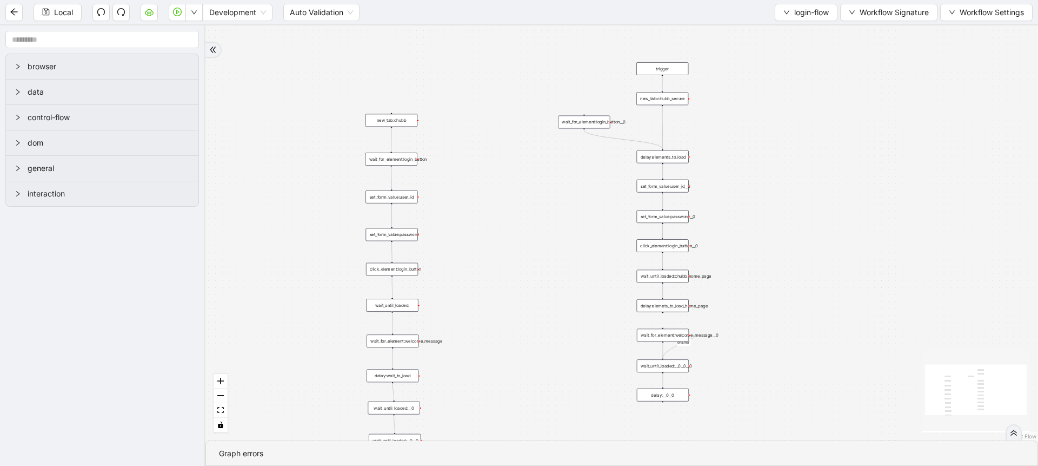
drag, startPoint x: 767, startPoint y: 247, endPoint x: 749, endPoint y: 234, distance: 22.5
click at [749, 234] on div "onError trigger set_form_value:user_id set_form_value:password click_element:lo…" at bounding box center [622, 232] width 833 height 415
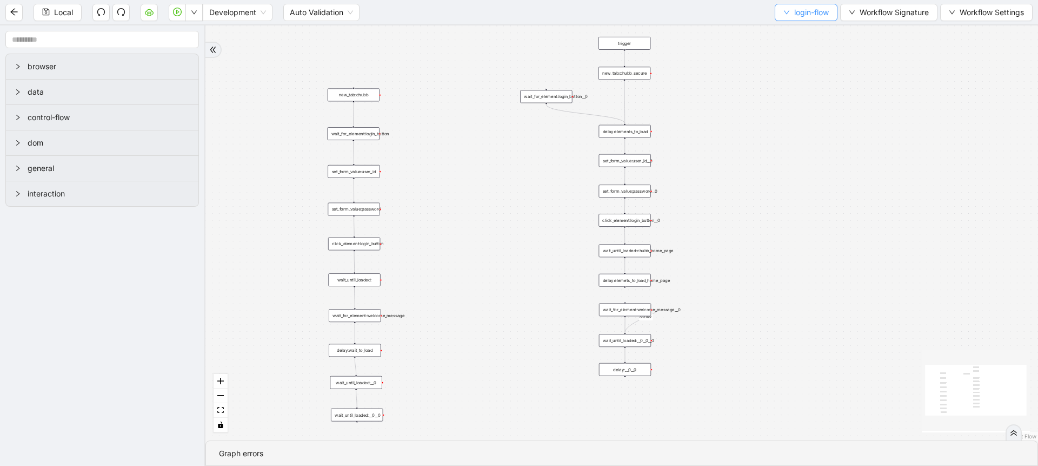
click at [786, 18] on button "login-flow" at bounding box center [806, 12] width 63 height 17
click at [783, 46] on span "Create" at bounding box center [803, 51] width 47 height 12
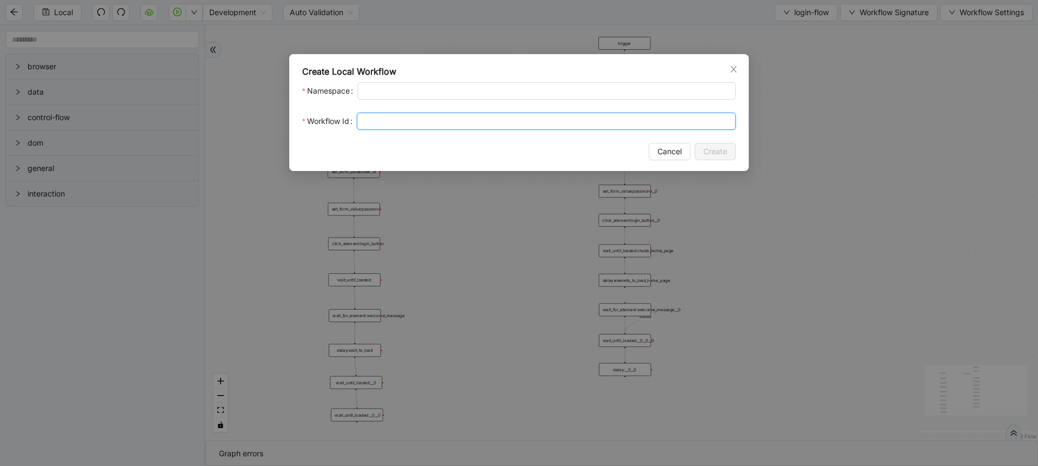
click at [427, 117] on input "Workflow Id" at bounding box center [546, 120] width 379 height 17
click at [422, 112] on input "Workflow Id" at bounding box center [546, 120] width 379 height 17
type input "*********"
click at [713, 148] on span "Create" at bounding box center [716, 151] width 24 height 12
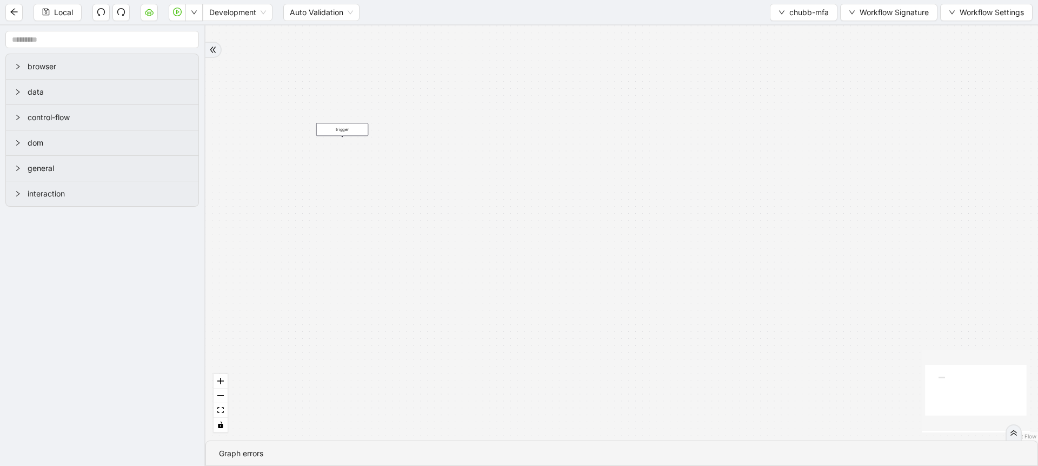
click at [308, 212] on div "trigger" at bounding box center [622, 232] width 833 height 415
drag, startPoint x: 373, startPoint y: 126, endPoint x: 444, endPoint y: 116, distance: 72.1
click at [400, 116] on div "trigger" at bounding box center [374, 122] width 52 height 13
drag, startPoint x: 430, startPoint y: 202, endPoint x: 429, endPoint y: 226, distance: 23.8
click at [430, 240] on div "success trigger wait_until_loaded: delay: 1s set_form_value: otp click_element:…" at bounding box center [622, 232] width 833 height 415
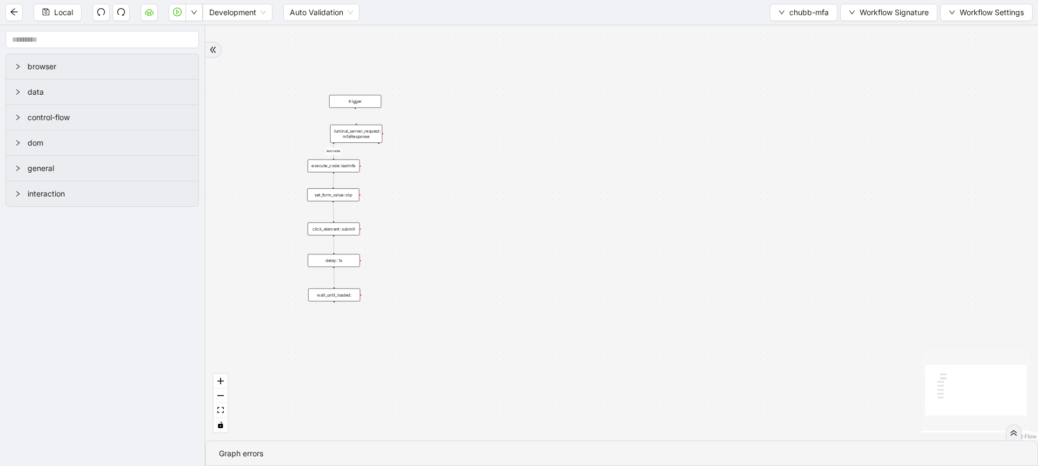
drag, startPoint x: 429, startPoint y: 168, endPoint x: 348, endPoint y: 100, distance: 105.6
click at [348, 100] on div "trigger" at bounding box center [355, 101] width 52 height 13
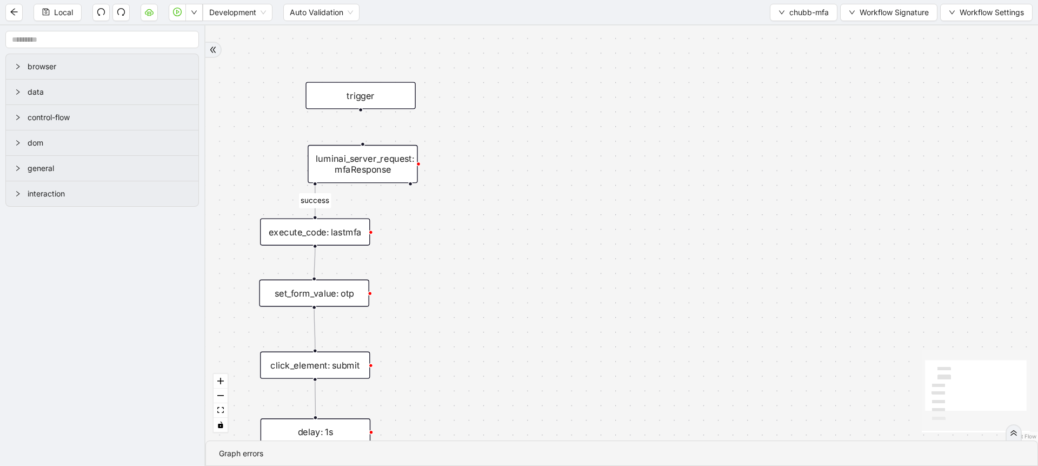
click at [361, 114] on div "success trigger wait_until_loaded: delay: 1s set_form_value: otp click_element:…" at bounding box center [622, 232] width 833 height 415
drag, startPoint x: 359, startPoint y: 109, endPoint x: 359, endPoint y: 133, distance: 23.8
click at [63, 11] on span "Local" at bounding box center [63, 12] width 19 height 12
click at [75, 9] on button "Local" at bounding box center [58, 12] width 48 height 17
click at [791, 9] on span "chubb-mfa" at bounding box center [809, 12] width 39 height 12
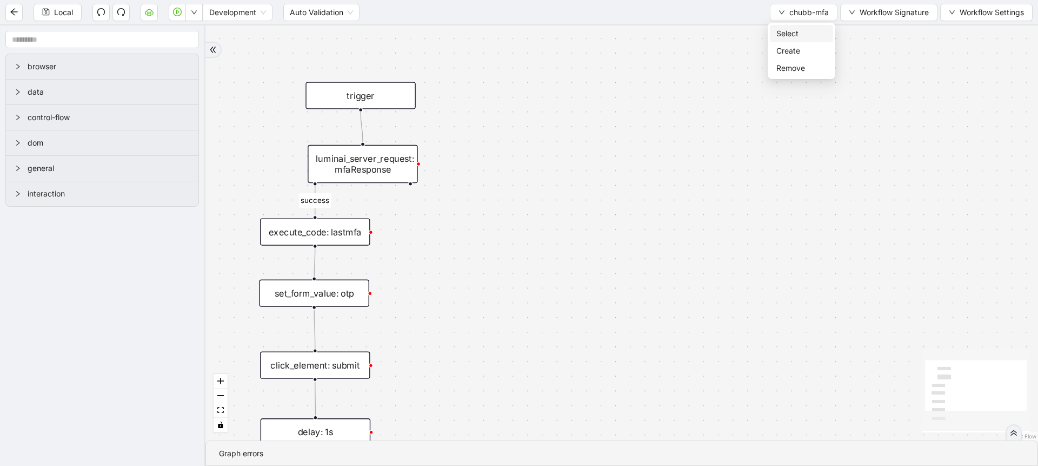
click at [787, 39] on li "Select" at bounding box center [801, 33] width 63 height 17
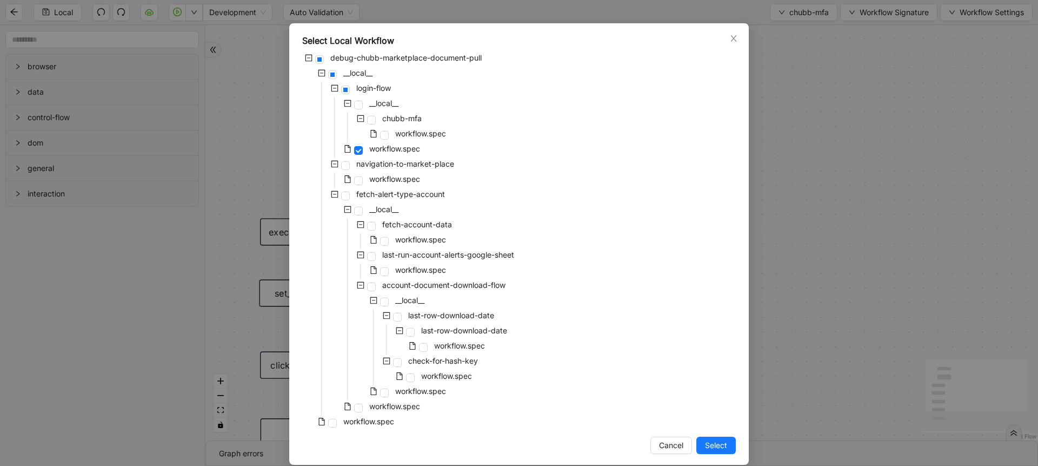
scroll to position [43, 0]
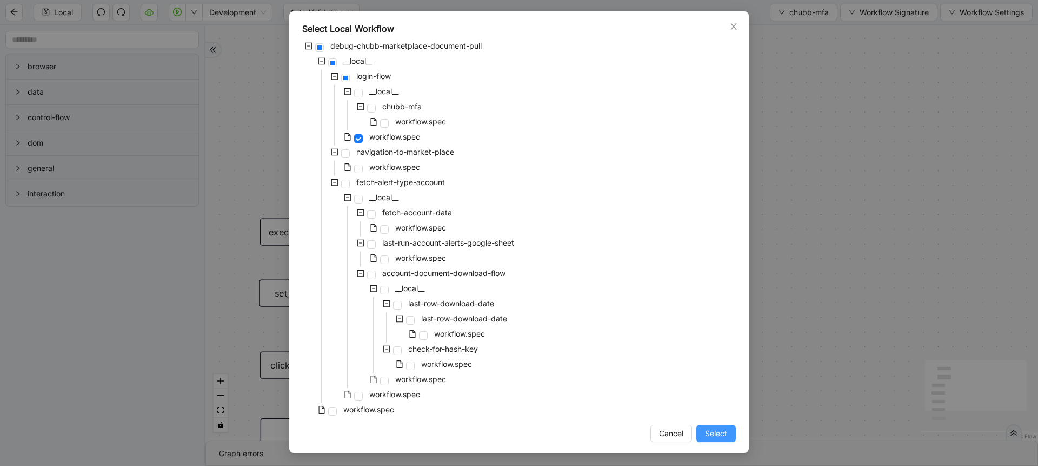
click at [705, 427] on span "Select" at bounding box center [716, 433] width 22 height 12
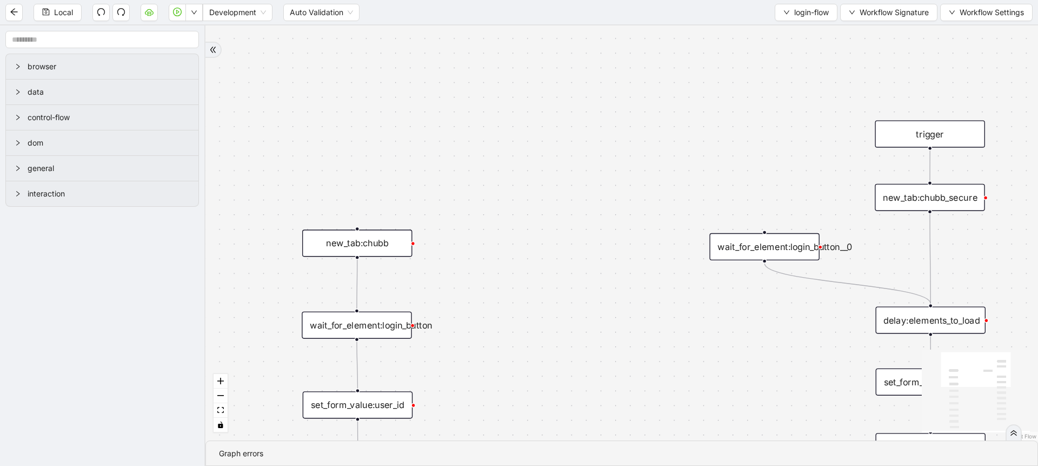
drag, startPoint x: 611, startPoint y: 236, endPoint x: 348, endPoint y: 128, distance: 284.9
click at [348, 128] on div "onError trigger set_form_value:user_id set_form_value:password click_element:lo…" at bounding box center [622, 232] width 833 height 415
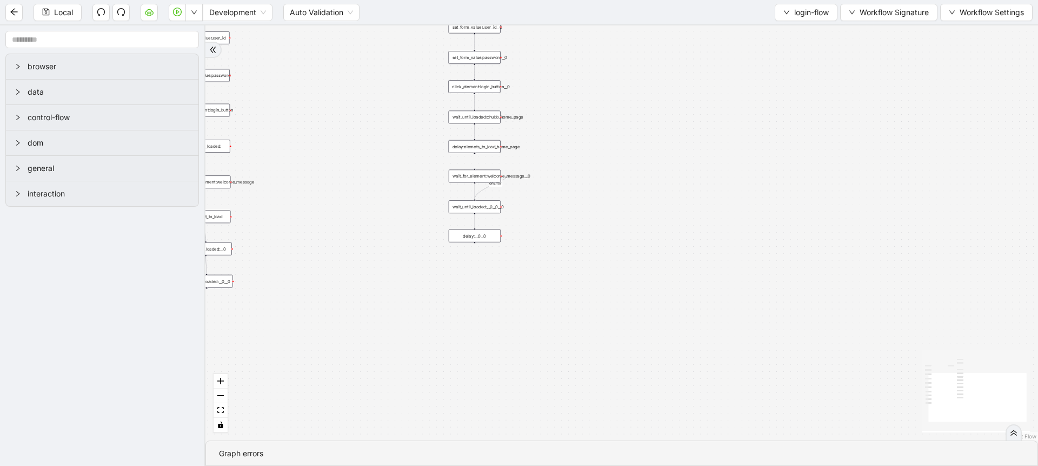
drag, startPoint x: 666, startPoint y: 276, endPoint x: 604, endPoint y: 142, distance: 148.6
click at [640, 104] on div "onError trigger set_form_value:user_id set_form_value:password click_element:lo…" at bounding box center [622, 232] width 833 height 415
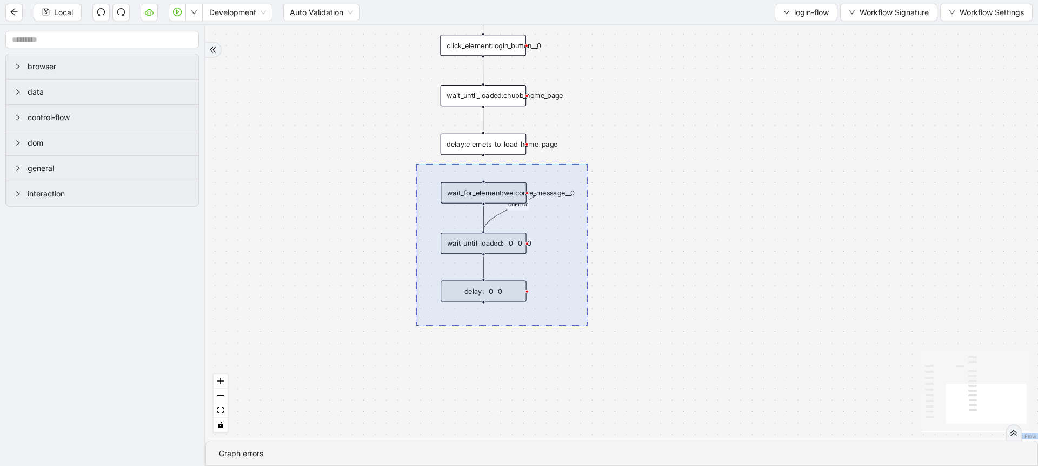
drag, startPoint x: 416, startPoint y: 164, endPoint x: 588, endPoint y: 326, distance: 235.7
click at [588, 326] on div "onError trigger set_form_value:user_id set_form_value:password click_element:lo…" at bounding box center [622, 232] width 833 height 415
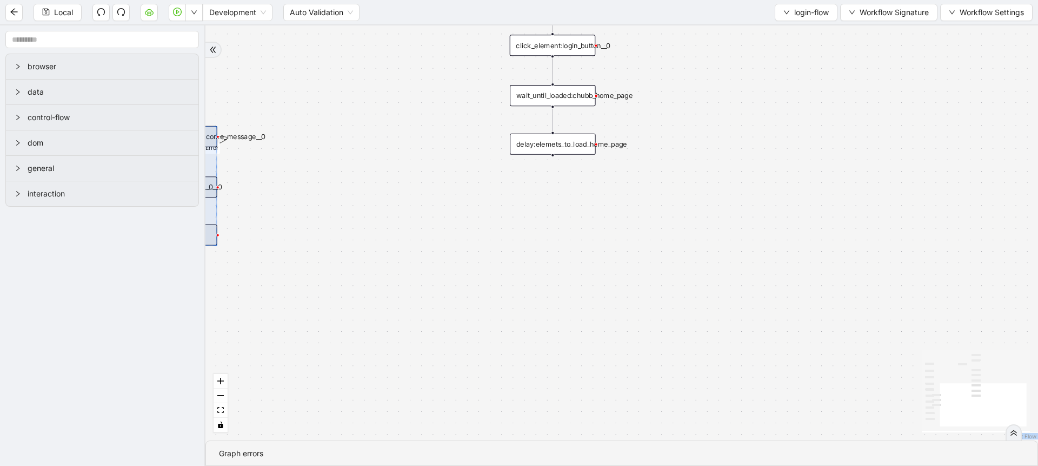
drag, startPoint x: 452, startPoint y: 236, endPoint x: 186, endPoint y: 193, distance: 270.2
click at [149, 191] on section "browser data control-flow dom general interaction onError trigger set_form_valu…" at bounding box center [519, 245] width 1038 height 440
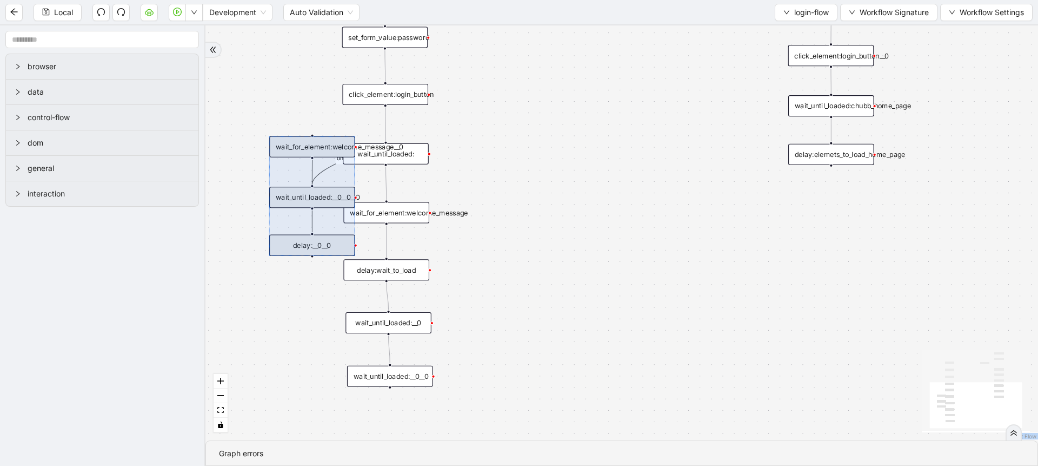
drag, startPoint x: 350, startPoint y: 170, endPoint x: 521, endPoint y: 181, distance: 170.7
click at [521, 181] on div "onError trigger set_form_value:user_id set_form_value:password click_element:lo…" at bounding box center [622, 232] width 833 height 415
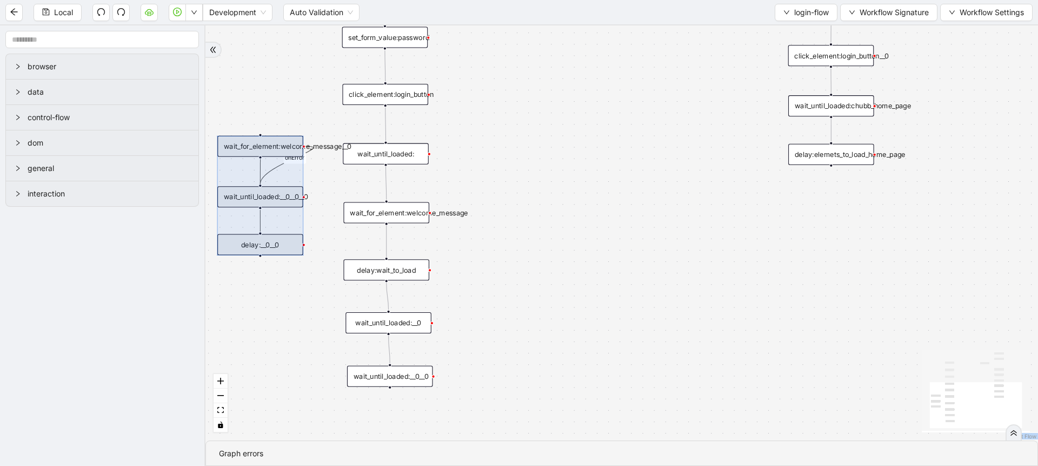
drag, startPoint x: 289, startPoint y: 184, endPoint x: 237, endPoint y: 183, distance: 51.9
click at [237, 183] on div at bounding box center [260, 196] width 86 height 120
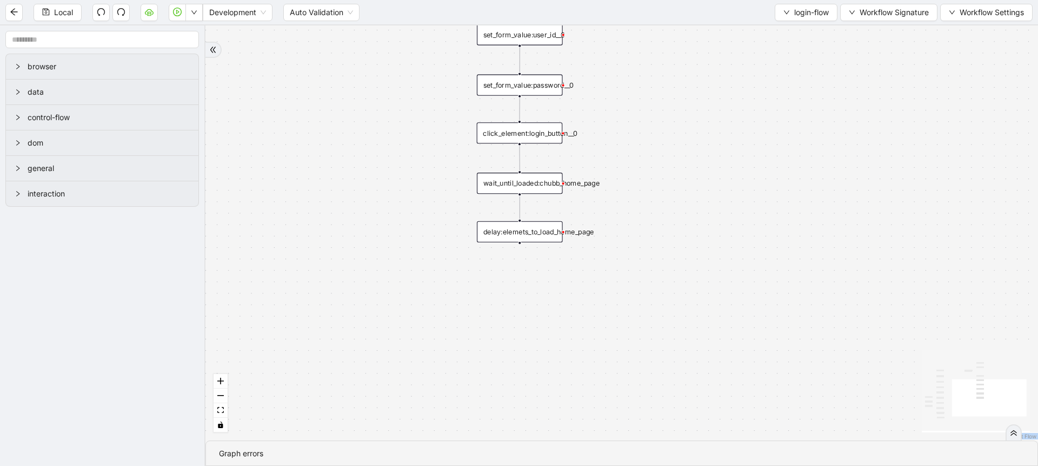
drag, startPoint x: 711, startPoint y: 233, endPoint x: 414, endPoint y: 304, distance: 305.5
click at [414, 304] on div "onError trigger set_form_value:user_id set_form_value:password click_element:lo…" at bounding box center [622, 232] width 833 height 415
click at [718, 187] on div "onError trigger set_form_value:user_id set_form_value:password click_element:lo…" at bounding box center [622, 232] width 833 height 415
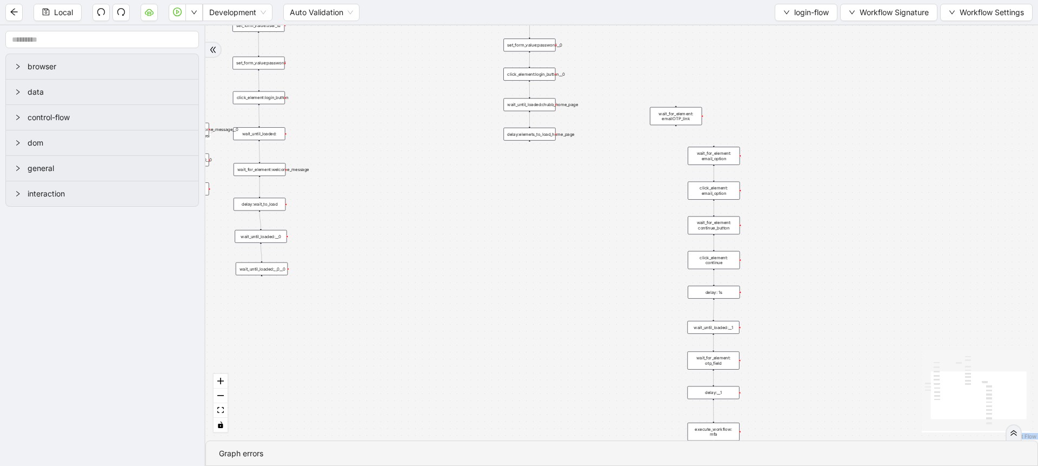
drag, startPoint x: 692, startPoint y: 273, endPoint x: 621, endPoint y: 148, distance: 142.9
click at [626, 155] on div "onError trigger set_form_value:user_id set_form_value:password click_element:lo…" at bounding box center [622, 232] width 833 height 415
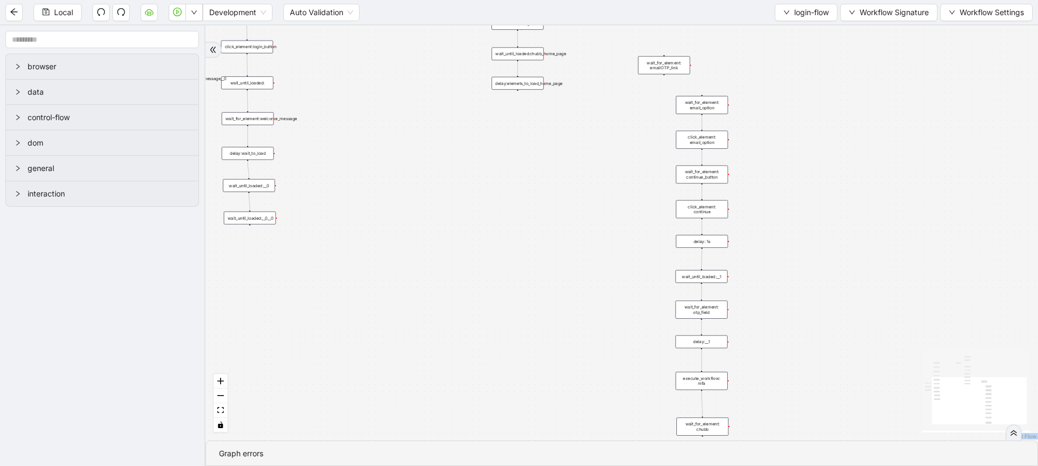
drag, startPoint x: 632, startPoint y: 165, endPoint x: 622, endPoint y: 78, distance: 87.7
click at [627, 120] on div "onError trigger set_form_value:user_id set_form_value:password click_element:lo…" at bounding box center [622, 232] width 833 height 415
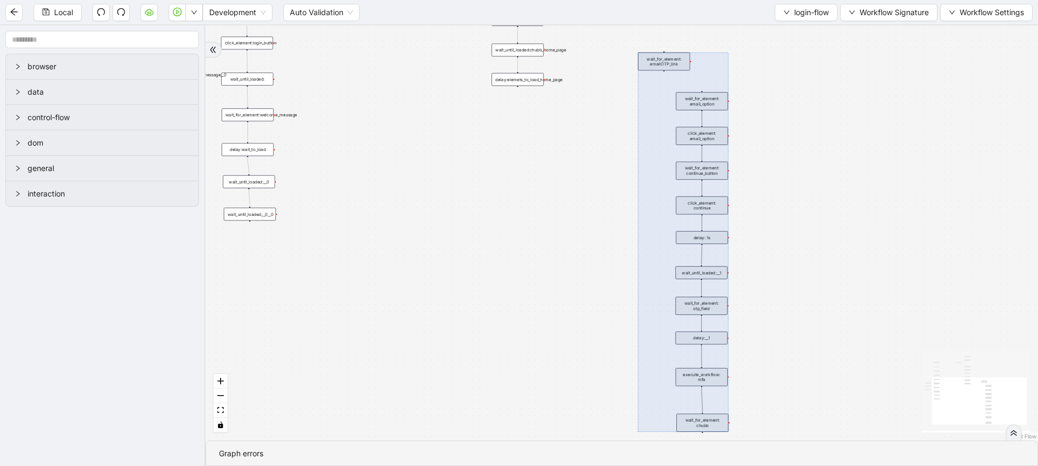
drag, startPoint x: 624, startPoint y: 35, endPoint x: 742, endPoint y: 413, distance: 396.5
click at [742, 426] on div "onError trigger set_form_value:user_id set_form_value:password click_element:lo…" at bounding box center [622, 232] width 833 height 415
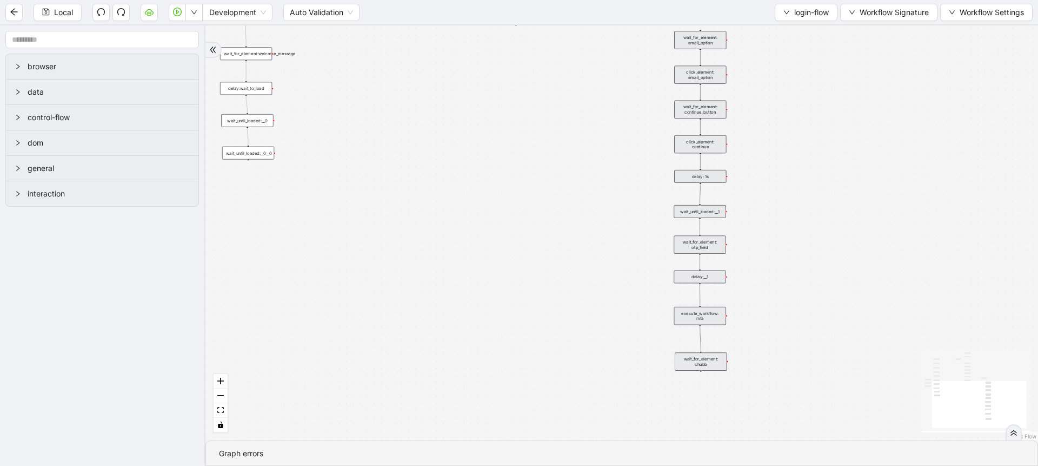
drag, startPoint x: 771, startPoint y: 288, endPoint x: 769, endPoint y: 268, distance: 19.5
click at [769, 268] on div "onError trigger set_form_value:user_id set_form_value:password click_element:lo…" at bounding box center [622, 232] width 833 height 415
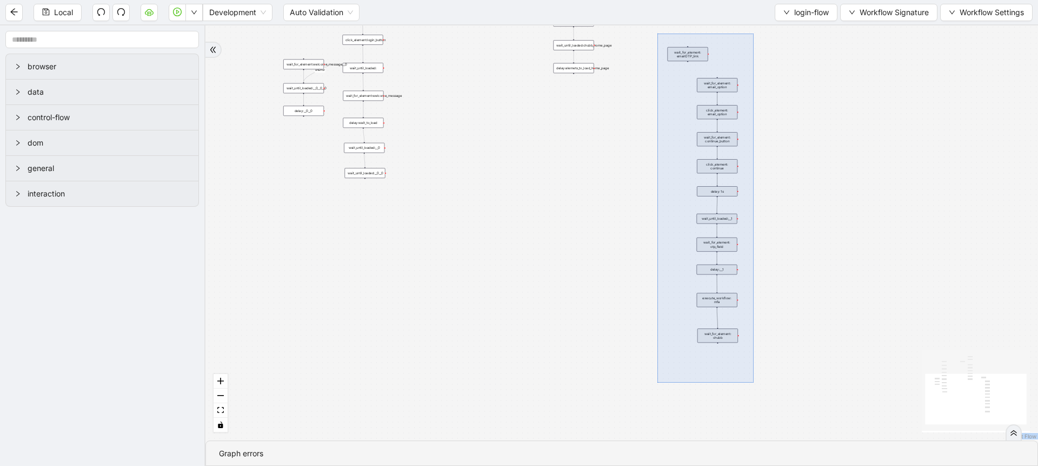
drag, startPoint x: 658, startPoint y: 34, endPoint x: 747, endPoint y: 358, distance: 336.5
click at [750, 371] on div "onError trigger set_form_value:user_id set_form_value:password click_element:lo…" at bounding box center [622, 232] width 833 height 415
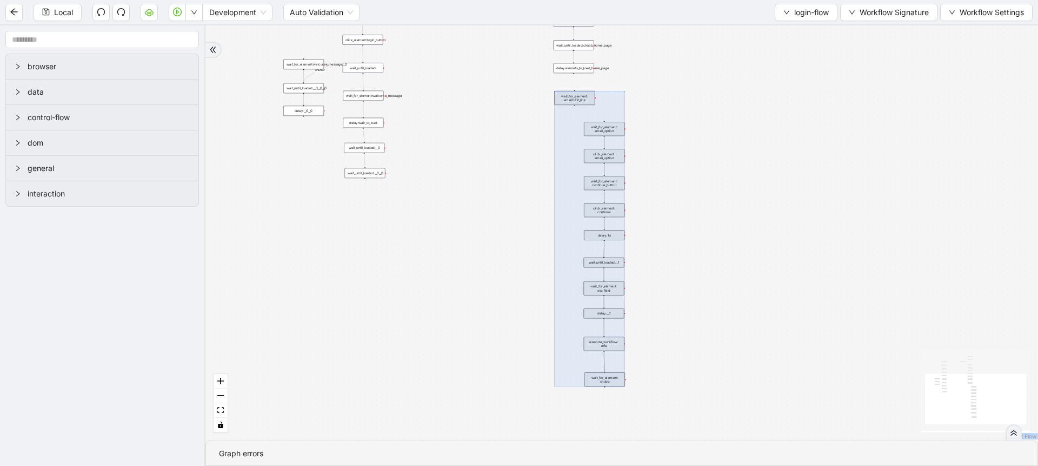
drag, startPoint x: 698, startPoint y: 149, endPoint x: 585, endPoint y: 193, distance: 121.2
click at [585, 193] on div at bounding box center [589, 238] width 70 height 295
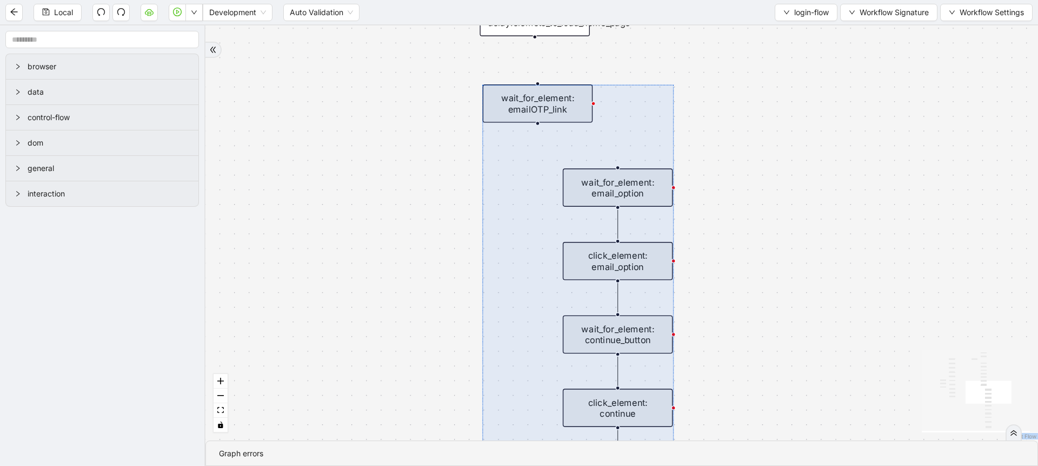
click at [585, 66] on div "onError trigger set_form_value:user_id set_form_value:password click_element:lo…" at bounding box center [622, 232] width 833 height 415
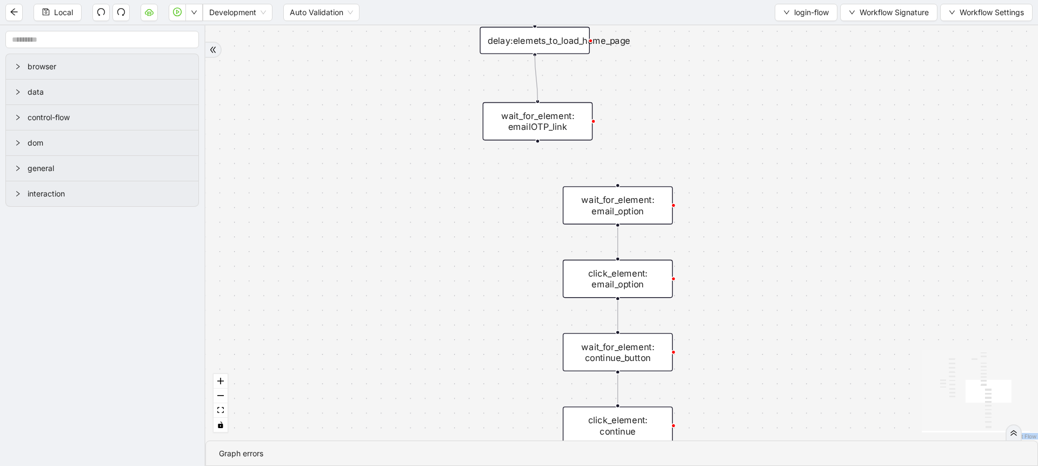
drag, startPoint x: 534, startPoint y: 35, endPoint x: 537, endPoint y: 107, distance: 71.4
click at [538, 114] on div "wait_for_element: emailOTP_link" at bounding box center [535, 123] width 110 height 38
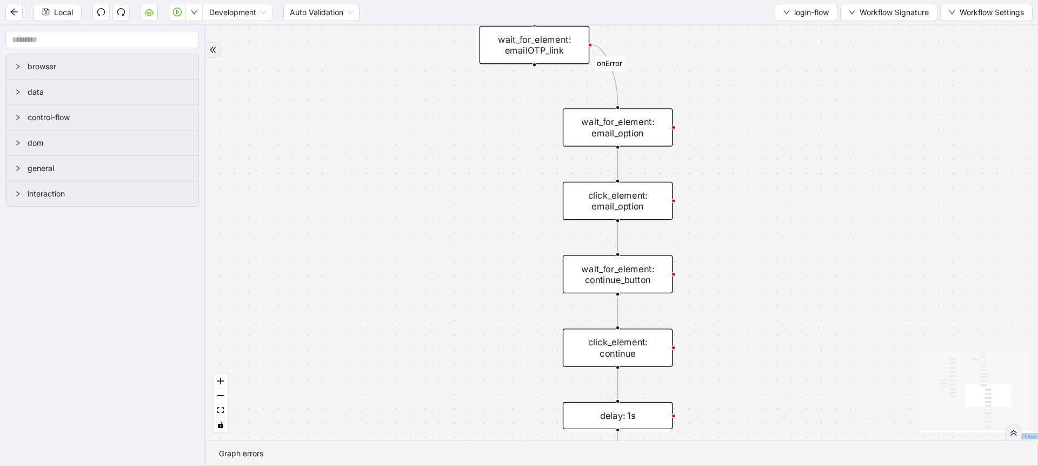
drag, startPoint x: 774, startPoint y: 230, endPoint x: 774, endPoint y: 183, distance: 47.1
click at [774, 183] on div "onError onError onError trigger set_form_value:user_id set_form_value:password …" at bounding box center [622, 232] width 833 height 415
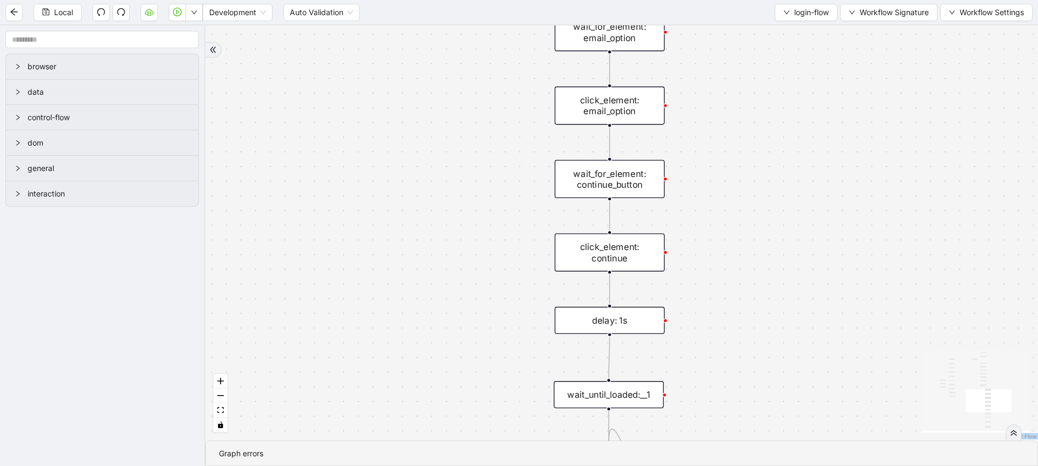
click at [766, 211] on div "onError onError onError trigger set_form_value:user_id set_form_value:password …" at bounding box center [622, 232] width 833 height 415
drag, startPoint x: 769, startPoint y: 146, endPoint x: 766, endPoint y: 127, distance: 19.1
click at [766, 127] on div "onError onError onError trigger set_form_value:user_id set_form_value:password …" at bounding box center [622, 232] width 833 height 415
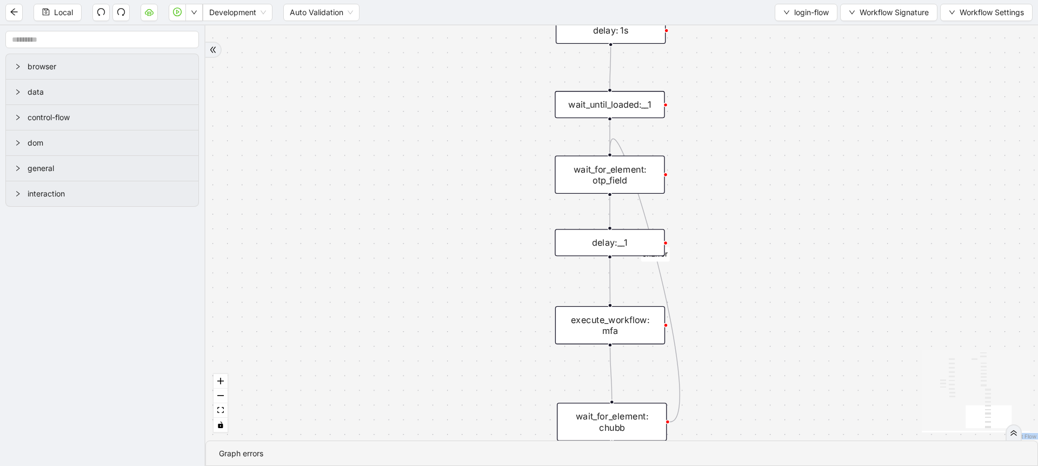
drag, startPoint x: 754, startPoint y: 267, endPoint x: 754, endPoint y: 164, distance: 103.3
click at [754, 164] on div "onError onError onError trigger set_form_value:user_id set_form_value:password …" at bounding box center [622, 232] width 833 height 415
click at [620, 443] on div "Graph errors" at bounding box center [622, 453] width 832 height 25
click at [620, 418] on div "wait_for_element: chubb" at bounding box center [612, 420] width 110 height 38
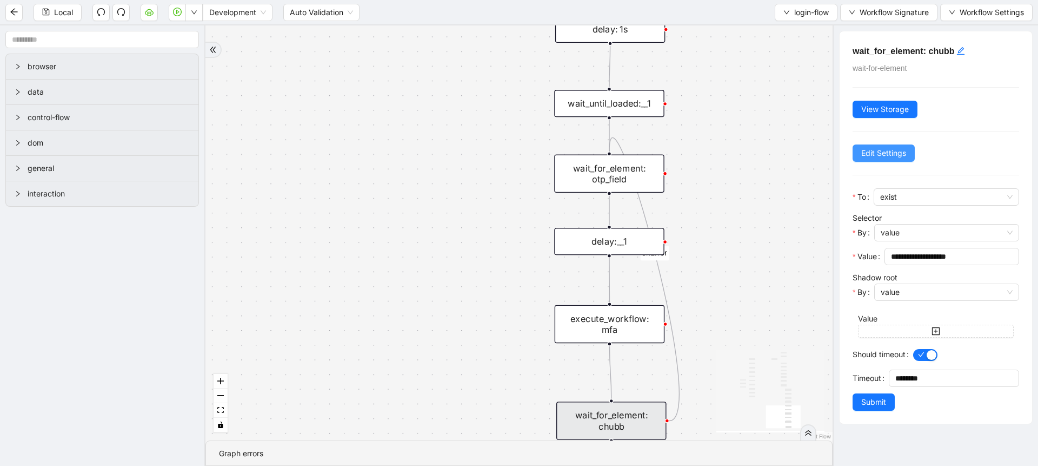
click at [871, 156] on span "Edit Settings" at bounding box center [884, 153] width 45 height 12
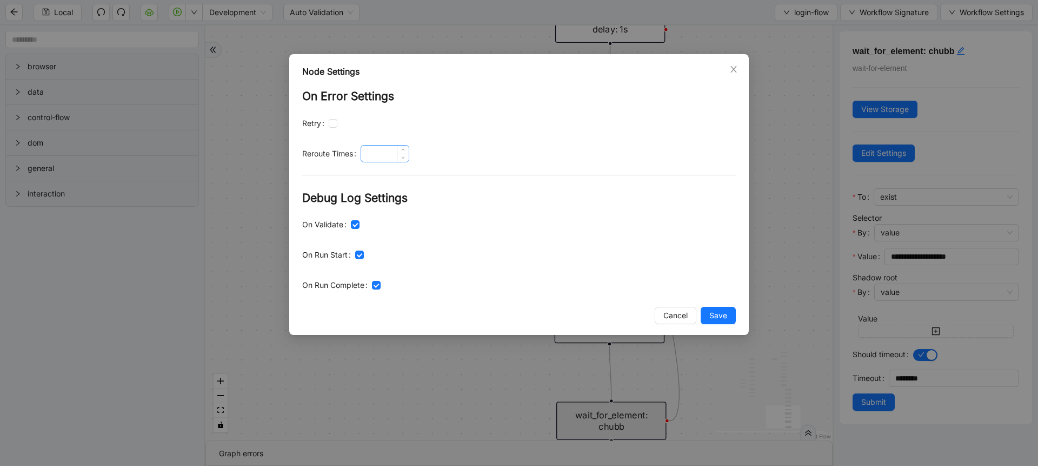
click at [381, 157] on input at bounding box center [385, 153] width 48 height 16
type input "*"
click at [707, 321] on button "Save" at bounding box center [718, 315] width 35 height 17
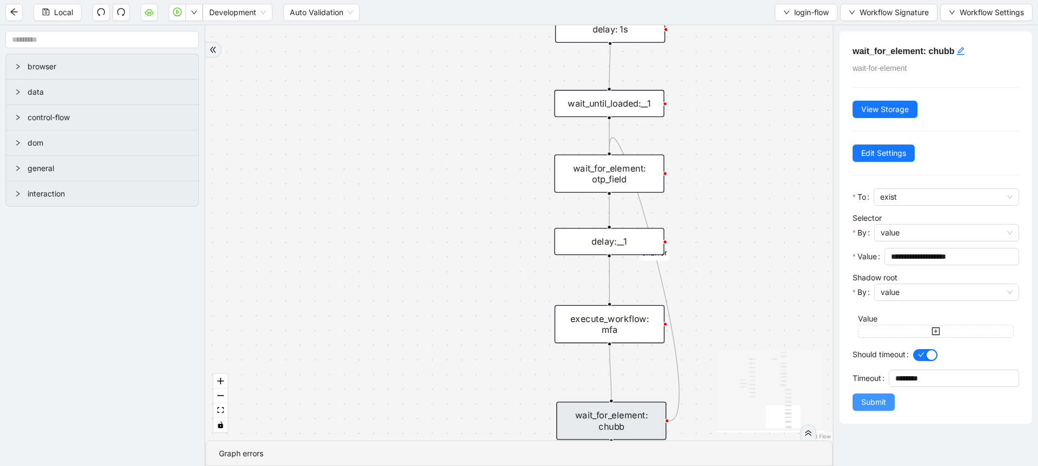
click at [875, 403] on span "Submit" at bounding box center [874, 402] width 25 height 12
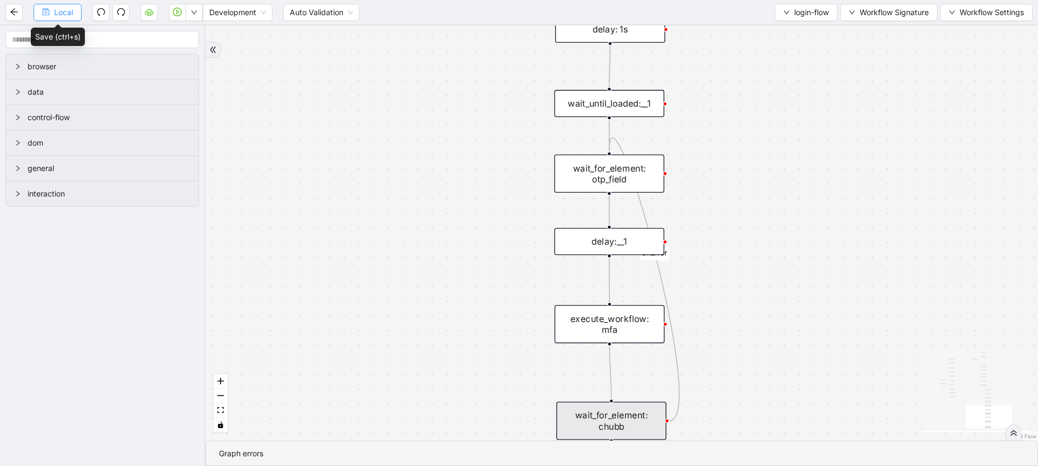
click at [72, 14] on span "Local" at bounding box center [63, 12] width 19 height 12
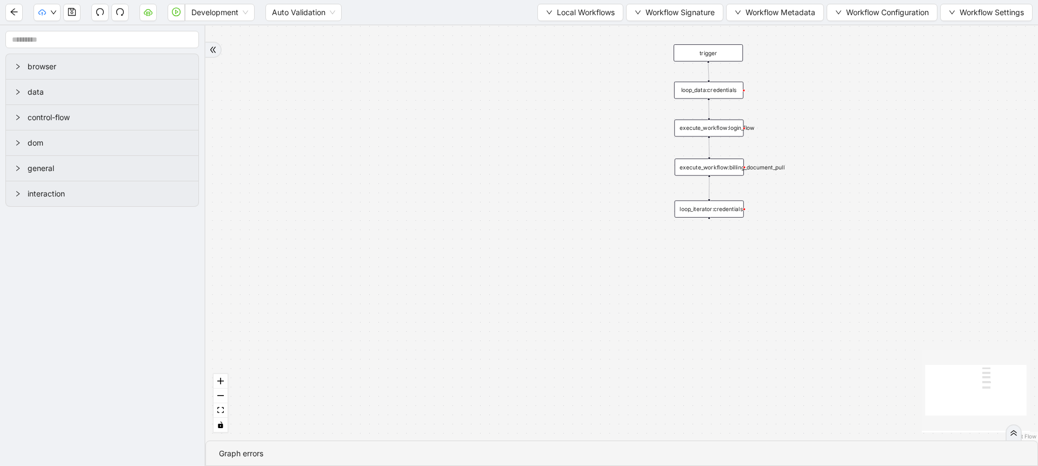
drag, startPoint x: 564, startPoint y: 124, endPoint x: 511, endPoint y: 160, distance: 64.1
click at [511, 160] on div "trigger execute_workflow:login_flow execute_workflow:billing_document_pull loop…" at bounding box center [622, 232] width 833 height 415
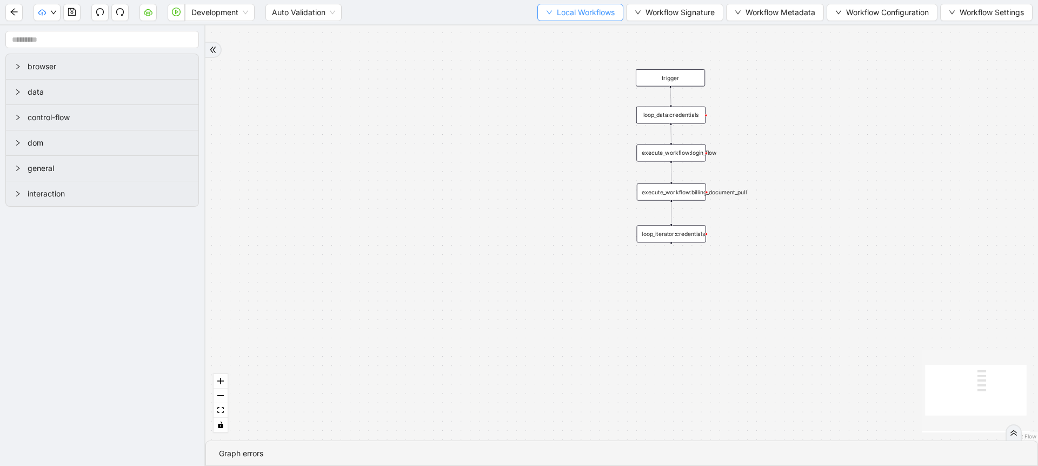
click at [549, 18] on button "Local Workflows" at bounding box center [581, 12] width 86 height 17
click at [549, 35] on span "Select" at bounding box center [575, 34] width 70 height 12
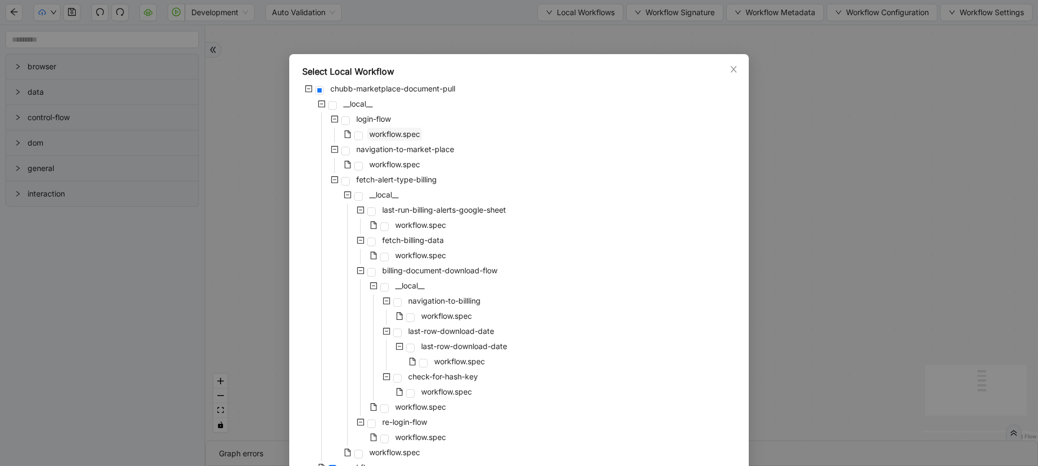
click at [402, 138] on span "workflow.spec" at bounding box center [394, 134] width 55 height 13
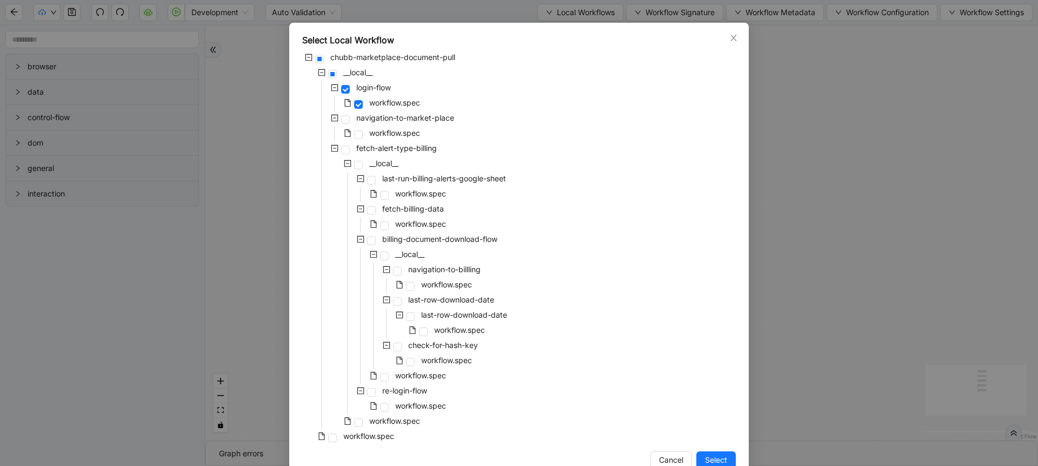
scroll to position [58, 0]
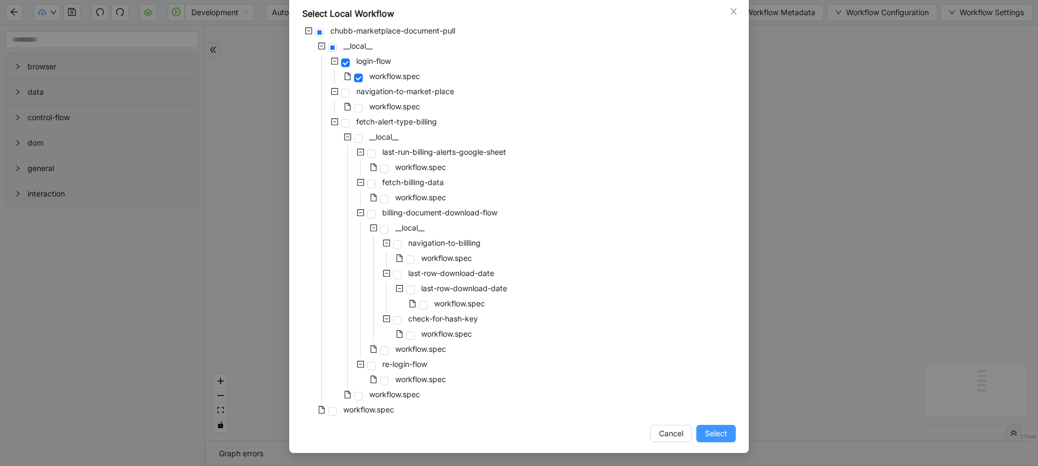
click at [712, 433] on span "Select" at bounding box center [716, 433] width 22 height 12
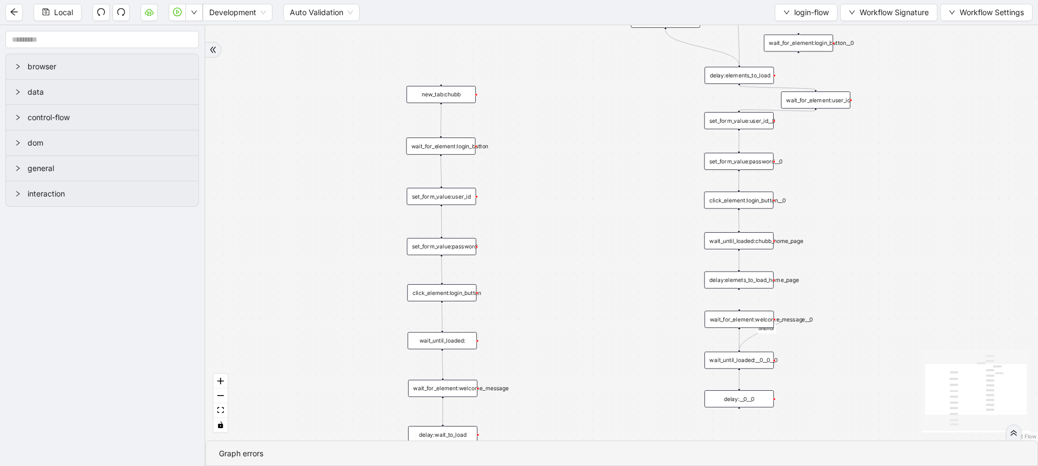
drag, startPoint x: 628, startPoint y: 167, endPoint x: 578, endPoint y: 173, distance: 50.7
click at [578, 173] on div "onError trigger set_form_value:user_id set_form_value:password click_element:lo…" at bounding box center [622, 232] width 833 height 415
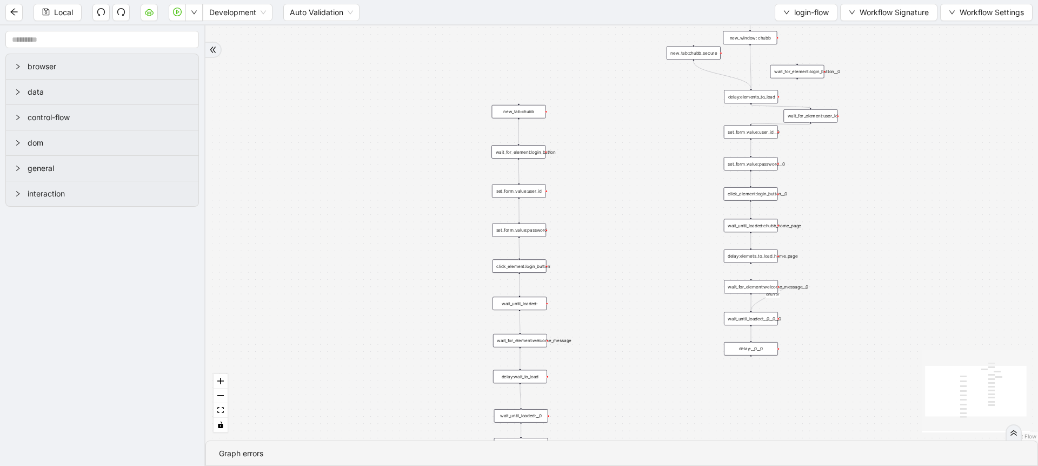
click at [836, 18] on div "login-flow Workflow Signature Workflow Settings" at bounding box center [904, 12] width 258 height 17
click at [820, 15] on span "login-flow" at bounding box center [811, 12] width 35 height 12
click at [785, 55] on span "Create" at bounding box center [803, 51] width 47 height 12
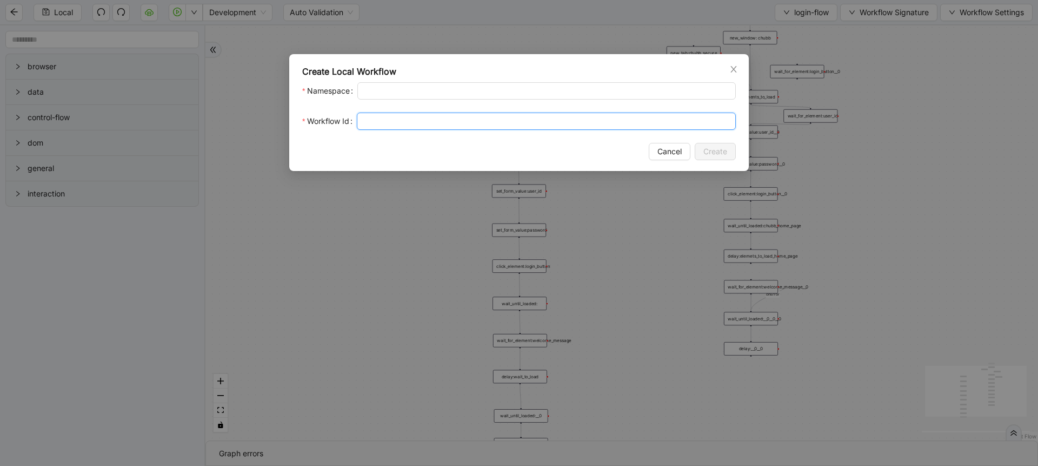
click at [380, 129] on input "Workflow Id" at bounding box center [546, 120] width 379 height 17
type input "*********"
click at [705, 145] on span "Create" at bounding box center [716, 151] width 24 height 12
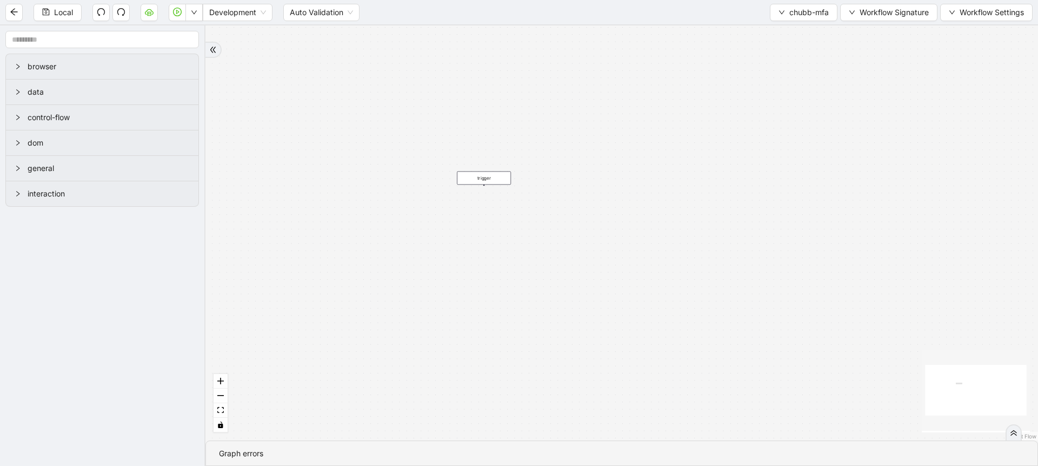
click at [412, 279] on div "trigger" at bounding box center [622, 232] width 833 height 415
drag, startPoint x: 491, startPoint y: 134, endPoint x: 479, endPoint y: 77, distance: 57.5
click at [479, 77] on div "trigger" at bounding box center [463, 82] width 54 height 14
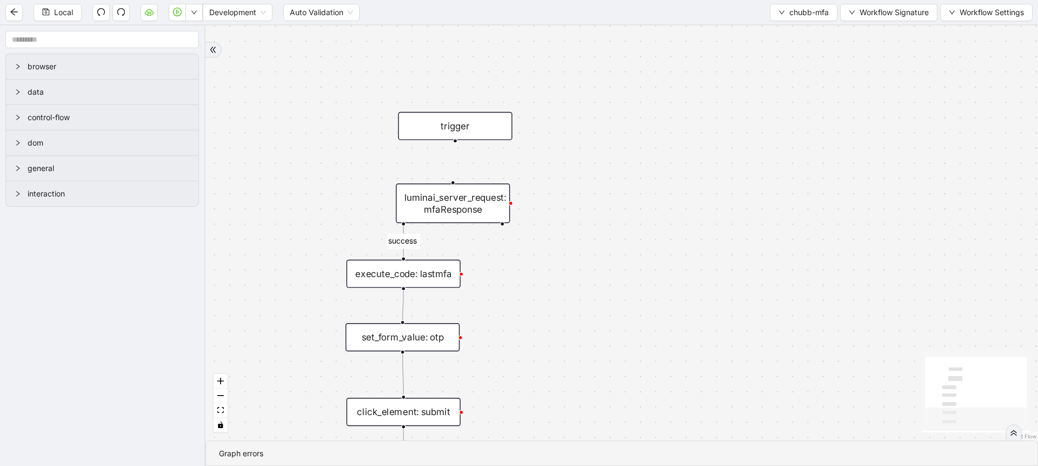
click at [453, 145] on div "success trigger wait_until_loaded: delay: 1s set_form_value: otp click_element:…" at bounding box center [622, 232] width 833 height 415
drag, startPoint x: 453, startPoint y: 140, endPoint x: 451, endPoint y: 190, distance: 49.8
click at [459, 128] on div "trigger" at bounding box center [453, 127] width 114 height 28
drag, startPoint x: 454, startPoint y: 171, endPoint x: 454, endPoint y: 179, distance: 7.6
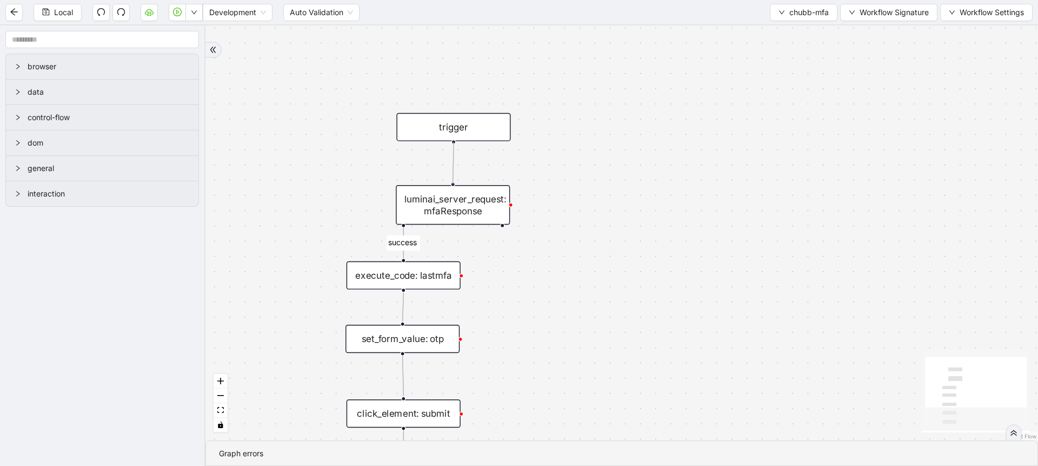
click at [454, 179] on div "success trigger wait_until_loaded: delay: 1s set_form_value: otp click_element:…" at bounding box center [622, 232] width 833 height 415
click at [63, 12] on span "Local" at bounding box center [63, 12] width 19 height 12
click at [56, 12] on span "Local" at bounding box center [63, 12] width 19 height 12
click at [816, 14] on span "chubb-mfa" at bounding box center [809, 12] width 39 height 12
click at [774, 36] on li "Select" at bounding box center [801, 33] width 63 height 17
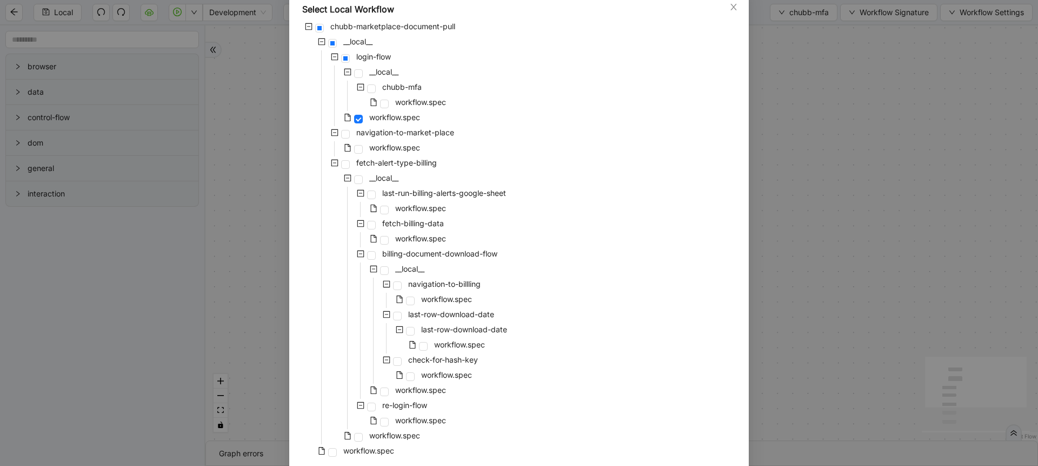
scroll to position [101, 0]
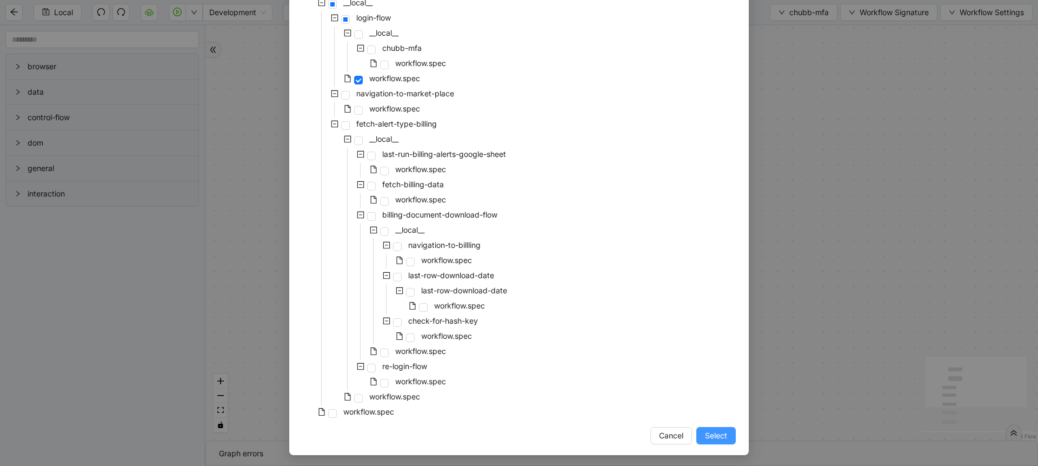
click at [708, 437] on span "Select" at bounding box center [716, 435] width 22 height 12
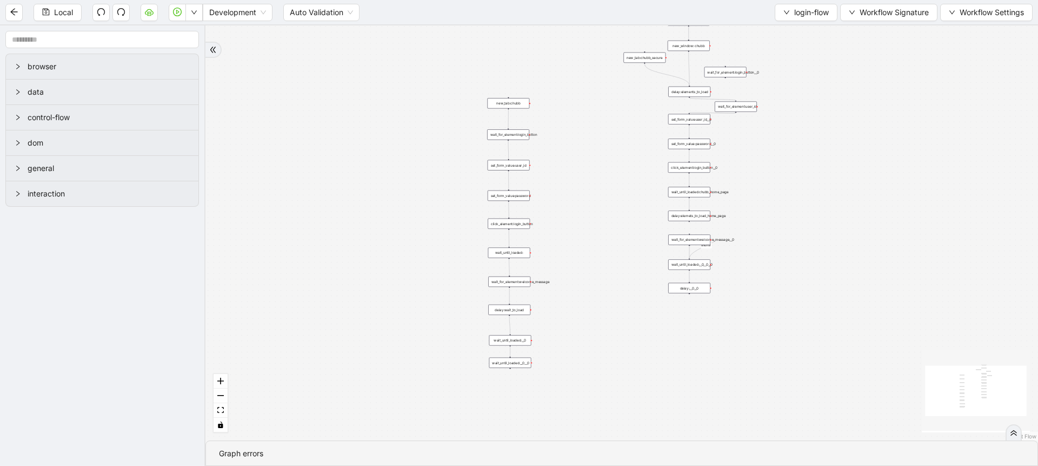
drag, startPoint x: 691, startPoint y: 250, endPoint x: 476, endPoint y: 98, distance: 263.1
click at [476, 98] on div "onError trigger set_form_value:user_id set_form_value:password click_element:lo…" at bounding box center [622, 232] width 833 height 415
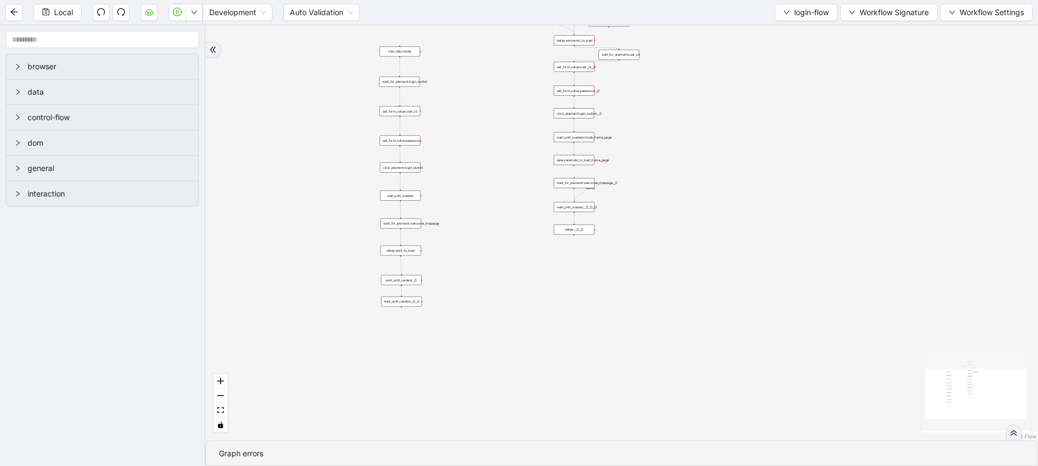
click at [668, 186] on div "onError trigger set_form_value:user_id set_form_value:password click_element:lo…" at bounding box center [622, 232] width 833 height 415
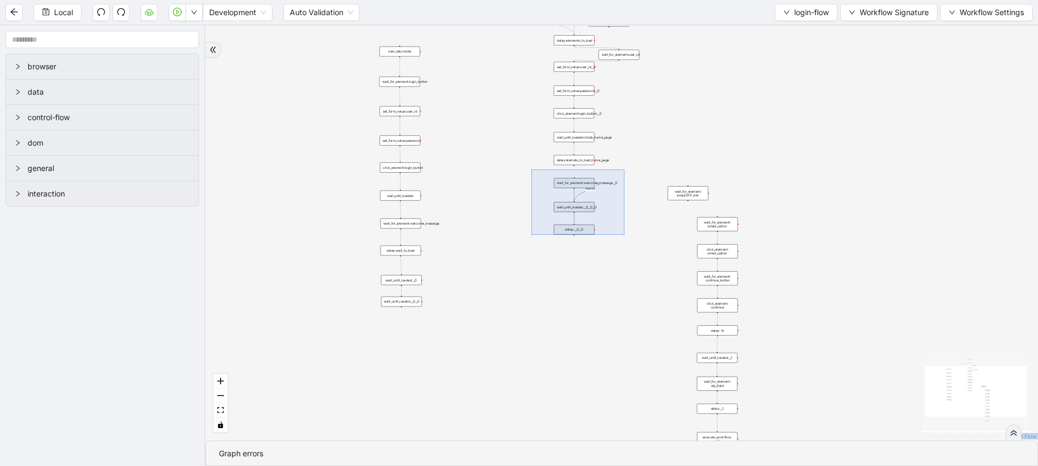
drag, startPoint x: 535, startPoint y: 171, endPoint x: 600, endPoint y: 237, distance: 92.6
click at [623, 253] on div "onError trigger set_form_value:user_id set_form_value:password click_element:lo…" at bounding box center [622, 232] width 833 height 415
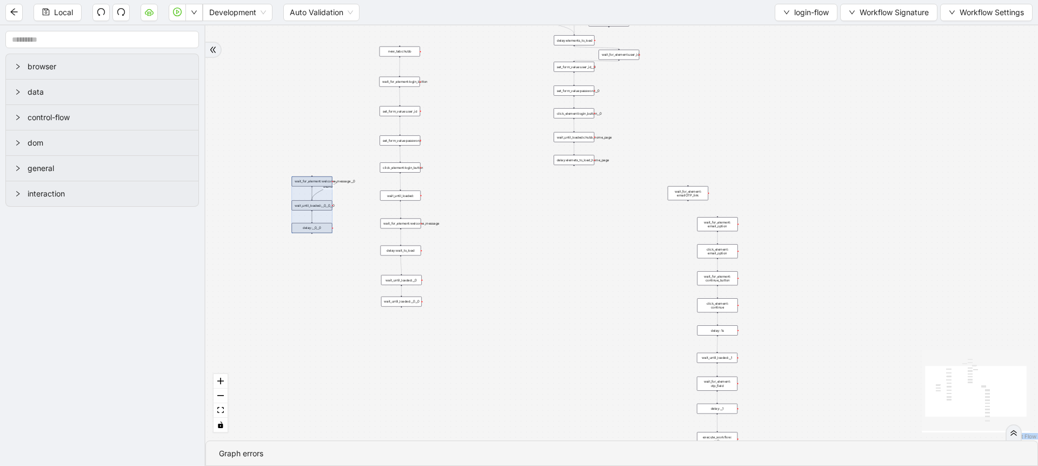
drag, startPoint x: 532, startPoint y: 206, endPoint x: 307, endPoint y: 204, distance: 225.5
click at [307, 204] on div at bounding box center [312, 204] width 41 height 56
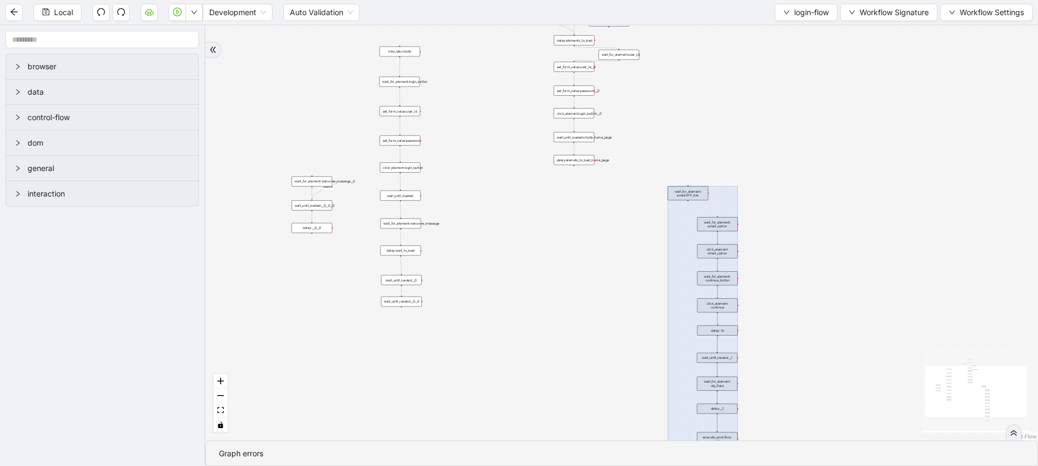
drag, startPoint x: 647, startPoint y: 289, endPoint x: 721, endPoint y: 356, distance: 99.6
click at [796, 465] on html "Local Development Auto Validation login-flow Workflow Signature Workflow Settin…" at bounding box center [519, 233] width 1038 height 466
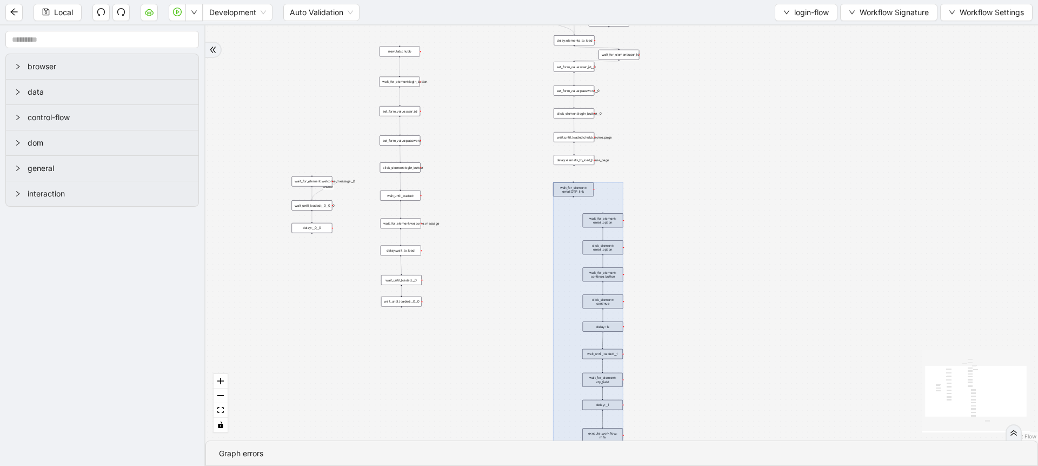
drag, startPoint x: 701, startPoint y: 317, endPoint x: 590, endPoint y: 315, distance: 110.9
click at [590, 315] on div at bounding box center [588, 312] width 70 height 260
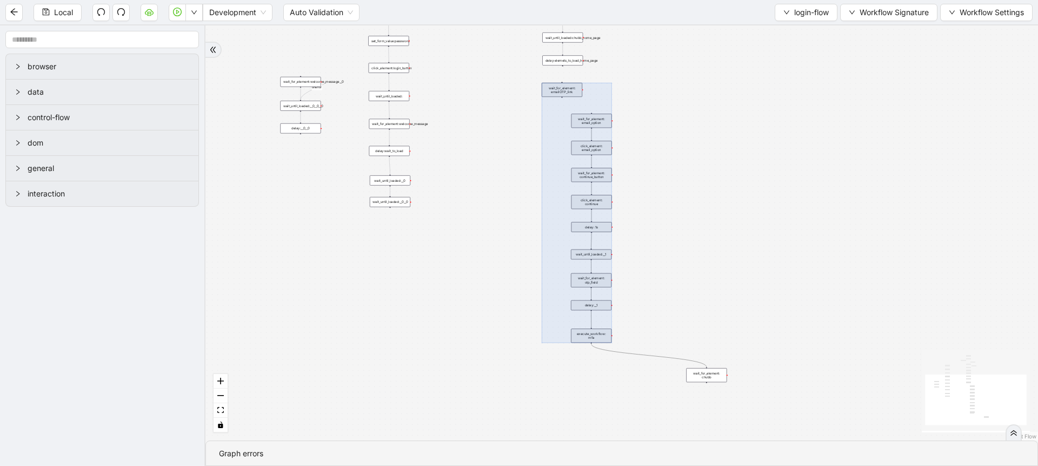
drag, startPoint x: 708, startPoint y: 333, endPoint x: 697, endPoint y: 237, distance: 95.9
click at [697, 237] on div "onError trigger set_form_value:user_id set_form_value:password click_element:lo…" at bounding box center [622, 232] width 833 height 415
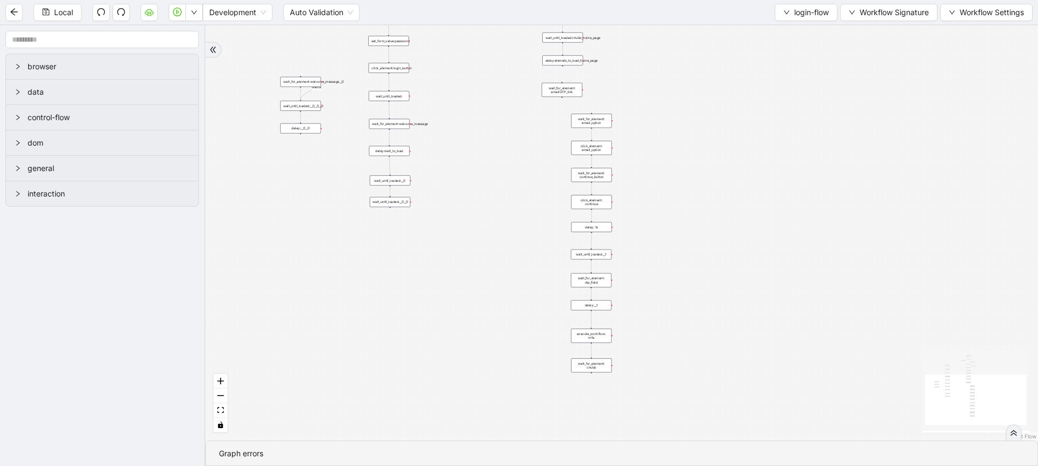
drag, startPoint x: 705, startPoint y: 381, endPoint x: 587, endPoint y: 373, distance: 117.6
click at [589, 372] on div "wait_for_element: chubb" at bounding box center [591, 365] width 41 height 14
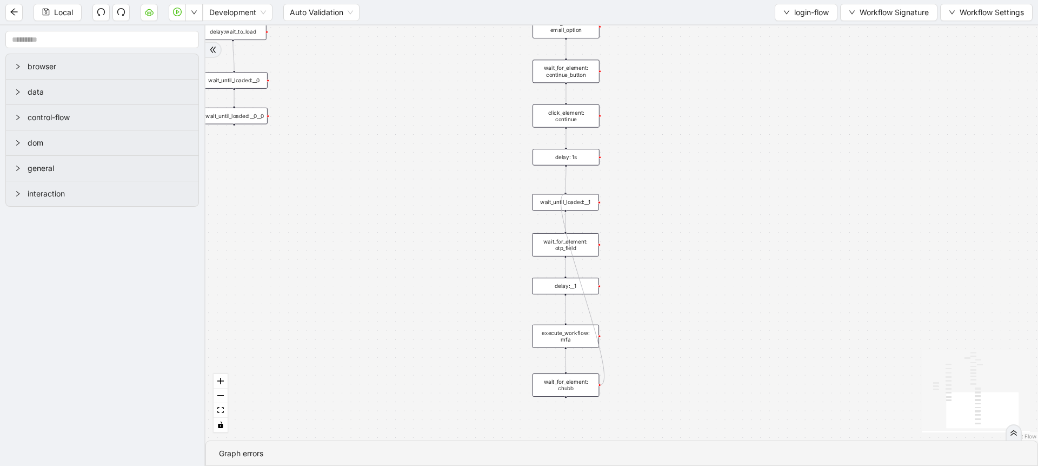
drag, startPoint x: 599, startPoint y: 384, endPoint x: 567, endPoint y: 191, distance: 195.7
click at [555, 381] on div "wait_for_element: chubb" at bounding box center [566, 384] width 67 height 23
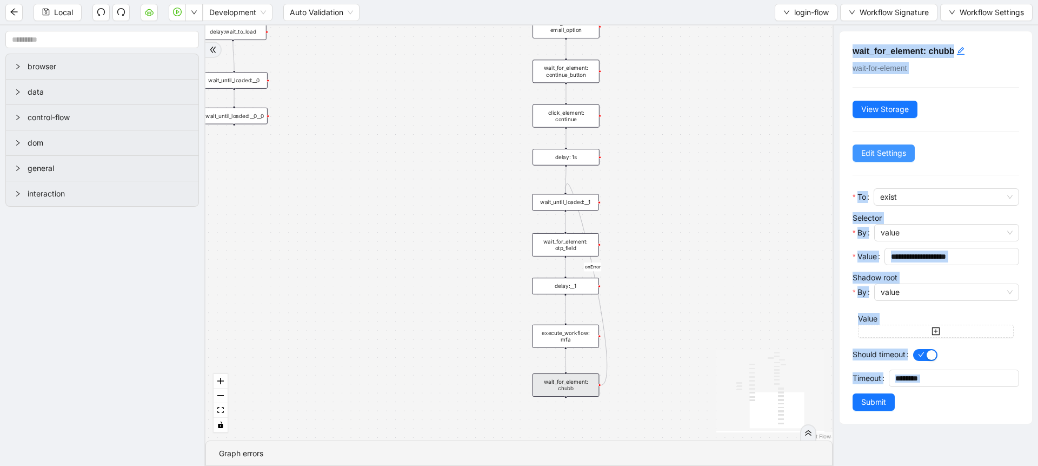
click at [863, 144] on button "Edit Settings" at bounding box center [884, 152] width 62 height 17
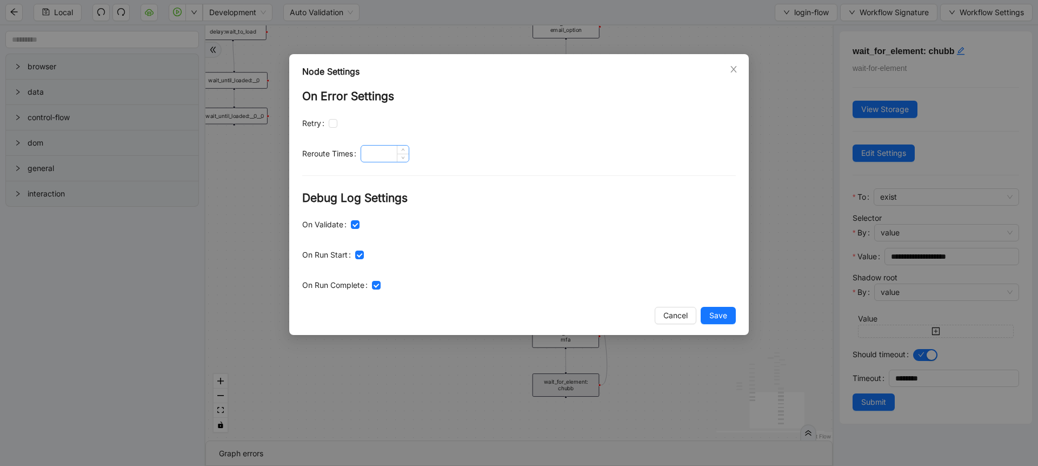
click at [379, 148] on input at bounding box center [385, 153] width 48 height 16
type input "*"
click at [716, 307] on button "Save" at bounding box center [718, 315] width 35 height 17
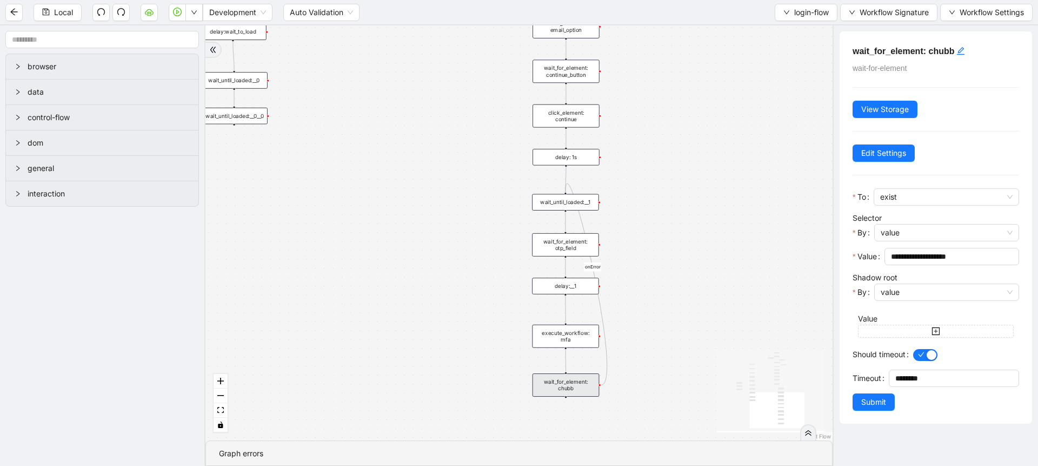
drag, startPoint x: 880, startPoint y: 407, endPoint x: 868, endPoint y: 398, distance: 15.2
click at [879, 407] on span "Submit" at bounding box center [874, 402] width 25 height 12
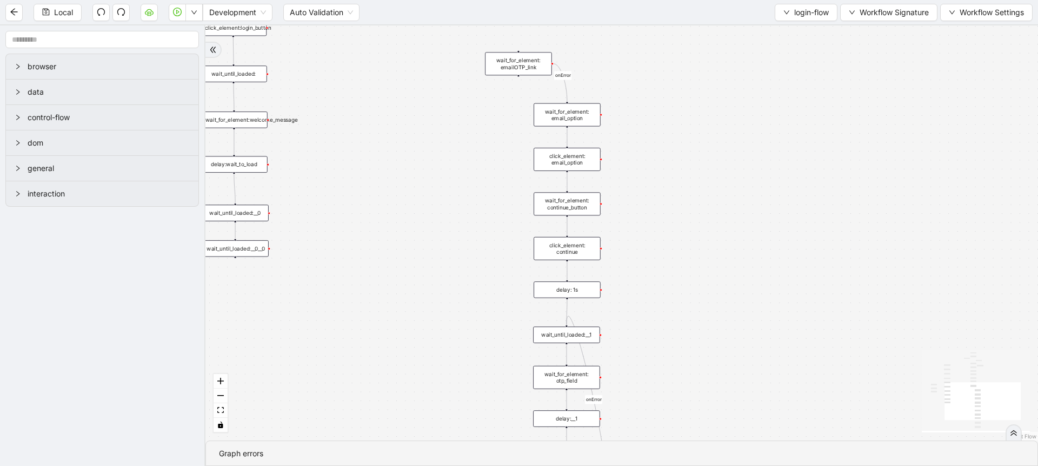
drag, startPoint x: 611, startPoint y: 99, endPoint x: 612, endPoint y: 266, distance: 167.1
click at [612, 266] on div "onError onError onError trigger set_form_value:user_id set_form_value:password …" at bounding box center [622, 232] width 833 height 415
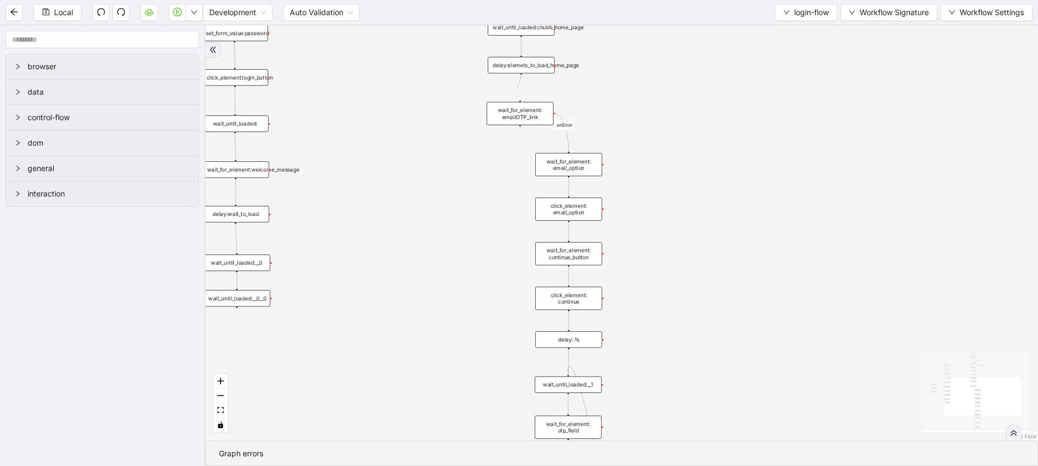
drag, startPoint x: 521, startPoint y: 75, endPoint x: 554, endPoint y: 129, distance: 63.4
click at [516, 99] on div "onError onError onError trigger set_form_value:user_id set_form_value:password …" at bounding box center [622, 232] width 833 height 415
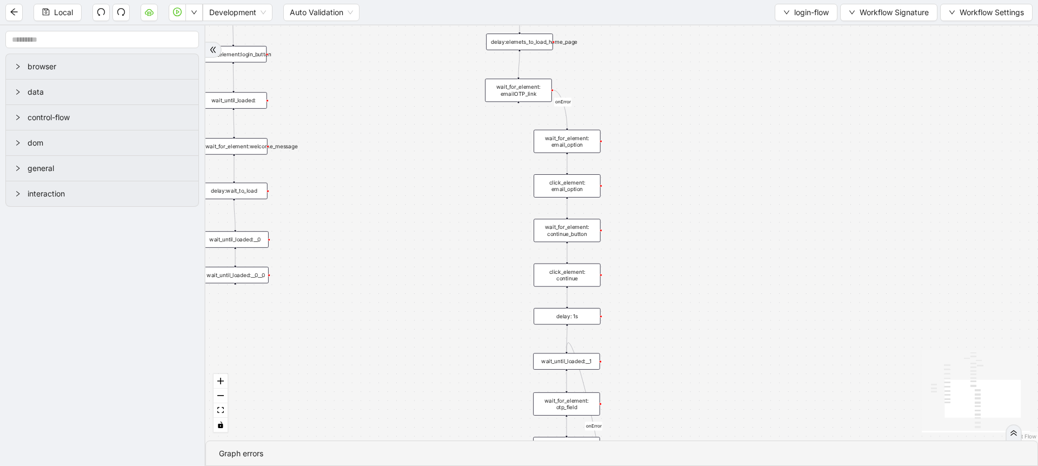
drag, startPoint x: 708, startPoint y: 211, endPoint x: 699, endPoint y: 157, distance: 55.4
click at [699, 157] on div "onError onError onError trigger set_form_value:user_id set_form_value:password …" at bounding box center [622, 232] width 833 height 415
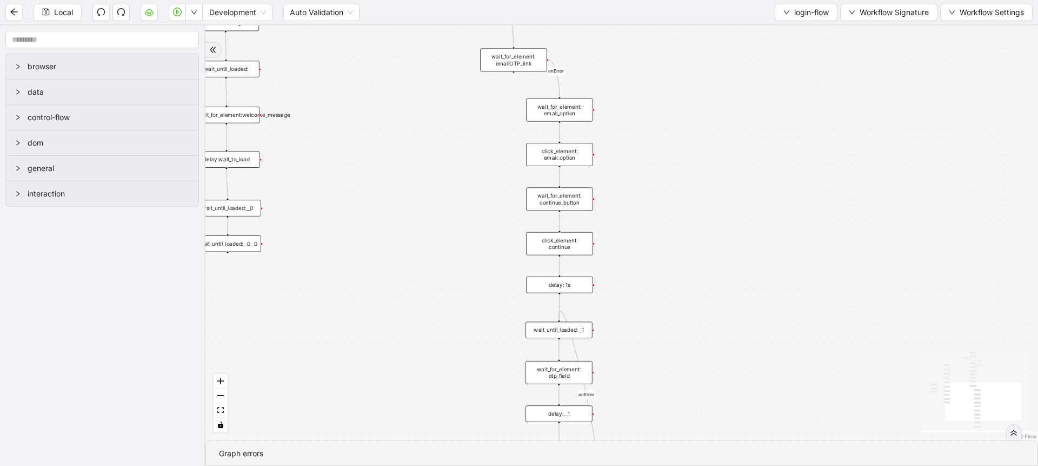
click at [501, 58] on div "wait_for_element: emailOTP_link" at bounding box center [513, 59] width 67 height 23
drag, startPoint x: 590, startPoint y: 69, endPoint x: 565, endPoint y: 97, distance: 37.5
click at [587, 88] on div "onError onError onError trigger set_form_value:user_id set_form_value:password …" at bounding box center [622, 232] width 833 height 415
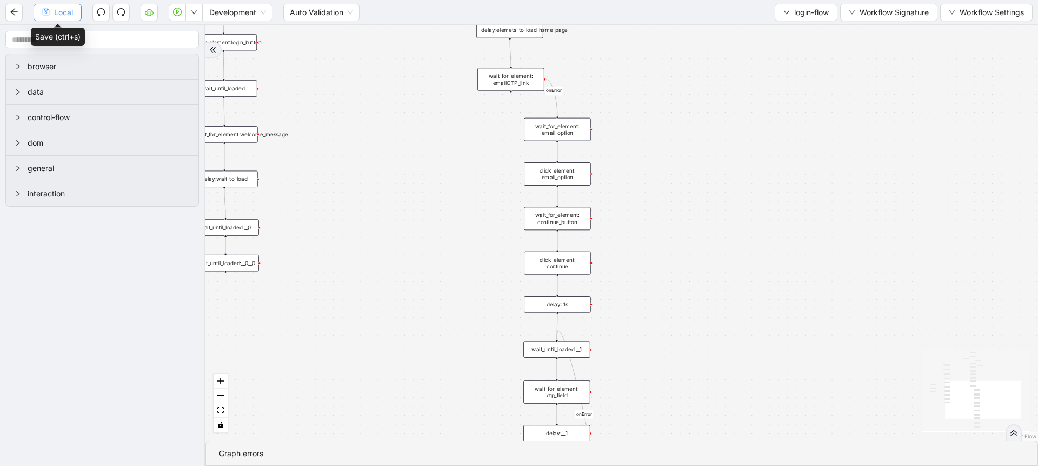
click at [49, 14] on icon "save" at bounding box center [46, 12] width 8 height 8
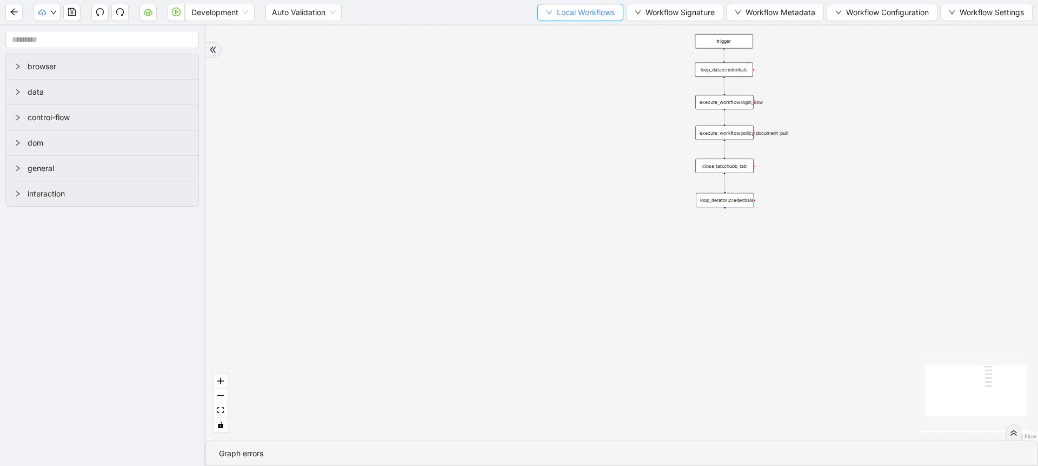
click at [584, 9] on span "Local Workflows" at bounding box center [586, 12] width 58 height 12
click at [568, 31] on span "Select" at bounding box center [575, 34] width 70 height 12
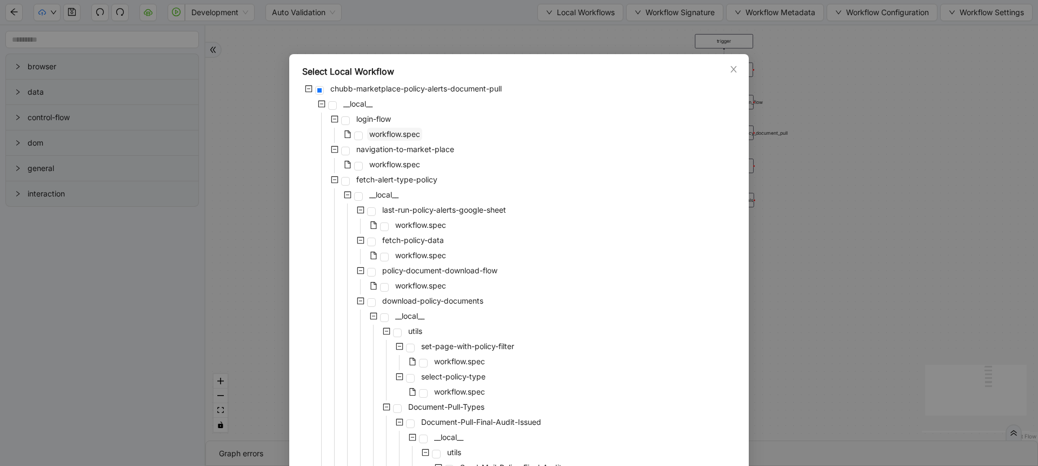
click at [376, 138] on span "workflow.spec" at bounding box center [394, 133] width 51 height 9
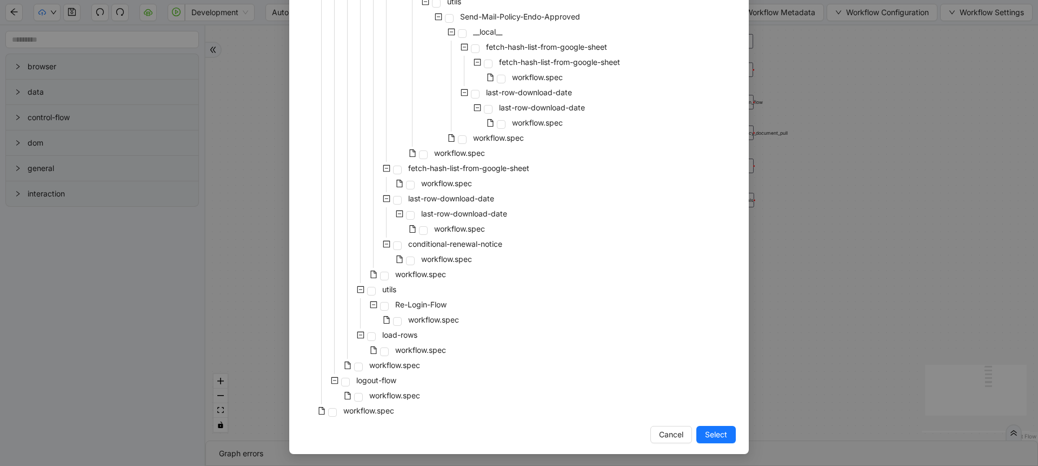
scroll to position [664, 0]
click at [713, 429] on span "Select" at bounding box center [716, 433] width 22 height 12
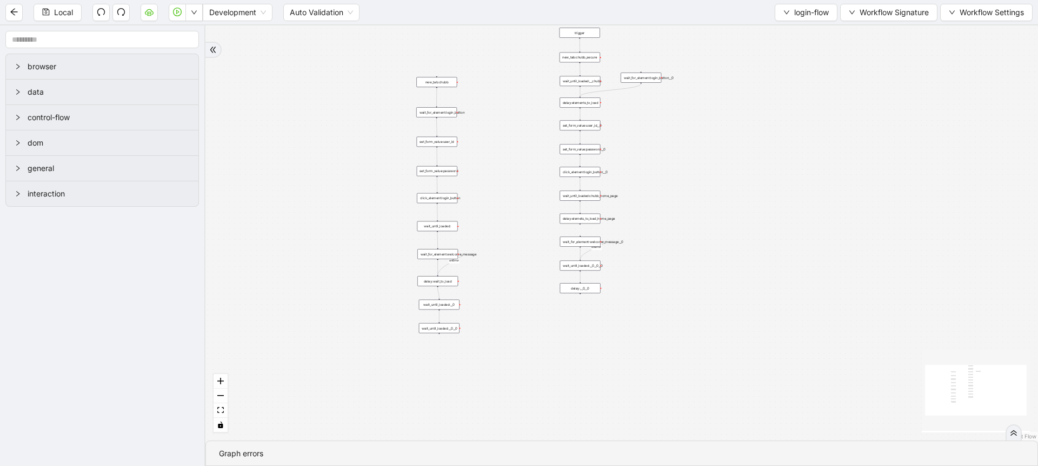
drag, startPoint x: 507, startPoint y: 177, endPoint x: 289, endPoint y: 145, distance: 220.3
click at [289, 145] on div "onError onError trigger set_form_value:user_id set_form_value:password click_el…" at bounding box center [622, 232] width 833 height 415
click at [794, 14] on span "login-flow" at bounding box center [811, 12] width 35 height 12
click at [795, 49] on span "Create" at bounding box center [803, 51] width 47 height 12
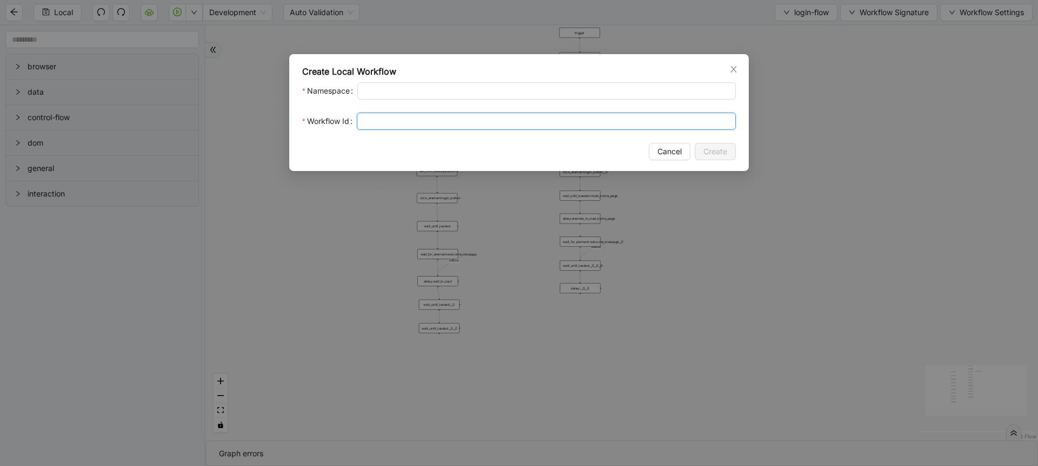
click at [386, 117] on input "Workflow Id" at bounding box center [546, 120] width 379 height 17
type input "*********"
click at [732, 152] on button "Create" at bounding box center [715, 151] width 41 height 17
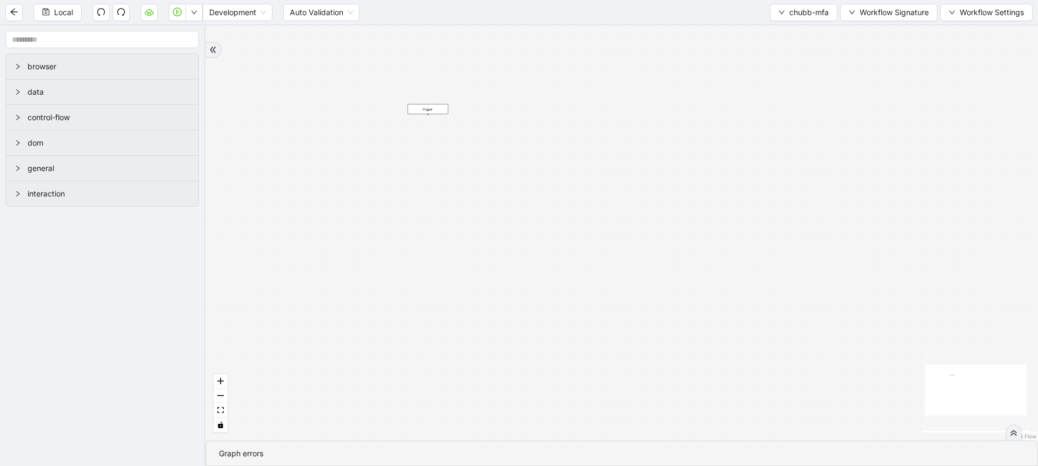
click at [409, 189] on div "trigger" at bounding box center [622, 232] width 833 height 415
click at [545, 219] on div "success trigger wait_until_loaded: delay: 1s set_form_value: otp click_element:…" at bounding box center [622, 232] width 833 height 415
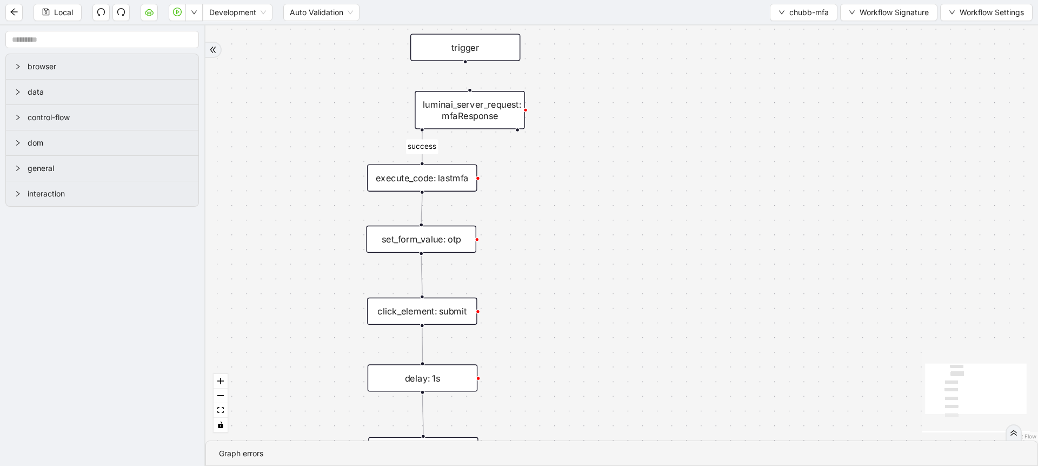
drag, startPoint x: 423, startPoint y: 190, endPoint x: 478, endPoint y: 30, distance: 169.2
click at [478, 34] on div "trigger" at bounding box center [465, 47] width 110 height 27
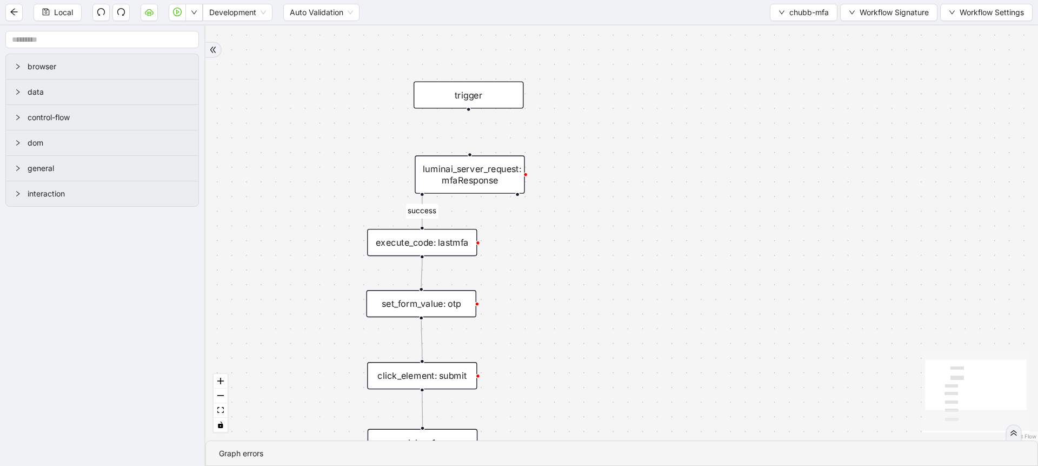
drag, startPoint x: 475, startPoint y: 36, endPoint x: 471, endPoint y: 91, distance: 55.4
click at [471, 91] on div "trigger" at bounding box center [469, 94] width 110 height 27
drag, startPoint x: 467, startPoint y: 109, endPoint x: 466, endPoint y: 146, distance: 36.8
click at [466, 146] on div "success trigger wait_until_loaded: delay: 1s set_form_value: otp click_element:…" at bounding box center [622, 232] width 833 height 415
click at [54, 8] on span "Local" at bounding box center [63, 12] width 19 height 12
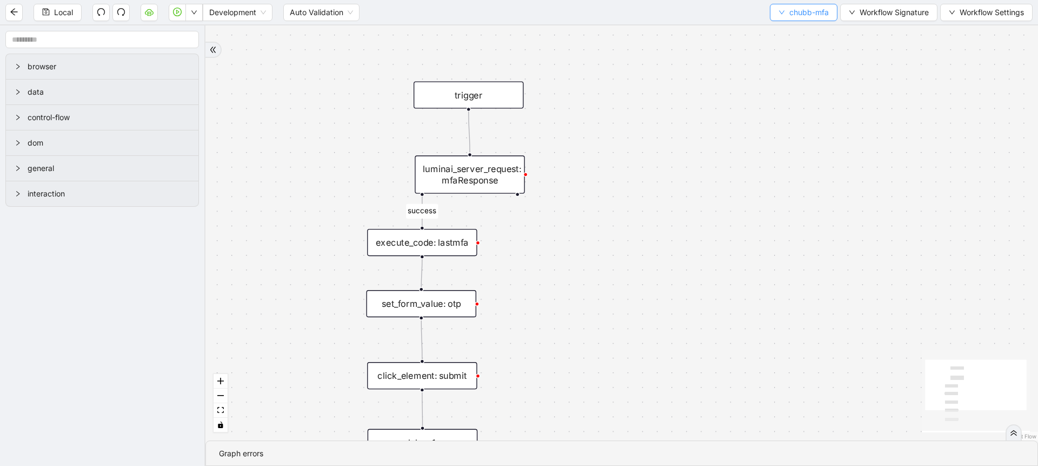
click at [783, 5] on button "chubb-mfa" at bounding box center [804, 12] width 68 height 17
click at [776, 23] on ul "Select Create Remove" at bounding box center [802, 51] width 68 height 56
click at [777, 25] on li "Select" at bounding box center [801, 33] width 63 height 17
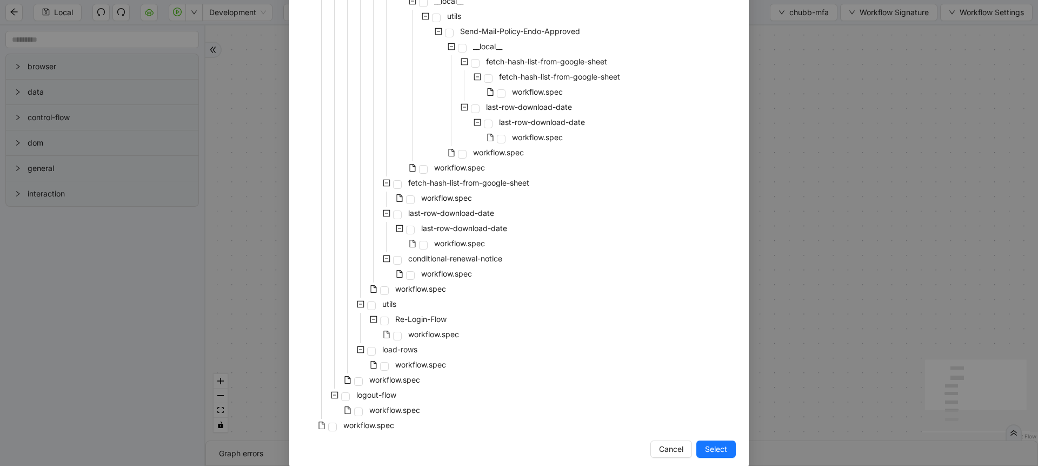
scroll to position [709, 0]
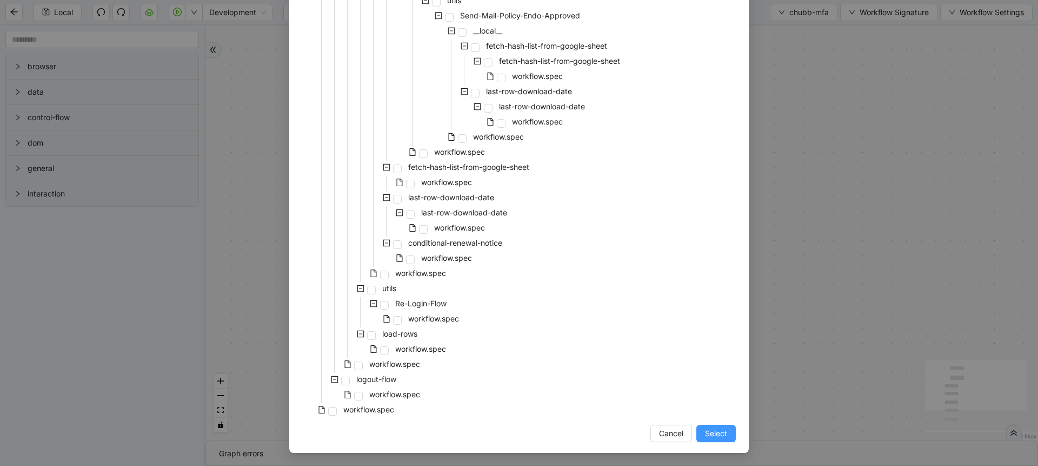
click at [718, 432] on span "Select" at bounding box center [716, 433] width 22 height 12
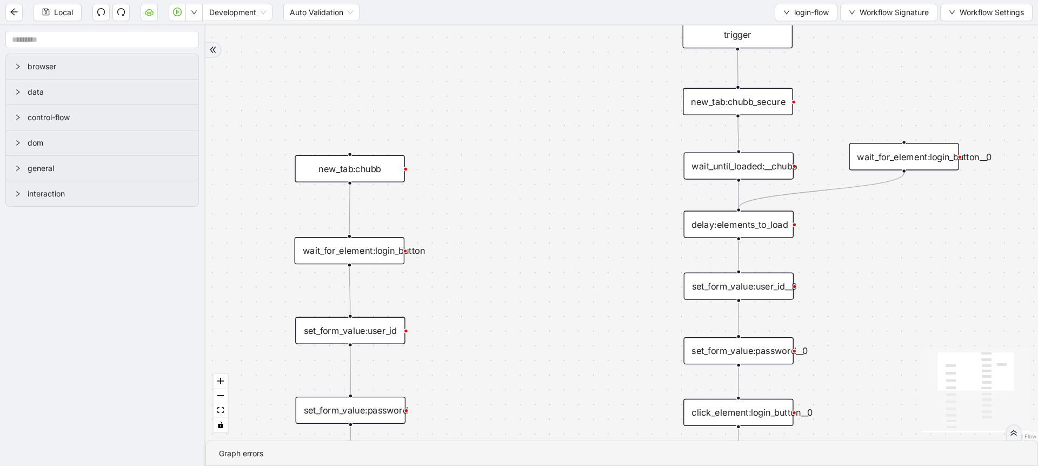
drag, startPoint x: 590, startPoint y: 117, endPoint x: 530, endPoint y: 94, distance: 64.4
click at [531, 94] on div "onError onError trigger set_form_value:user_id set_form_value:password click_el…" at bounding box center [622, 232] width 833 height 415
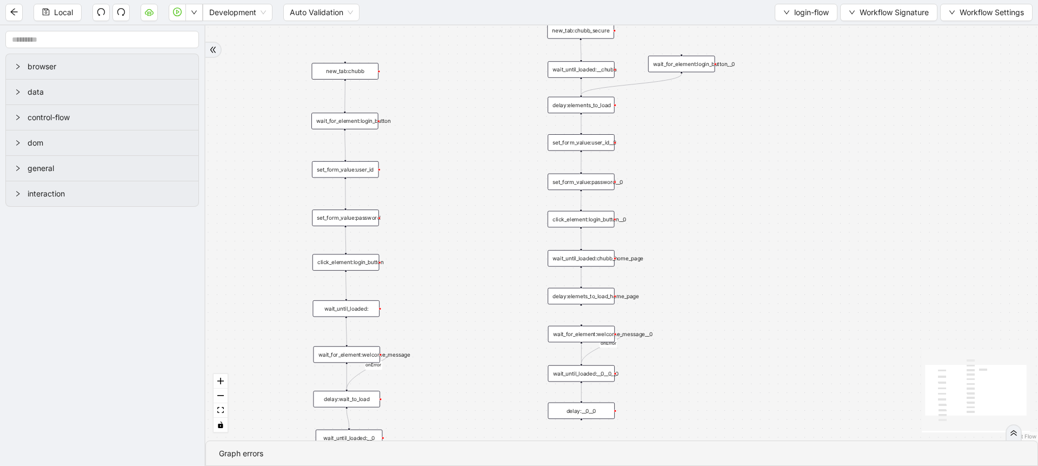
drag, startPoint x: 518, startPoint y: 141, endPoint x: 438, endPoint y: 69, distance: 108.0
click at [438, 69] on div "onError onError trigger set_form_value:user_id set_form_value:password click_el…" at bounding box center [622, 232] width 833 height 415
drag, startPoint x: 771, startPoint y: 243, endPoint x: 609, endPoint y: 133, distance: 195.9
click at [613, 136] on div "onError onError trigger set_form_value:user_id set_form_value:password click_el…" at bounding box center [622, 232] width 833 height 415
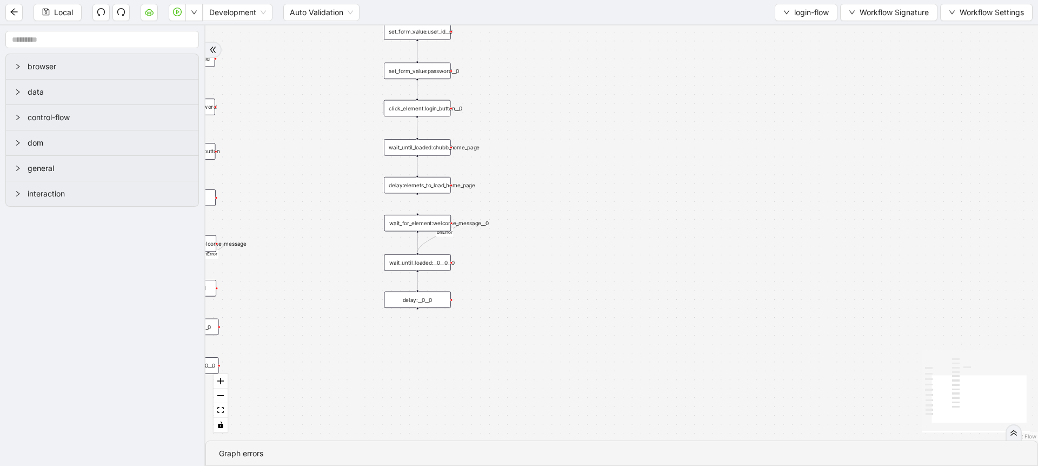
click at [599, 178] on div "onError onError trigger set_form_value:user_id set_form_value:password click_el…" at bounding box center [622, 232] width 833 height 415
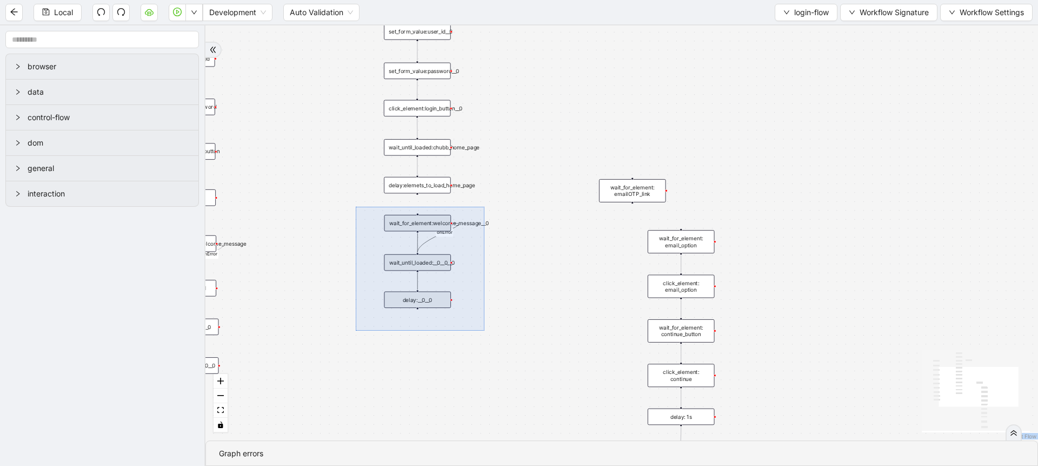
drag, startPoint x: 356, startPoint y: 207, endPoint x: 485, endPoint y: 341, distance: 186.3
click at [485, 341] on div "onError onError trigger set_form_value:user_id set_form_value:password click_el…" at bounding box center [622, 232] width 833 height 415
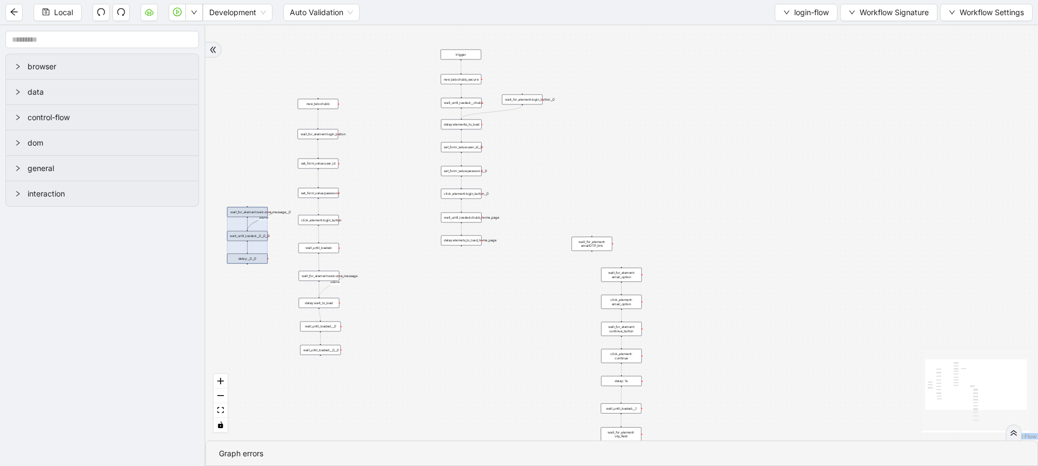
drag, startPoint x: 448, startPoint y: 289, endPoint x: 231, endPoint y: 237, distance: 223.0
click at [231, 237] on div at bounding box center [247, 235] width 41 height 56
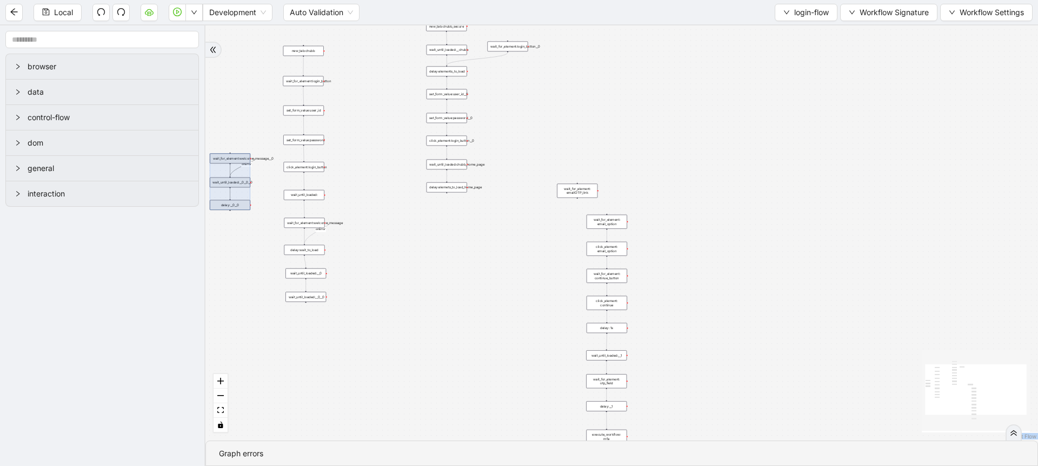
drag, startPoint x: 485, startPoint y: 297, endPoint x: 446, endPoint y: 159, distance: 144.0
click at [449, 165] on div "onError onError trigger set_form_value:user_id set_form_value:password click_el…" at bounding box center [622, 232] width 833 height 415
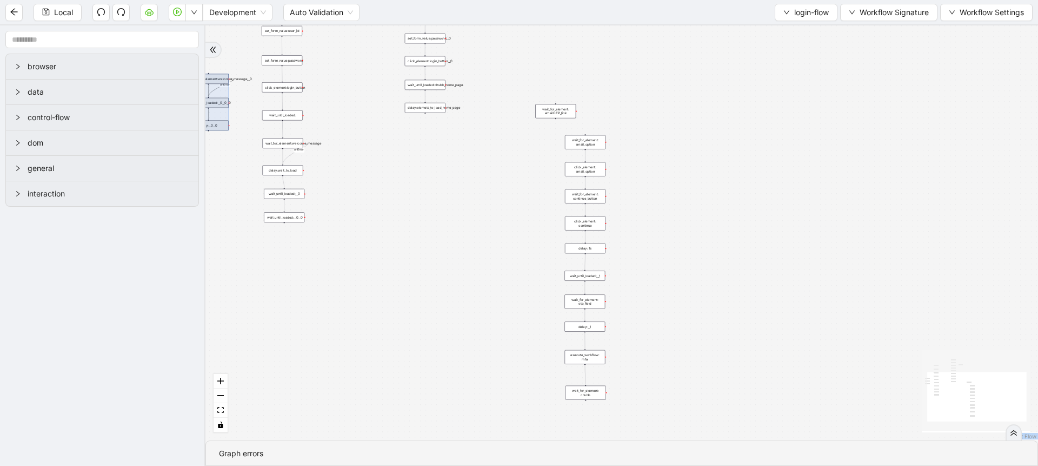
click at [472, 162] on div "onError onError trigger set_form_value:user_id set_form_value:password click_el…" at bounding box center [622, 232] width 833 height 415
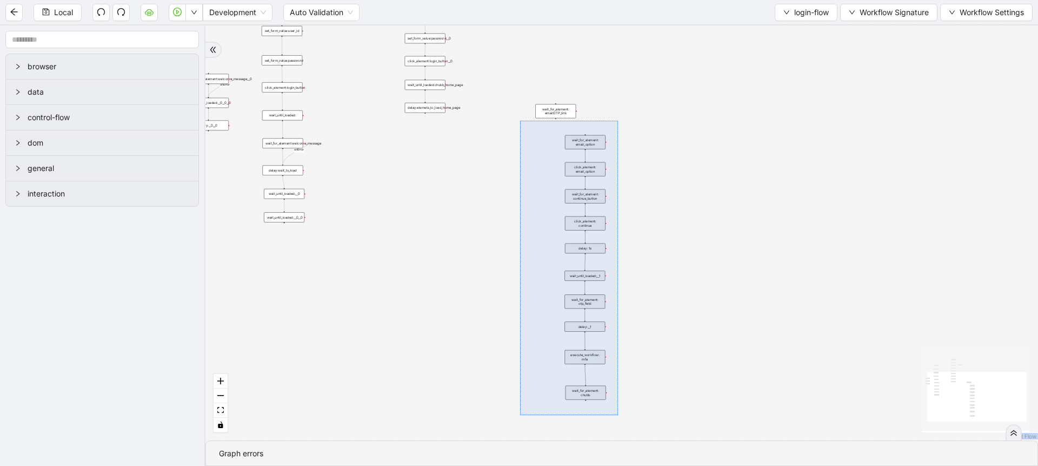
drag, startPoint x: 538, startPoint y: 200, endPoint x: 610, endPoint y: 388, distance: 201.5
click at [619, 417] on div "onError onError trigger set_form_value:user_id set_form_value:password click_el…" at bounding box center [622, 232] width 833 height 415
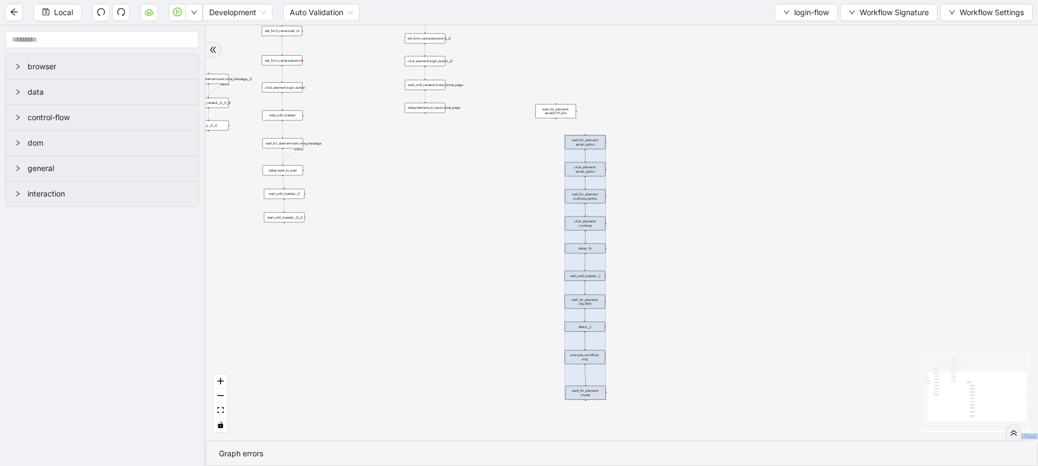
click at [484, 100] on div "onError onError trigger set_form_value:user_id set_form_value:password click_el…" at bounding box center [622, 232] width 833 height 415
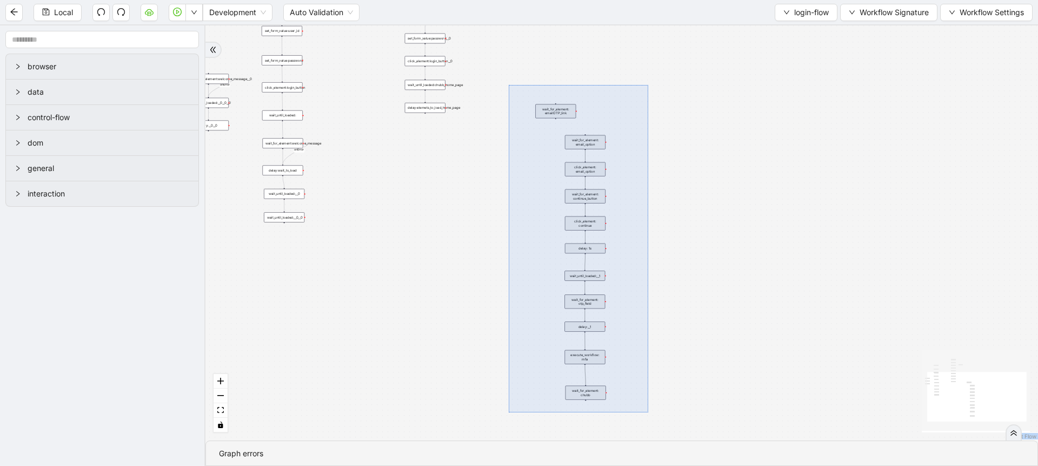
drag, startPoint x: 521, startPoint y: 108, endPoint x: 649, endPoint y: 413, distance: 330.7
click at [649, 413] on div "onError onError trigger set_form_value:user_id set_form_value:password click_el…" at bounding box center [622, 232] width 833 height 415
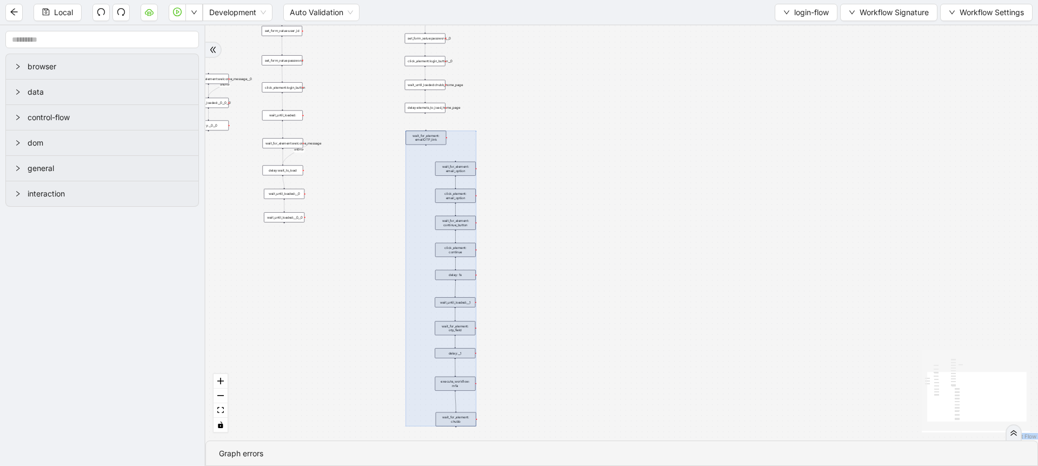
drag, startPoint x: 561, startPoint y: 214, endPoint x: 431, endPoint y: 241, distance: 132.5
click at [431, 241] on div at bounding box center [441, 277] width 70 height 295
click at [506, 140] on div "onError onError trigger set_form_value:user_id set_form_value:password click_el…" at bounding box center [622, 232] width 833 height 415
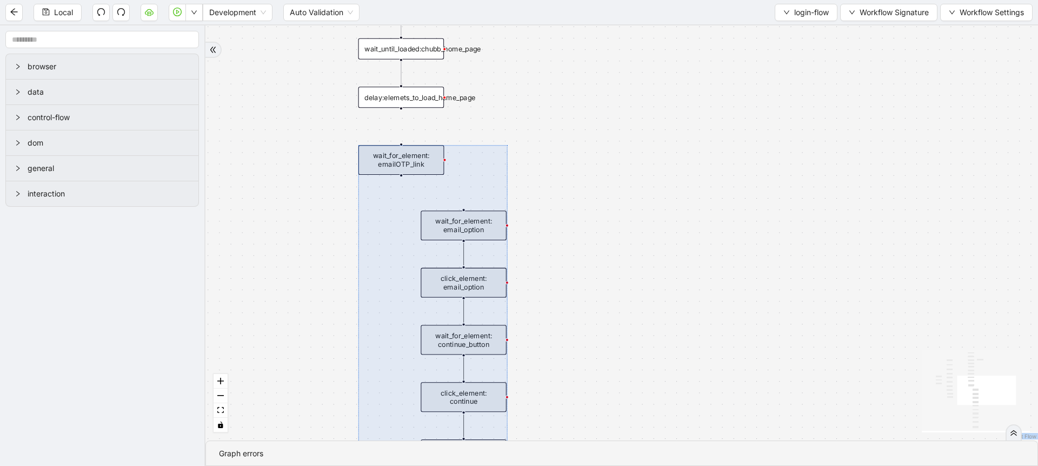
click at [428, 173] on div at bounding box center [433, 457] width 149 height 625
click at [590, 117] on div "onError onError trigger set_form_value:user_id set_form_value:password click_el…" at bounding box center [622, 232] width 833 height 415
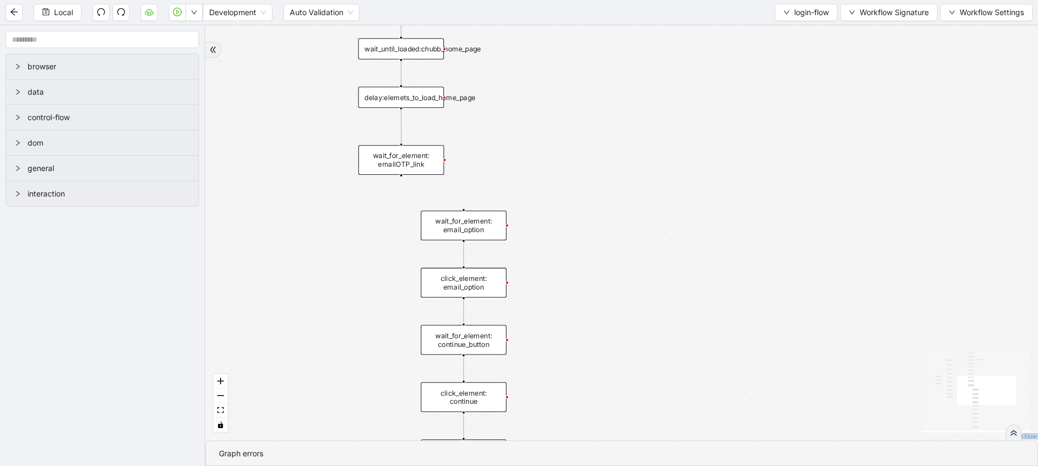
click at [401, 143] on div "trigger set_form_value:user_id set_form_value:password click_element:login_butt…" at bounding box center [477, 74] width 880 height 439
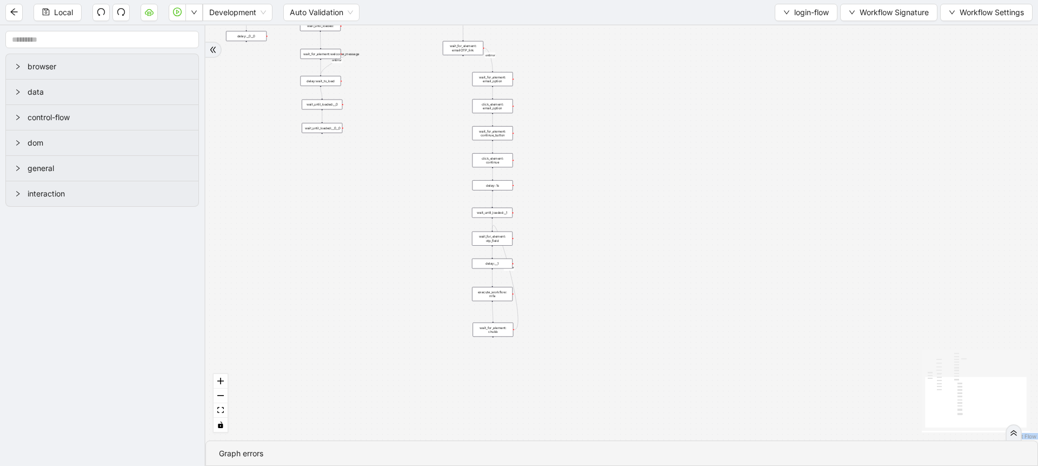
drag, startPoint x: 572, startPoint y: 316, endPoint x: 555, endPoint y: 175, distance: 142.2
click at [555, 175] on div "onError onError onError onError trigger set_form_value:user_id set_form_value:p…" at bounding box center [622, 232] width 833 height 415
click at [493, 330] on div "wait_for_element: chubb" at bounding box center [493, 329] width 41 height 14
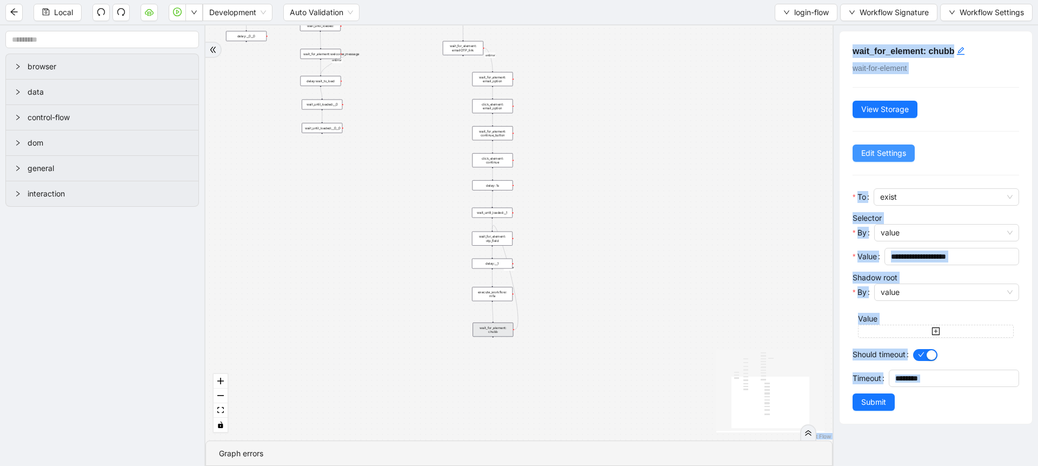
click at [876, 158] on span "Edit Settings" at bounding box center [884, 153] width 45 height 12
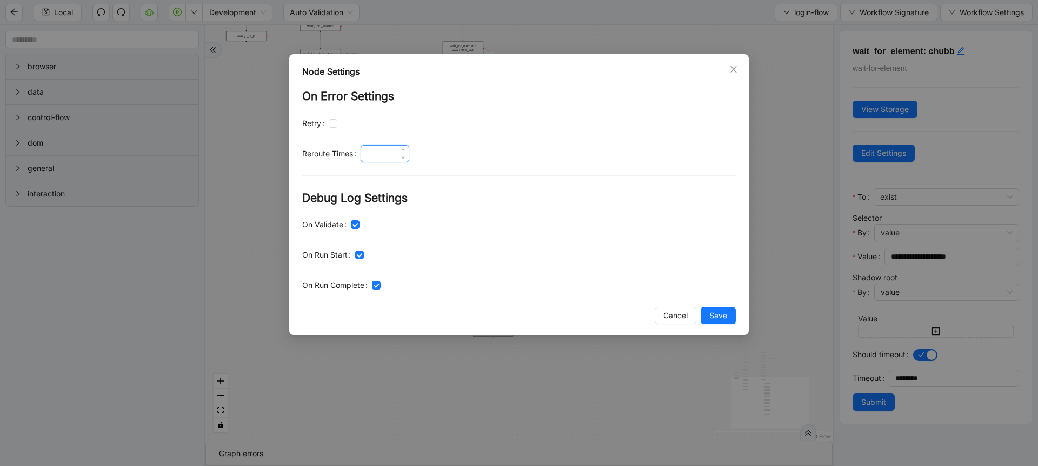
click at [384, 160] on input at bounding box center [385, 153] width 48 height 16
type input "*"
click at [707, 313] on button "Save" at bounding box center [718, 315] width 35 height 17
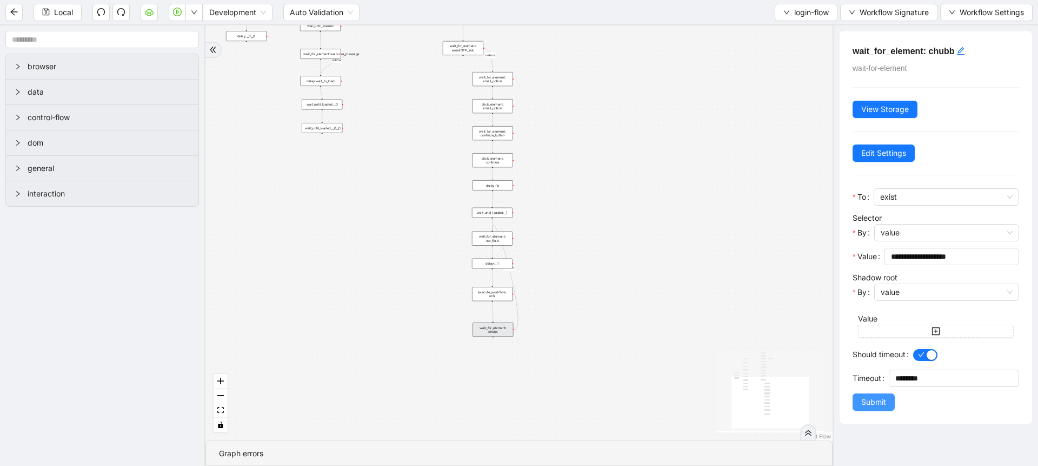
click at [878, 407] on span "Submit" at bounding box center [874, 402] width 25 height 12
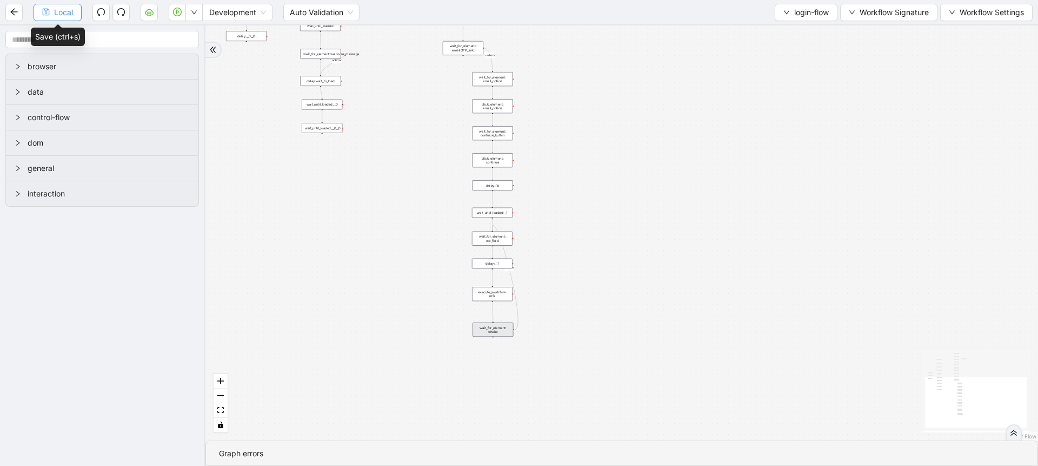
click at [62, 11] on span "Local" at bounding box center [63, 12] width 19 height 12
click at [64, 11] on span "Local" at bounding box center [63, 12] width 19 height 12
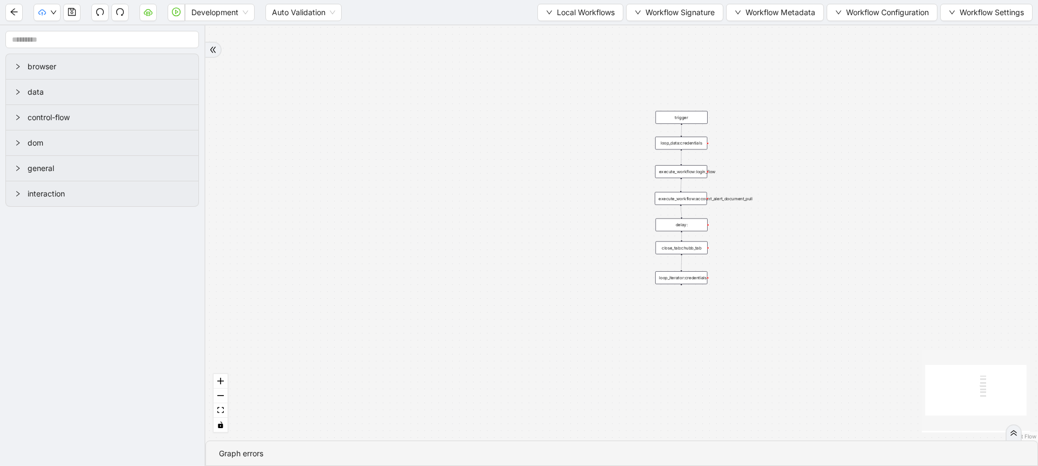
drag, startPoint x: 462, startPoint y: 131, endPoint x: 414, endPoint y: 218, distance: 99.2
click at [414, 218] on div "trigger execute_workflow:login_flow execute_workflow:account_alert_document_pul…" at bounding box center [622, 232] width 833 height 415
click at [52, 14] on icon "down" at bounding box center [53, 12] width 6 height 6
click at [55, 33] on span "Dev: Update Needed" at bounding box center [81, 34] width 78 height 12
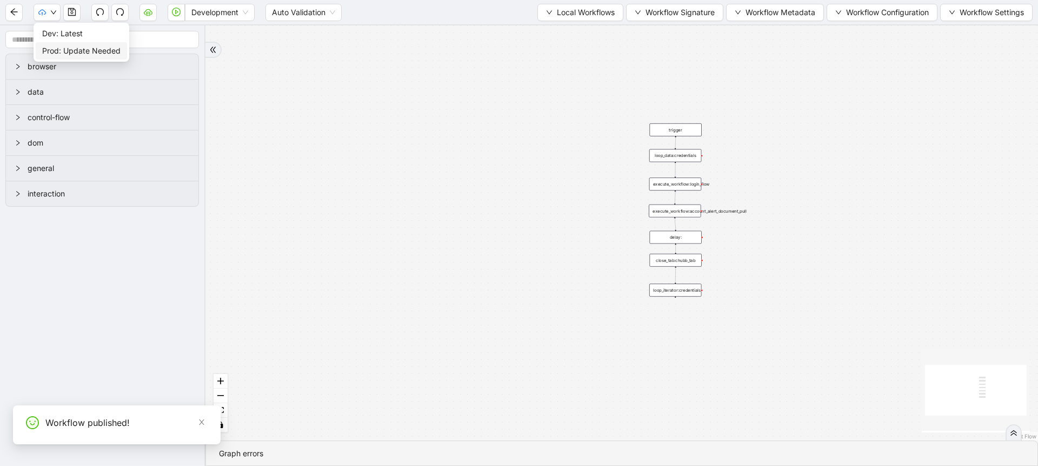
click at [54, 50] on span "Prod: Update Needed" at bounding box center [81, 51] width 78 height 12
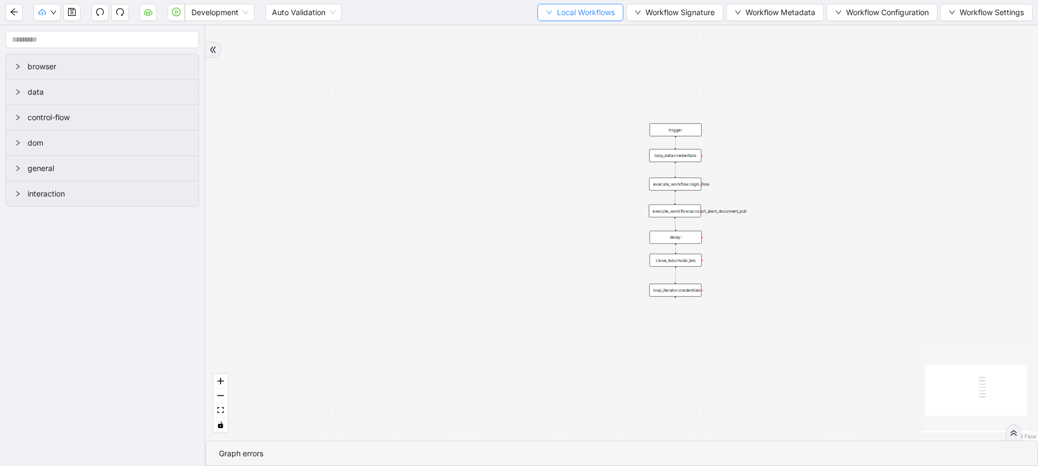
click at [609, 10] on span "Local Workflows" at bounding box center [586, 12] width 58 height 12
click at [593, 31] on span "Select" at bounding box center [575, 34] width 70 height 12
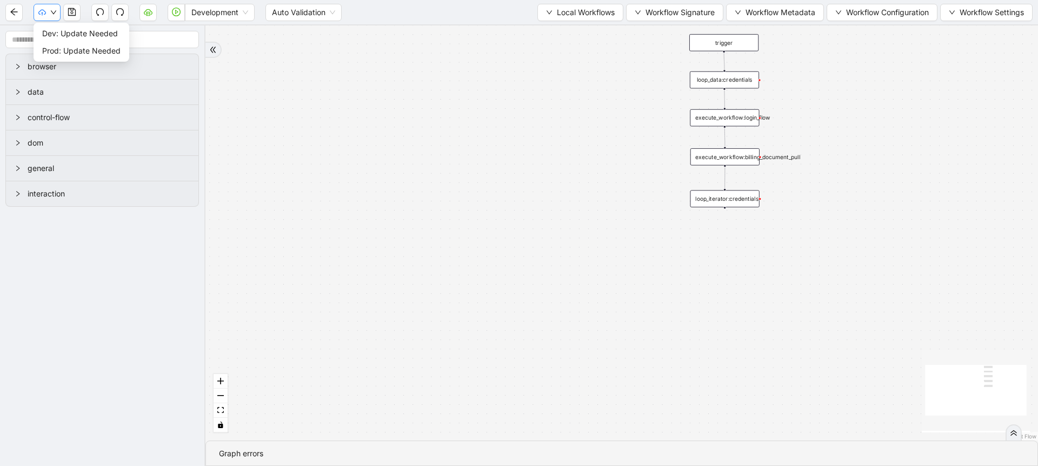
click at [51, 11] on icon "down" at bounding box center [53, 12] width 5 height 4
click at [56, 34] on span "Dev: Update Needed" at bounding box center [81, 34] width 78 height 12
click at [46, 17] on button "button" at bounding box center [47, 12] width 27 height 17
click at [49, 47] on span "Prod: Update Needed" at bounding box center [81, 51] width 78 height 12
click at [566, 15] on span "Local Workflows" at bounding box center [586, 12] width 58 height 12
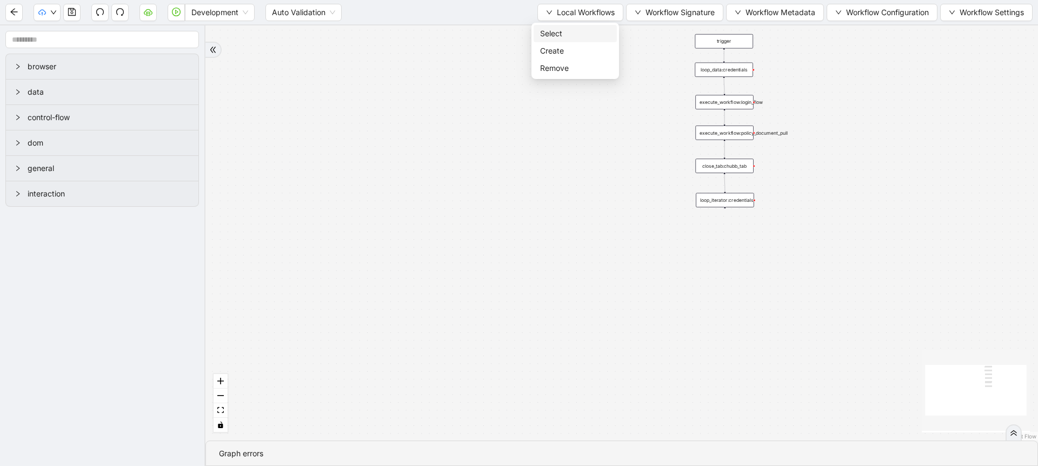
click at [559, 32] on span "Select" at bounding box center [575, 34] width 70 height 12
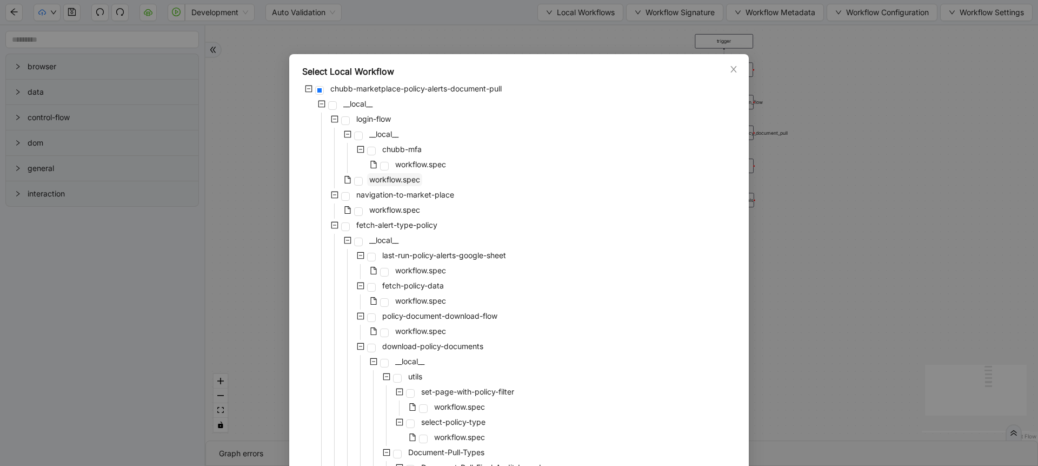
click at [400, 181] on span "workflow.spec" at bounding box center [394, 179] width 51 height 9
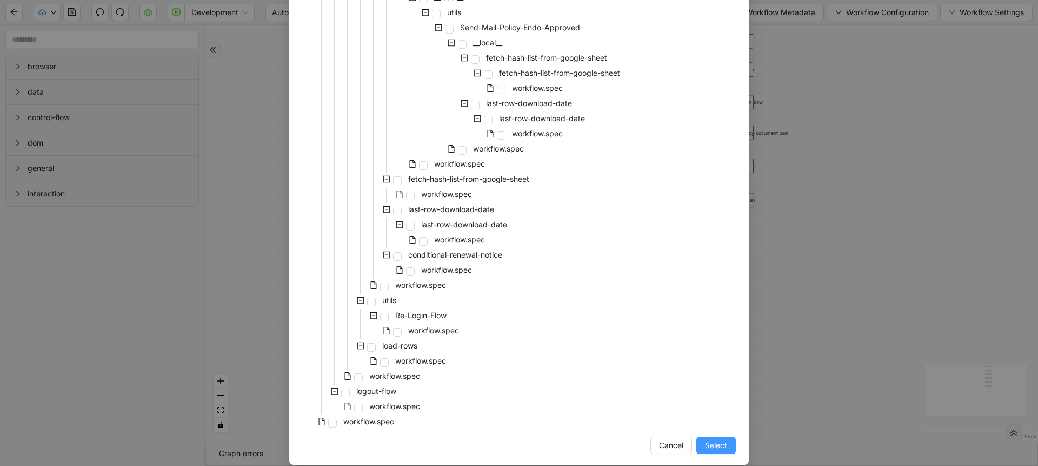
scroll to position [709, 0]
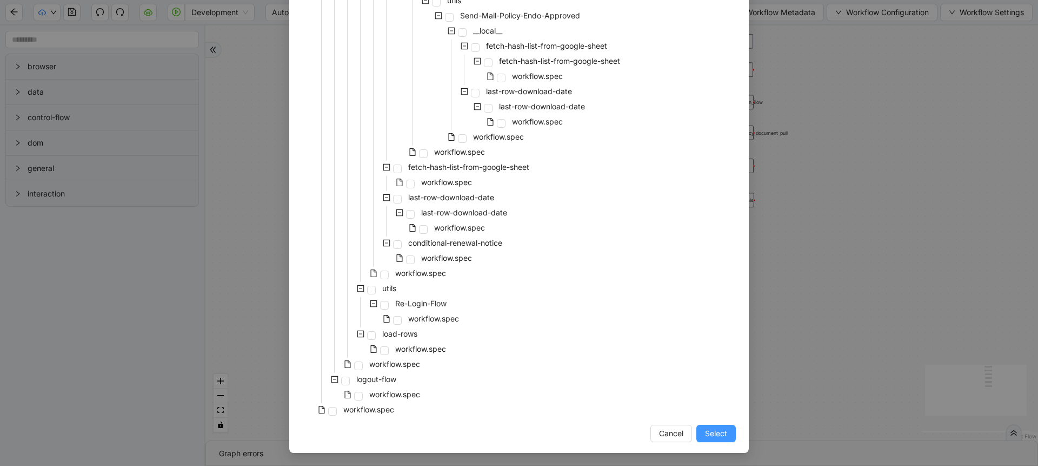
click at [711, 429] on span "Select" at bounding box center [716, 433] width 22 height 12
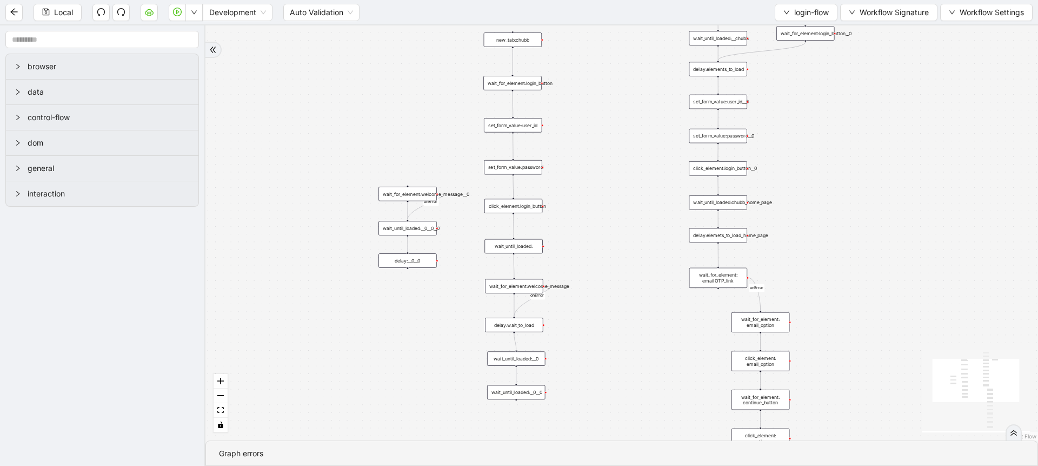
drag, startPoint x: 491, startPoint y: 164, endPoint x: 269, endPoint y: 112, distance: 227.7
click at [269, 112] on div "onError onError onError onError trigger set_form_value:user_id set_form_value:p…" at bounding box center [622, 232] width 833 height 415
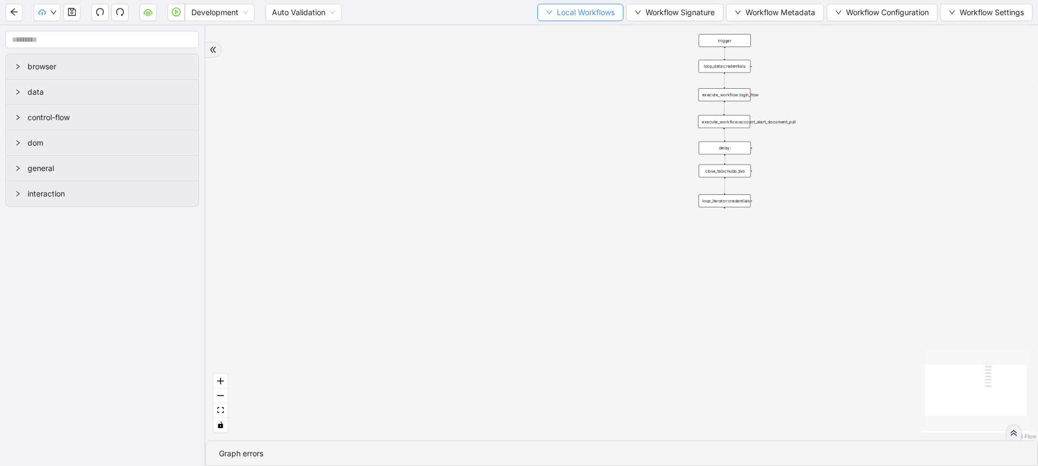
click at [579, 4] on button "Local Workflows" at bounding box center [581, 12] width 86 height 17
click at [553, 35] on span "Select" at bounding box center [575, 34] width 70 height 12
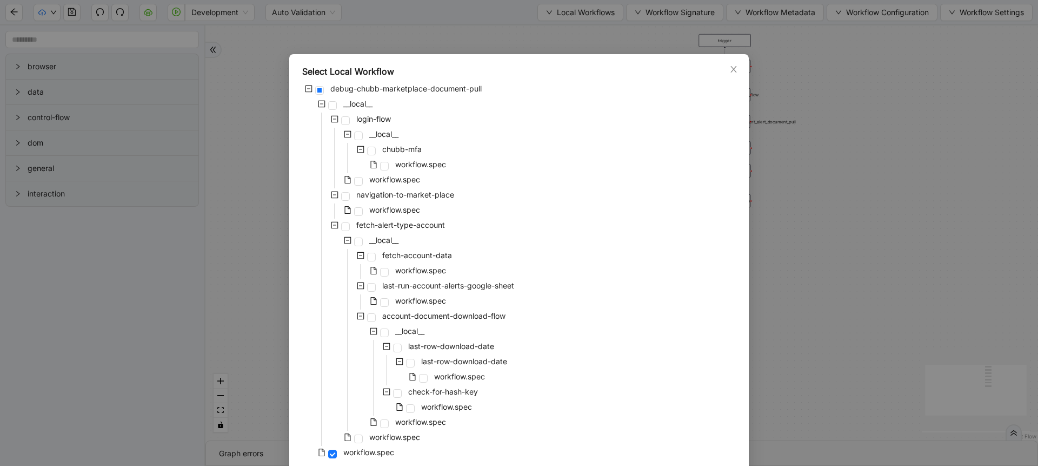
click at [248, 26] on div "Select Local Workflow debug-chubb-marketplace-document-pull __local__ login-flo…" at bounding box center [519, 233] width 1038 height 466
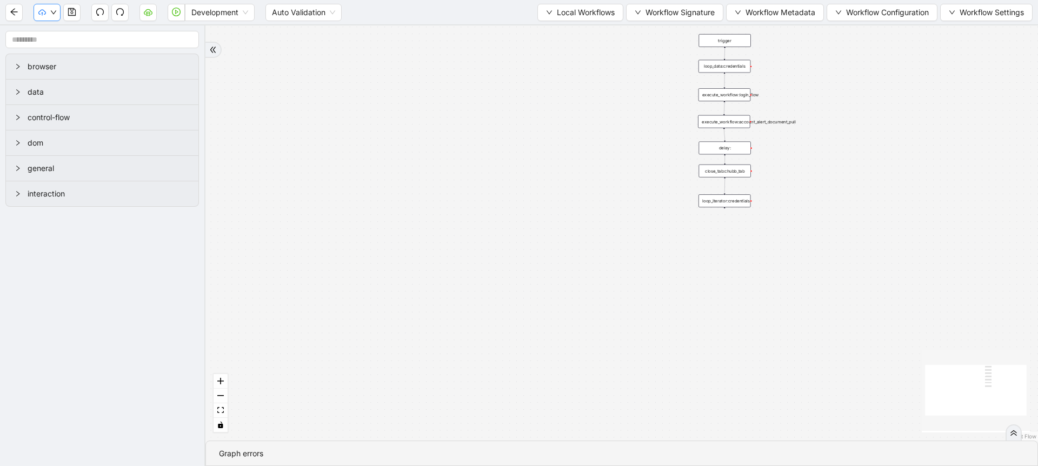
click at [44, 14] on icon "cloud-upload" at bounding box center [42, 11] width 8 height 5
click at [152, 14] on icon "cloud-server" at bounding box center [148, 12] width 9 height 6
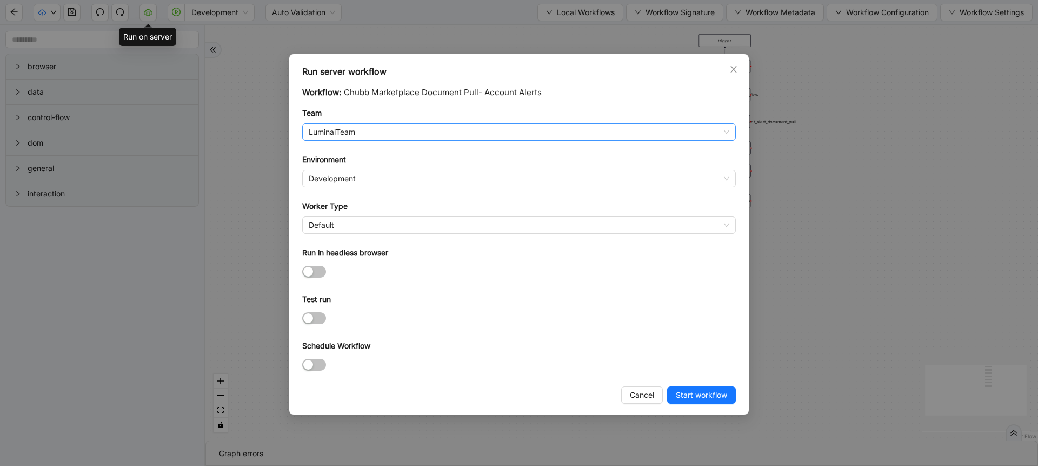
click at [362, 126] on span "LuminaiTeam" at bounding box center [519, 132] width 421 height 16
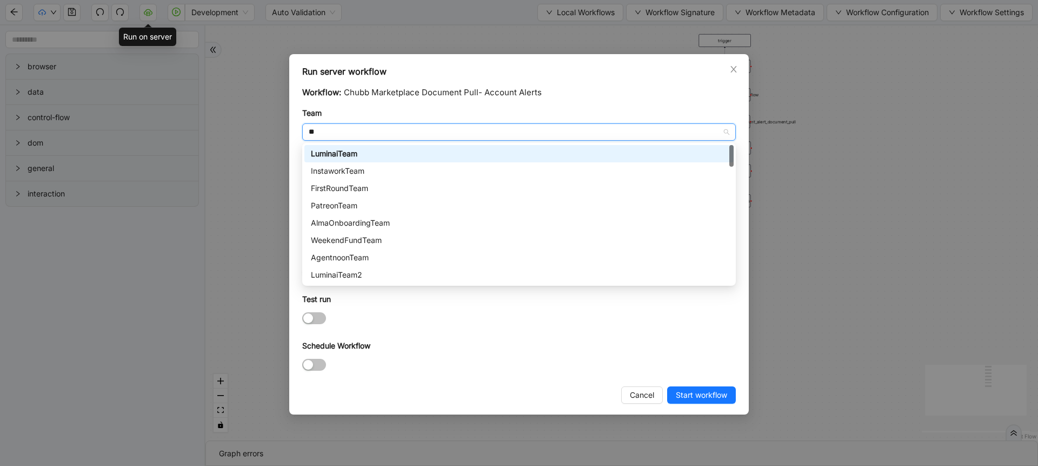
type input "***"
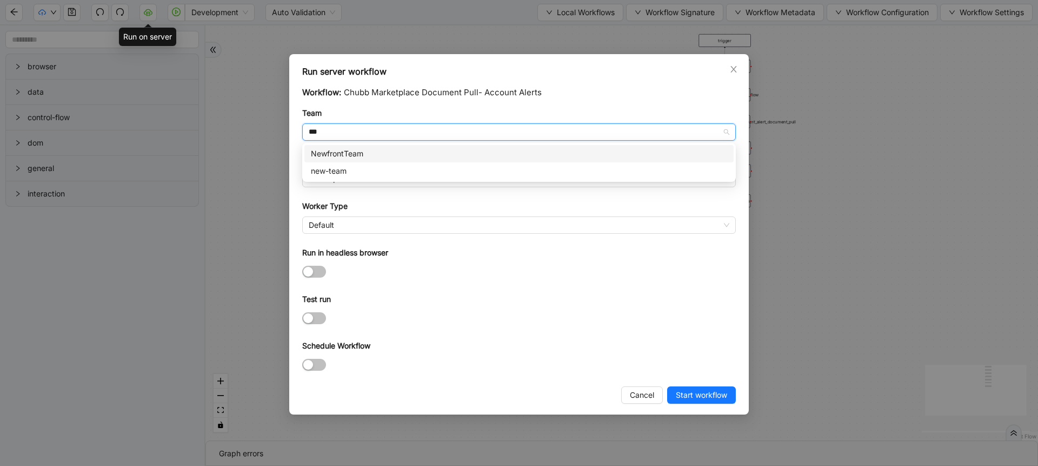
click at [349, 154] on div "NewfrontTeam" at bounding box center [519, 154] width 416 height 12
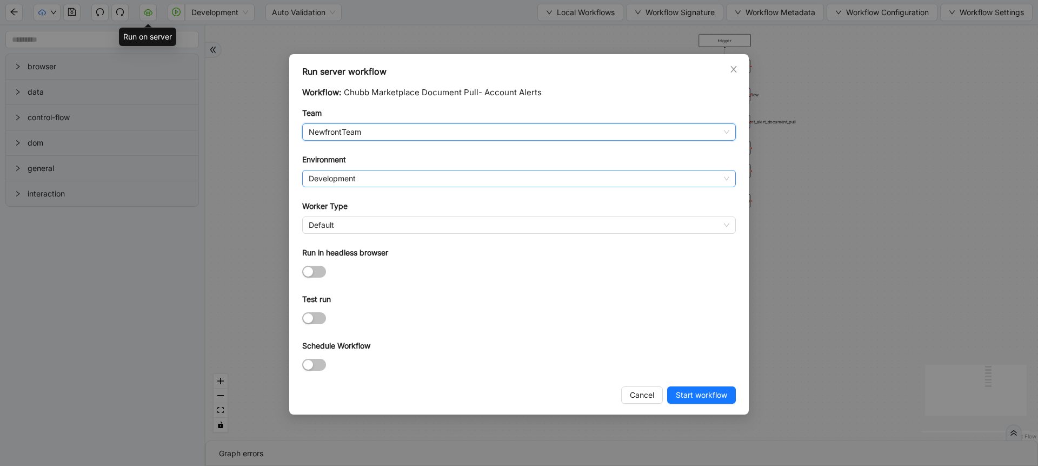
click at [340, 176] on span "Development" at bounding box center [519, 178] width 421 height 16
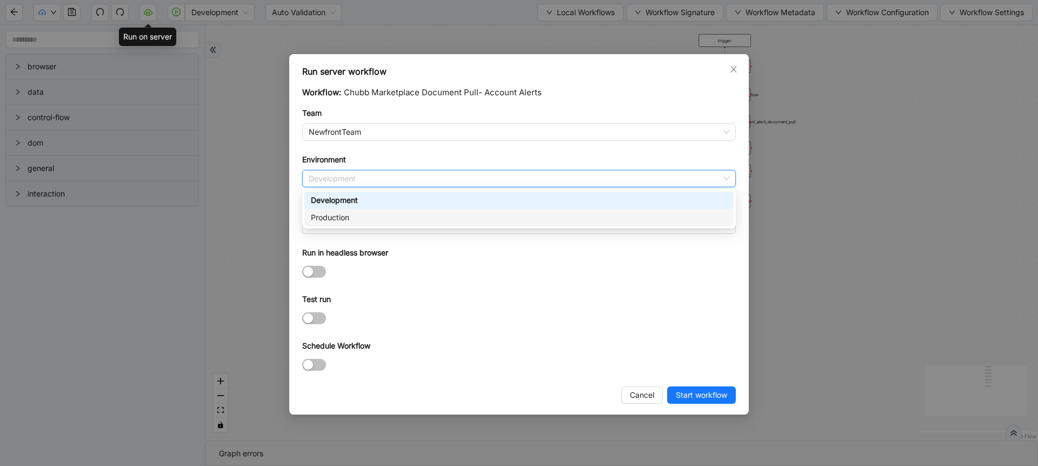
click at [335, 220] on div "Production" at bounding box center [519, 217] width 416 height 12
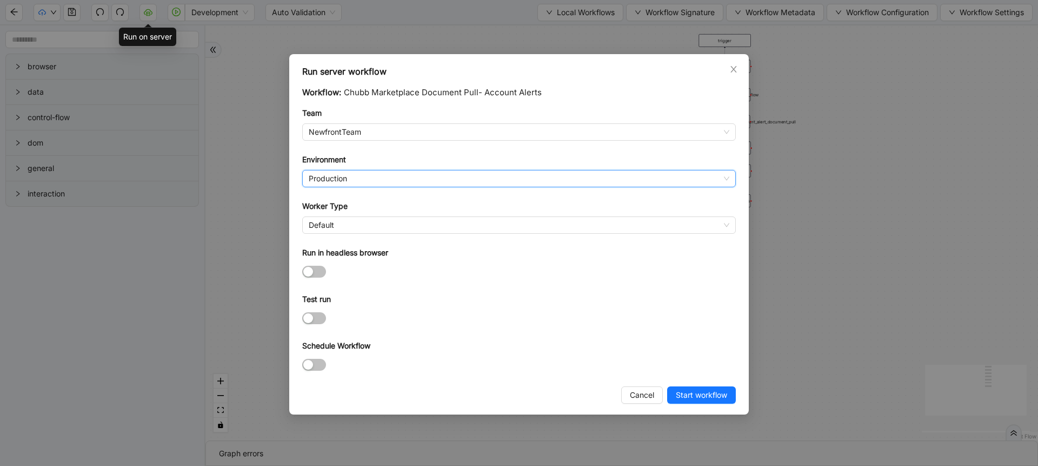
click at [335, 220] on span "Default" at bounding box center [519, 225] width 421 height 16
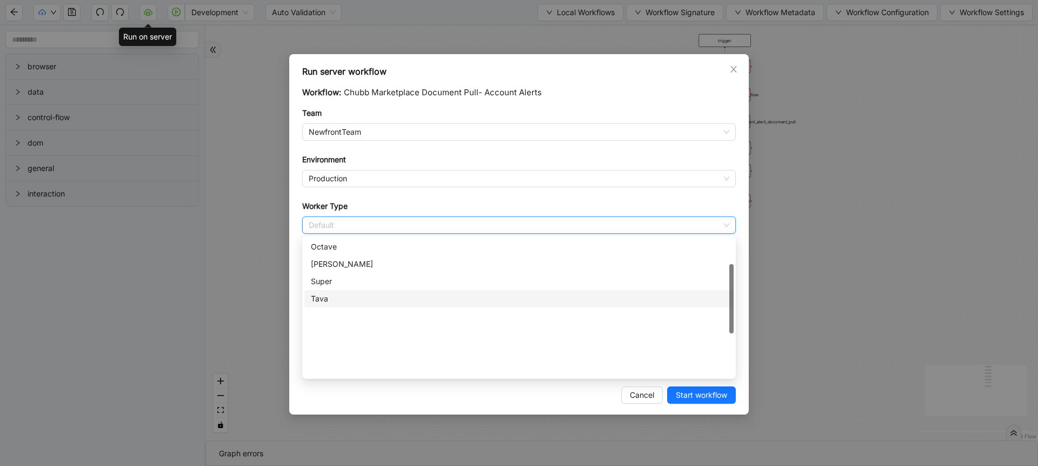
scroll to position [58, 0]
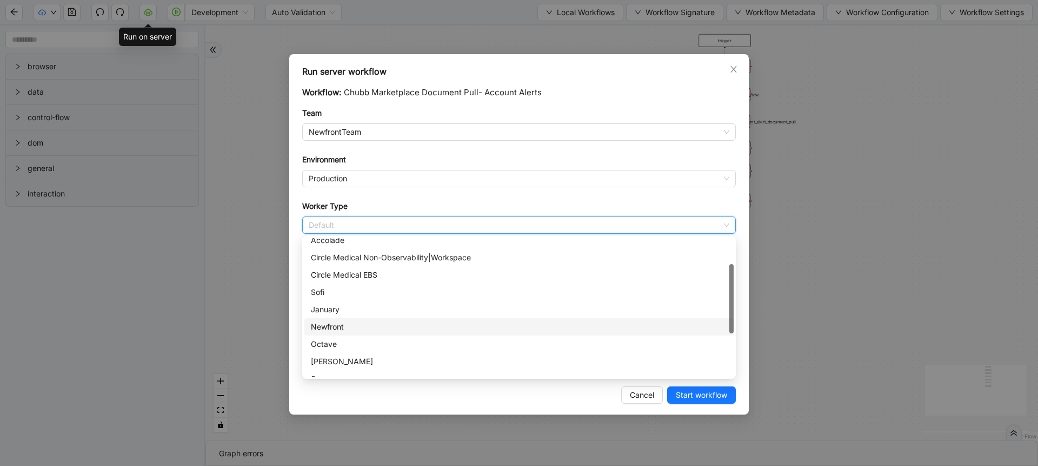
click at [330, 325] on div "Newfront" at bounding box center [519, 327] width 416 height 12
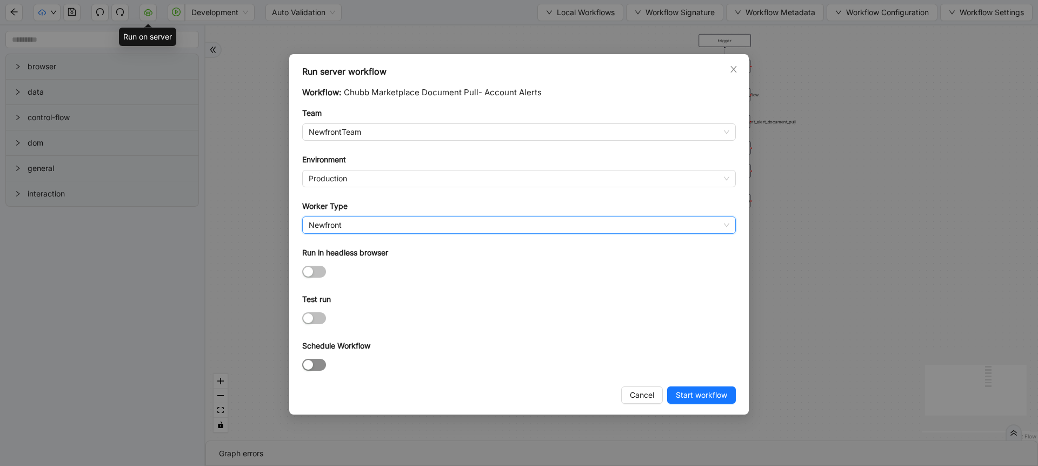
click at [307, 367] on div "button" at bounding box center [308, 365] width 10 height 10
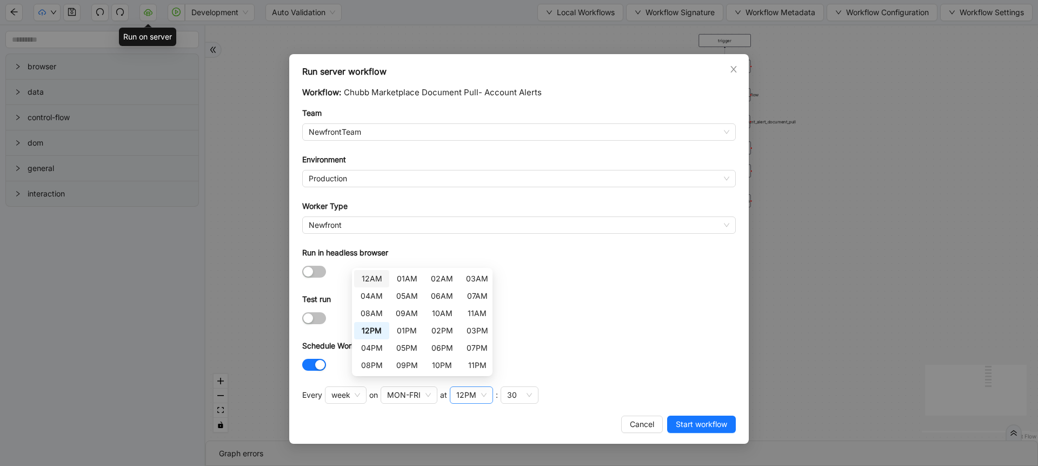
click at [475, 395] on div "12PM" at bounding box center [466, 395] width 20 height 12
click at [442, 330] on div "02PM" at bounding box center [442, 331] width 22 height 12
click at [513, 394] on div "30" at bounding box center [514, 395] width 10 height 12
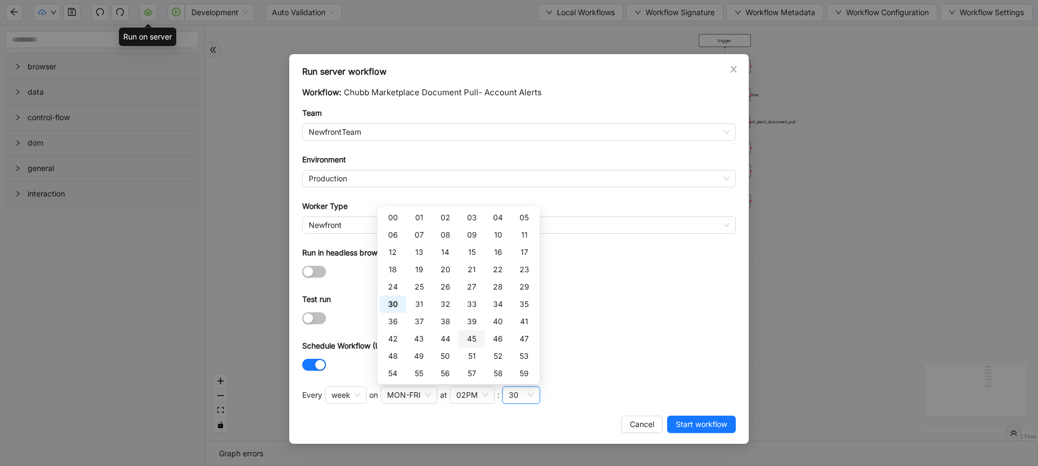
click at [469, 341] on div "45" at bounding box center [472, 339] width 14 height 12
click at [601, 343] on div "Schedule Workflow (UTC time)" at bounding box center [519, 348] width 434 height 16
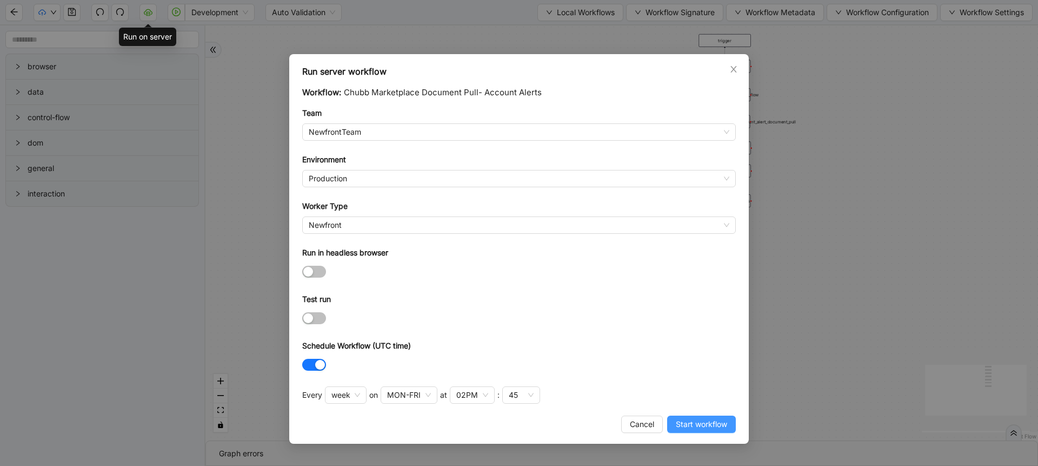
click at [699, 418] on span "Start workflow" at bounding box center [701, 424] width 51 height 12
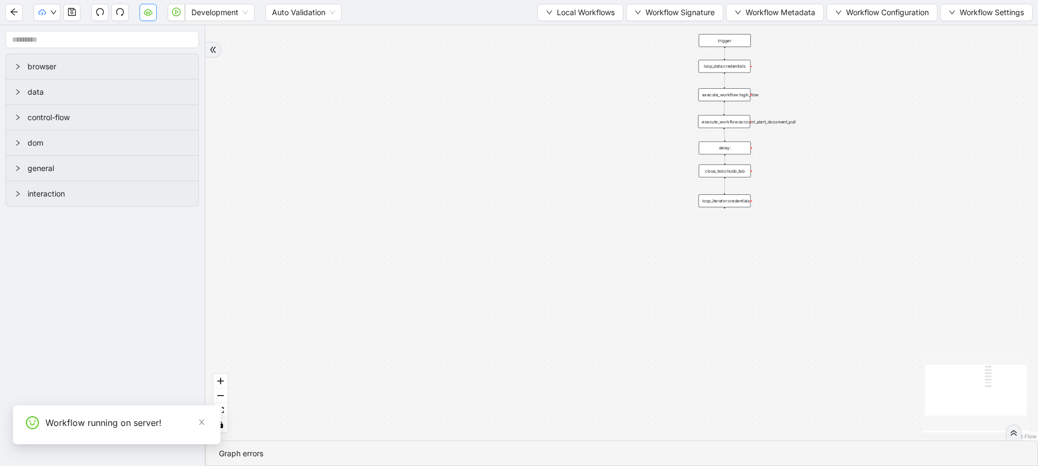
click at [150, 14] on icon "cloud-server" at bounding box center [148, 12] width 9 height 9
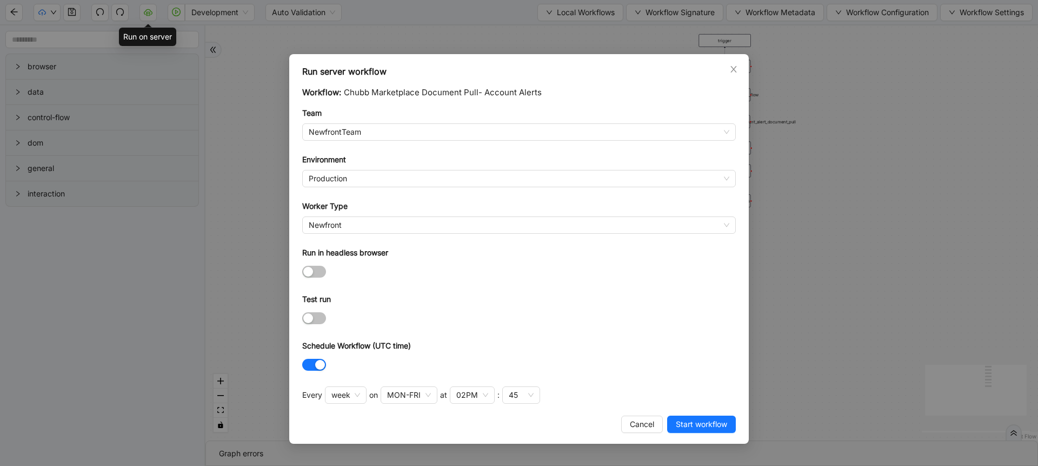
click at [266, 160] on div "Run server workflow Workflow: Chubb Marketplace Document Pull- Account Alerts T…" at bounding box center [519, 233] width 1038 height 466
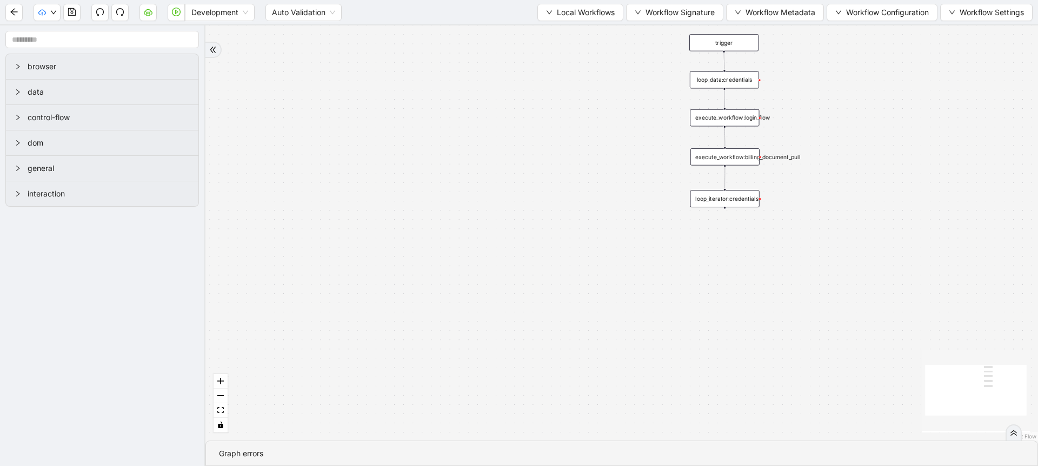
click at [555, 2] on div "Development Auto Validation Local Workflows Workflow Signature Workflow Metadat…" at bounding box center [519, 12] width 1038 height 24
click at [557, 6] on span "Local Workflows" at bounding box center [586, 12] width 58 height 12
click at [553, 36] on span "Select" at bounding box center [575, 34] width 70 height 12
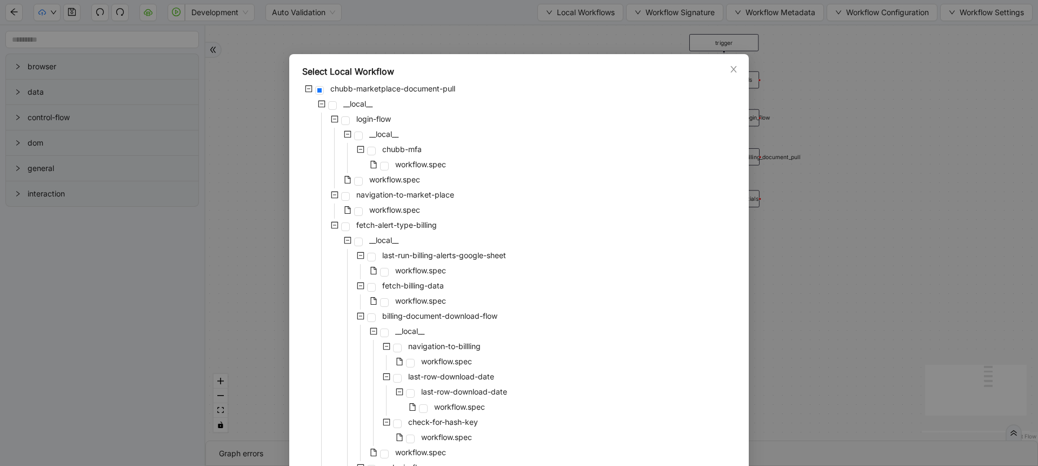
click at [476, 28] on div "Select Local Workflow chubb-marketplace-document-pull __local__ login-flow __lo…" at bounding box center [519, 233] width 1038 height 466
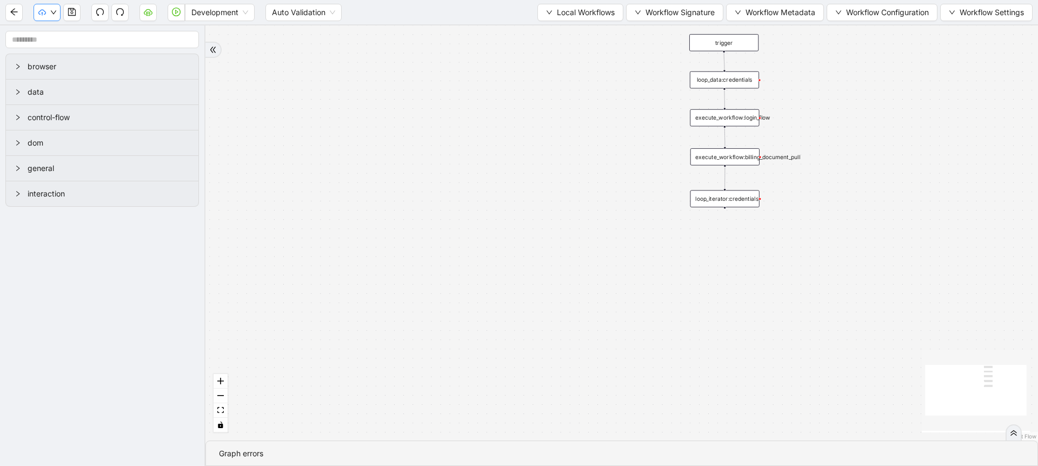
click at [40, 19] on button "button" at bounding box center [47, 12] width 27 height 17
click at [149, 13] on icon "cloud-server" at bounding box center [148, 12] width 9 height 9
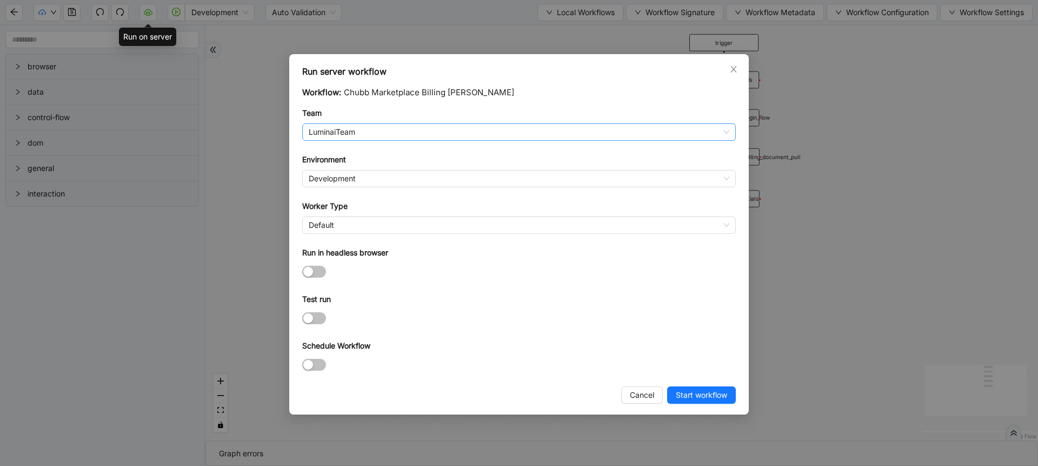
click at [331, 133] on span "LuminaiTeam" at bounding box center [519, 132] width 421 height 16
type input "*"
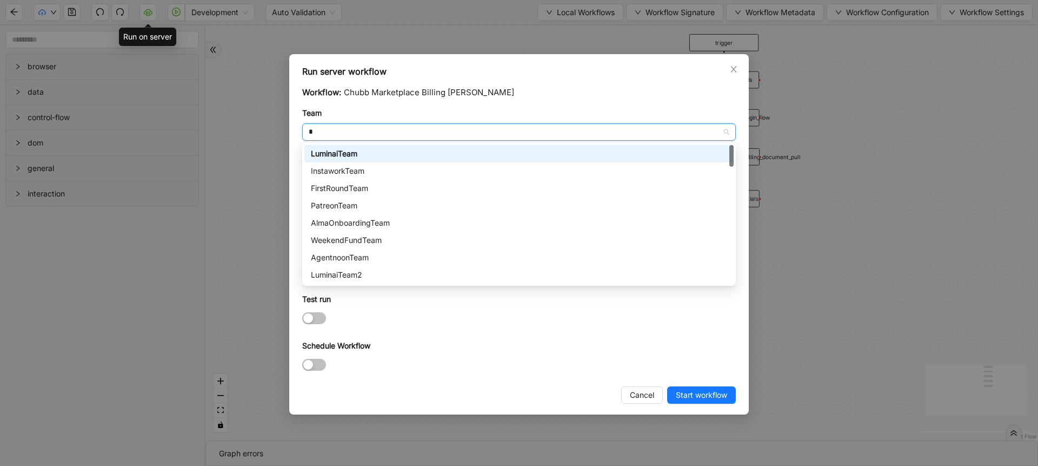
type input "**"
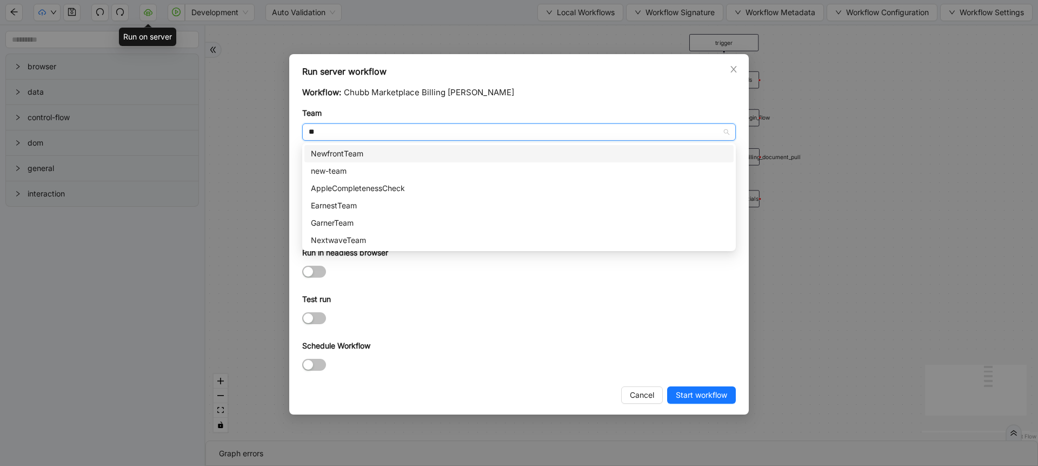
click at [314, 155] on div "NewfrontTeam" at bounding box center [519, 154] width 416 height 12
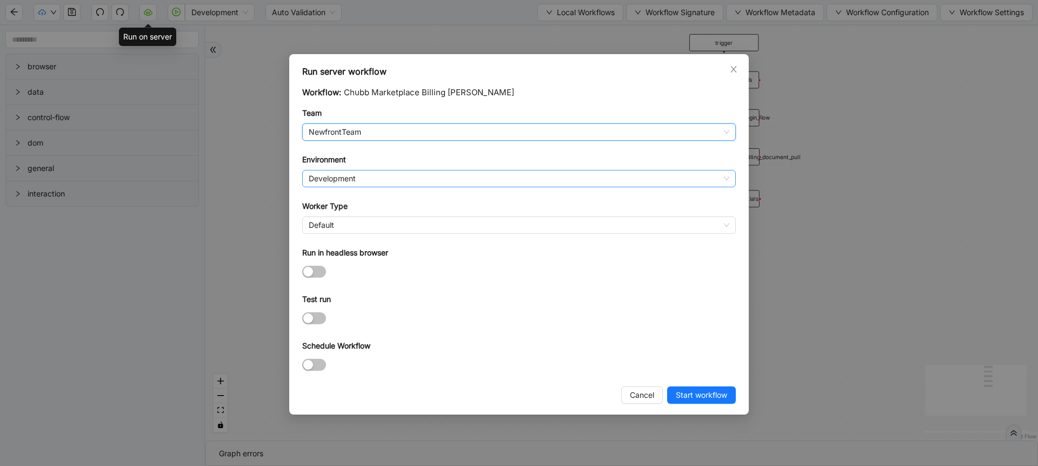
click at [321, 173] on span "Development" at bounding box center [519, 178] width 421 height 16
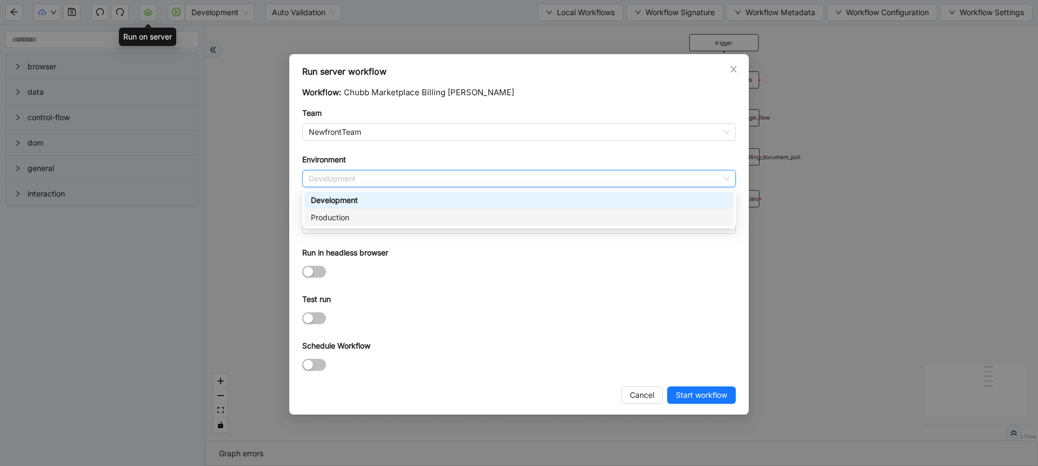
click at [324, 214] on div "Production" at bounding box center [519, 217] width 416 height 12
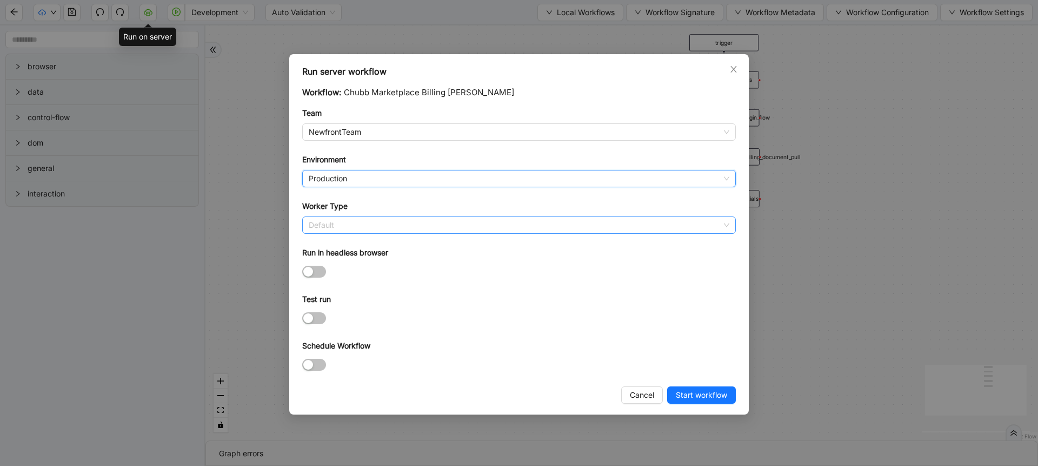
click at [338, 217] on span "Default" at bounding box center [519, 225] width 421 height 16
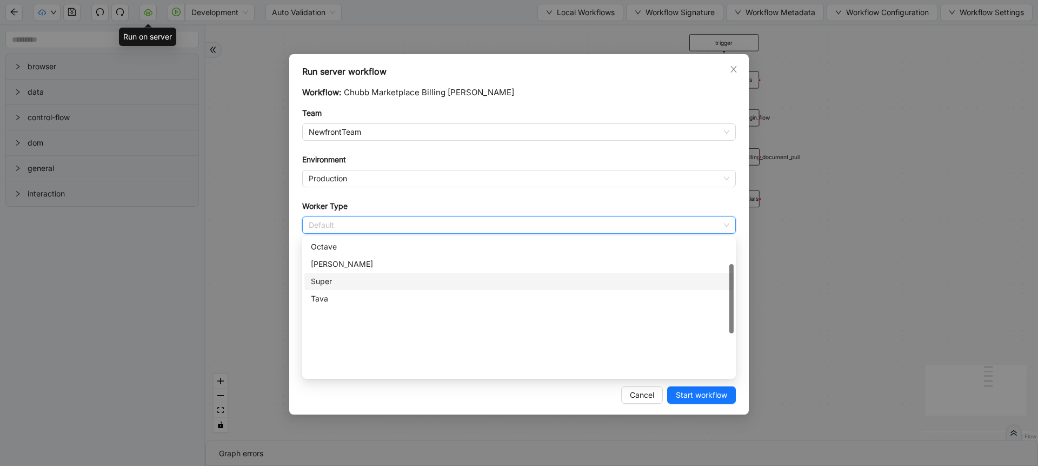
scroll to position [58, 0]
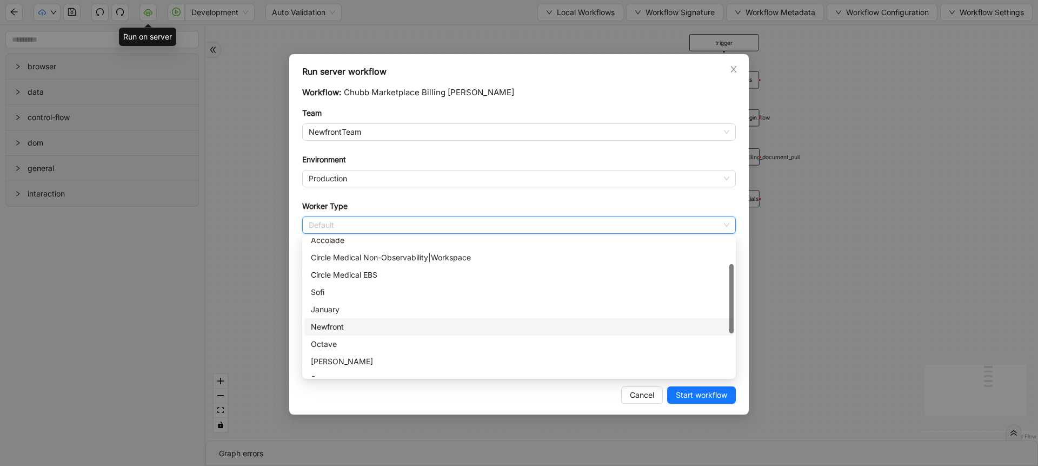
click at [335, 328] on div "Newfront" at bounding box center [519, 327] width 416 height 12
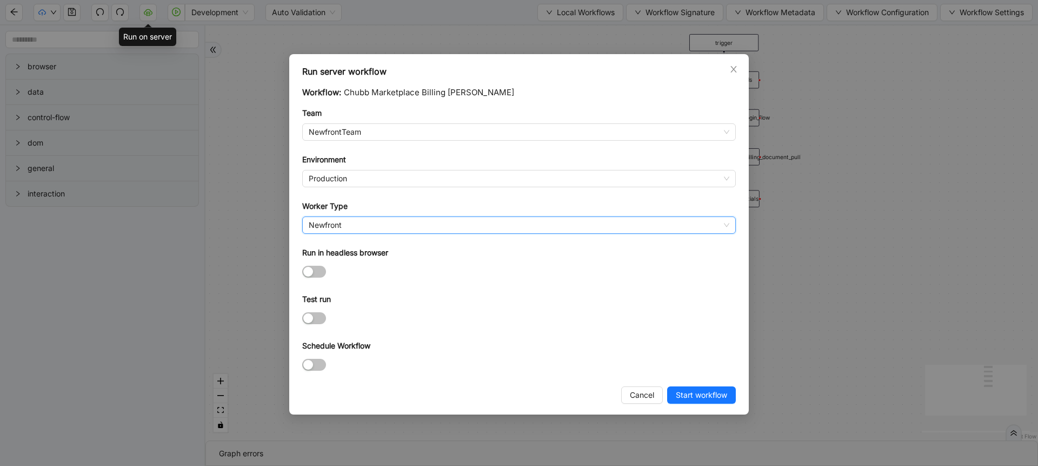
click at [303, 369] on div at bounding box center [519, 364] width 434 height 12
click at [311, 365] on div "button" at bounding box center [308, 365] width 10 height 10
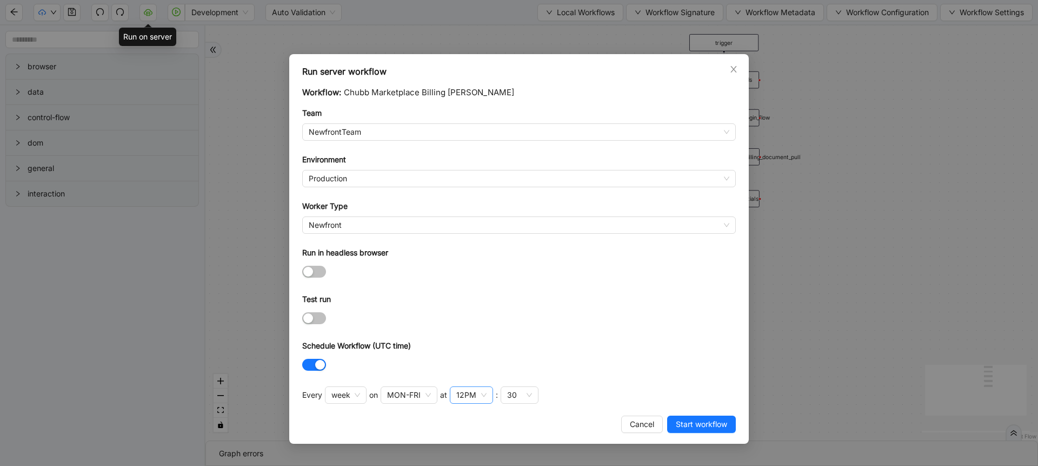
click at [476, 401] on div "12PM" at bounding box center [471, 394] width 43 height 17
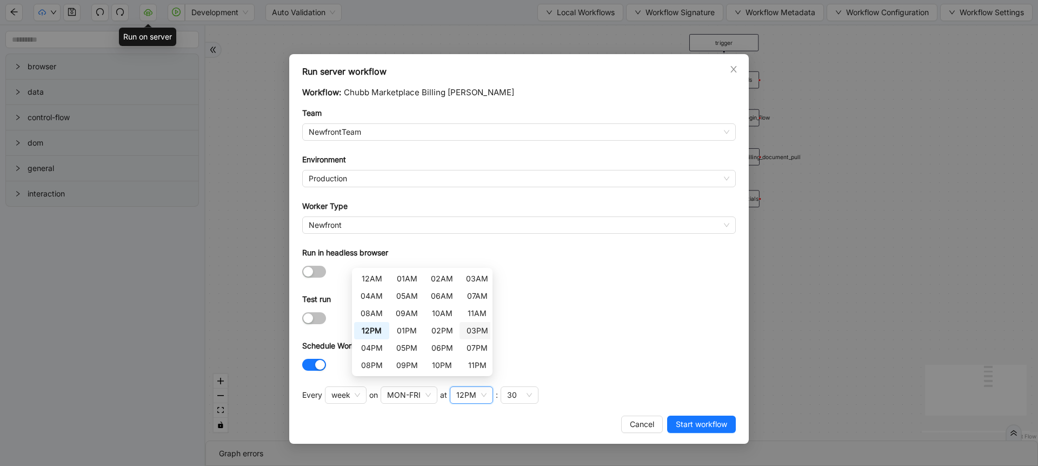
click at [474, 333] on div "03PM" at bounding box center [477, 331] width 22 height 12
click at [511, 392] on div "30" at bounding box center [514, 395] width 10 height 12
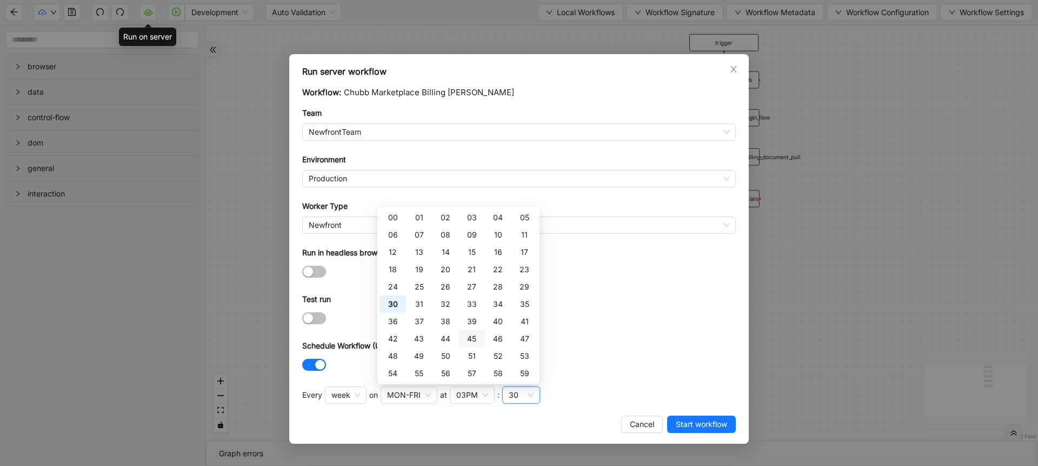
click at [475, 336] on div "45" at bounding box center [472, 339] width 14 height 12
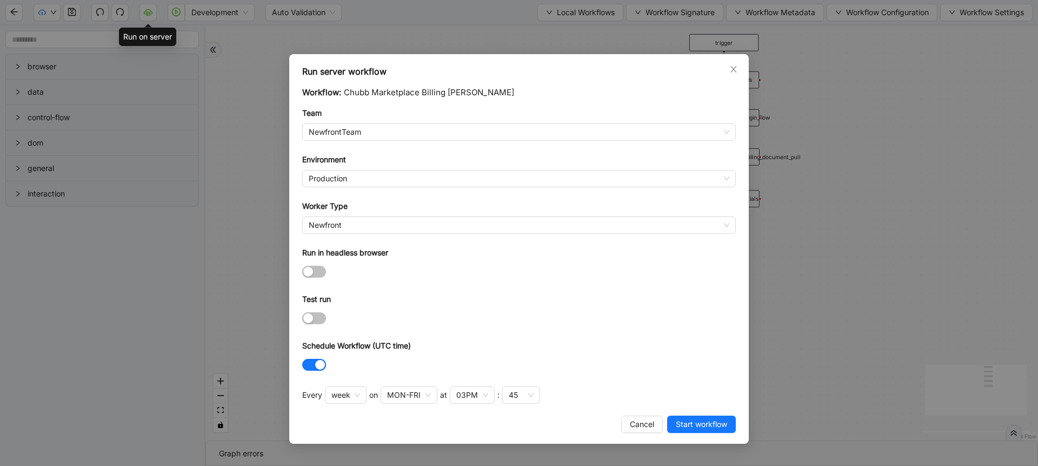
click at [640, 335] on form "Workflow: Chubb Marketplace Billing [PERSON_NAME] Team NewfrontTeam Environment…" at bounding box center [519, 229] width 434 height 287
click at [677, 423] on span "Start workflow" at bounding box center [701, 424] width 51 height 12
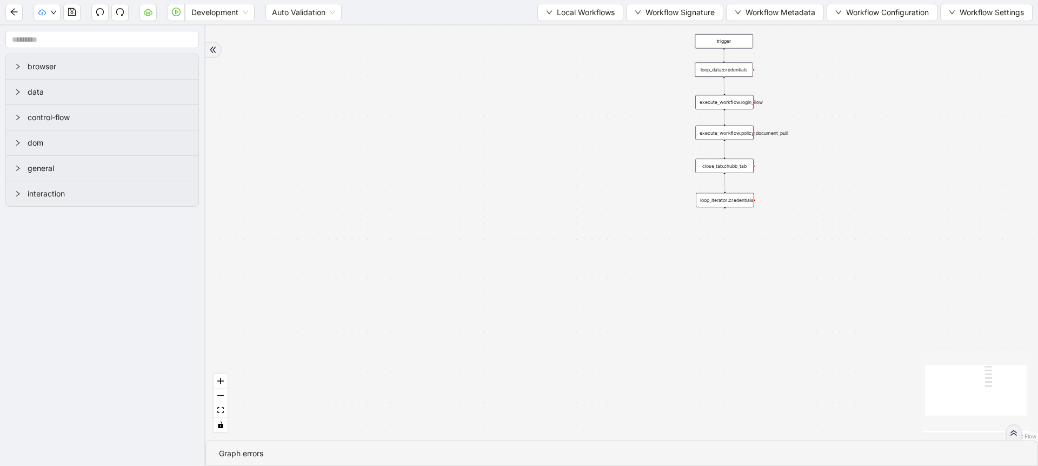
click at [32, 9] on div "Development Auto Validation Local Workflows Workflow Signature Workflow Metadat…" at bounding box center [519, 12] width 1038 height 24
click at [38, 9] on icon "cloud-upload" at bounding box center [42, 13] width 8 height 8
click at [52, 31] on span "Dev: Update Needed" at bounding box center [81, 34] width 78 height 12
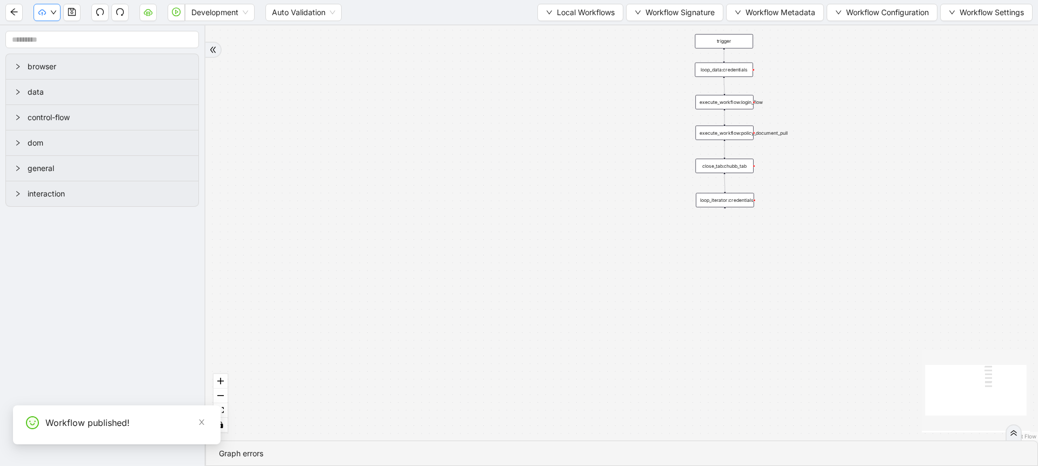
click at [50, 16] on button "button" at bounding box center [47, 12] width 27 height 17
click at [57, 49] on span "Prod: Update Needed" at bounding box center [81, 51] width 78 height 12
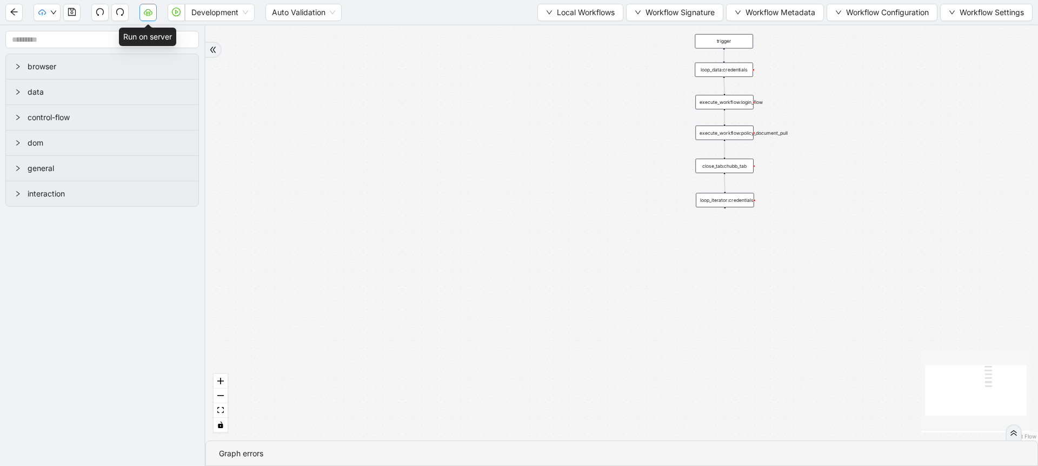
click at [148, 17] on button "button" at bounding box center [148, 12] width 17 height 17
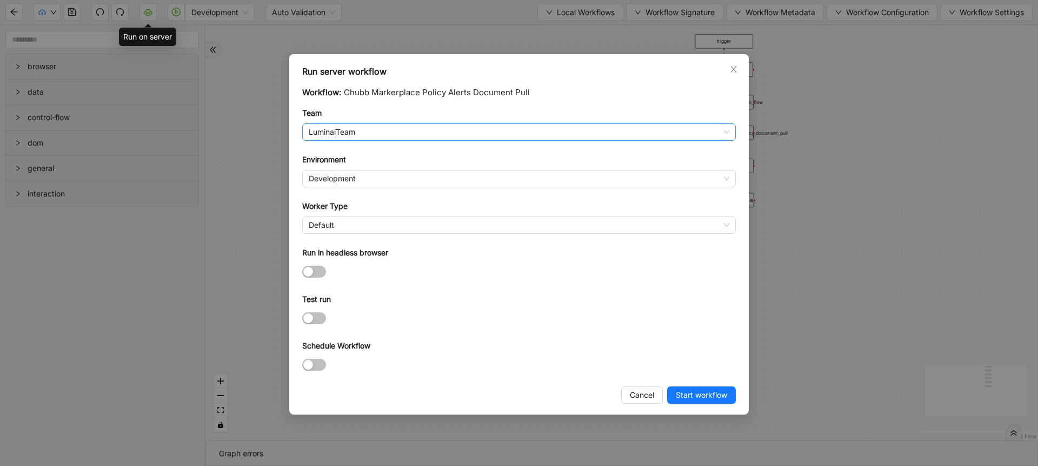
click at [355, 127] on span "LuminaiTeam" at bounding box center [519, 132] width 421 height 16
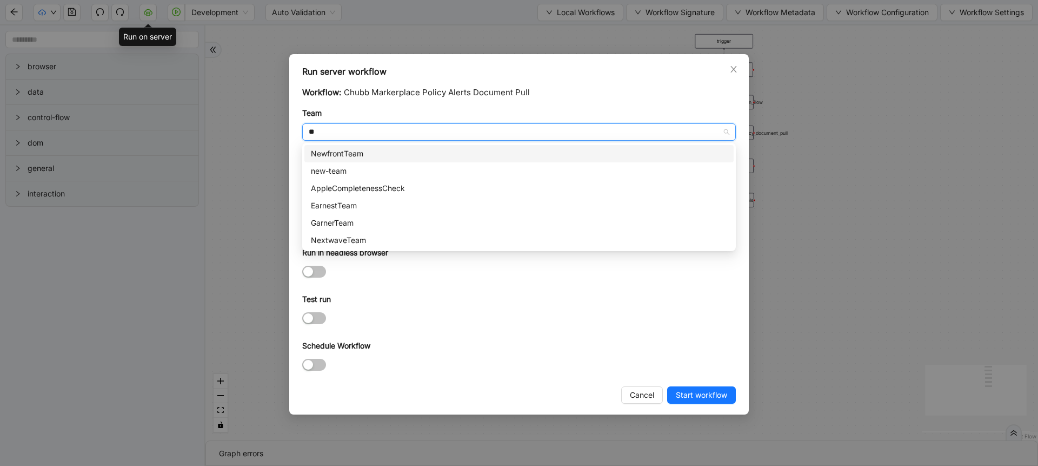
type input "***"
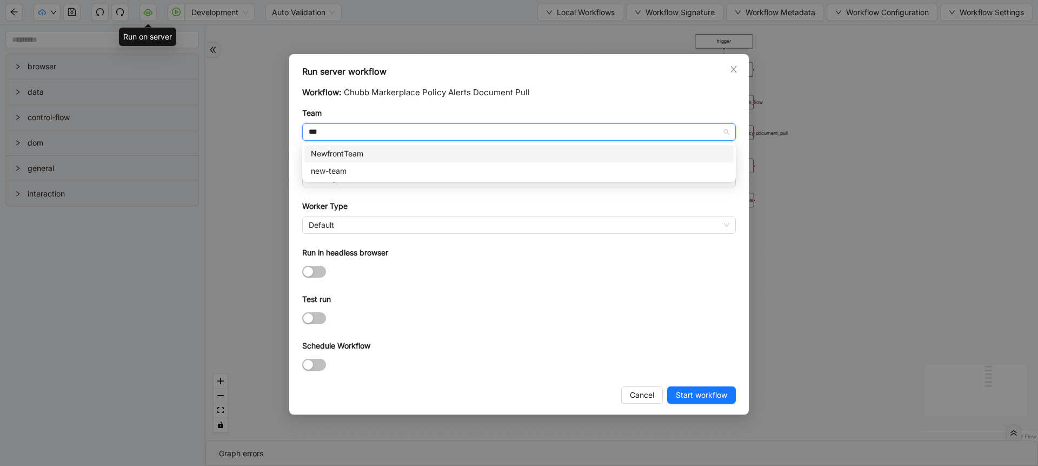
click at [356, 154] on div "NewfrontTeam" at bounding box center [519, 154] width 416 height 12
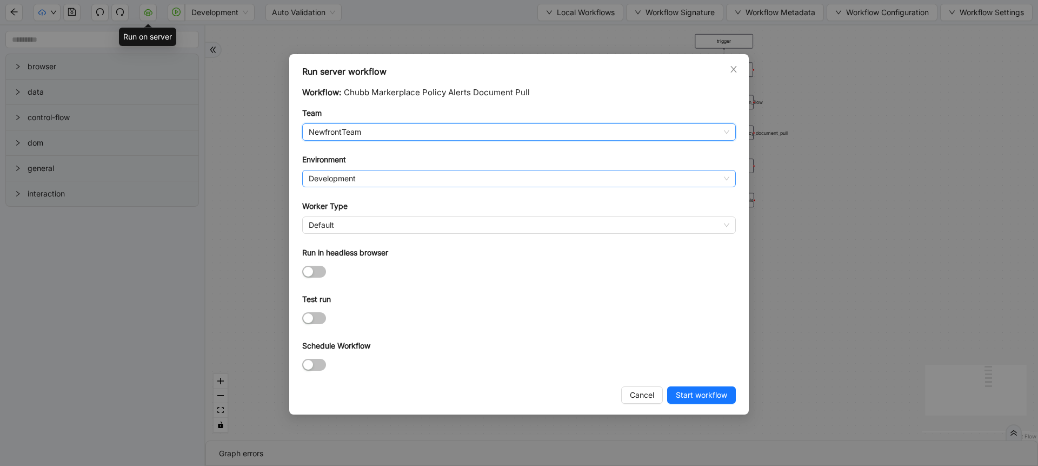
click at [349, 175] on span "Development" at bounding box center [519, 178] width 421 height 16
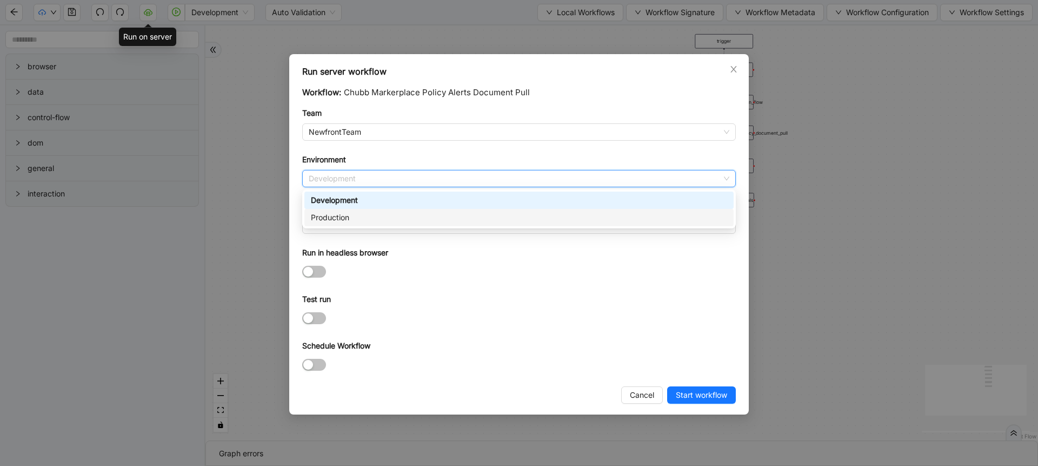
click at [341, 216] on div "Production" at bounding box center [519, 217] width 416 height 12
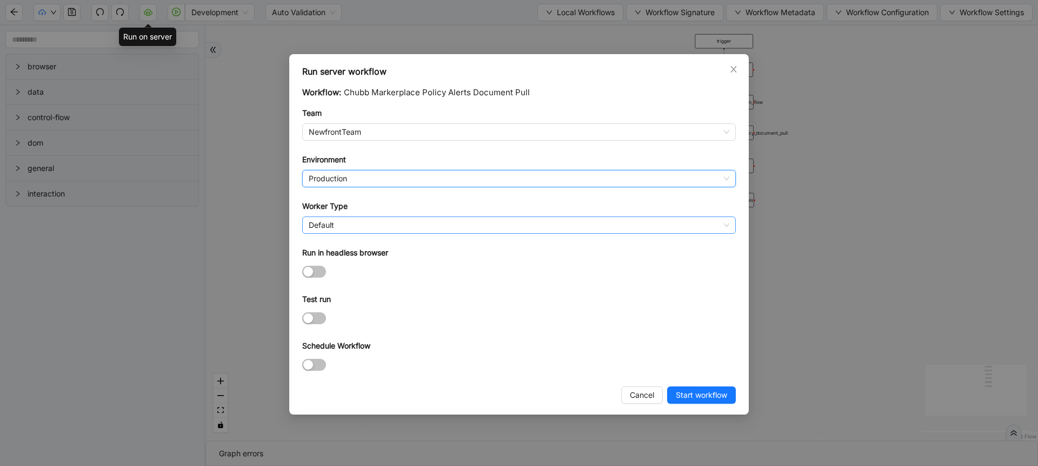
click at [338, 226] on span "Default" at bounding box center [519, 225] width 421 height 16
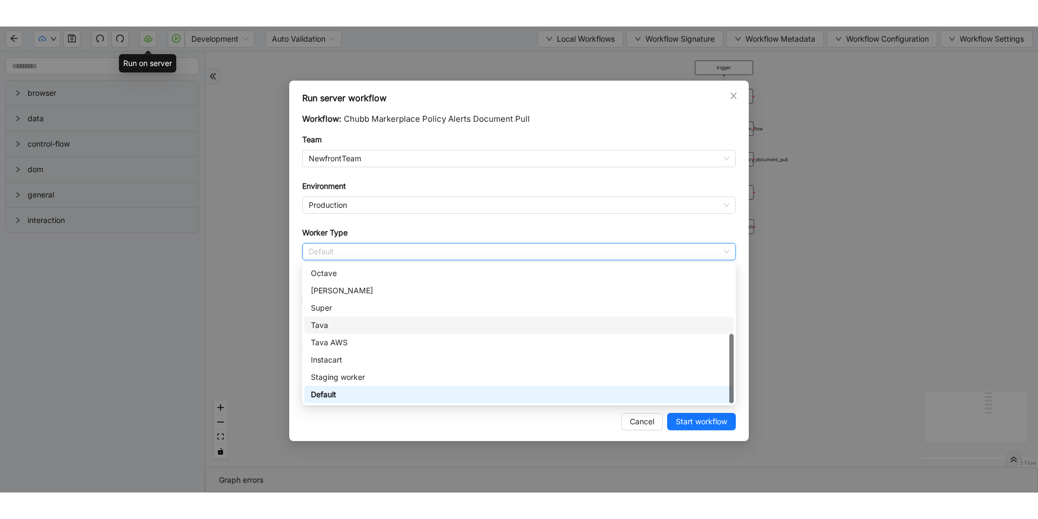
scroll to position [58, 0]
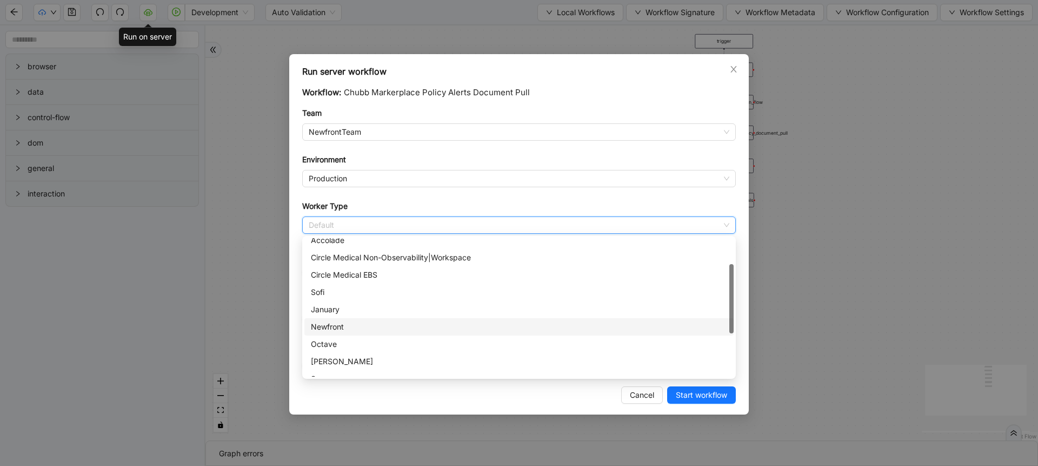
click at [344, 321] on div "Newfront" at bounding box center [519, 327] width 416 height 12
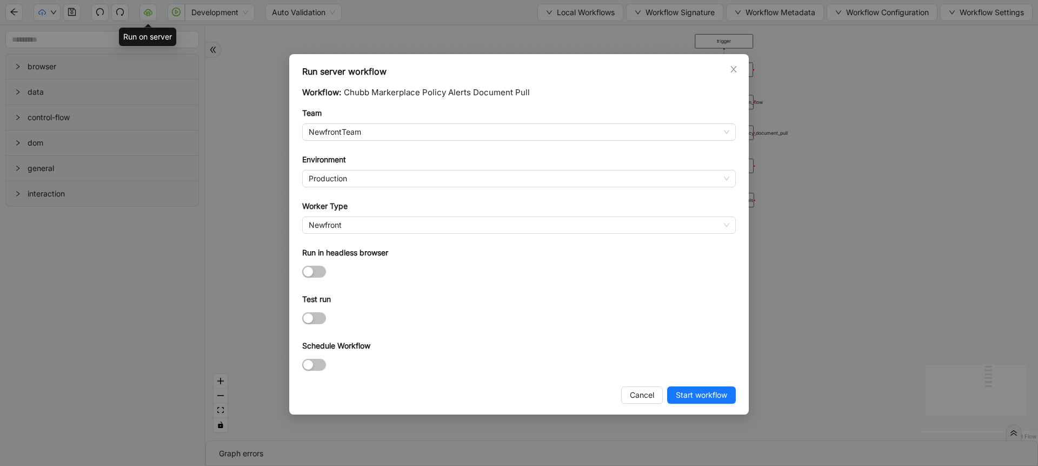
click at [327, 369] on div at bounding box center [519, 364] width 434 height 12
click at [325, 369] on div at bounding box center [519, 364] width 434 height 12
click at [318, 362] on span "button" at bounding box center [314, 365] width 24 height 12
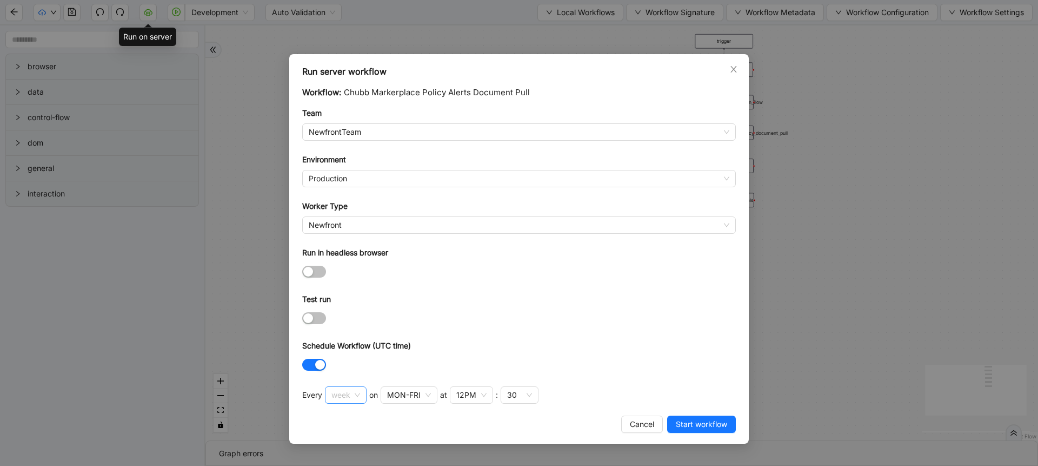
click at [340, 387] on span "week" at bounding box center [346, 395] width 29 height 16
click at [512, 340] on div "Schedule Workflow (UTC time)" at bounding box center [519, 348] width 434 height 16
click at [467, 395] on div "12PM" at bounding box center [466, 395] width 20 height 12
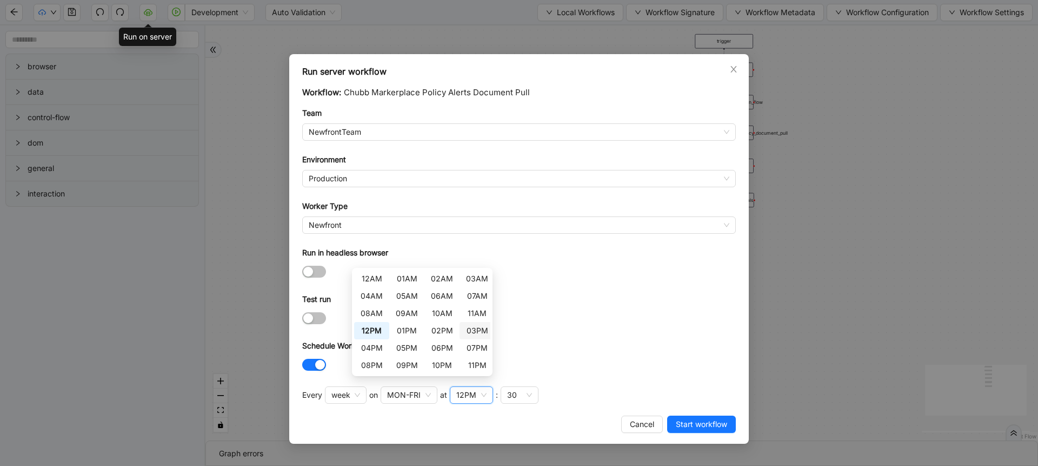
click at [475, 332] on div "03PM" at bounding box center [477, 331] width 22 height 12
click at [509, 396] on div "30" at bounding box center [514, 395] width 10 height 12
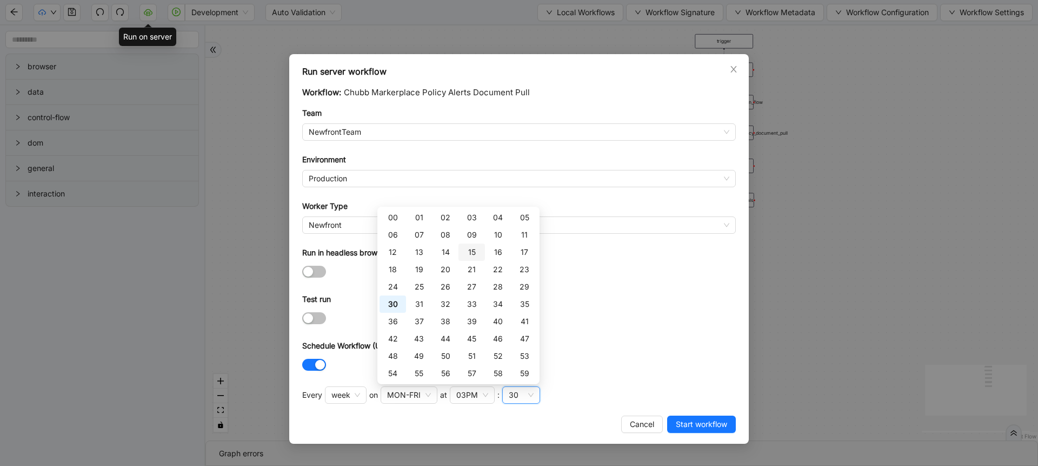
click at [475, 249] on div "15" at bounding box center [472, 252] width 14 height 12
click at [698, 295] on div "Test run" at bounding box center [519, 301] width 434 height 16
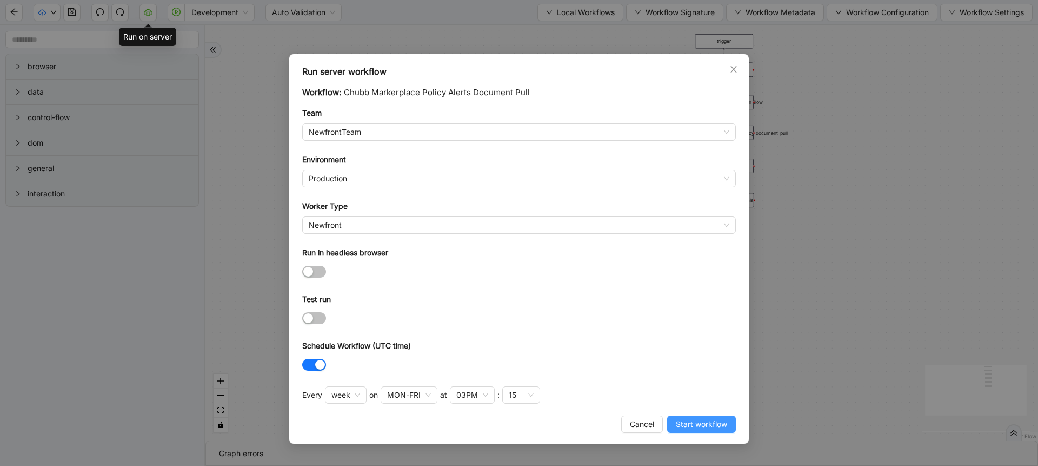
click at [691, 425] on span "Start workflow" at bounding box center [701, 424] width 51 height 12
